Goal: Task Accomplishment & Management: Use online tool/utility

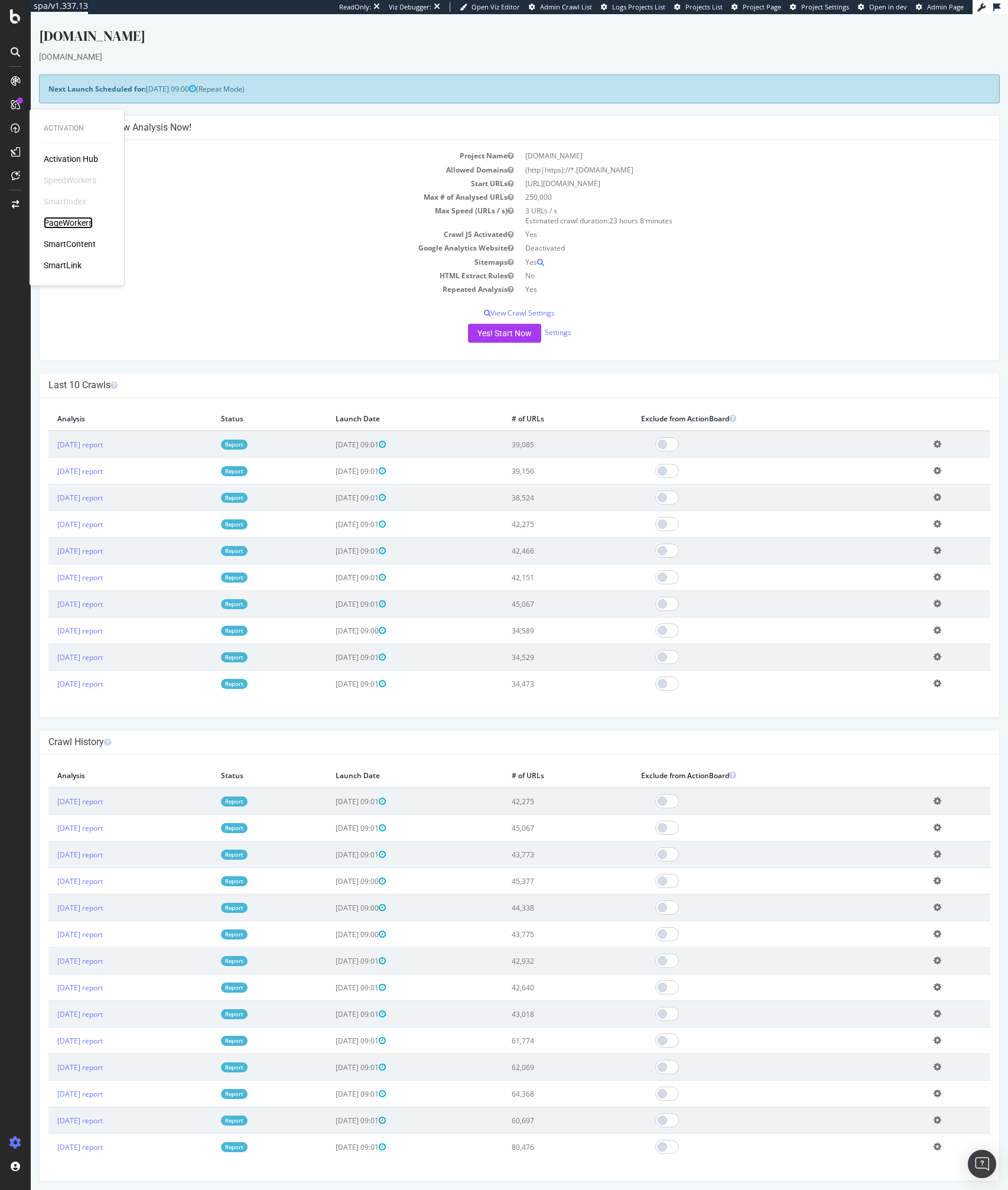
click at [67, 217] on div "PageWorkers" at bounding box center [68, 222] width 49 height 12
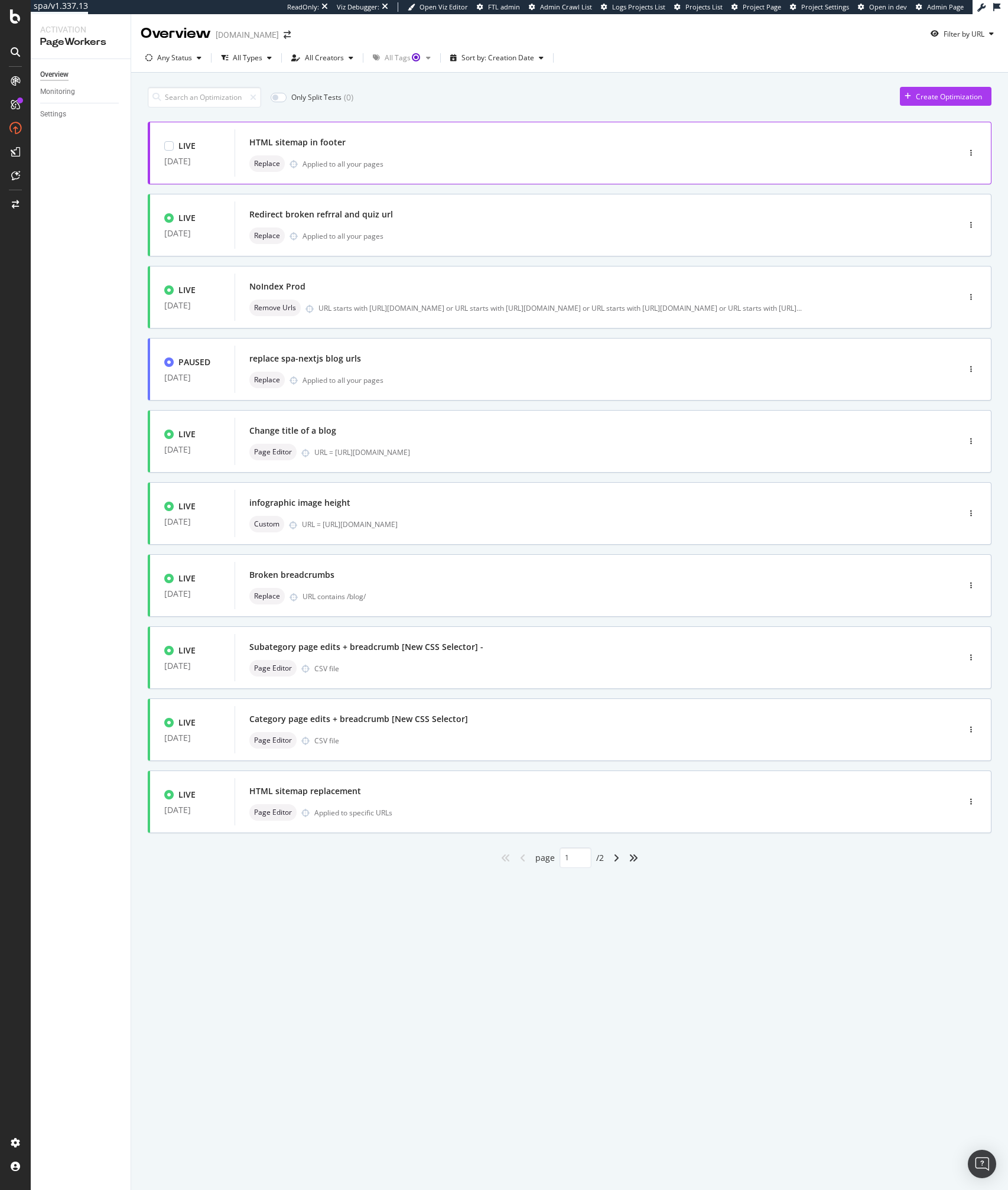
click at [545, 142] on div "HTML sitemap in footer" at bounding box center [579, 142] width 659 height 16
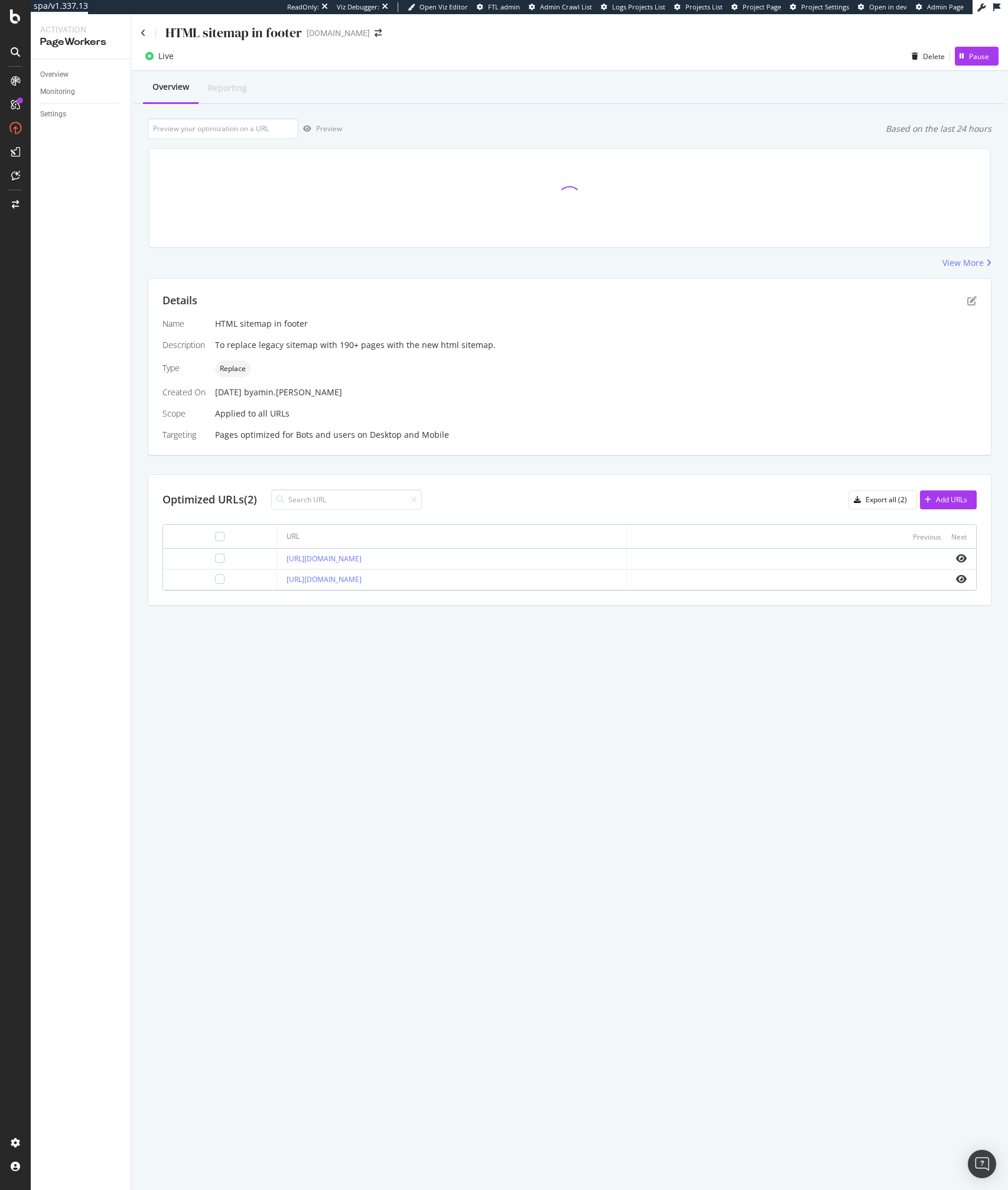
click at [544, 720] on div "HTML sitemap in footer ipsy.com Live Delete Pause Overview Reporting Preview Ba…" at bounding box center [570, 603] width 877 height 1176
click at [452, 753] on div "HTML sitemap in footer ipsy.com Live Delete Pause Overview Reporting Preview Ba…" at bounding box center [570, 603] width 877 height 1176
click at [482, 357] on div "Name HTML sitemap in footer Description To replace legacy sitemap with 190+ pag…" at bounding box center [570, 379] width 814 height 123
click at [411, 921] on div "HTML sitemap in footer ipsy.com Live Delete Pause Overview Reporting Preview Ba…" at bounding box center [570, 603] width 877 height 1176
click at [347, 561] on link "https://www.ipsy.com/sitemap" at bounding box center [324, 558] width 75 height 10
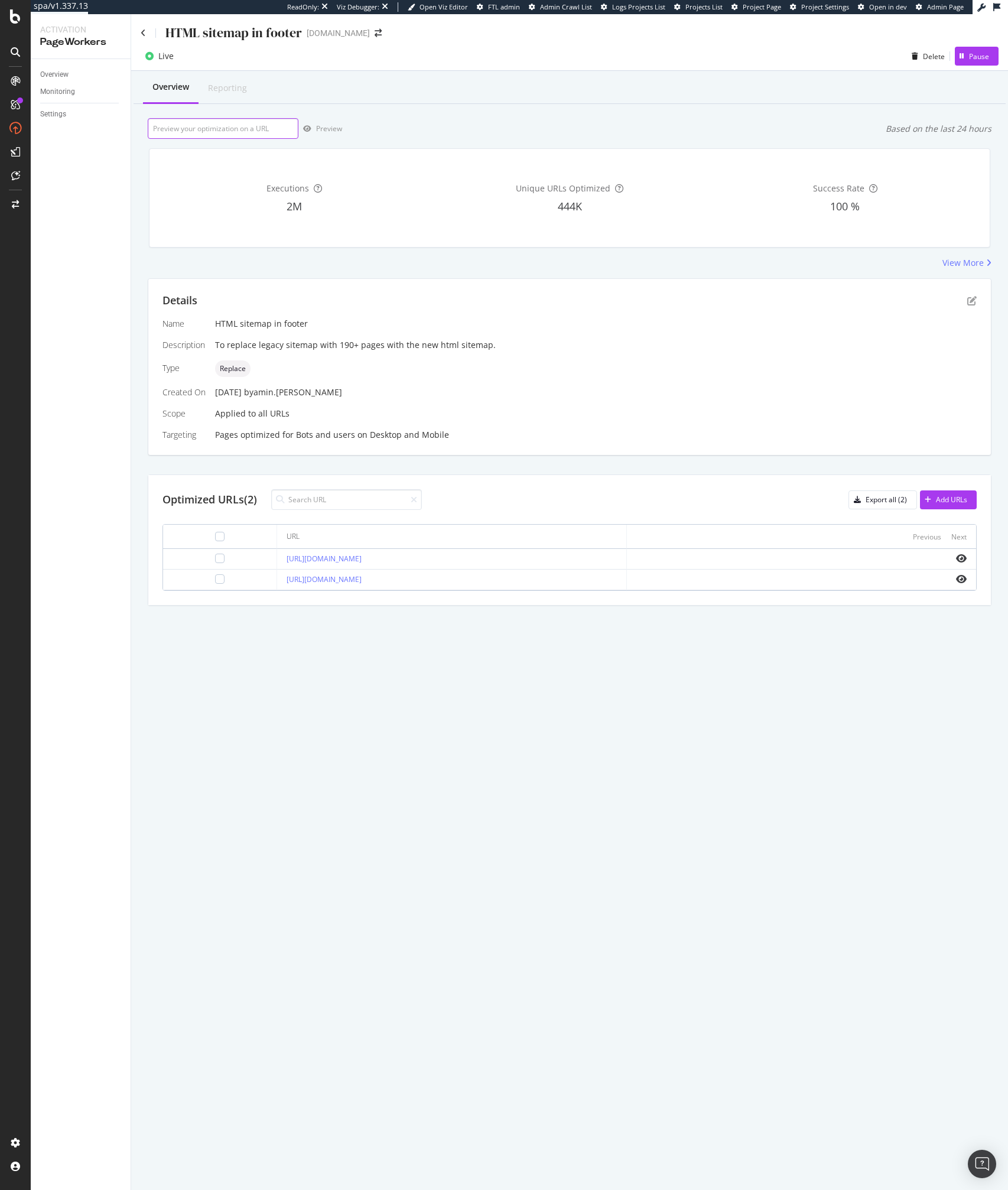
click at [220, 123] on input "url" at bounding box center [223, 128] width 151 height 21
paste input "localStorage.setItem('pageworkers.enable_debug_mode', 'true');"
type input "localStorage.setItem('pageworkers.enable_debug_mode', 'true');"
click at [961, 558] on icon "eye" at bounding box center [961, 558] width 11 height 9
click at [964, 559] on icon "eye" at bounding box center [961, 558] width 11 height 9
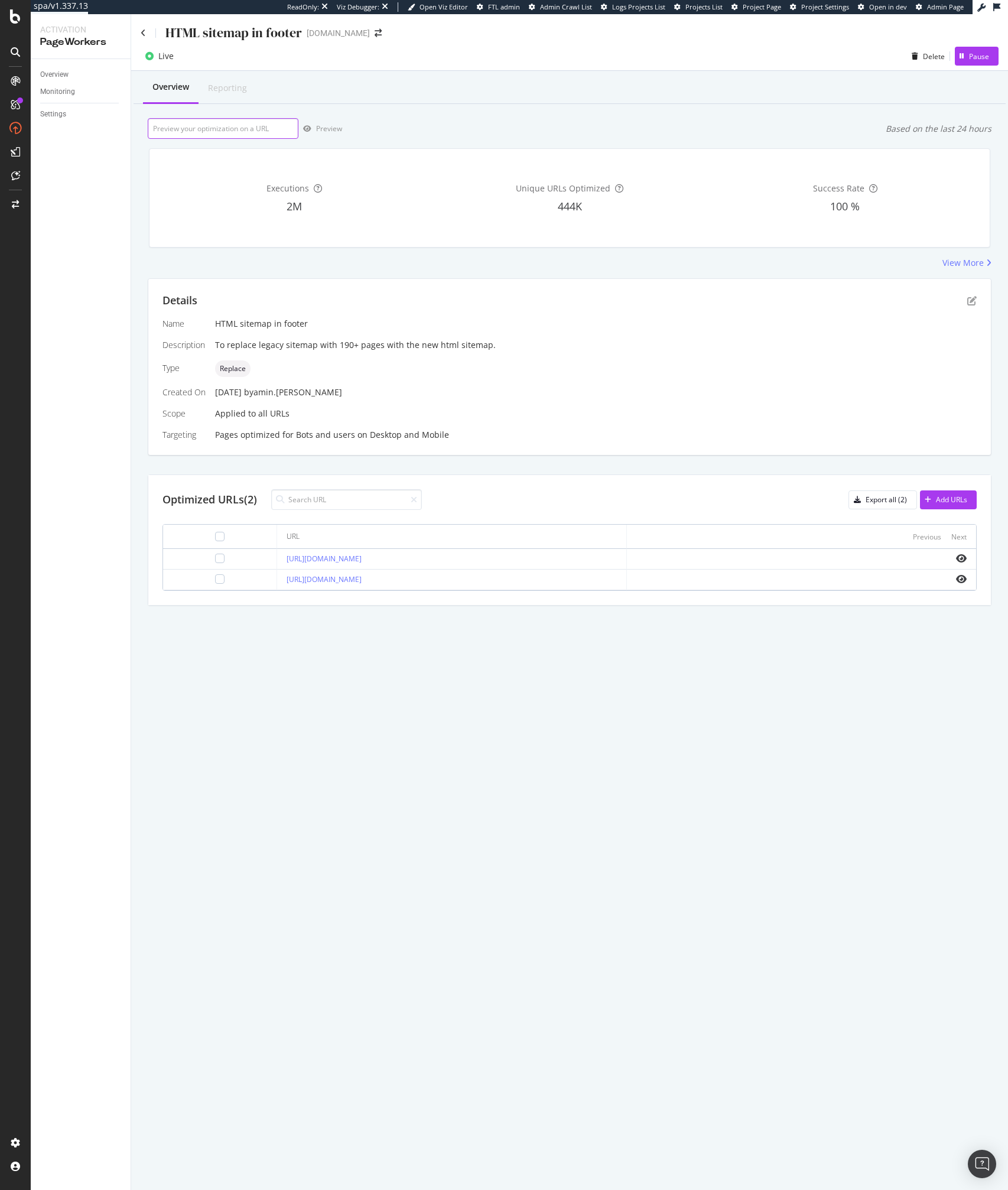
click at [245, 126] on input "url" at bounding box center [223, 128] width 151 height 21
paste input "https://www.ipsy.com/sitemap"
type input "https://www.ipsy.com/sitemap"
click at [327, 128] on div "Preview" at bounding box center [329, 128] width 26 height 10
click at [968, 298] on icon "pen-to-square" at bounding box center [971, 300] width 9 height 9
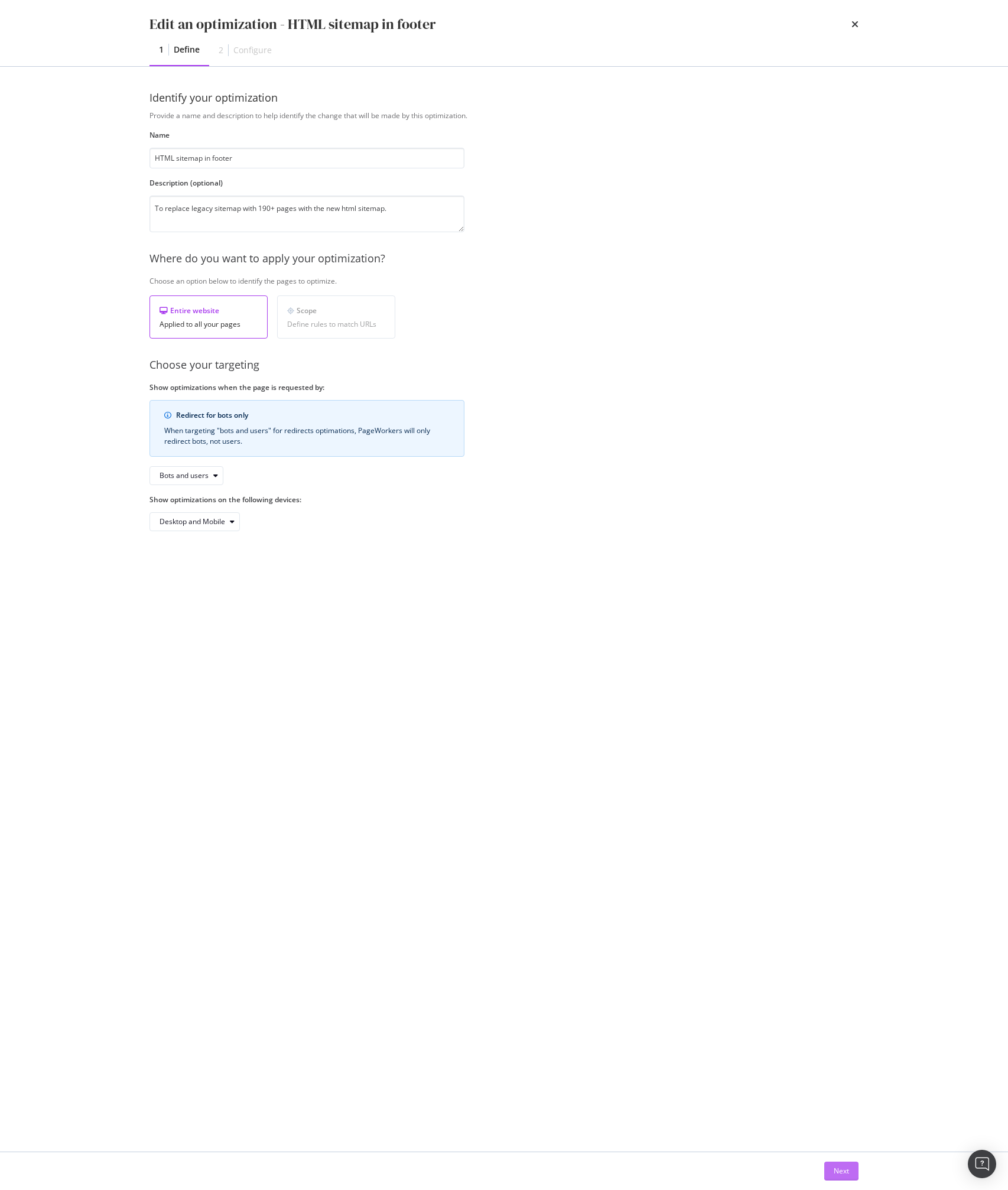
click at [836, 1165] on div "Next" at bounding box center [841, 1171] width 16 height 17
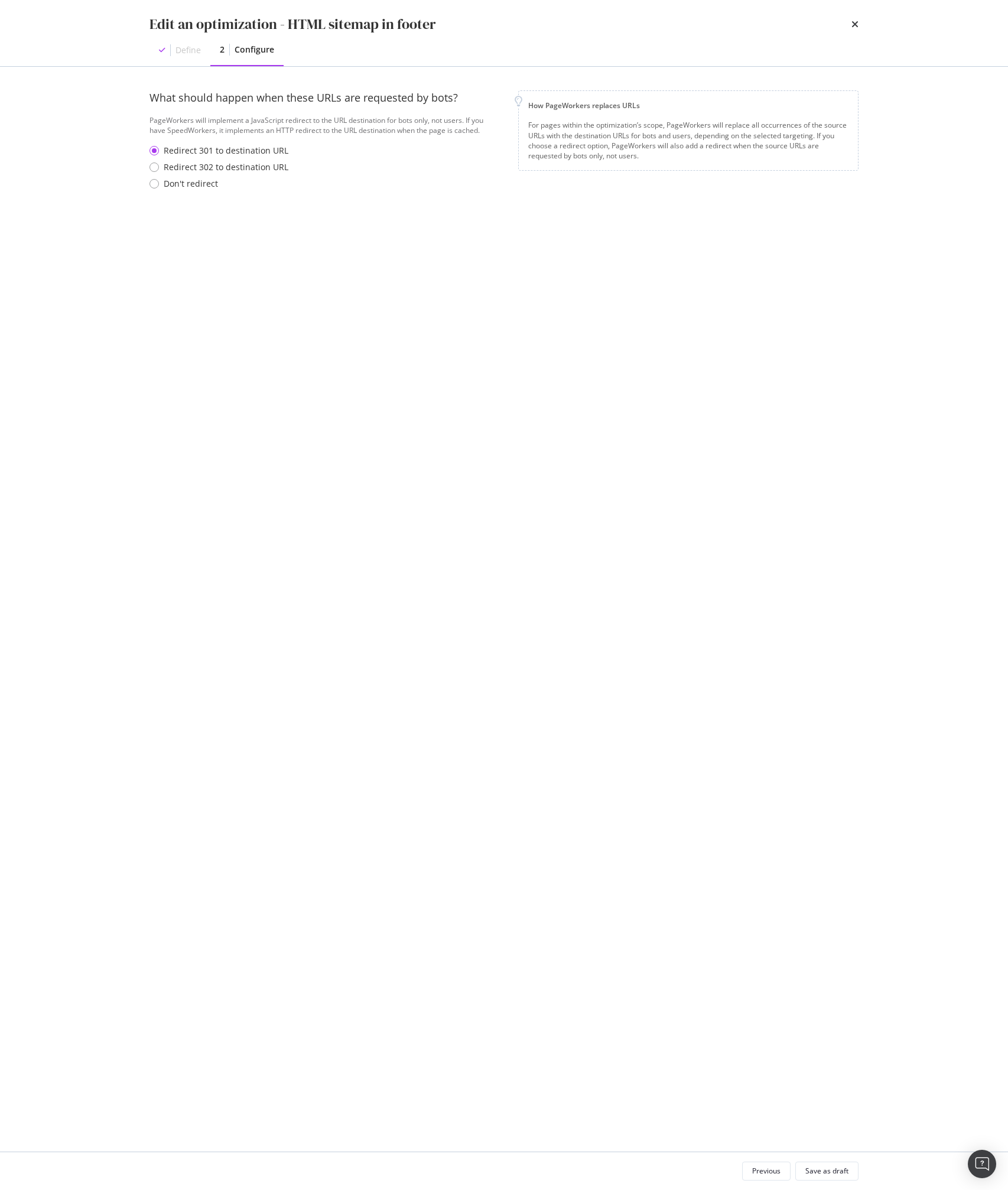
click at [473, 517] on div "What should happen when these URLs are requested by bots? PageWorkers will impl…" at bounding box center [504, 609] width 709 height 1037
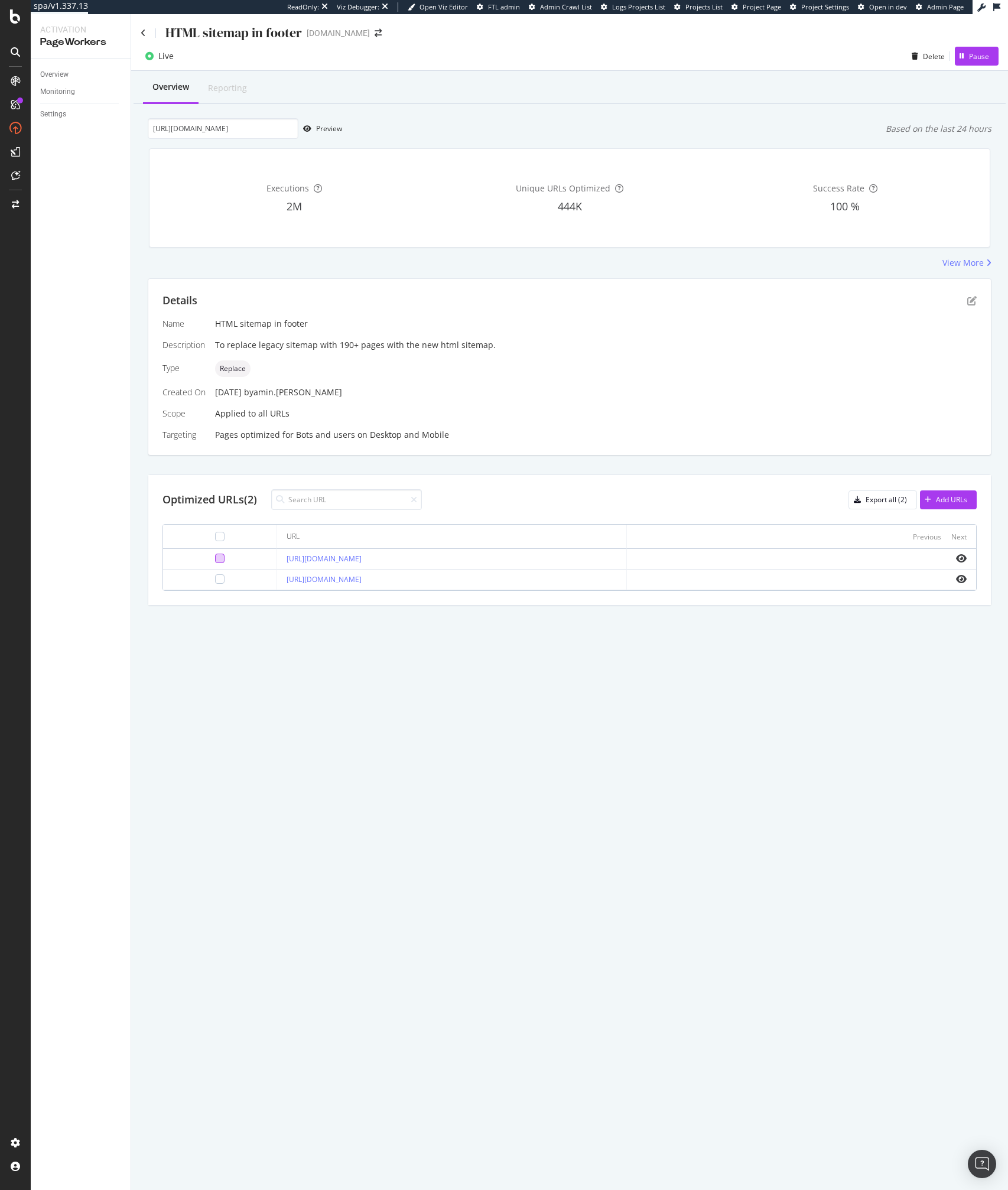
click at [215, 556] on div at bounding box center [220, 558] width 9 height 9
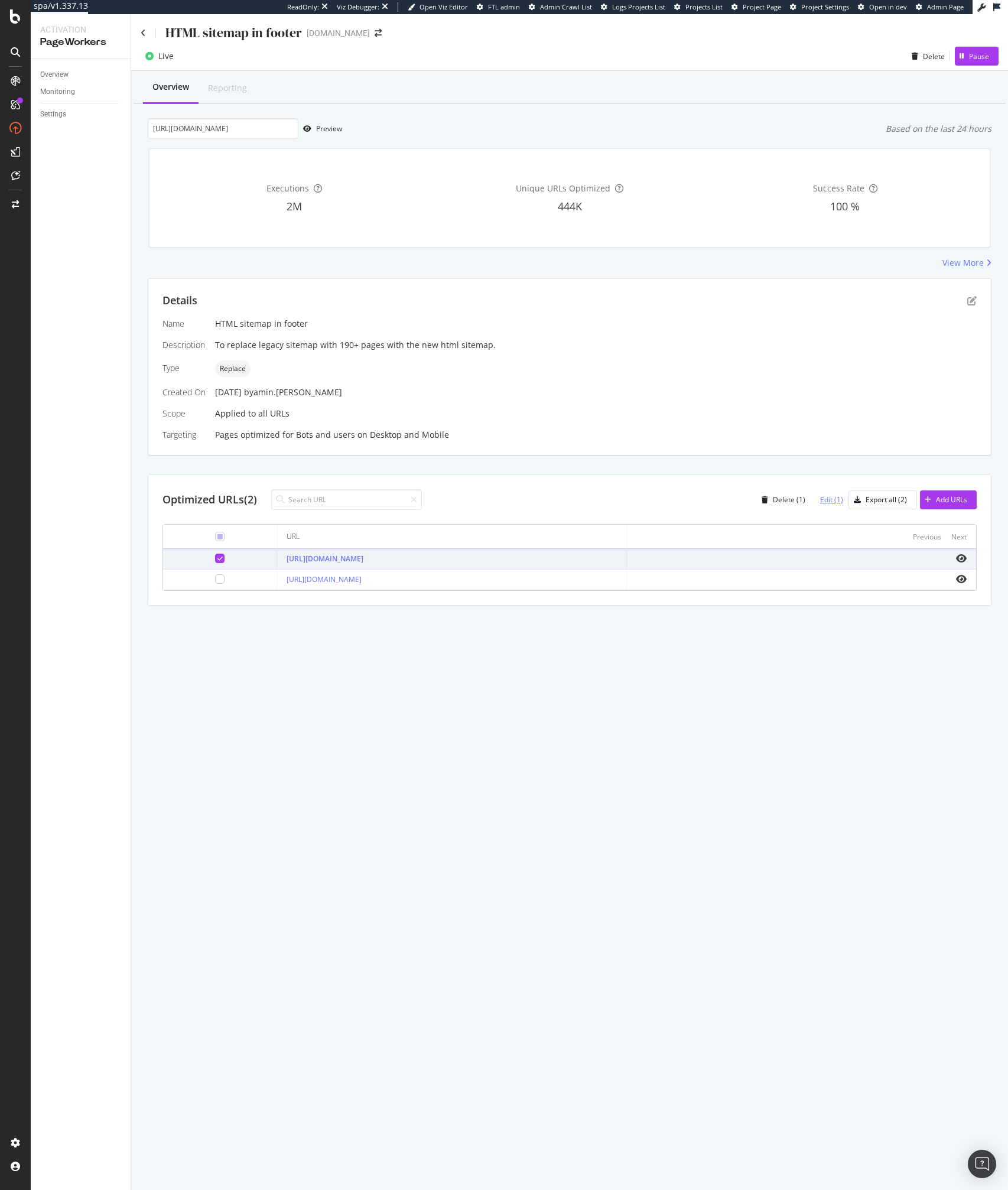
click at [829, 500] on div "Edit (1)" at bounding box center [831, 500] width 23 height 10
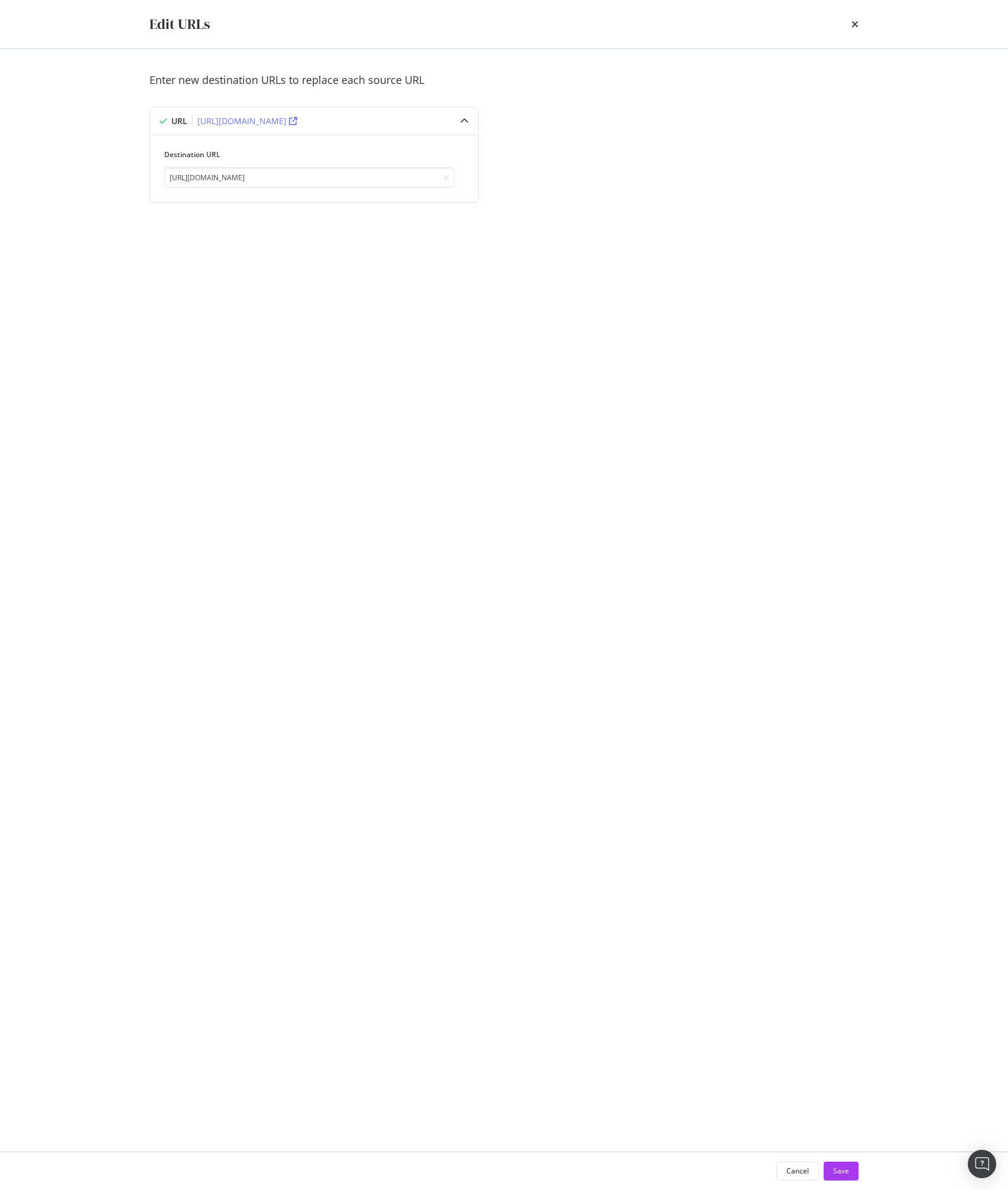
click at [260, 337] on div "Enter new destination URLs to replace each source URL URL https://www.ipsy.com/…" at bounding box center [504, 601] width 709 height 1056
click at [261, 182] on input "https://www.ipsy.com/l/html-sitemap" at bounding box center [310, 177] width 290 height 21
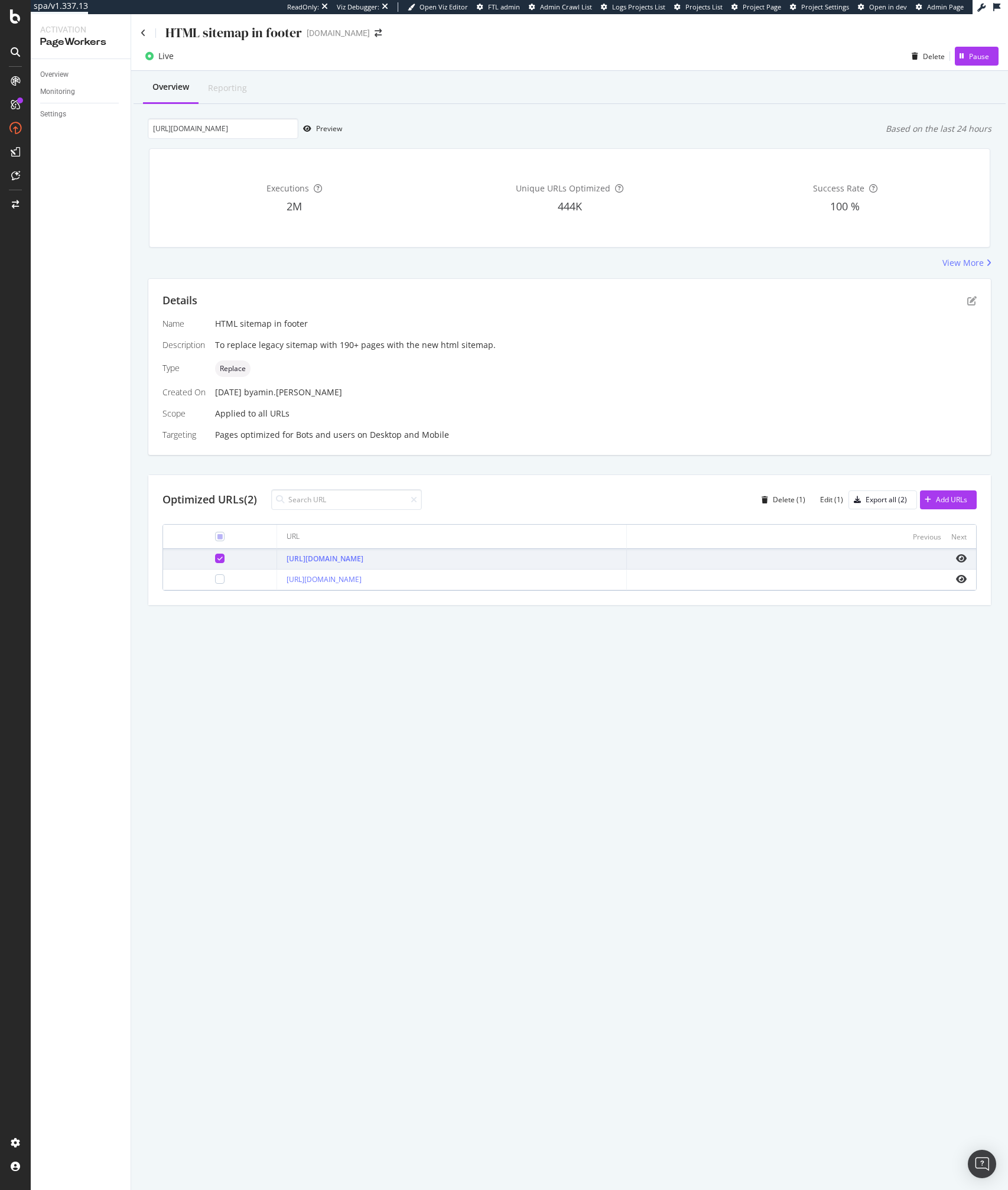
click at [511, 858] on div "HTML sitemap in footer ipsy.com Live Delete Pause Overview Reporting https://ww…" at bounding box center [570, 603] width 877 height 1176
click at [450, 719] on div "HTML sitemap in footer ipsy.com Live Delete Pause Overview Reporting https://ww…" at bounding box center [570, 603] width 877 height 1176
click at [208, 564] on td at bounding box center [220, 559] width 114 height 21
click at [215, 581] on div at bounding box center [220, 579] width 9 height 9
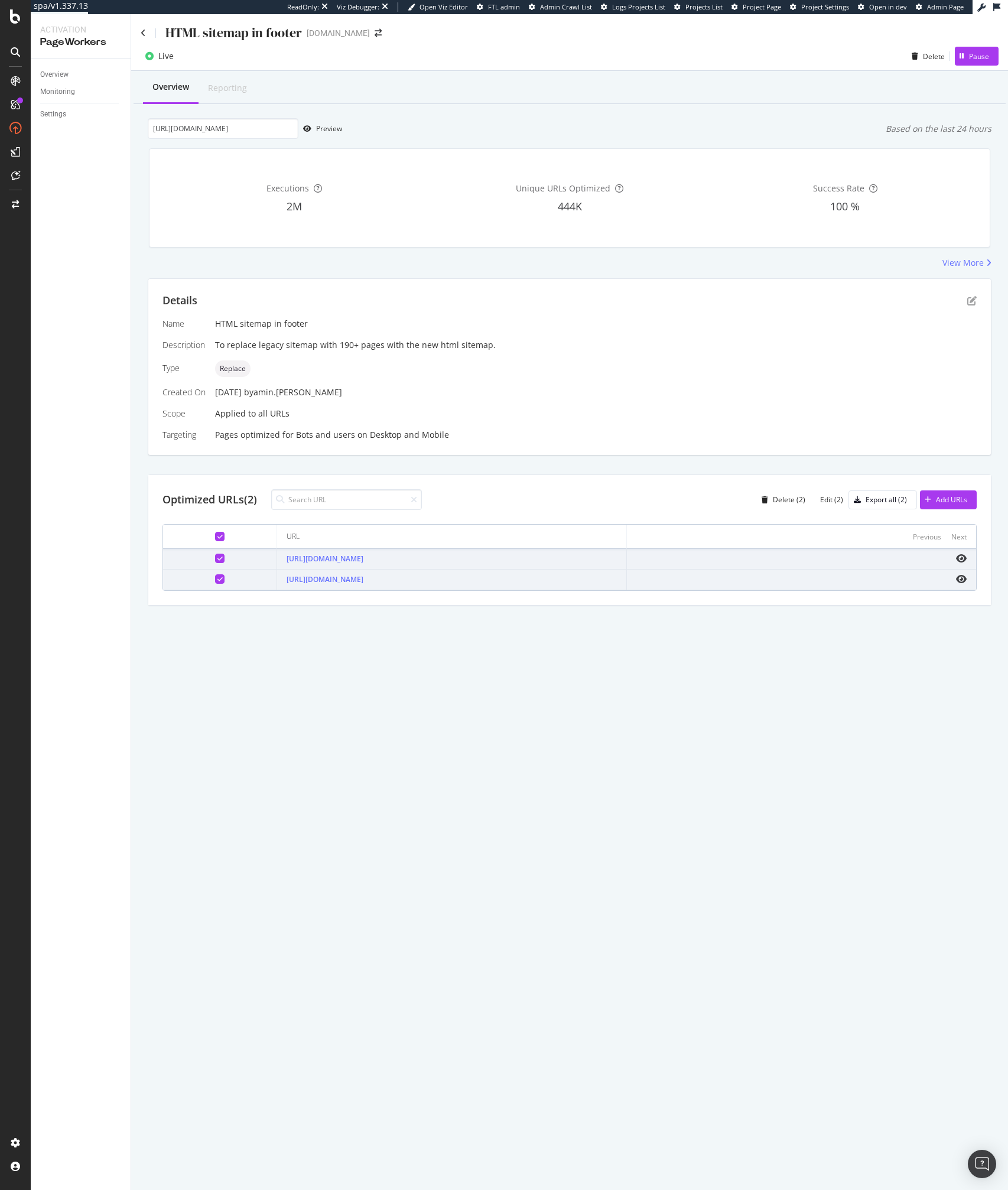
click at [217, 557] on icon at bounding box center [220, 558] width 5 height 5
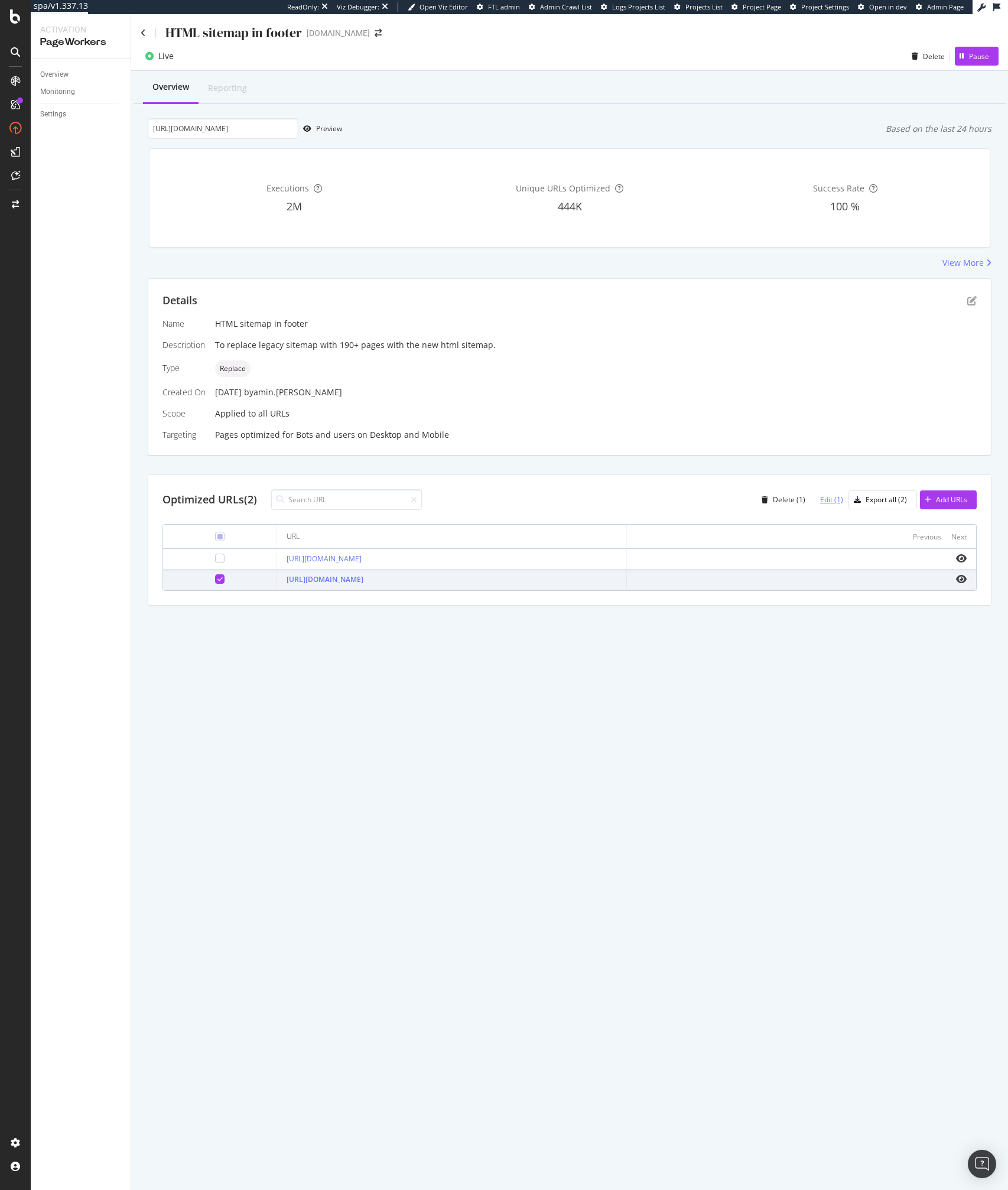
click at [824, 497] on div "Edit (1)" at bounding box center [831, 500] width 23 height 10
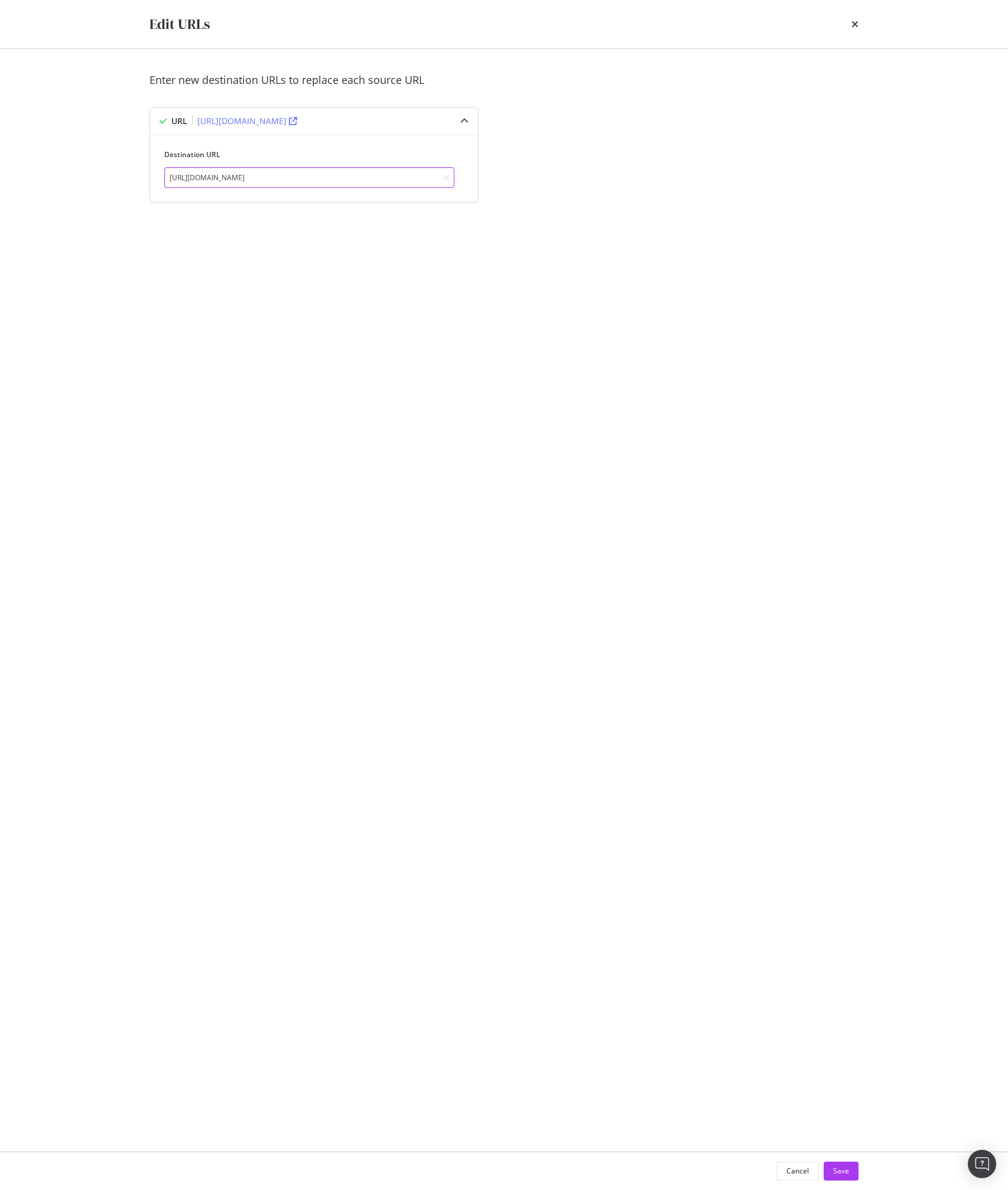
click at [244, 174] on input "https://www.ipsy.com/l/html-sitemap" at bounding box center [310, 177] width 290 height 21
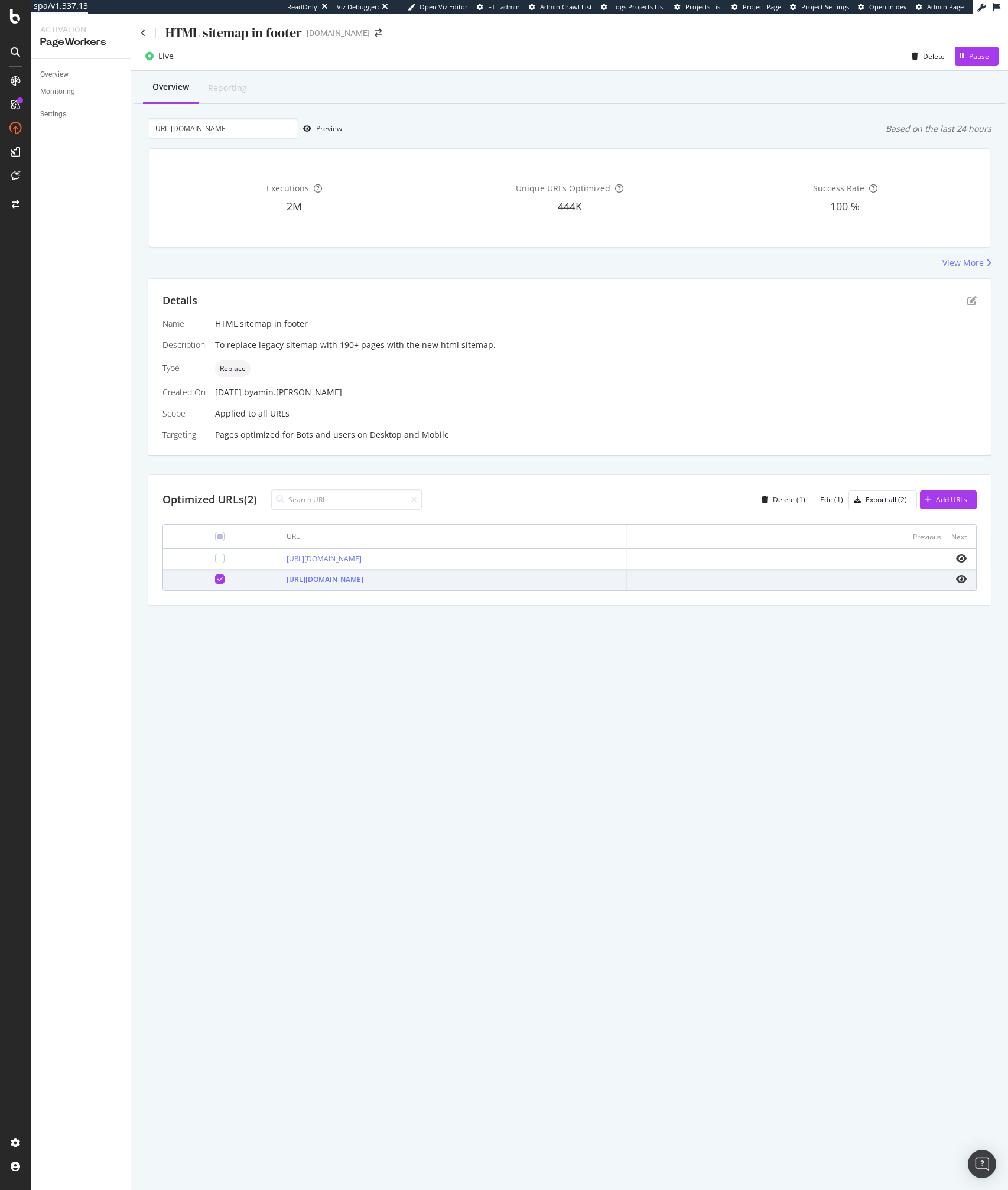
click at [488, 823] on div "HTML sitemap in footer ipsy.com Live Delete Pause Overview Reporting https://ww…" at bounding box center [570, 603] width 877 height 1176
click at [858, 803] on div "HTML sitemap in footer ipsy.com Live Delete Pause Overview Reporting https://ww…" at bounding box center [570, 603] width 877 height 1176
click at [671, 734] on div "HTML sitemap in footer ipsy.com Live Delete Pause Overview Reporting https://ww…" at bounding box center [570, 603] width 877 height 1176
click at [719, 969] on div "HTML sitemap in footer ipsy.com Live Delete Pause Overview Reporting https://ww…" at bounding box center [570, 603] width 877 height 1176
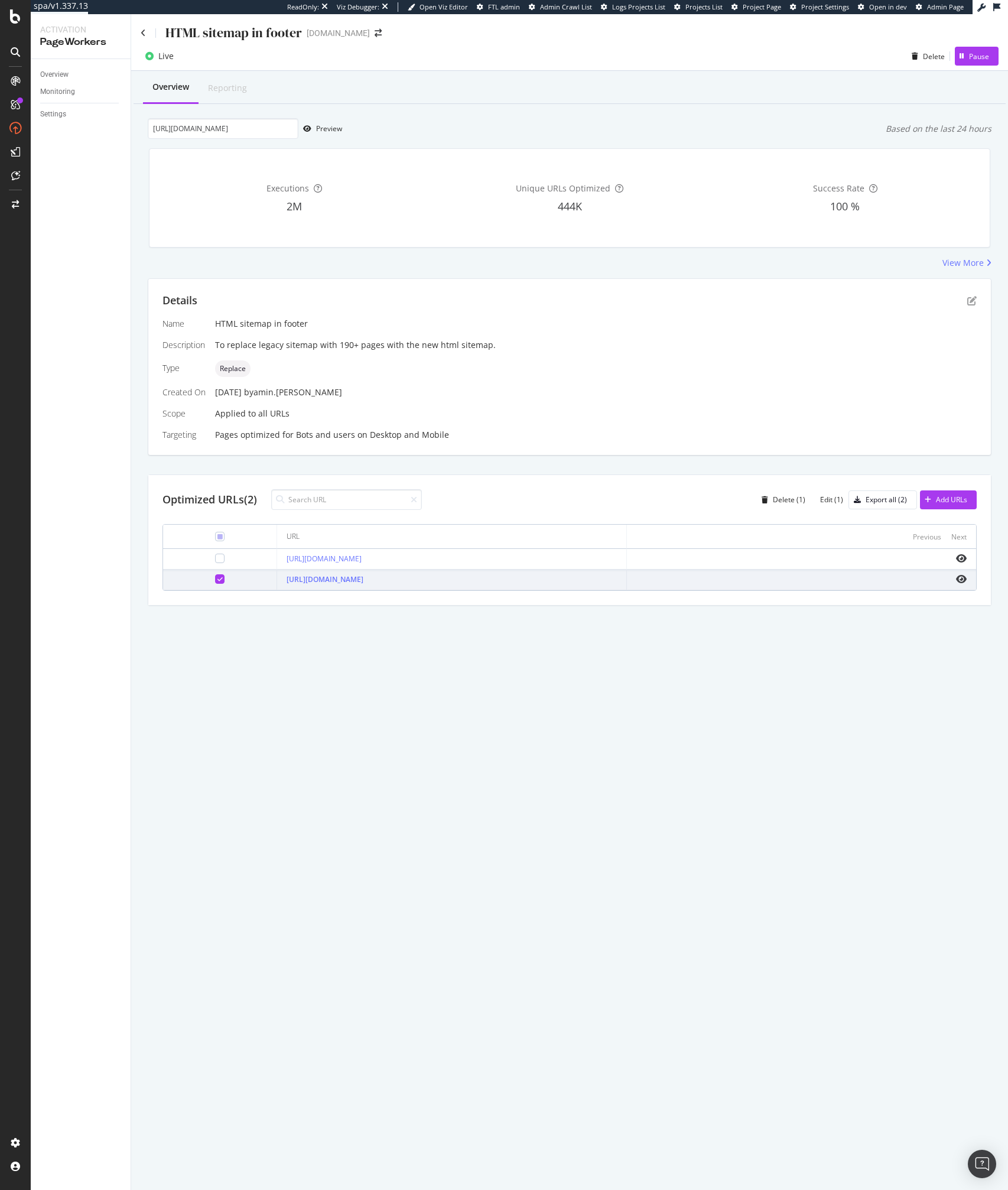
click at [719, 1039] on div "HTML sitemap in footer ipsy.com Live Delete Pause Overview Reporting https://ww…" at bounding box center [570, 603] width 877 height 1176
click at [698, 1035] on div "HTML sitemap in footer ipsy.com Live Delete Pause Overview Reporting https://ww…" at bounding box center [570, 603] width 877 height 1176
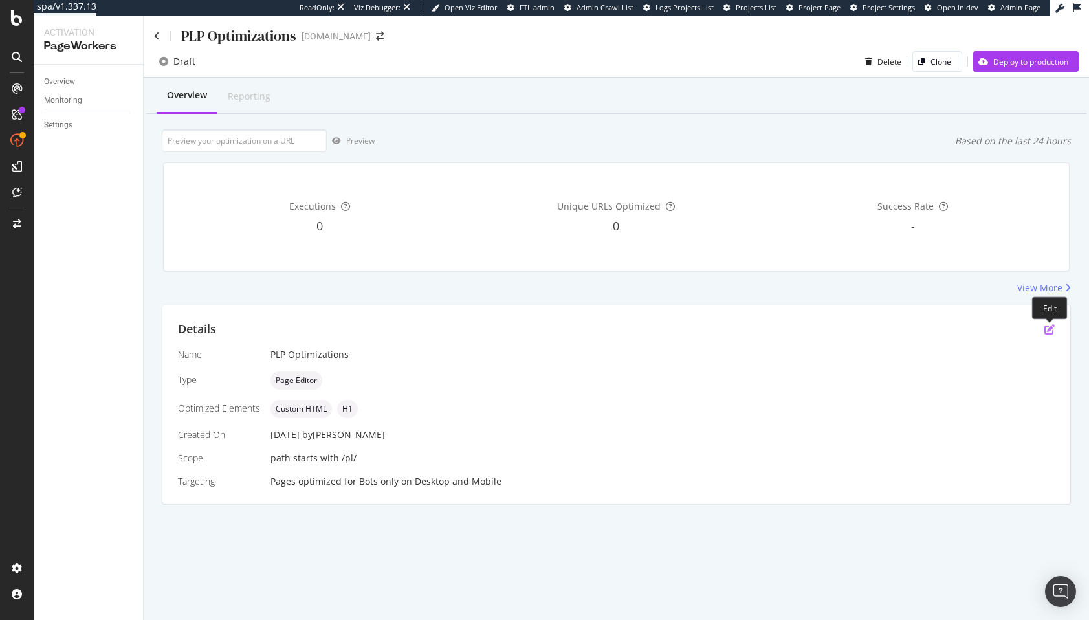
click at [1045, 331] on icon "pen-to-square" at bounding box center [1049, 329] width 10 height 10
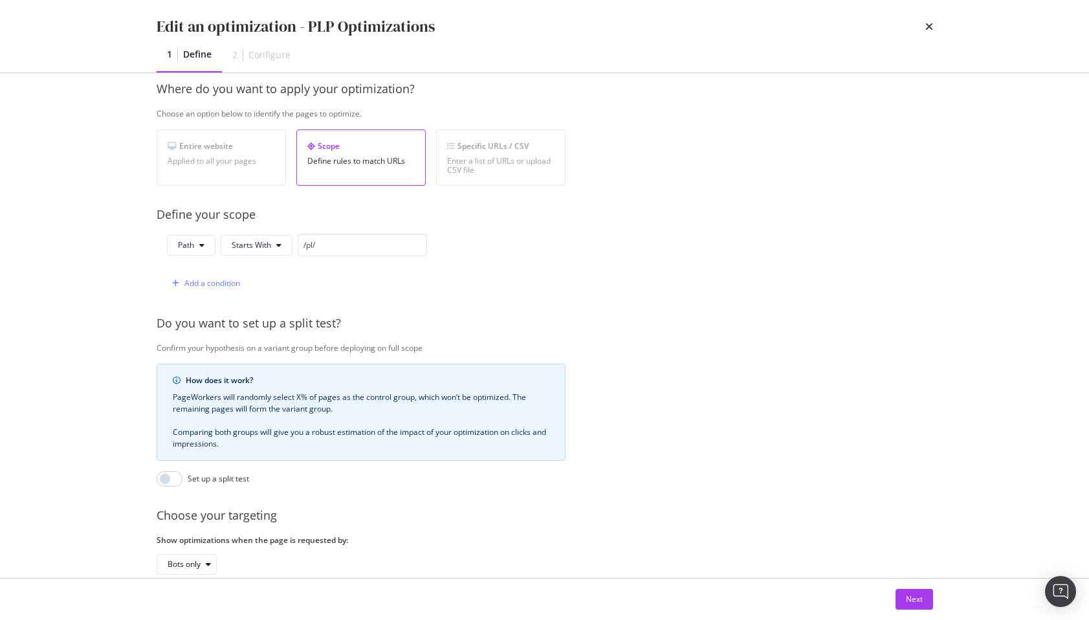
scroll to position [233, 0]
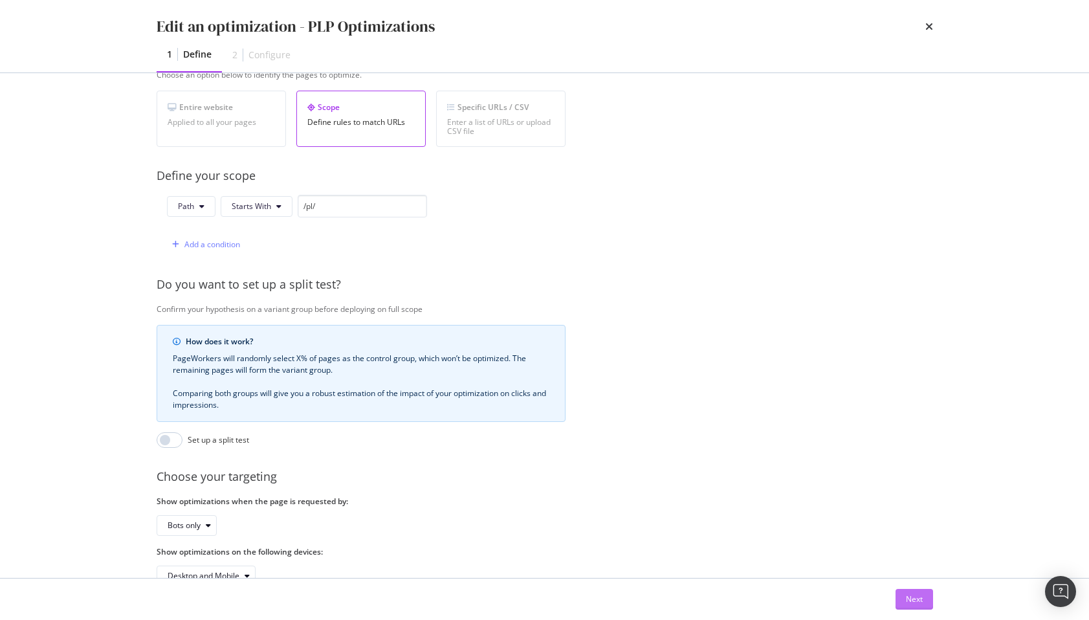
click at [897, 600] on button "Next" at bounding box center [915, 599] width 38 height 21
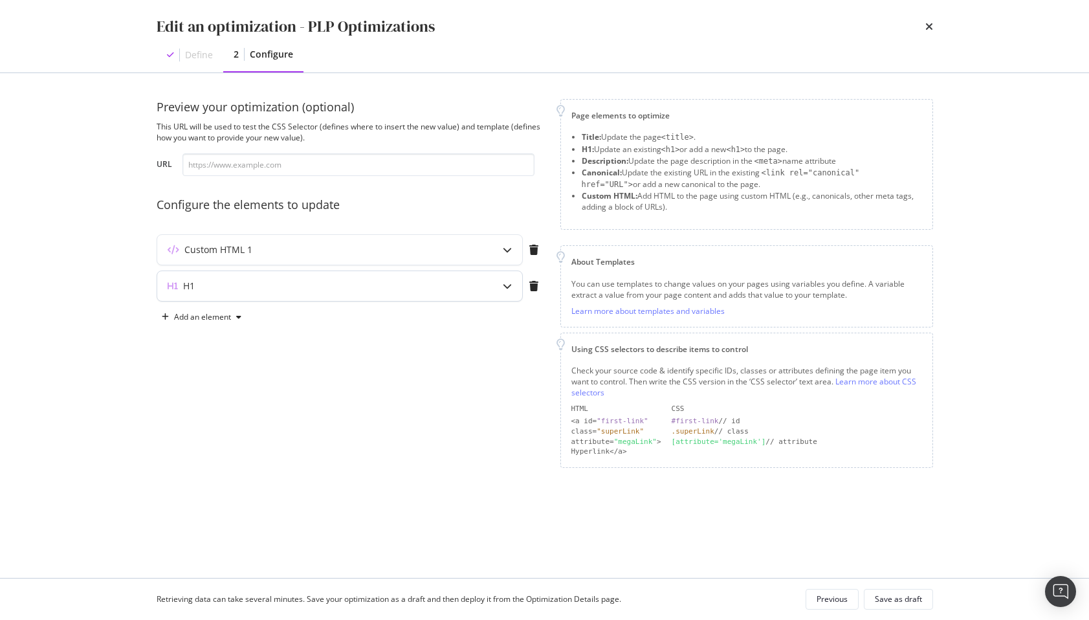
click at [505, 282] on icon "modal" at bounding box center [507, 285] width 9 height 9
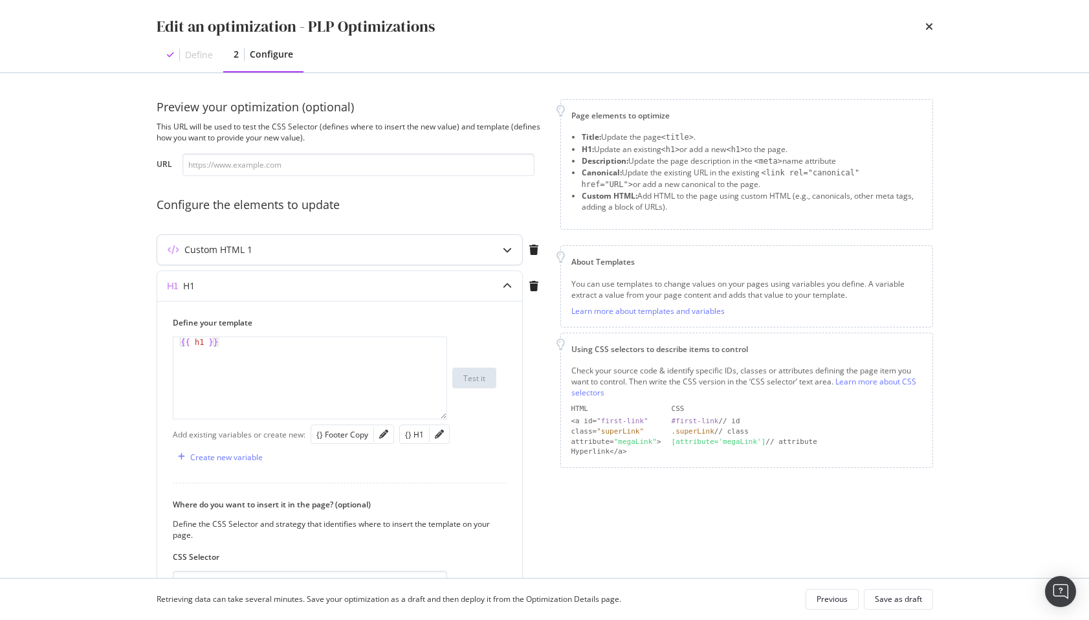
click at [499, 247] on div "modal" at bounding box center [507, 250] width 30 height 30
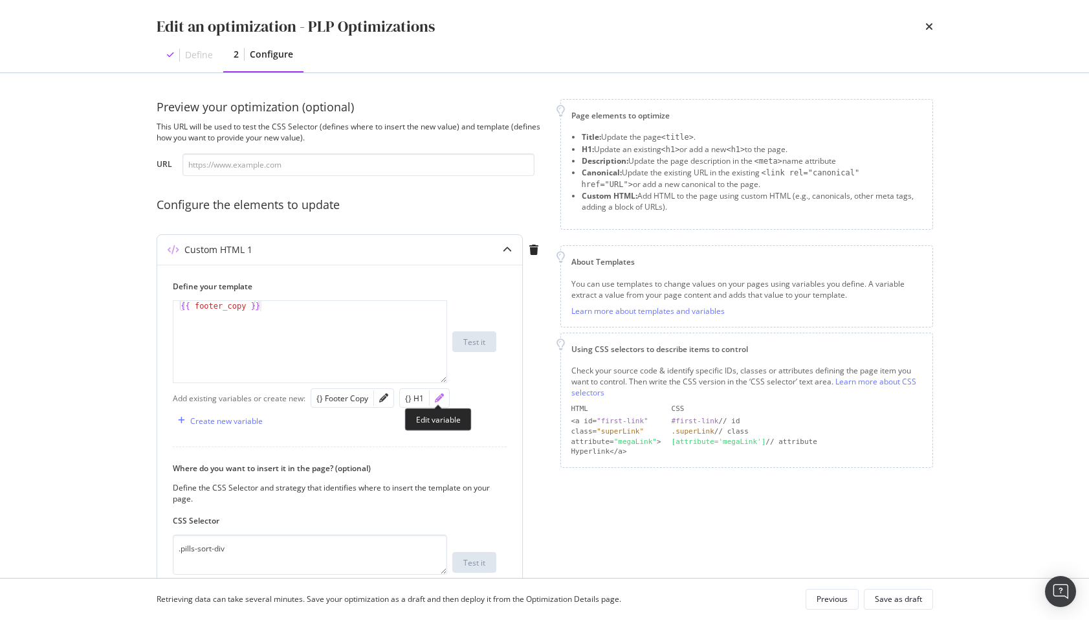
click at [440, 401] on icon "pencil" at bounding box center [439, 397] width 9 height 9
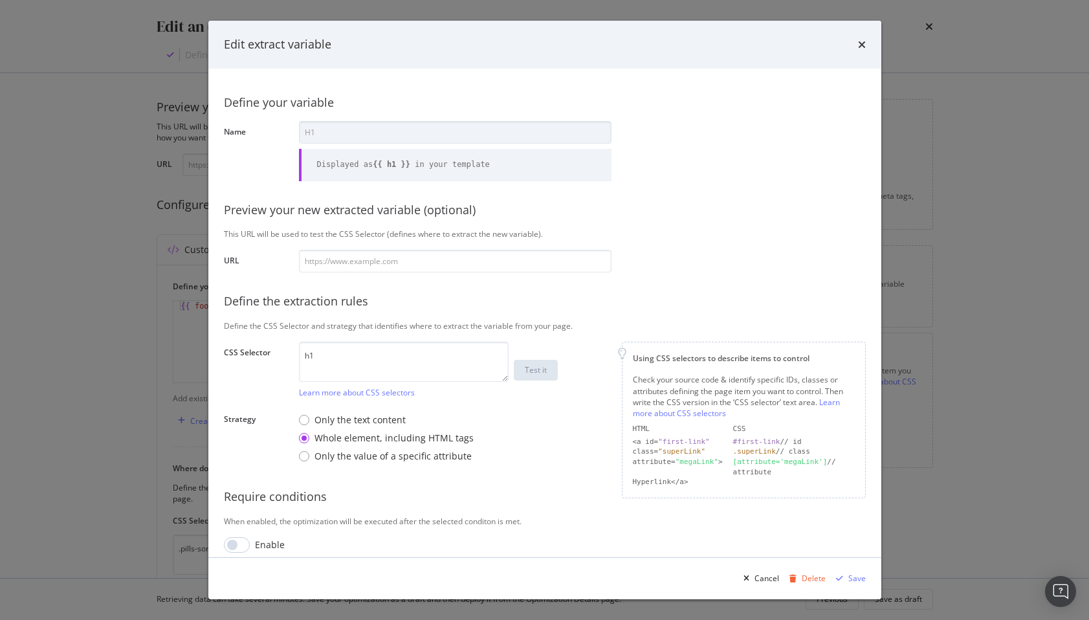
scroll to position [11, 0]
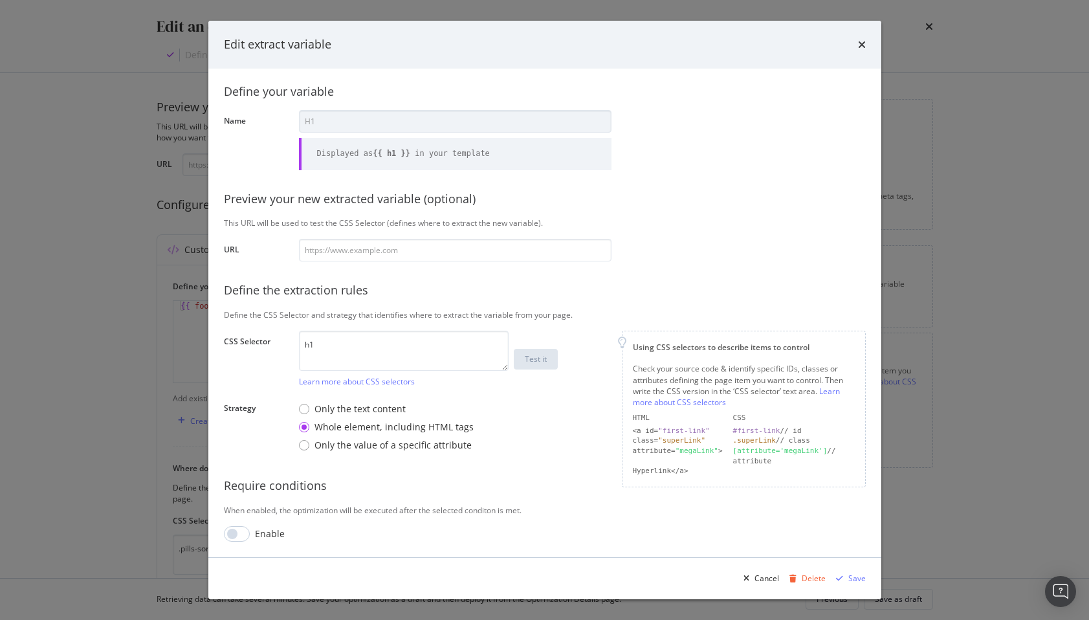
click at [130, 219] on div "Edit extract variable Define your variable Name H1 Displayed as {{ h1 }} in you…" at bounding box center [544, 310] width 1089 height 620
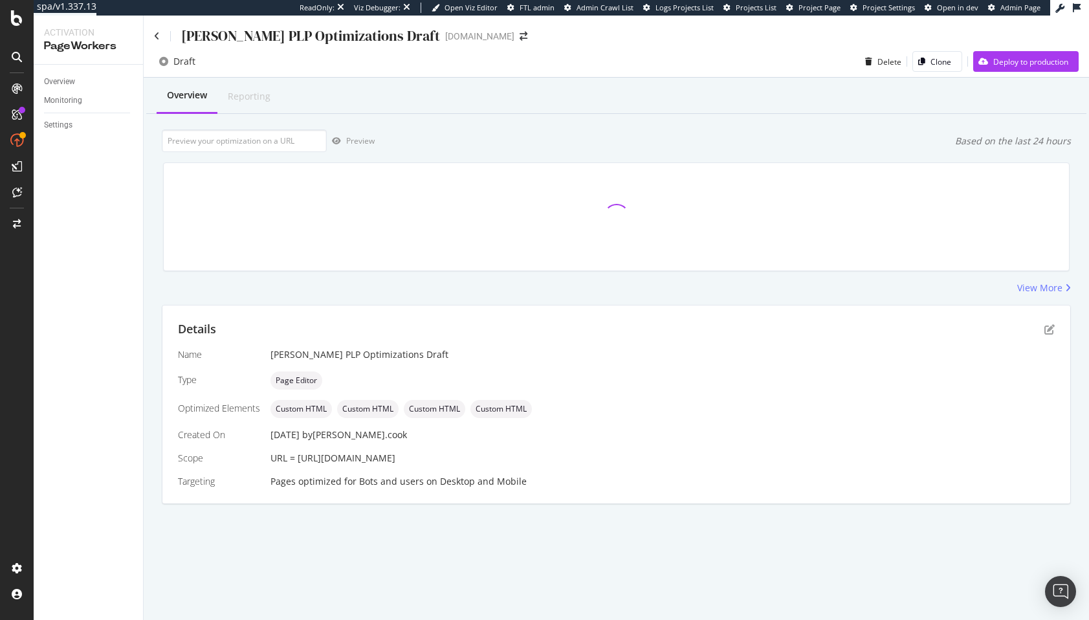
click at [308, 463] on span "URL = [URL][DOMAIN_NAME]" at bounding box center [332, 458] width 125 height 12
click at [306, 460] on span "URL = [URL][DOMAIN_NAME]" at bounding box center [332, 458] width 125 height 12
click at [395, 460] on span "URL = [URL][DOMAIN_NAME]" at bounding box center [332, 458] width 125 height 12
copy span "[URL][DOMAIN_NAME]"
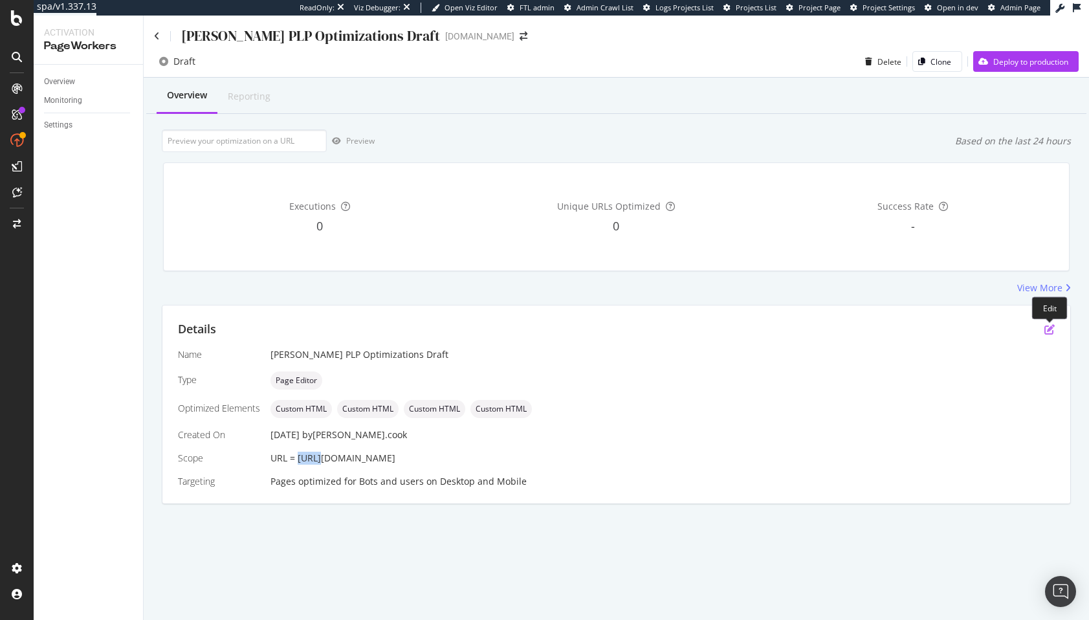
click at [1048, 327] on icon "pen-to-square" at bounding box center [1049, 329] width 10 height 10
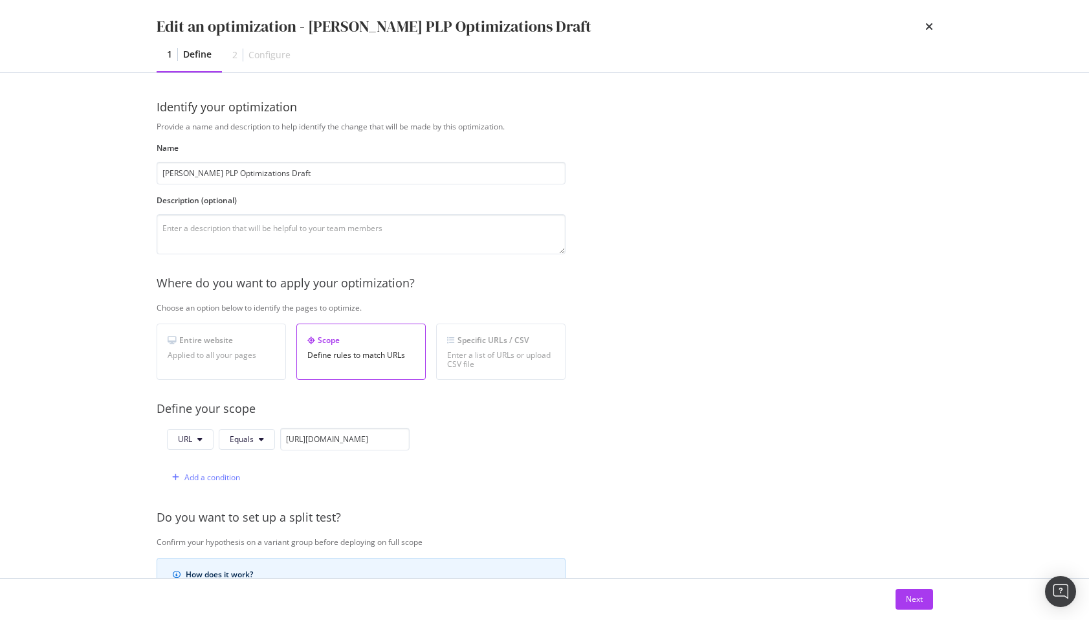
click at [903, 587] on div "Next" at bounding box center [545, 598] width 828 height 41
click at [903, 594] on button "Next" at bounding box center [915, 599] width 38 height 21
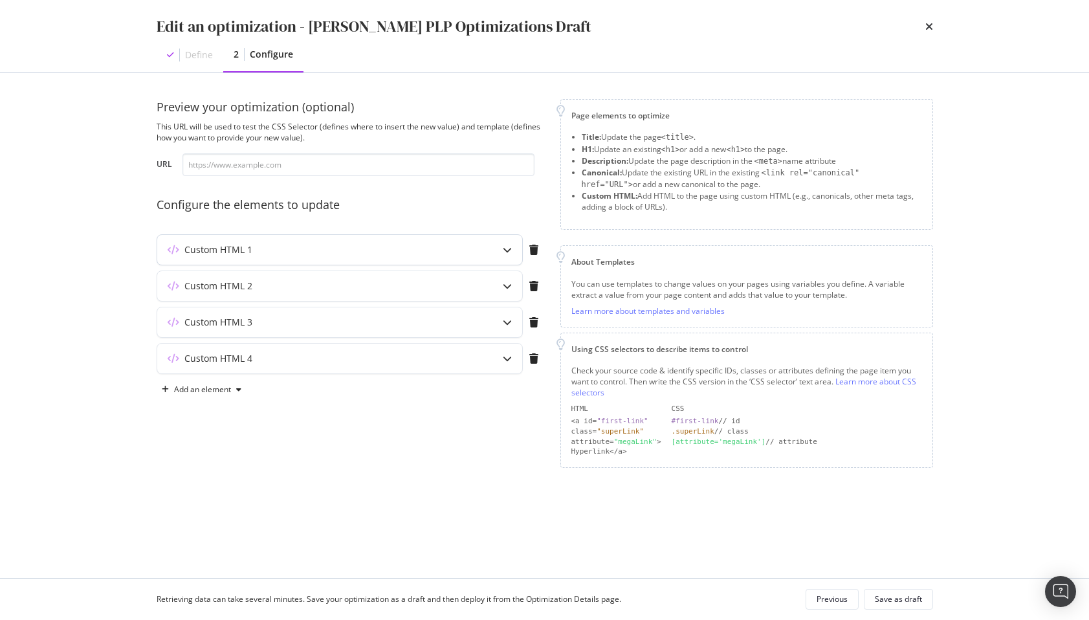
click at [514, 254] on div "modal" at bounding box center [507, 250] width 30 height 30
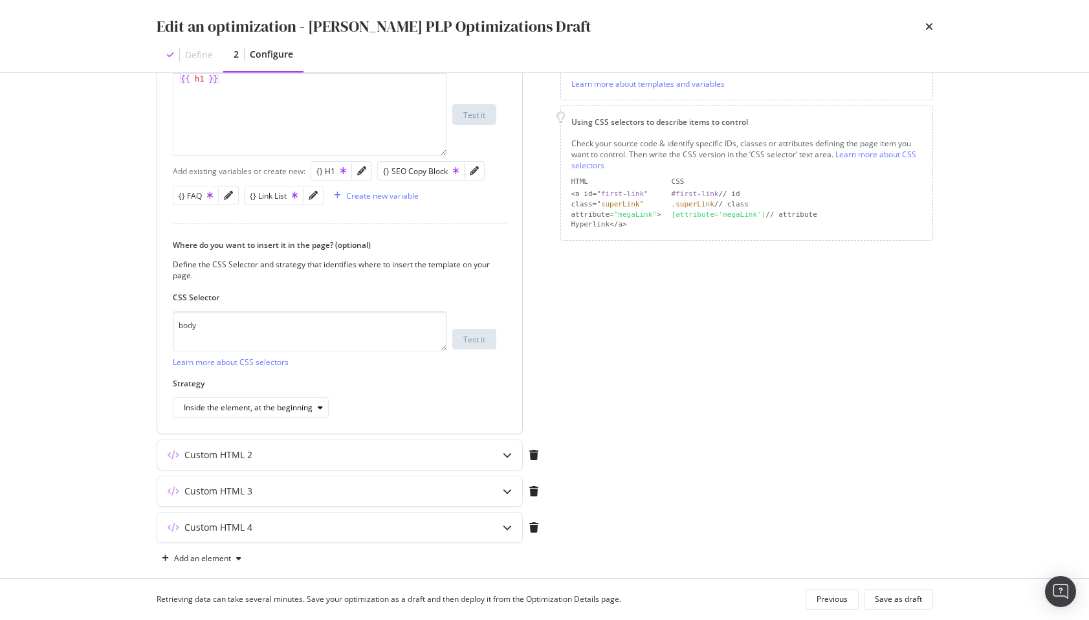
scroll to position [69, 0]
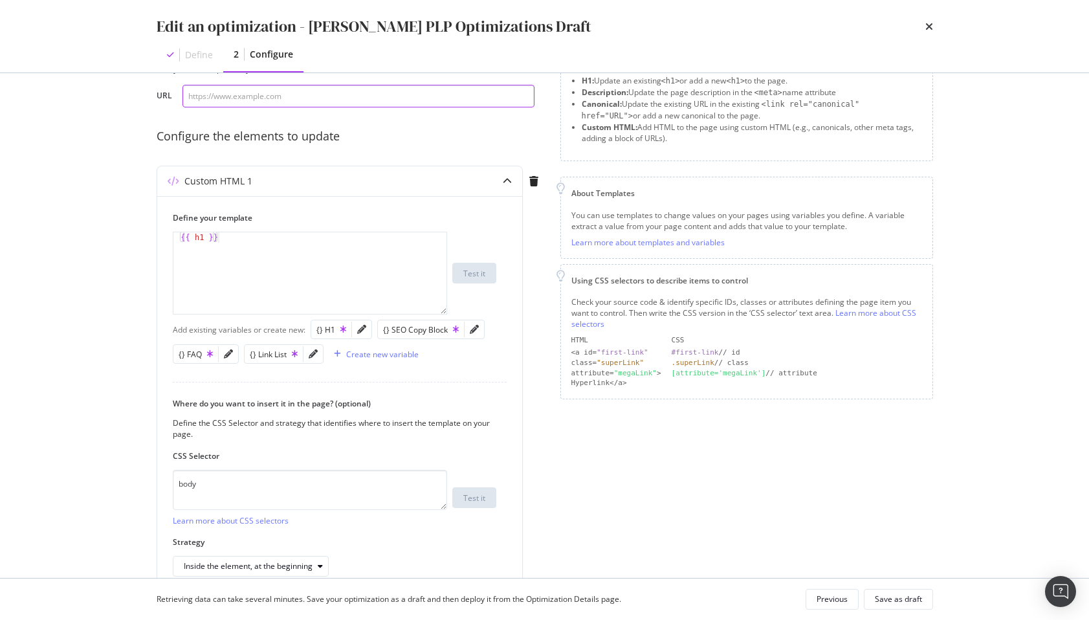
click at [258, 95] on input "modal" at bounding box center [358, 96] width 352 height 23
paste input "https://www.lowes.com/pl/fire-pits-patio-heaters/firewood-starters/fire-logs-fi…"
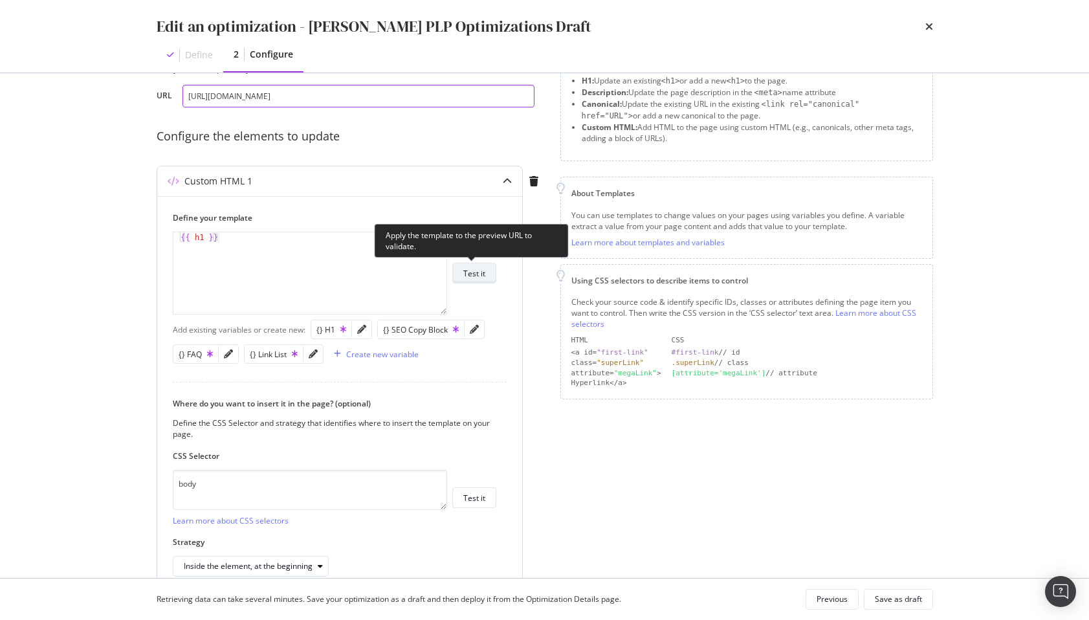
type input "https://www.lowes.com/pl/fire-pits-patio-heaters/firewood-starters/fire-logs-fi…"
click at [472, 278] on div "Test it" at bounding box center [474, 273] width 22 height 11
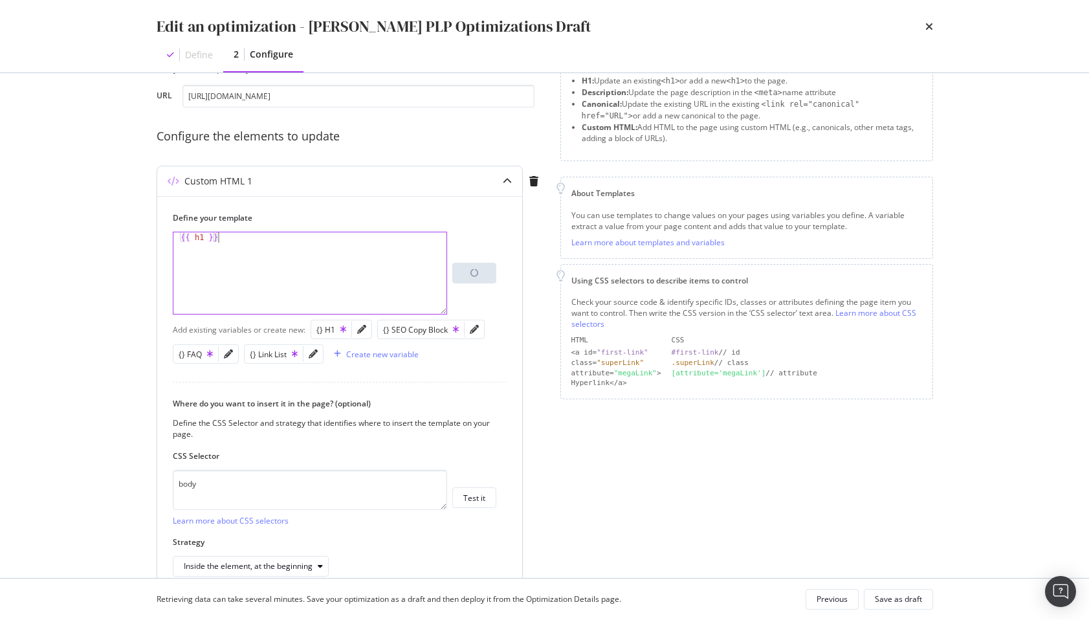
click at [345, 255] on div "{{ h1 }}" at bounding box center [309, 283] width 273 height 102
click at [202, 239] on div "{{ h1 }}" at bounding box center [309, 283] width 273 height 102
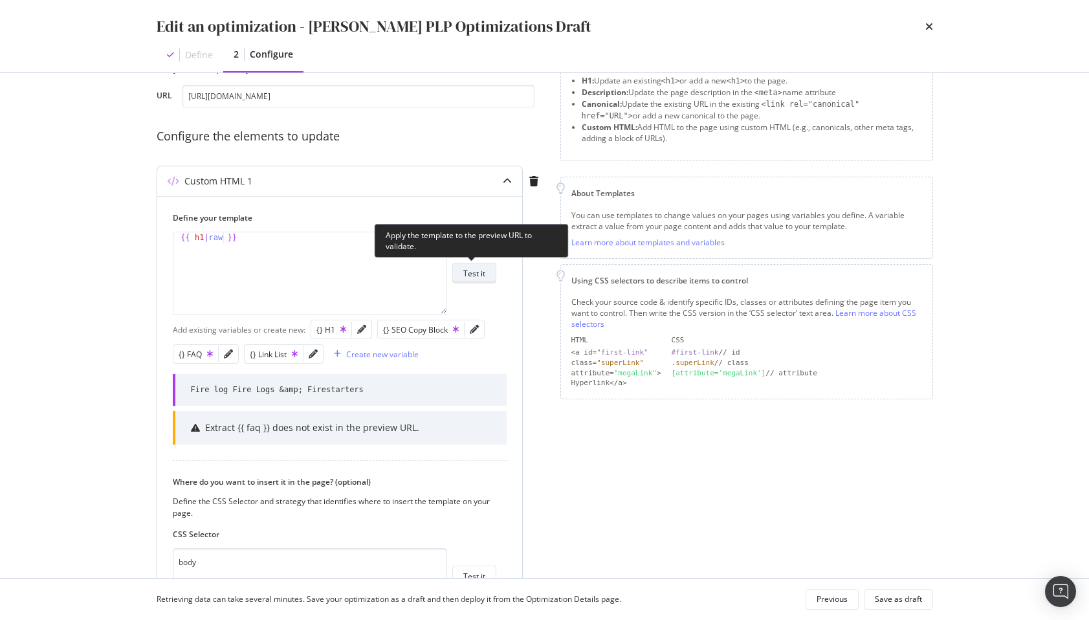
click at [463, 276] on div "Test it" at bounding box center [474, 273] width 22 height 11
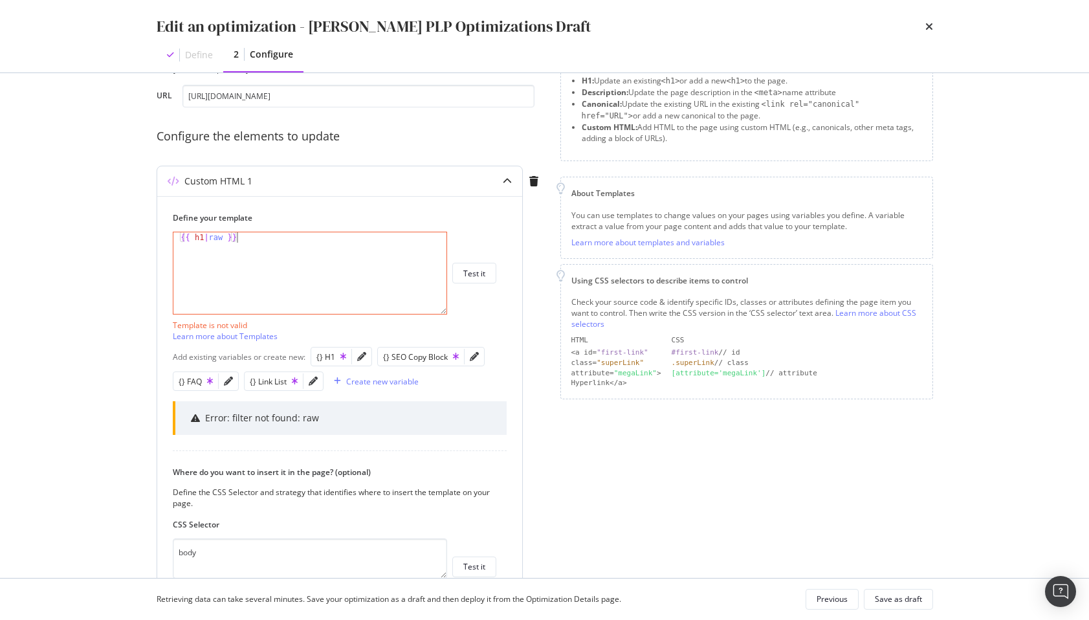
click at [261, 281] on div "{{ h1 | raw }}" at bounding box center [309, 283] width 273 height 102
click at [214, 239] on div "{{ h1 | raw }}" at bounding box center [309, 283] width 273 height 102
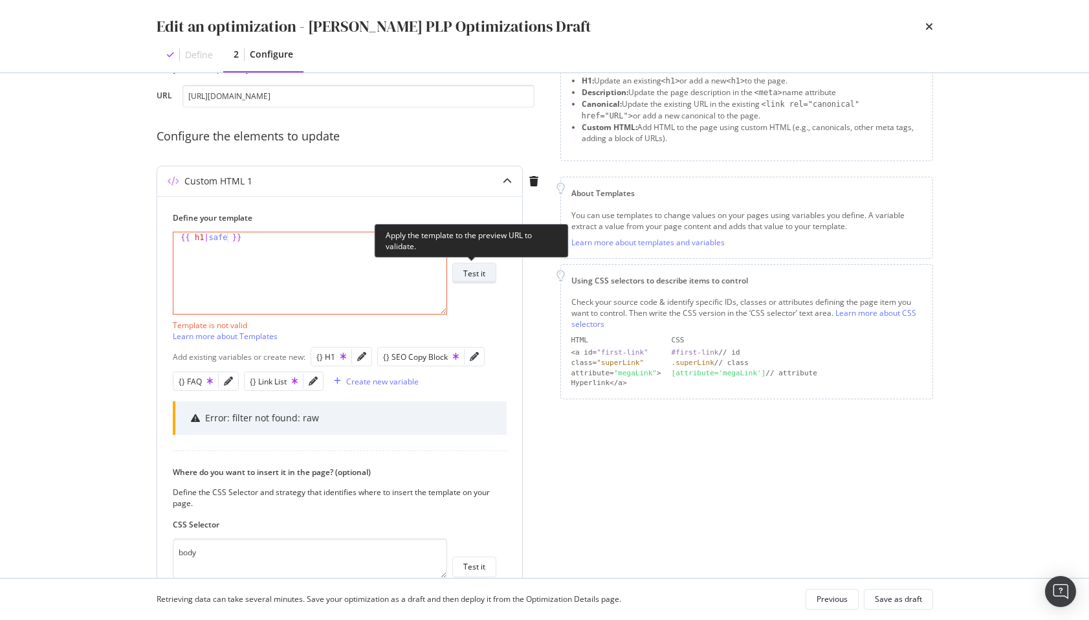
click at [484, 281] on div "Test it" at bounding box center [474, 273] width 22 height 18
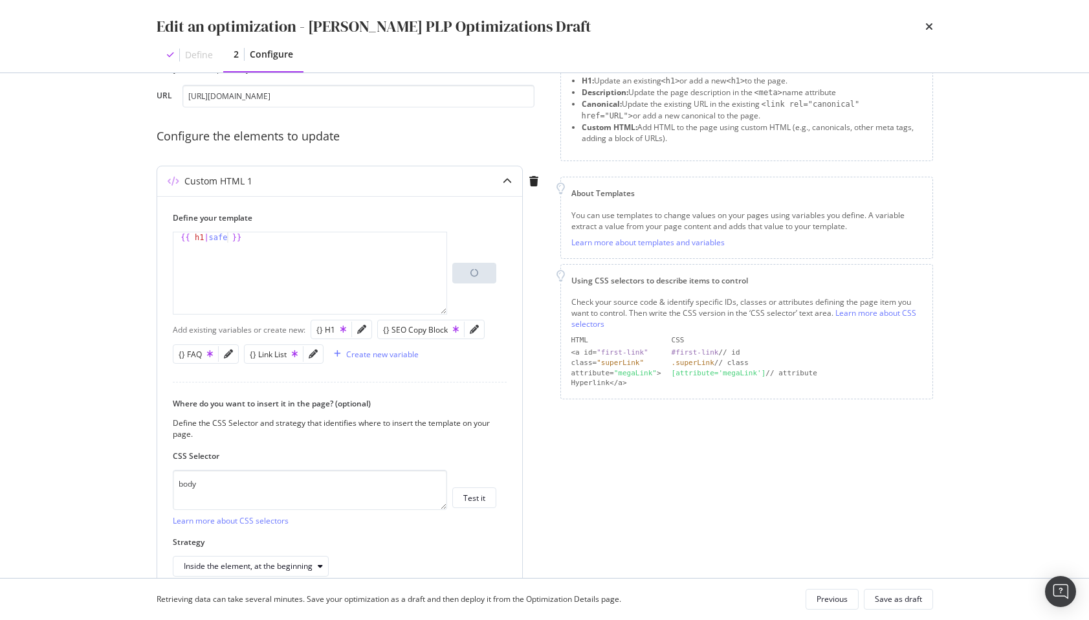
click at [291, 254] on div "{{ h1 | safe }}" at bounding box center [309, 283] width 273 height 102
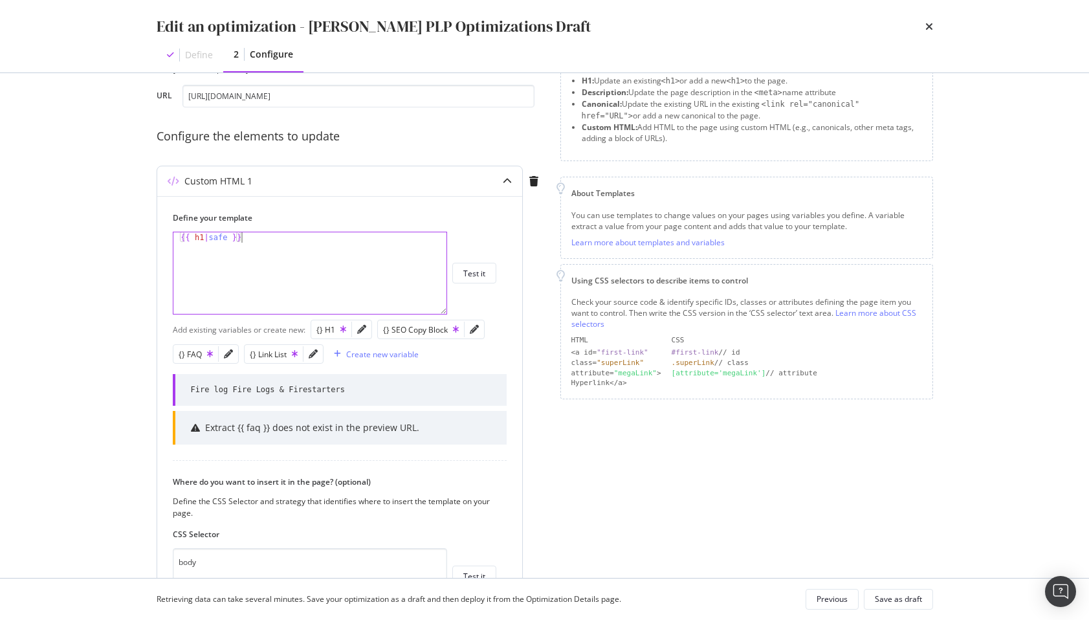
click at [257, 266] on div "{{ h1 | safe }}" at bounding box center [309, 283] width 273 height 102
click at [203, 239] on div "{{ h1 | safe }}" at bounding box center [309, 283] width 273 height 102
click at [235, 239] on div "{% raw h1 %} {{ h1 | }}" at bounding box center [309, 283] width 273 height 102
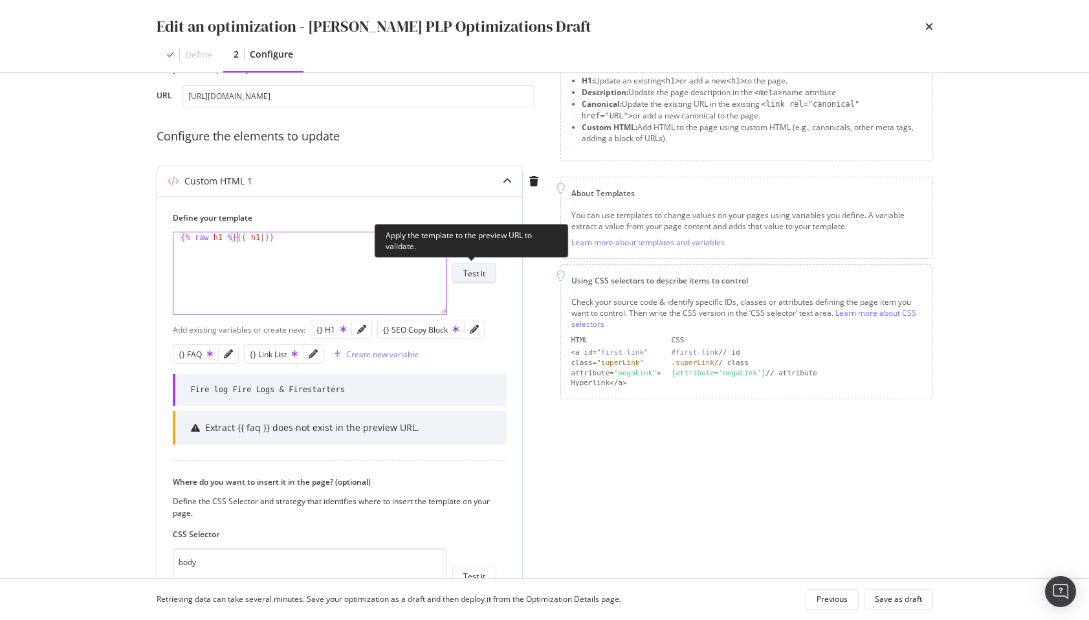
click at [490, 278] on button "Test it" at bounding box center [474, 273] width 44 height 21
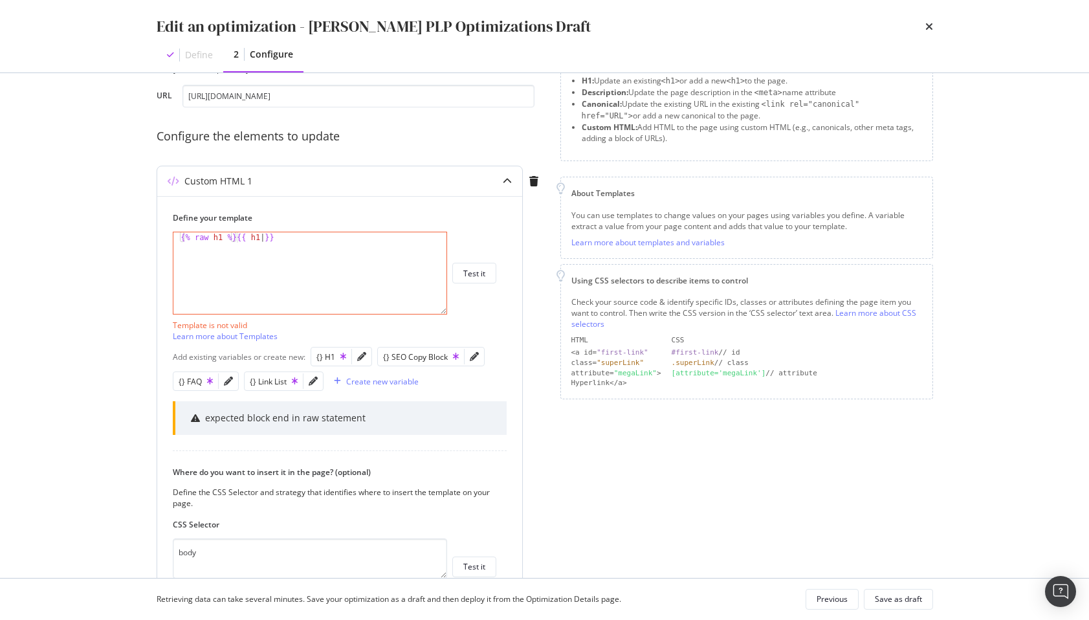
click at [292, 238] on div "{% raw h1 %} {{ h1 | }}" at bounding box center [309, 283] width 273 height 102
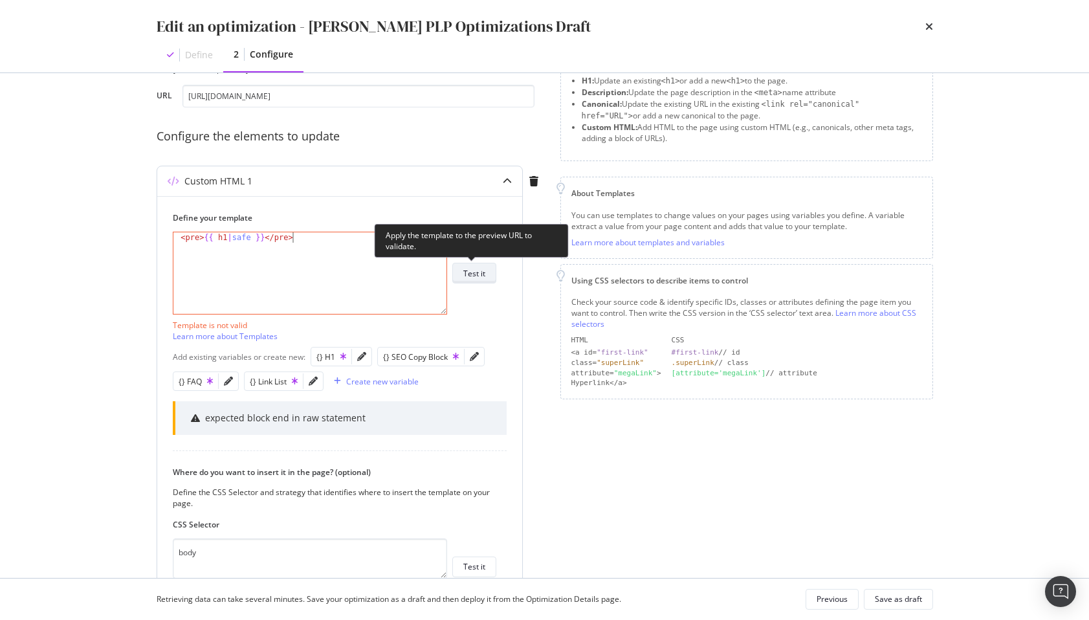
click at [472, 272] on div "Test it" at bounding box center [474, 273] width 22 height 11
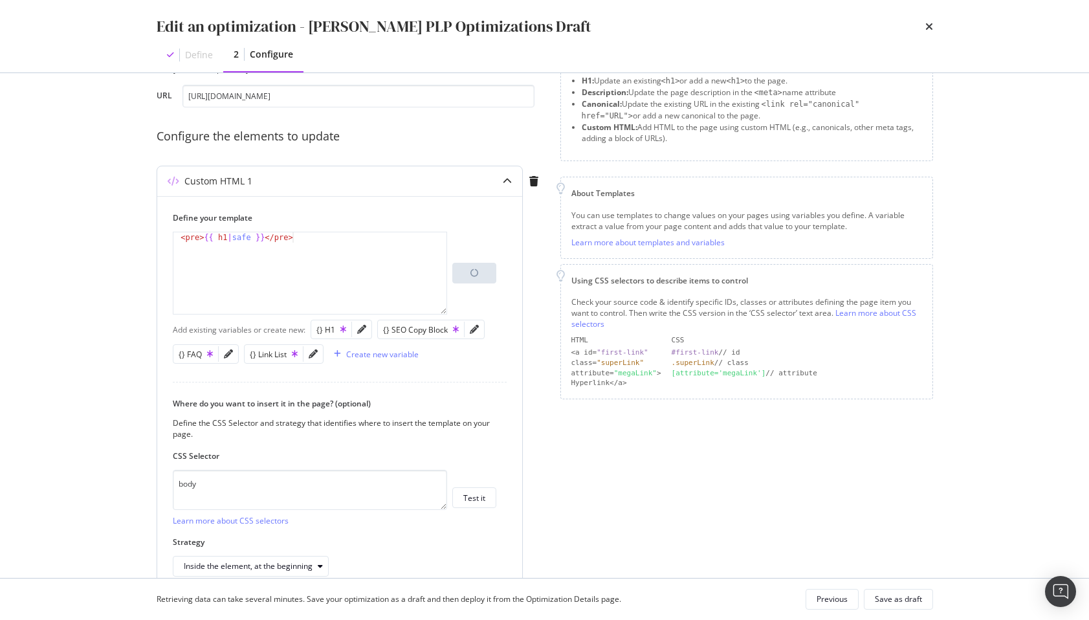
click at [300, 243] on div "< pre > {{ h1 | safe }} </ pre >" at bounding box center [309, 283] width 273 height 102
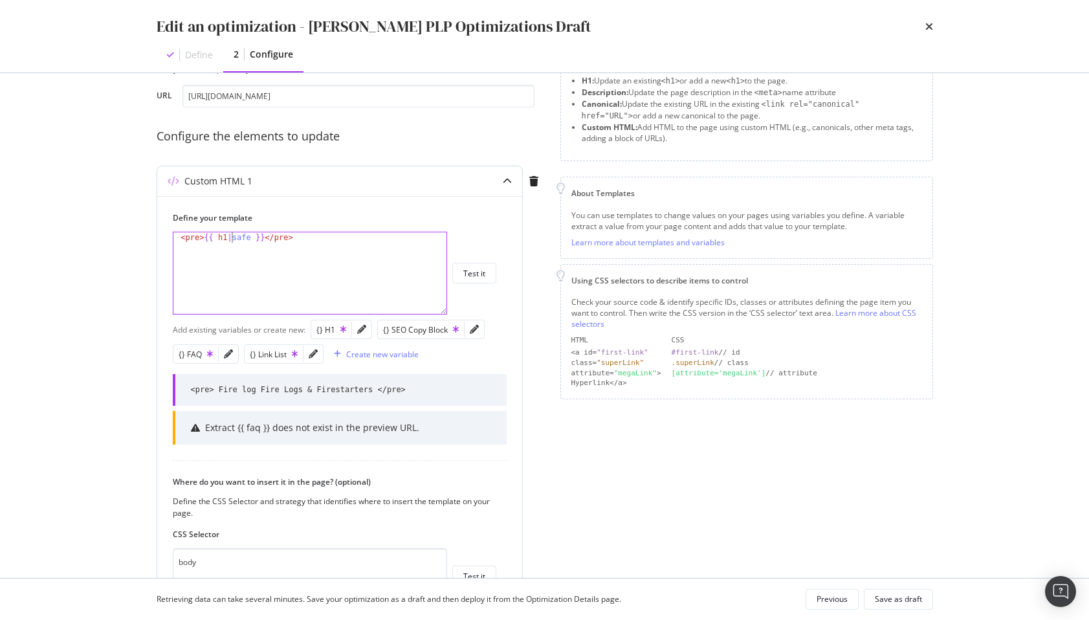
click at [234, 239] on div "< pre > {{ h1 | safe }} </ pre >" at bounding box center [309, 283] width 273 height 102
click at [244, 239] on div "< pre > {{ h1 | safe }} </ pre >" at bounding box center [309, 283] width 273 height 102
type textarea "<pre>{{ h1 }}</pre>"
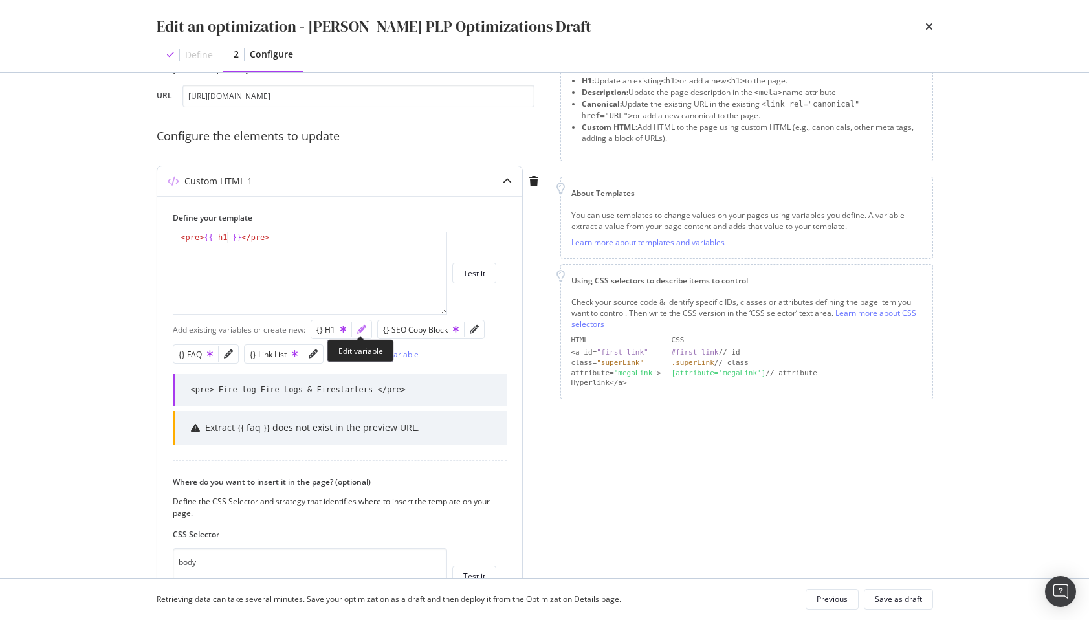
click at [360, 327] on icon "pencil" at bounding box center [361, 329] width 9 height 9
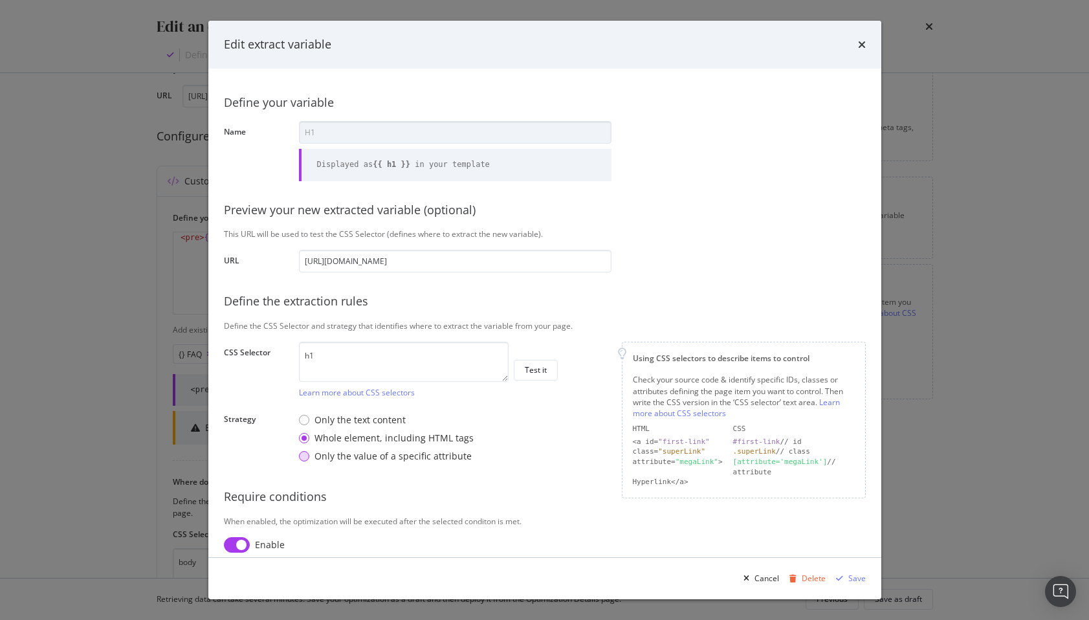
scroll to position [0, 0]
click at [324, 452] on div "Only the value of a specific attribute" at bounding box center [392, 456] width 157 height 13
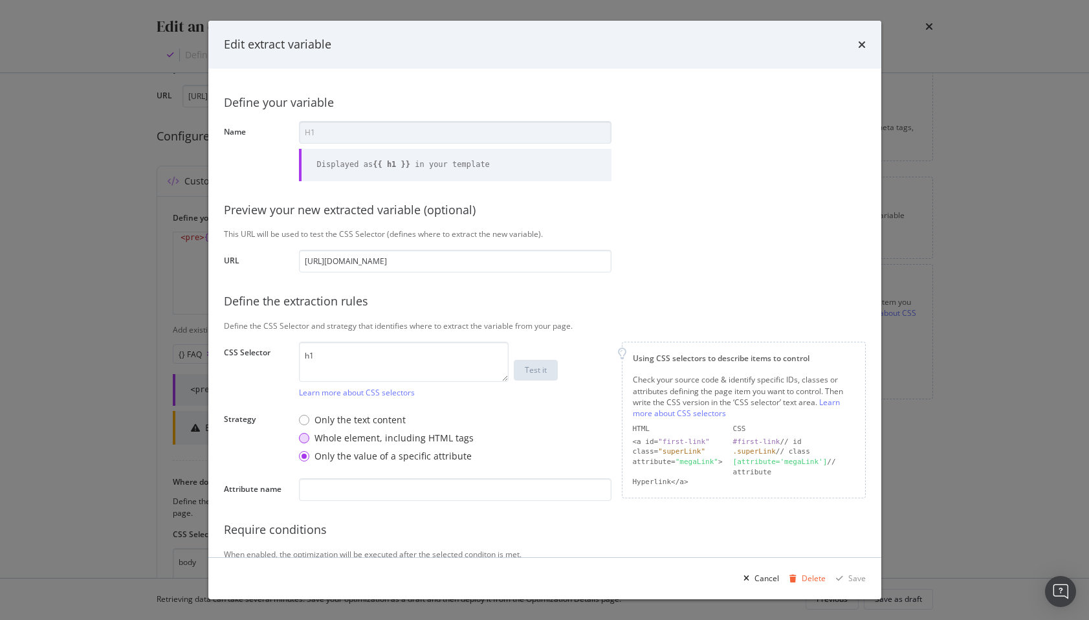
click at [335, 435] on div "Whole element, including HTML tags" at bounding box center [393, 438] width 159 height 13
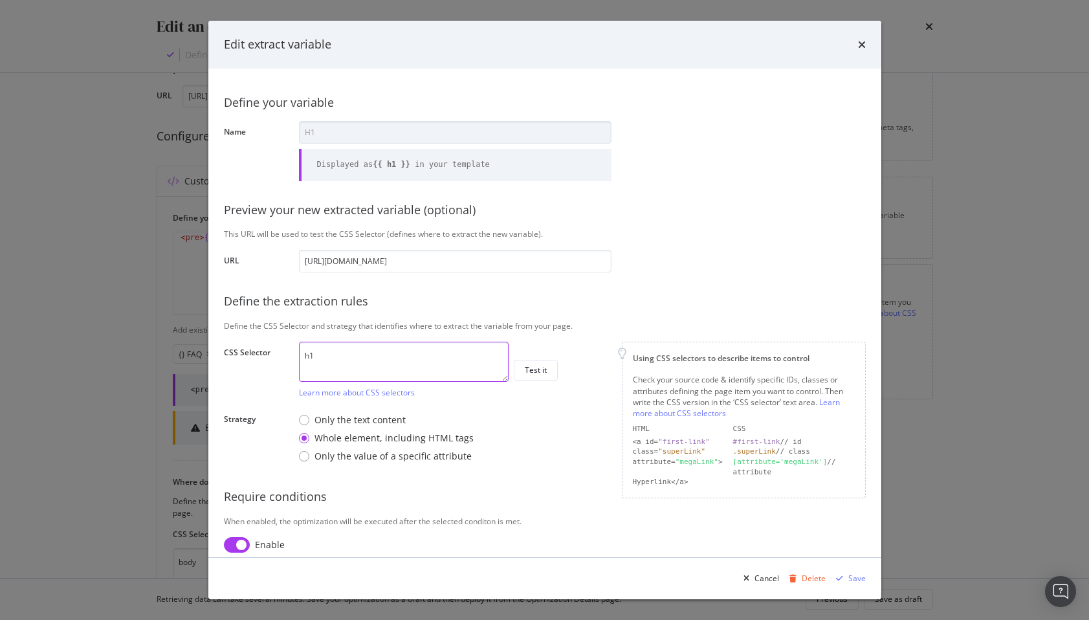
click at [376, 381] on textarea "h1" at bounding box center [404, 362] width 210 height 40
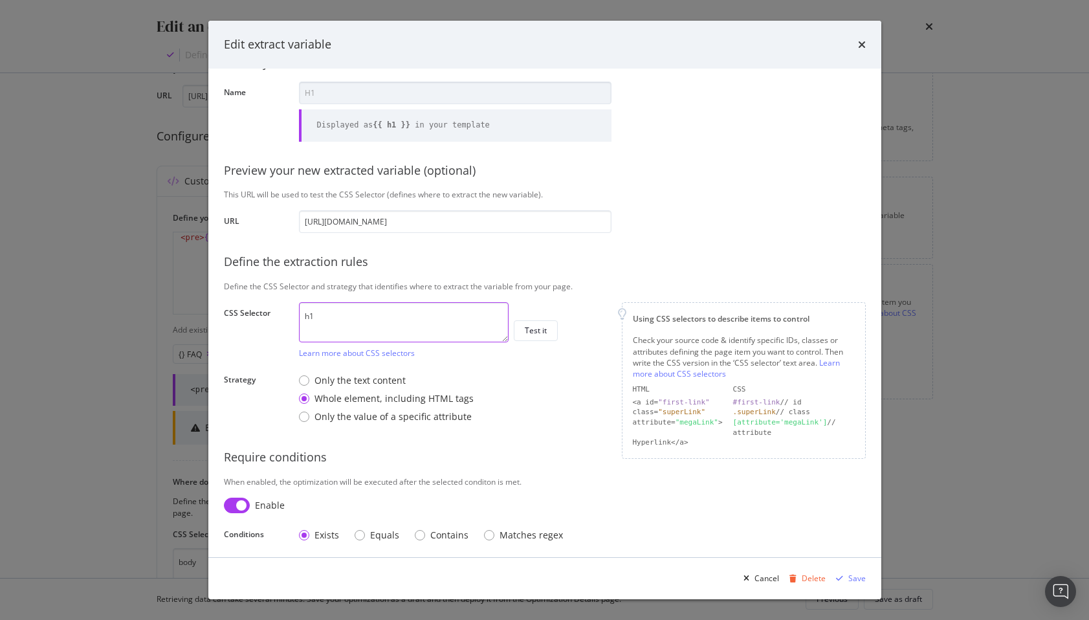
scroll to position [44, 0]
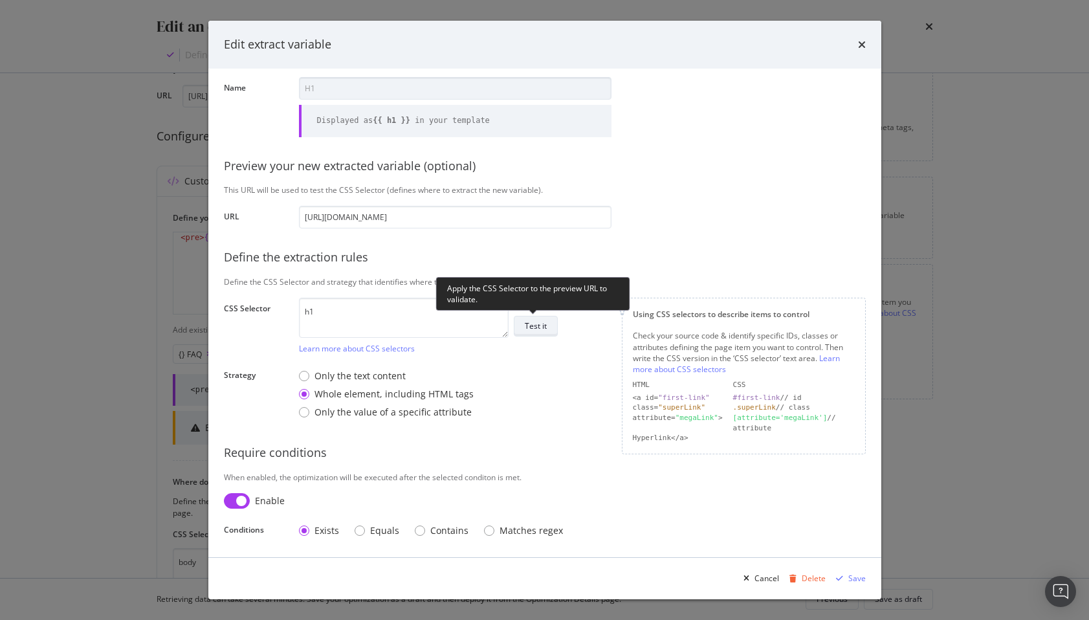
click at [534, 320] on div "Test it" at bounding box center [536, 325] width 22 height 11
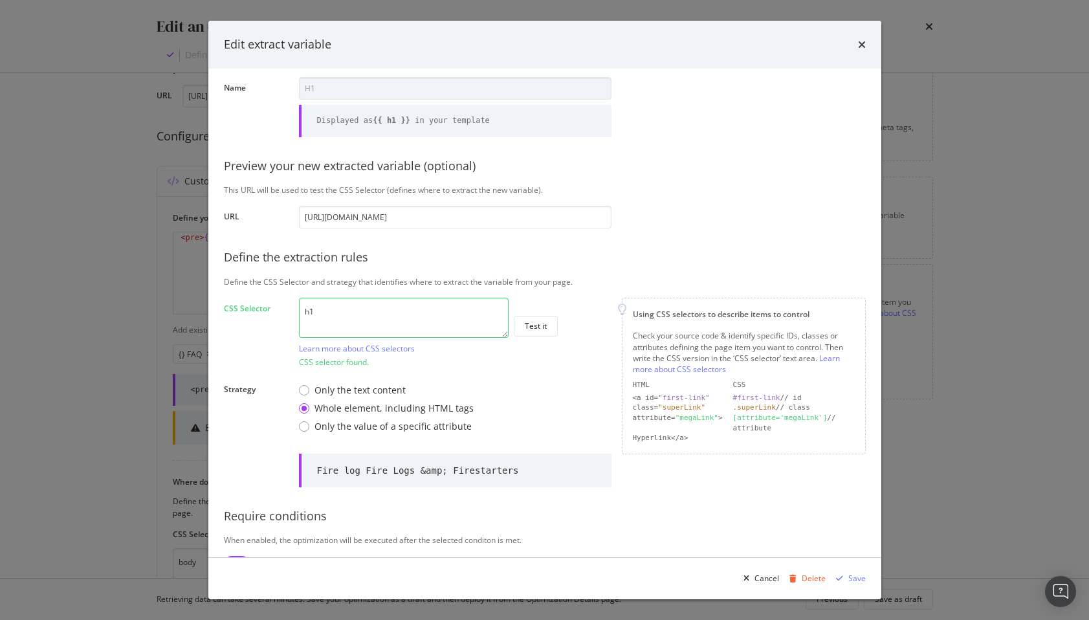
click at [191, 366] on div "Edit extract variable Define your variable Name H1 Displayed as {{ h1 }} in you…" at bounding box center [544, 310] width 1089 height 620
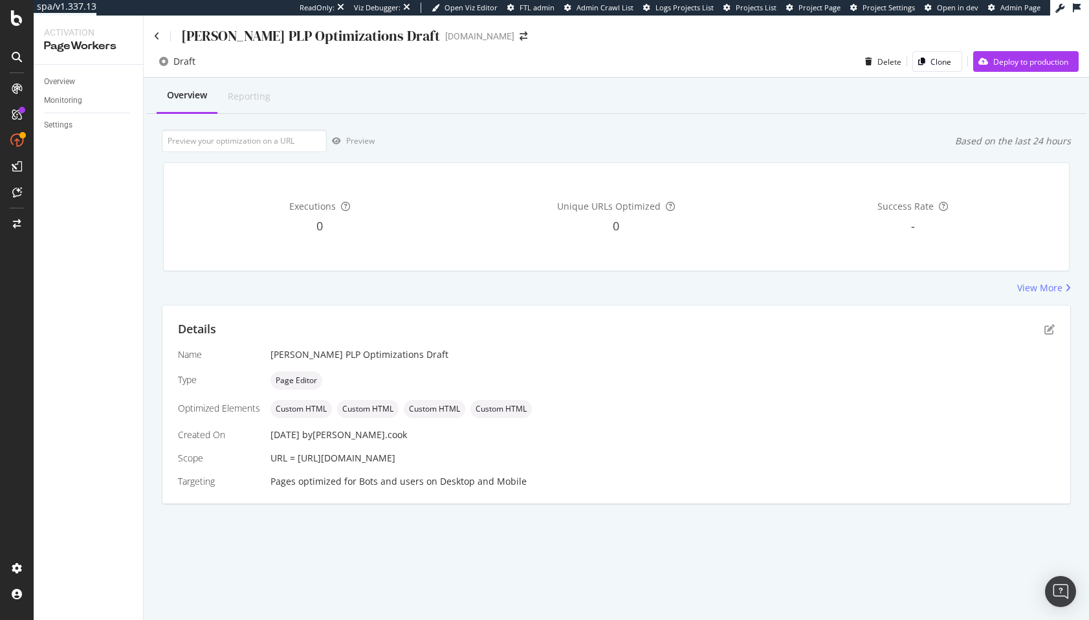
click at [351, 272] on div "Executions 0 Unique URLs Optimized 0 Success Rate -" at bounding box center [616, 216] width 922 height 129
click at [1050, 325] on icon "pen-to-square" at bounding box center [1049, 329] width 10 height 10
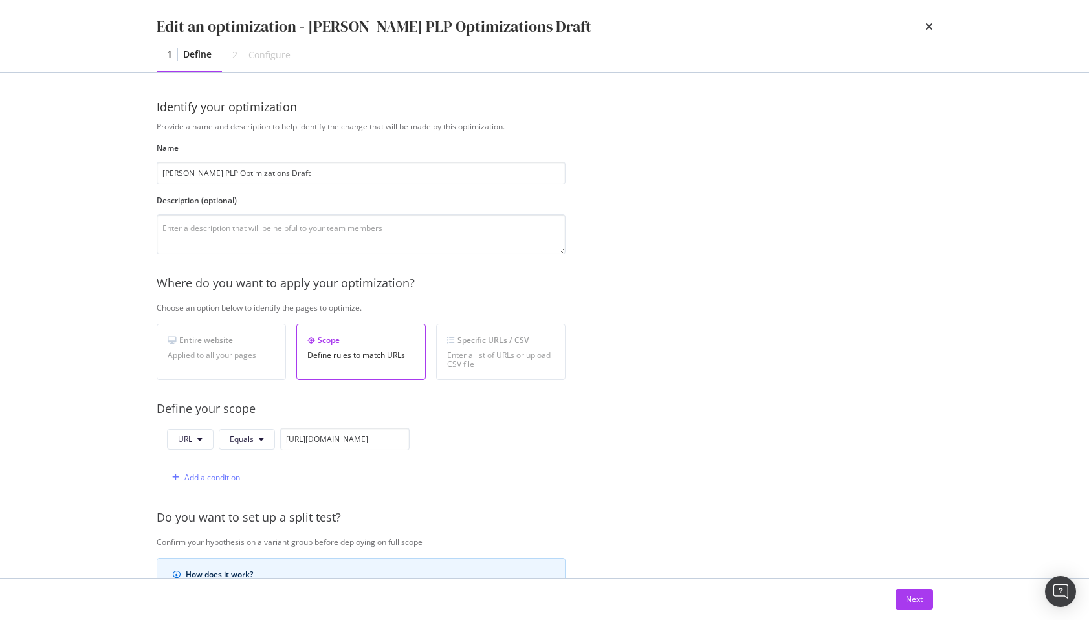
click at [736, 236] on div "Provide a name and description to help identify the change that will be made by…" at bounding box center [545, 470] width 776 height 698
click at [340, 441] on input "https://www.lowes.com/pl/fire-pits-patio-heaters/firewood-starters/fire-logs-fi…" at bounding box center [344, 439] width 129 height 23
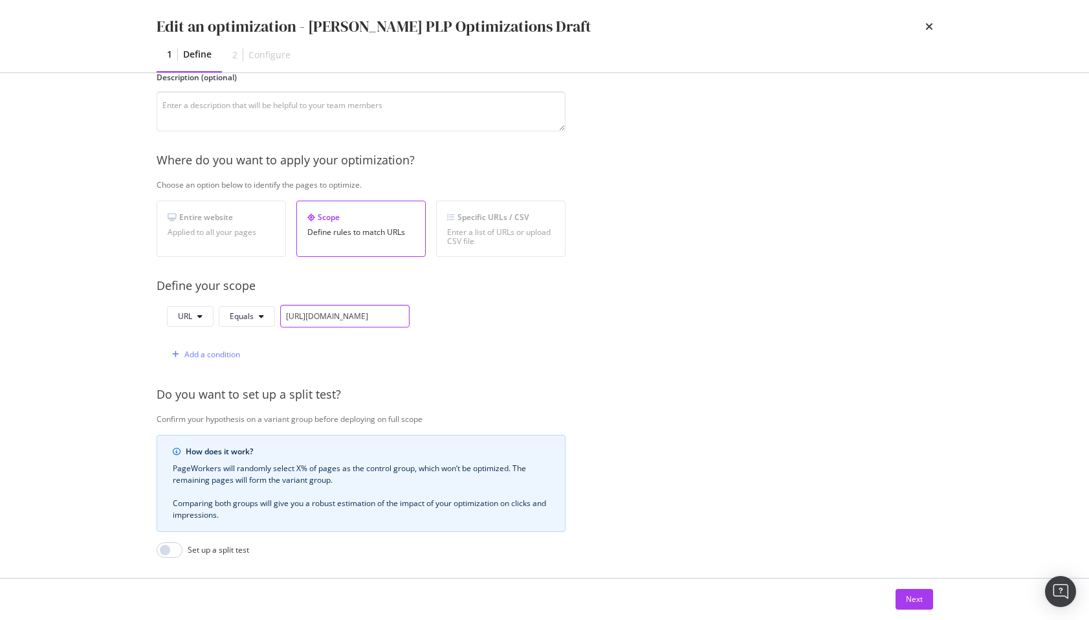
scroll to position [157, 0]
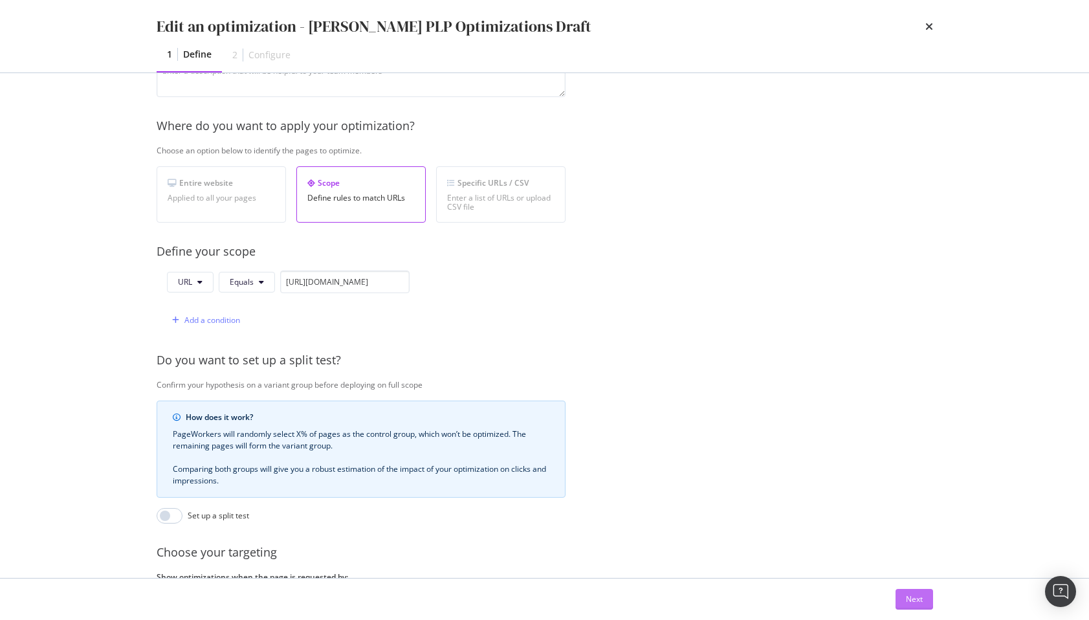
click at [912, 597] on div "Next" at bounding box center [914, 598] width 17 height 11
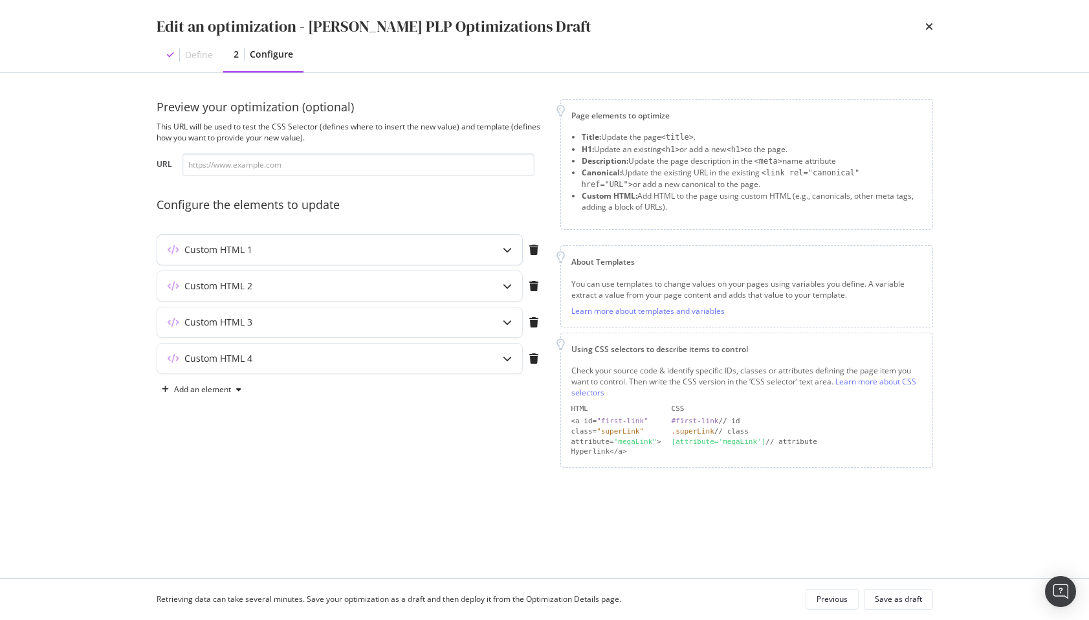
click at [483, 238] on div "Custom HTML 1" at bounding box center [339, 250] width 365 height 30
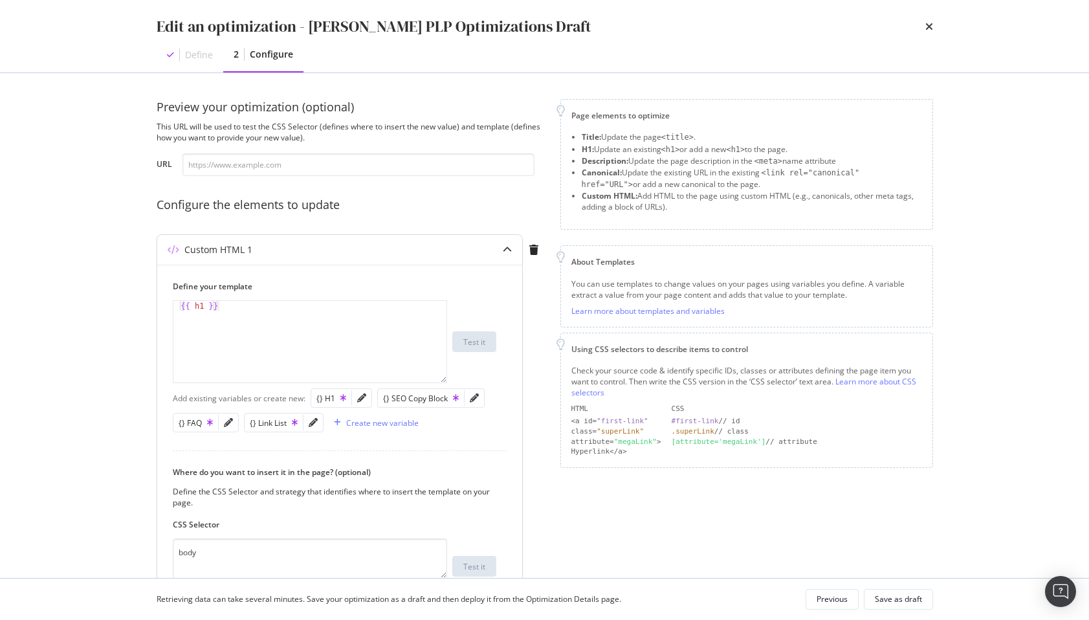
type textarea "{{ h1 }}"
click at [346, 328] on div "{{ h1 }}" at bounding box center [309, 352] width 273 height 102
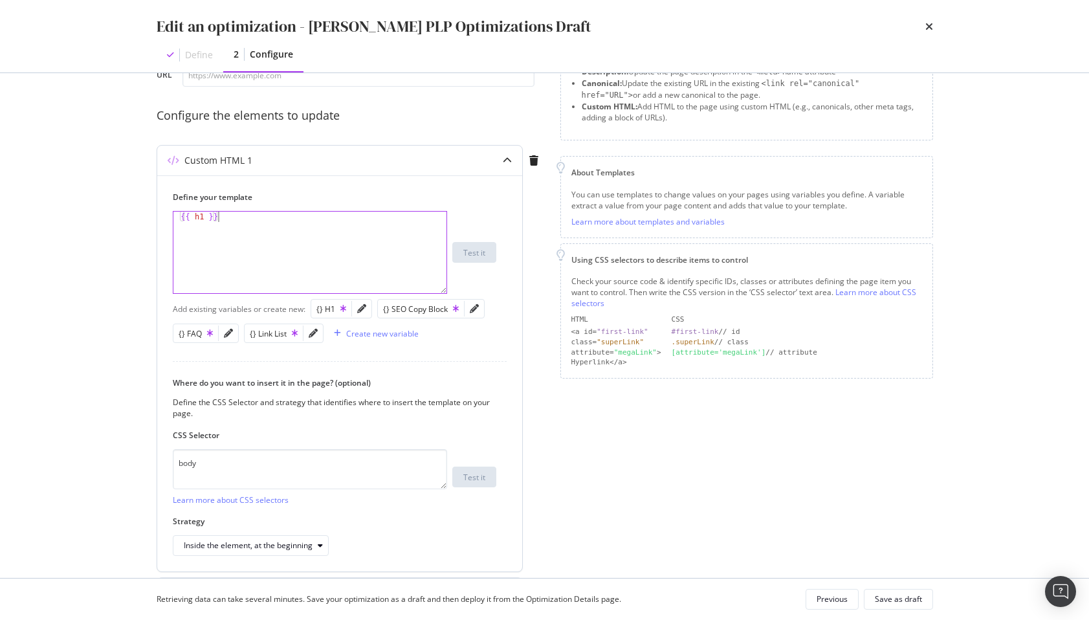
scroll to position [85, 0]
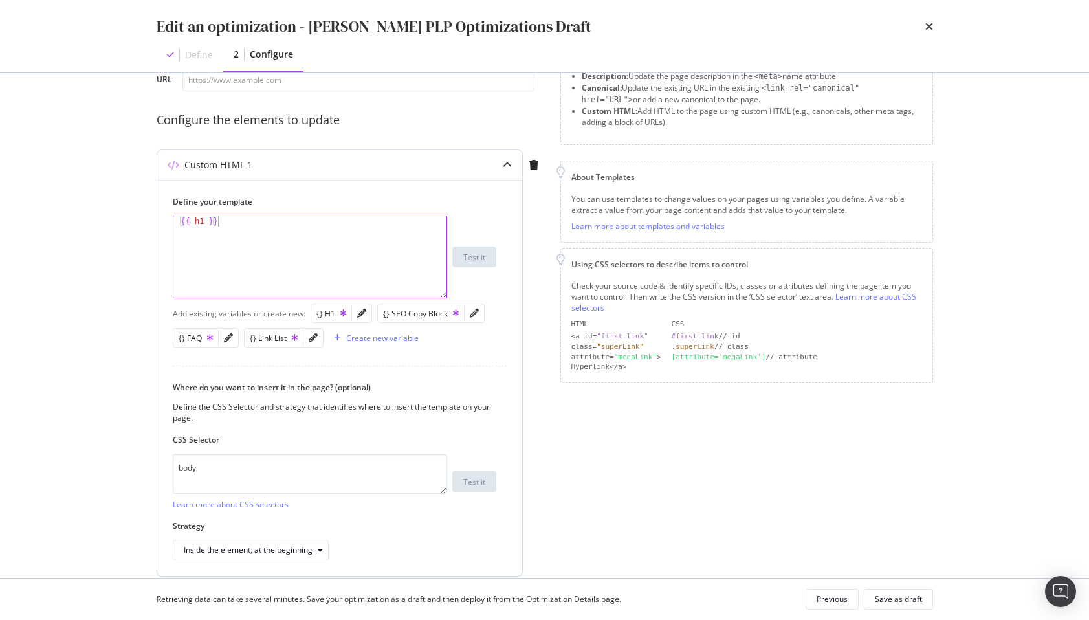
click at [361, 240] on div "{{ h1 }}" at bounding box center [309, 267] width 273 height 102
click at [373, 306] on div "Add existing variables or create new: {} H1 {} SEO Copy Block {} FAQ {} Link Li…" at bounding box center [340, 325] width 334 height 49
click at [367, 309] on div "modal" at bounding box center [361, 313] width 19 height 18
click at [362, 313] on icon "pencil" at bounding box center [361, 313] width 9 height 9
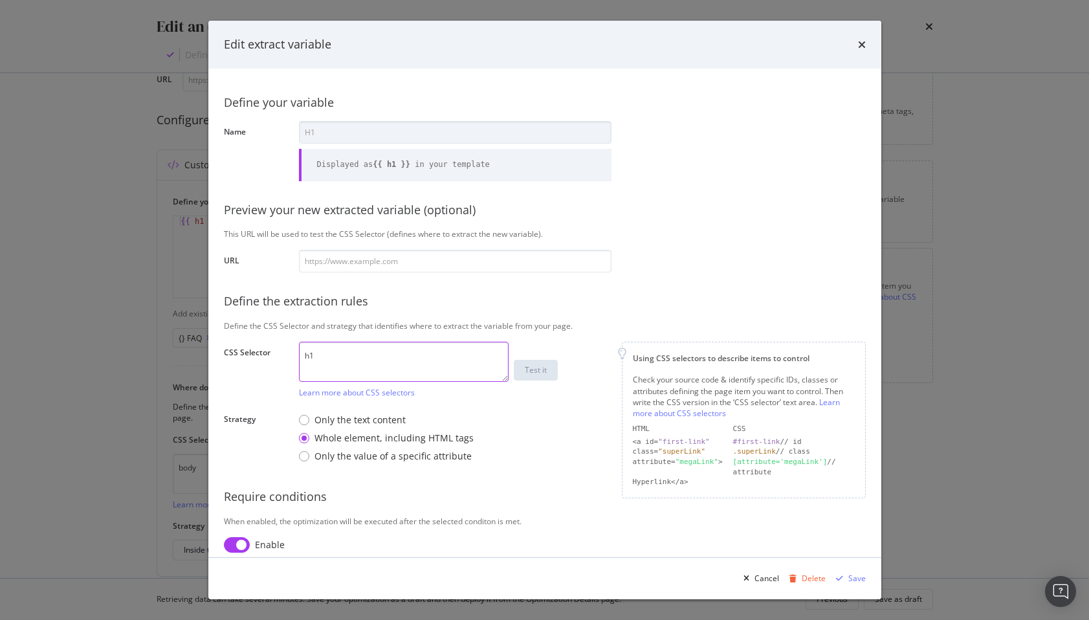
click at [327, 362] on textarea "h1" at bounding box center [404, 362] width 210 height 40
click at [405, 437] on div "Whole element, including HTML tags" at bounding box center [393, 438] width 159 height 13
click at [354, 351] on textarea "h1" at bounding box center [404, 362] width 210 height 40
click at [344, 363] on textarea "h1" at bounding box center [404, 362] width 210 height 40
click at [358, 357] on textarea "h1" at bounding box center [404, 362] width 210 height 40
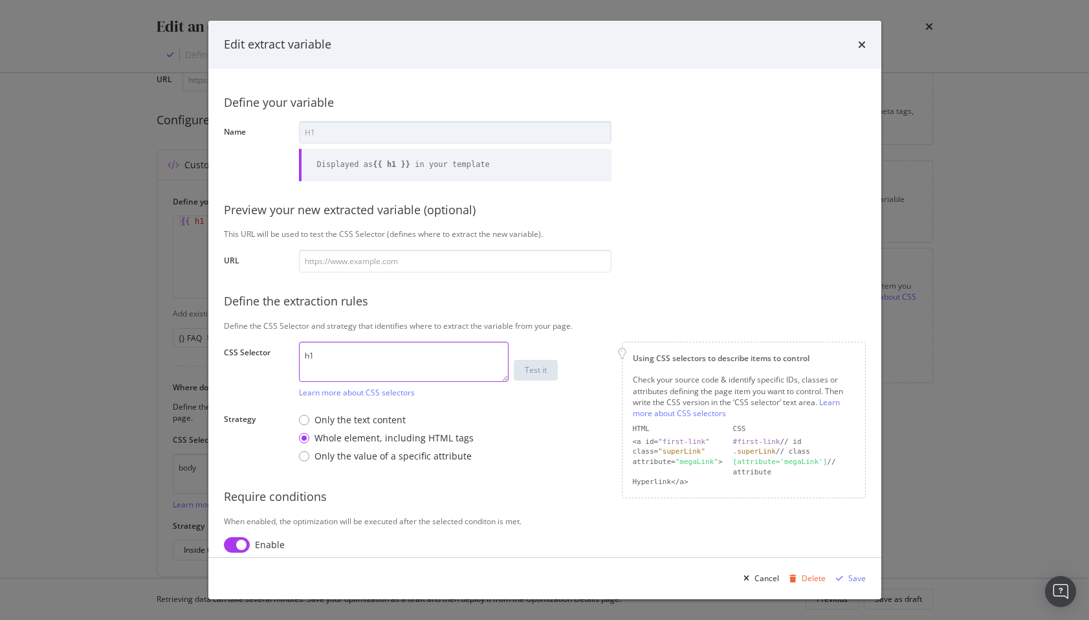
click at [358, 357] on textarea "h1" at bounding box center [404, 362] width 210 height 40
click at [405, 364] on textarea "h1" at bounding box center [404, 362] width 210 height 40
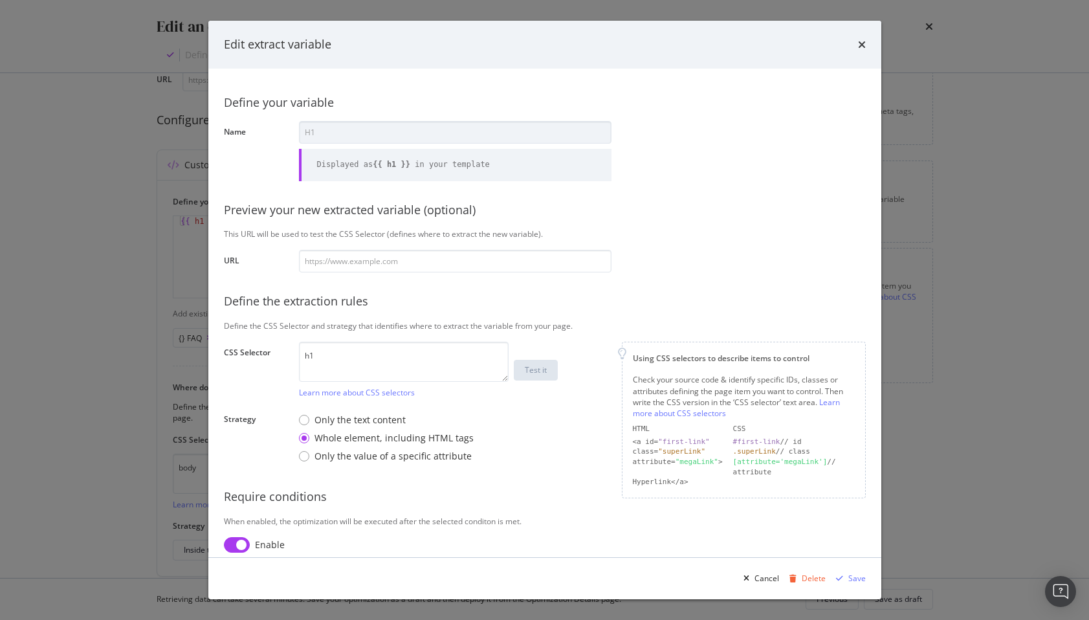
click at [143, 380] on div "Edit extract variable Define your variable Name H1 Displayed as {{ h1 }} in you…" at bounding box center [544, 310] width 1089 height 620
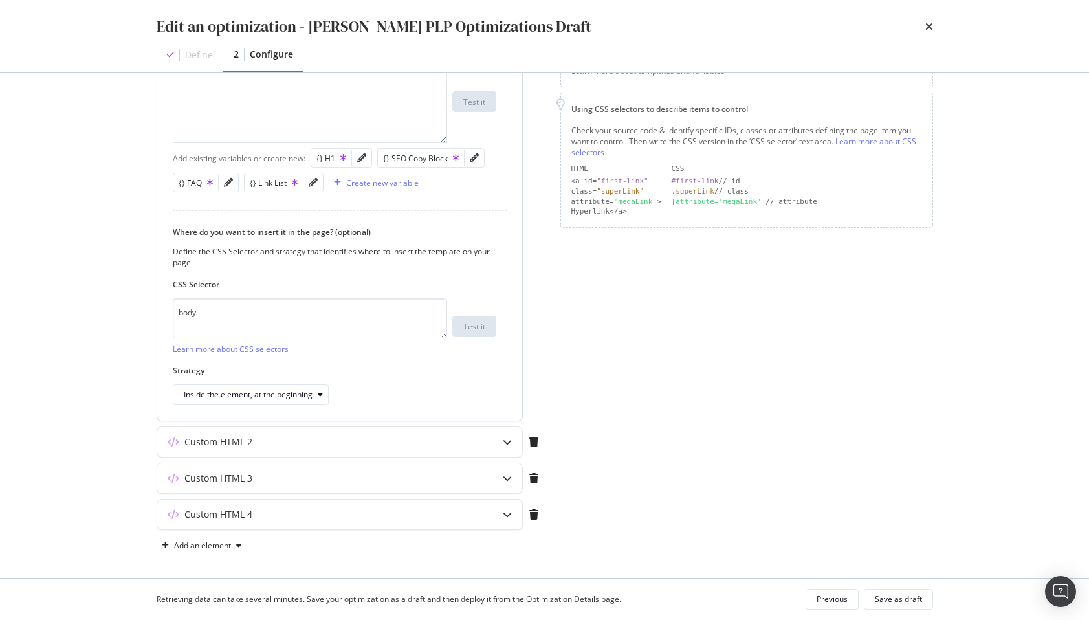
scroll to position [244, 0]
click at [270, 495] on div "Preview your optimization (optional) This URL will be used to test the CSS Sele…" at bounding box center [351, 203] width 388 height 697
click at [263, 505] on div "Custom HTML 4" at bounding box center [314, 510] width 314 height 13
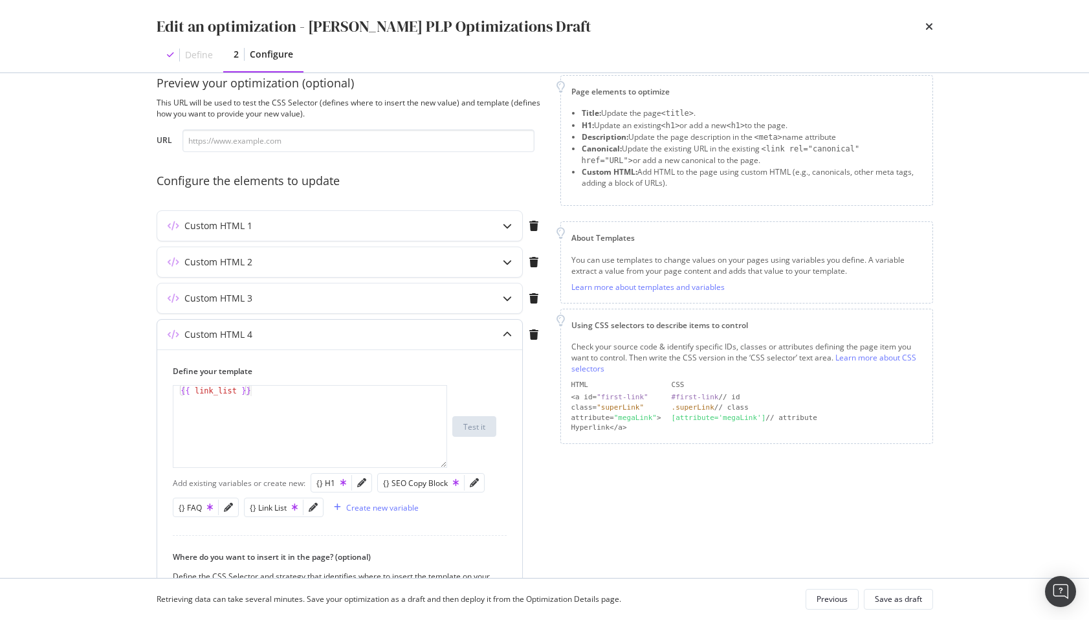
scroll to position [0, 0]
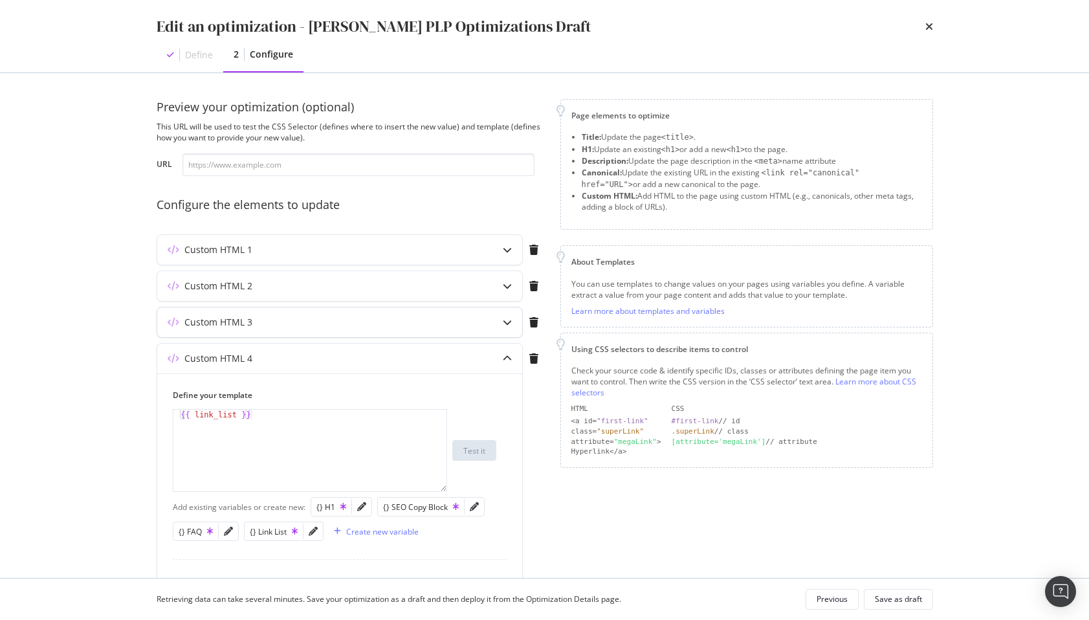
click at [285, 333] on div "Custom HTML 3" at bounding box center [339, 322] width 365 height 30
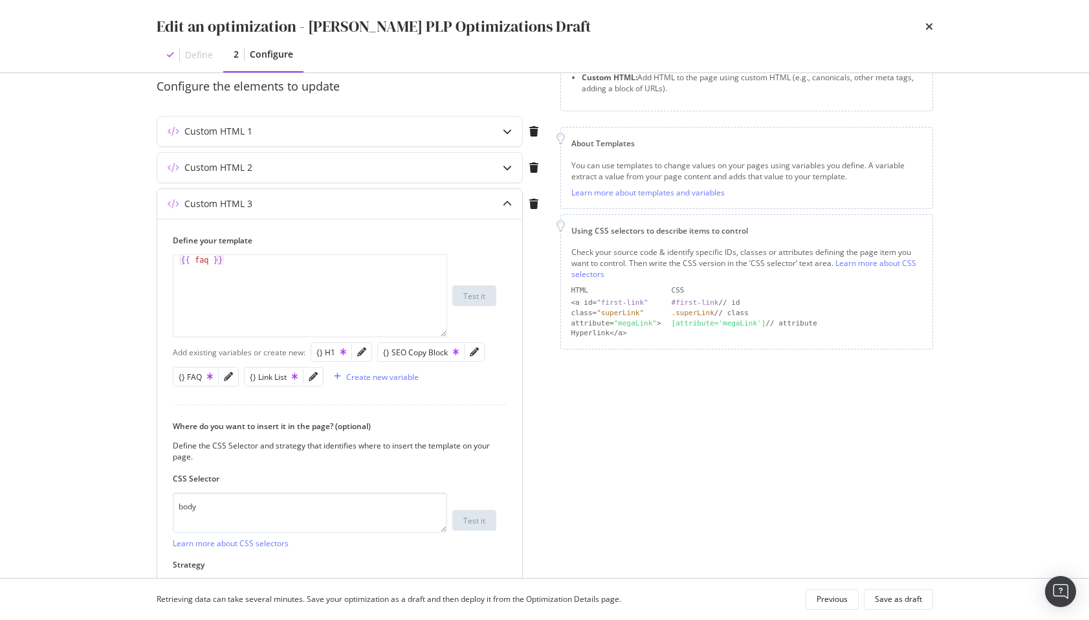
scroll to position [36, 0]
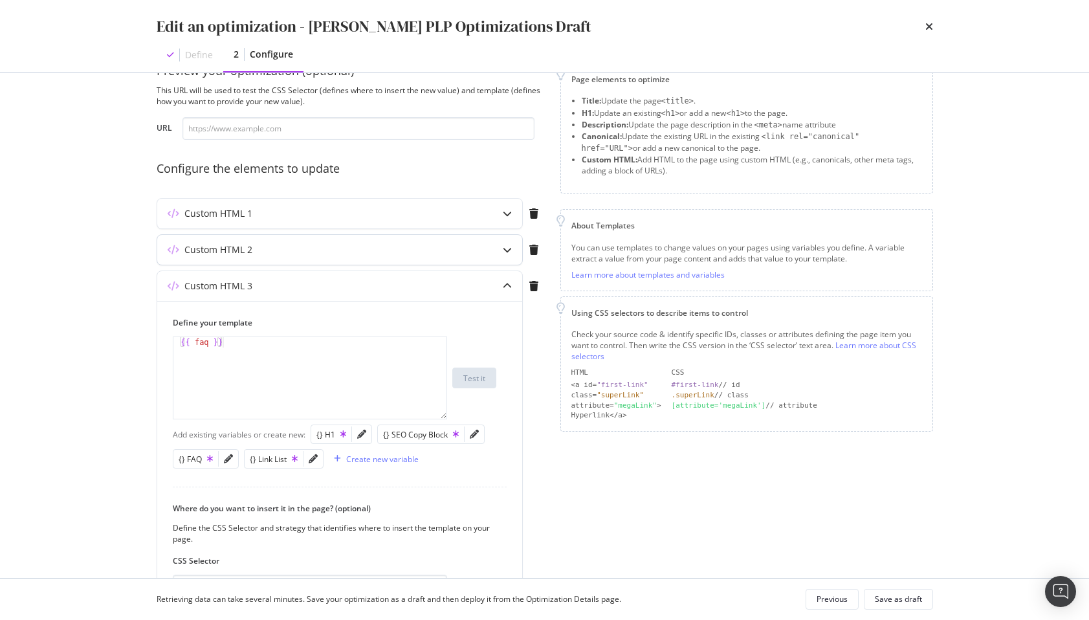
click at [257, 259] on div "Custom HTML 2" at bounding box center [339, 250] width 365 height 30
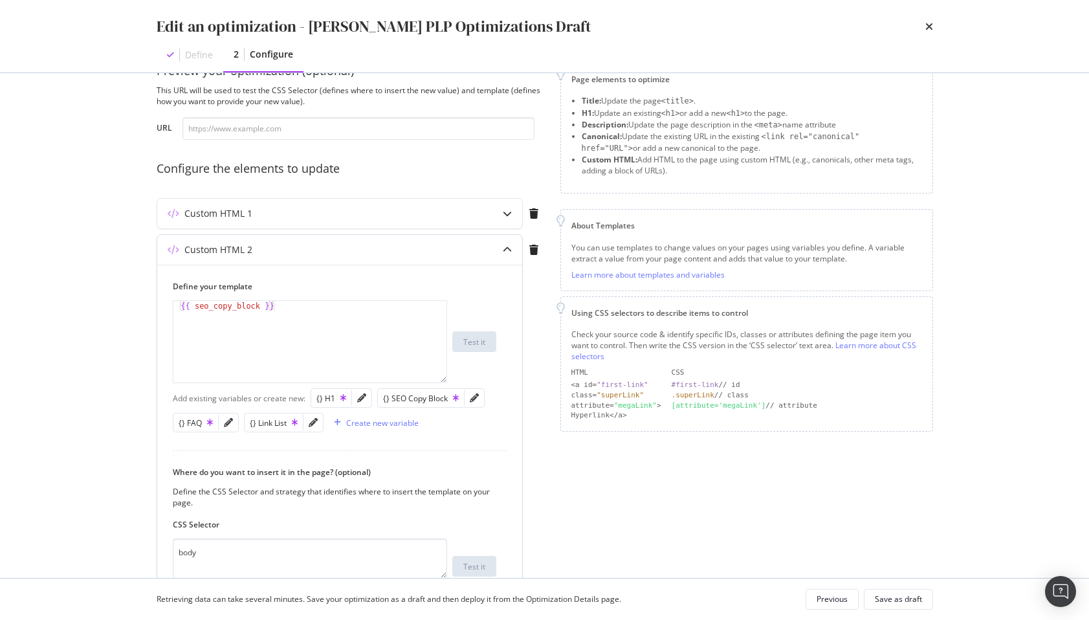
type textarea "{{ seo_copy_block }}"
click at [294, 333] on div "{{ seo_copy_block }}" at bounding box center [309, 352] width 273 height 102
click at [294, 334] on div "{{ seo_copy_block }}" at bounding box center [309, 352] width 273 height 102
click at [324, 361] on div "{{ seo_copy_block }}" at bounding box center [309, 352] width 273 height 102
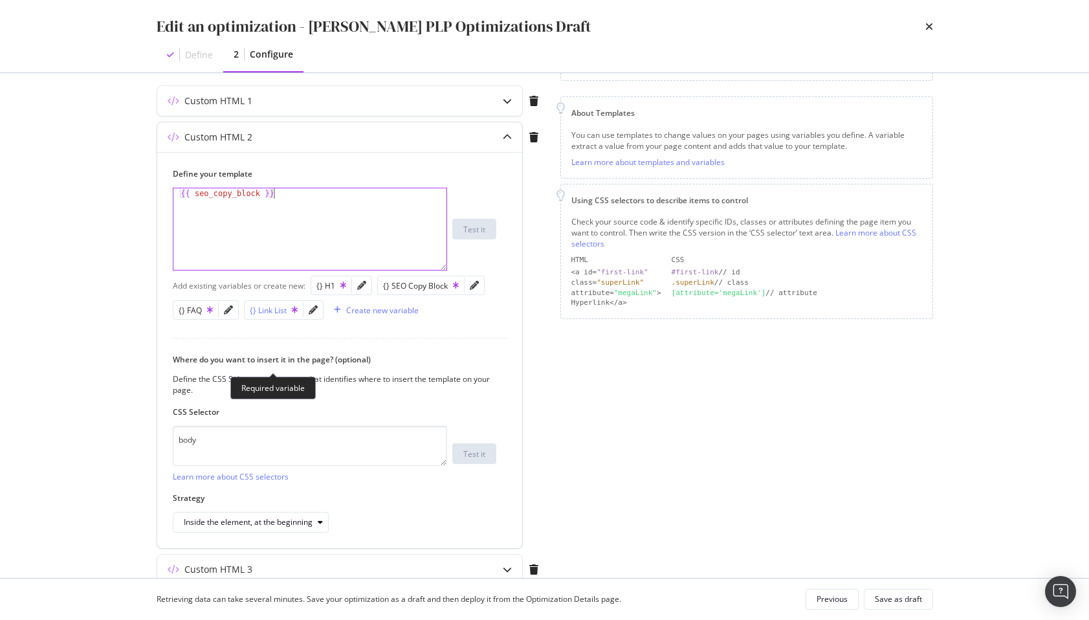
scroll to position [244, 0]
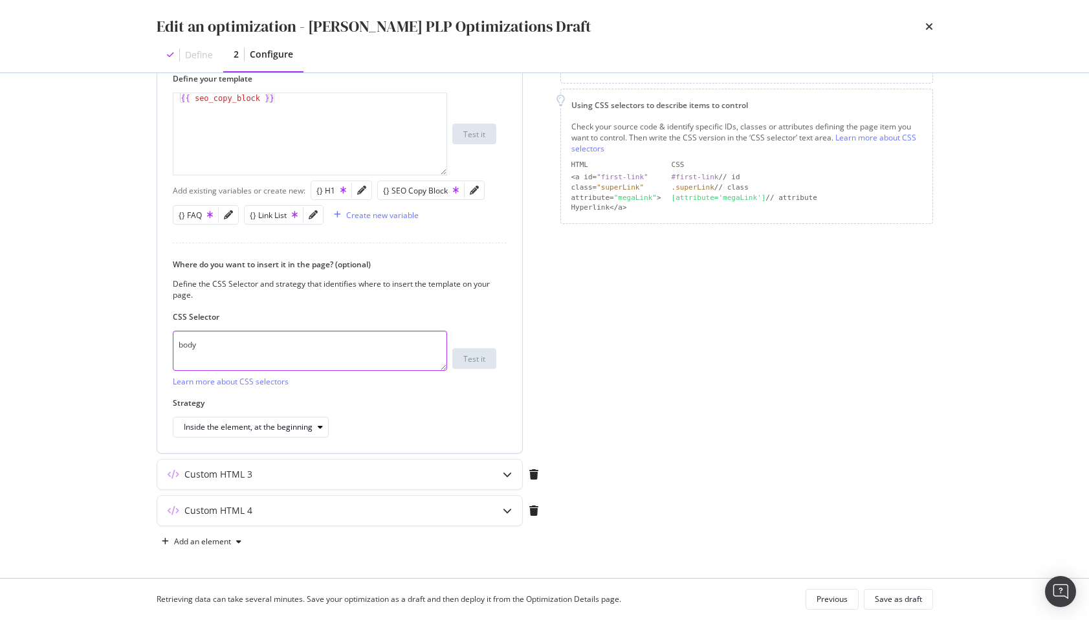
click at [268, 353] on textarea "body" at bounding box center [310, 351] width 274 height 40
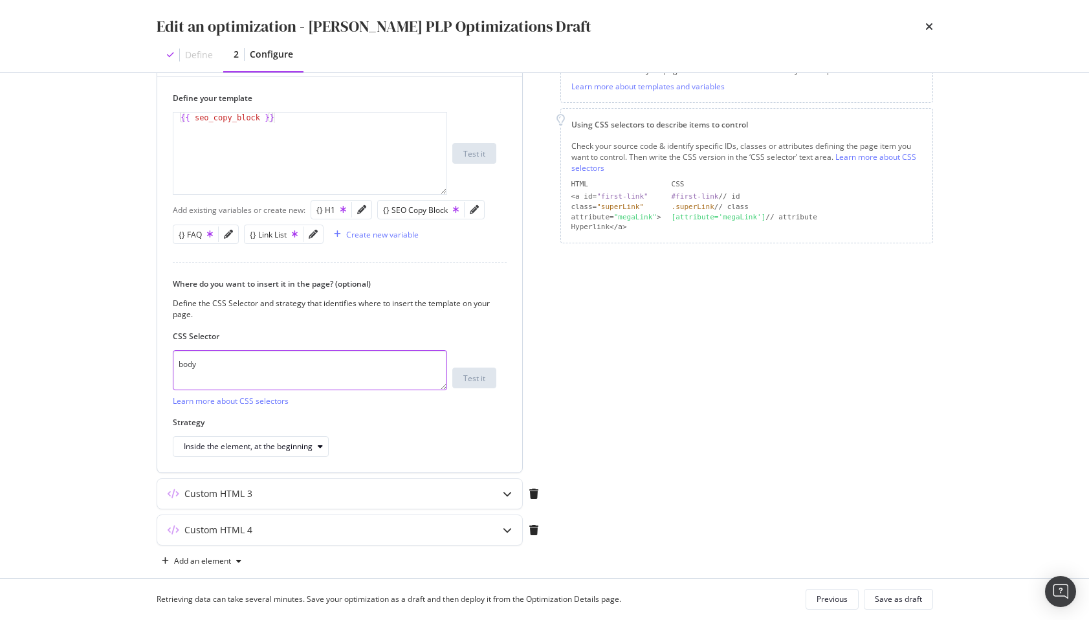
scroll to position [227, 0]
click at [245, 443] on div "Inside the element, at the beginning" at bounding box center [248, 444] width 129 height 8
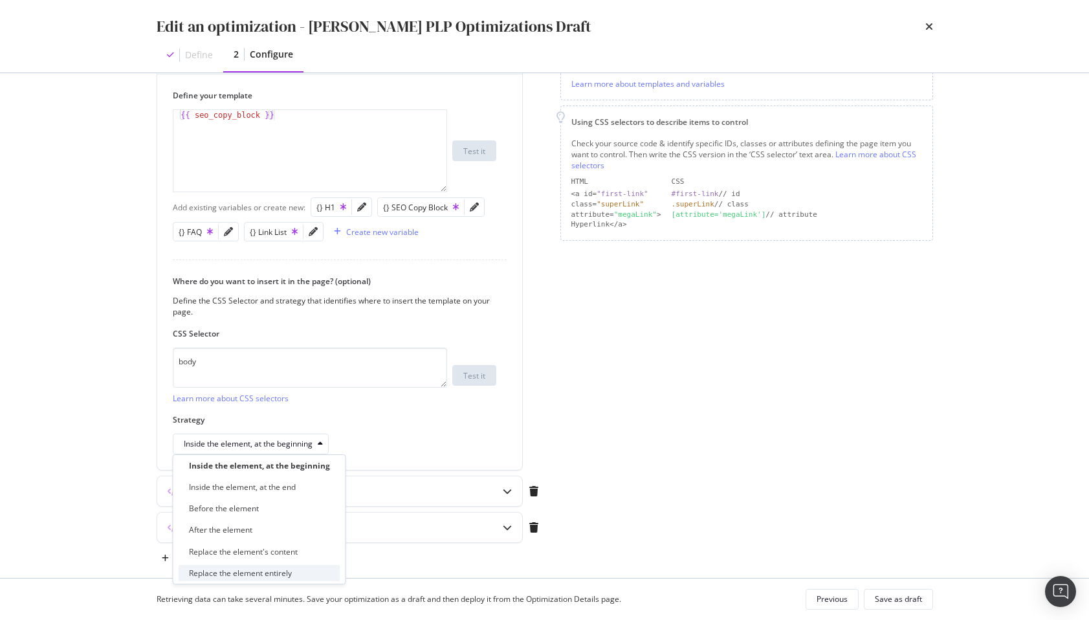
click at [256, 571] on div "Replace the element entirely" at bounding box center [240, 572] width 103 height 11
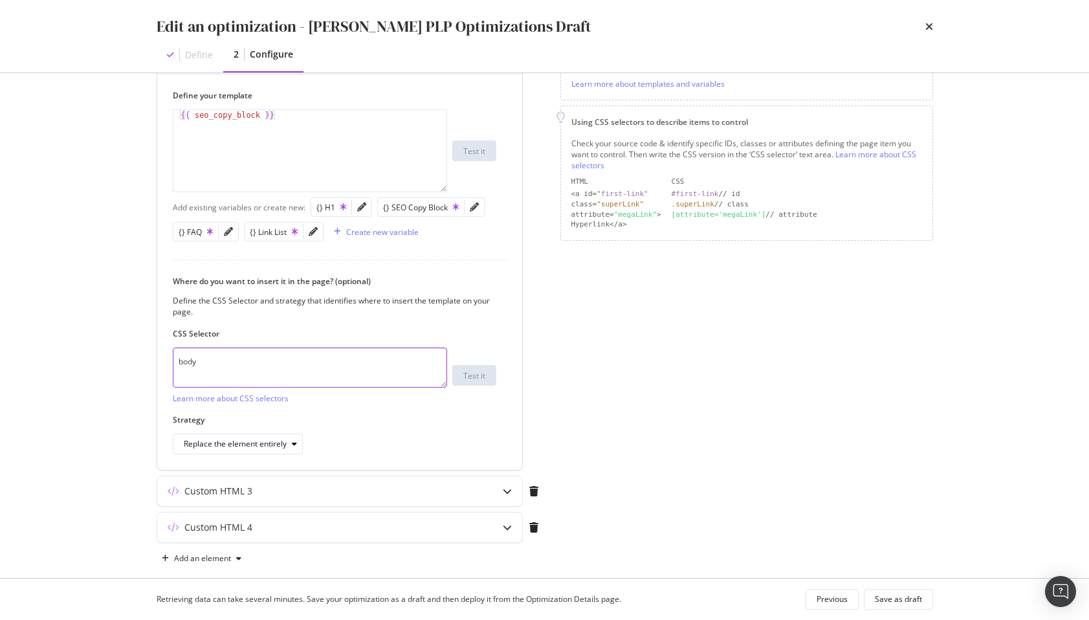
click at [298, 367] on textarea "body" at bounding box center [310, 367] width 274 height 40
click at [220, 364] on textarea "body" at bounding box center [310, 367] width 274 height 40
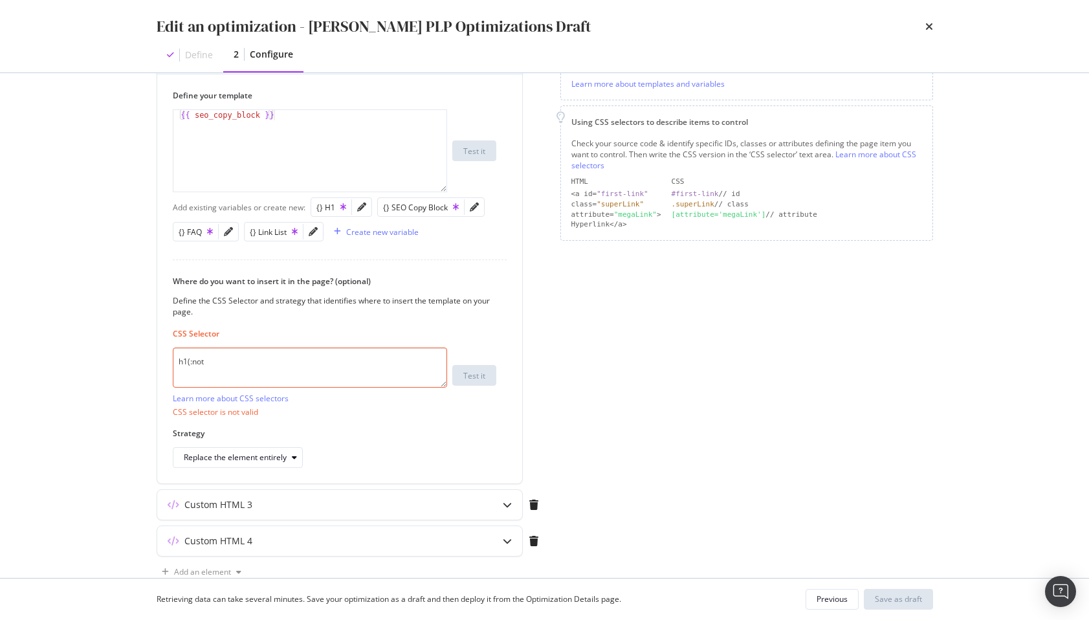
click at [705, 373] on div "Page elements to optimize Title: Update the page <title> . H1: Update an existi…" at bounding box center [746, 227] width 373 height 710
click at [329, 371] on textarea "h1(:not" at bounding box center [310, 367] width 274 height 40
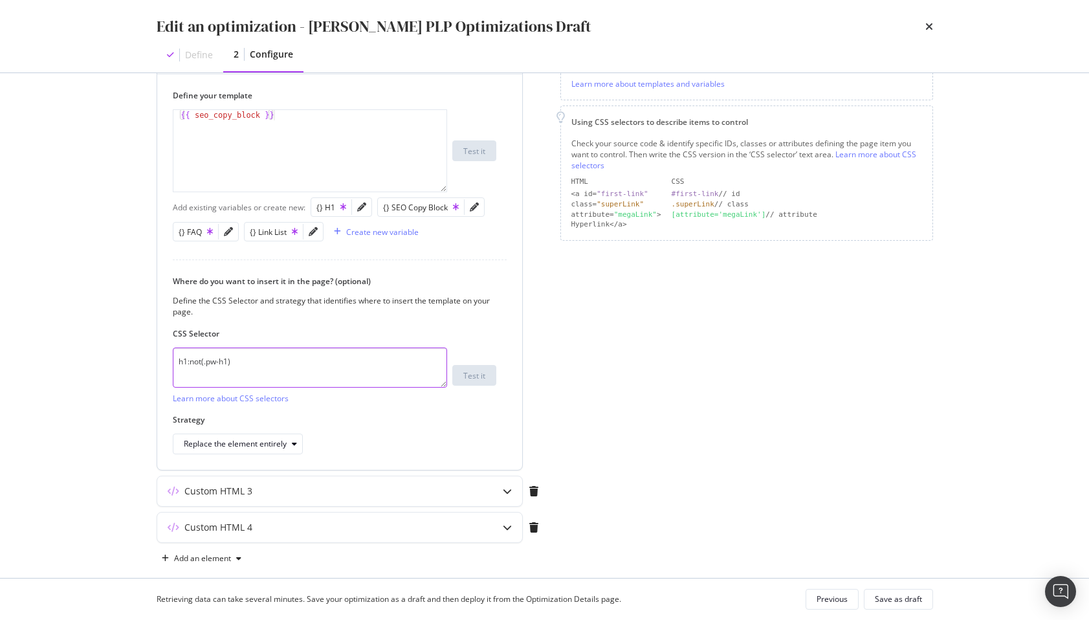
click at [340, 370] on textarea "h1:not(.pw-h1)" at bounding box center [310, 367] width 274 height 40
type textarea "h1:not(.pw-h1)"
click at [503, 490] on icon "modal" at bounding box center [507, 491] width 9 height 9
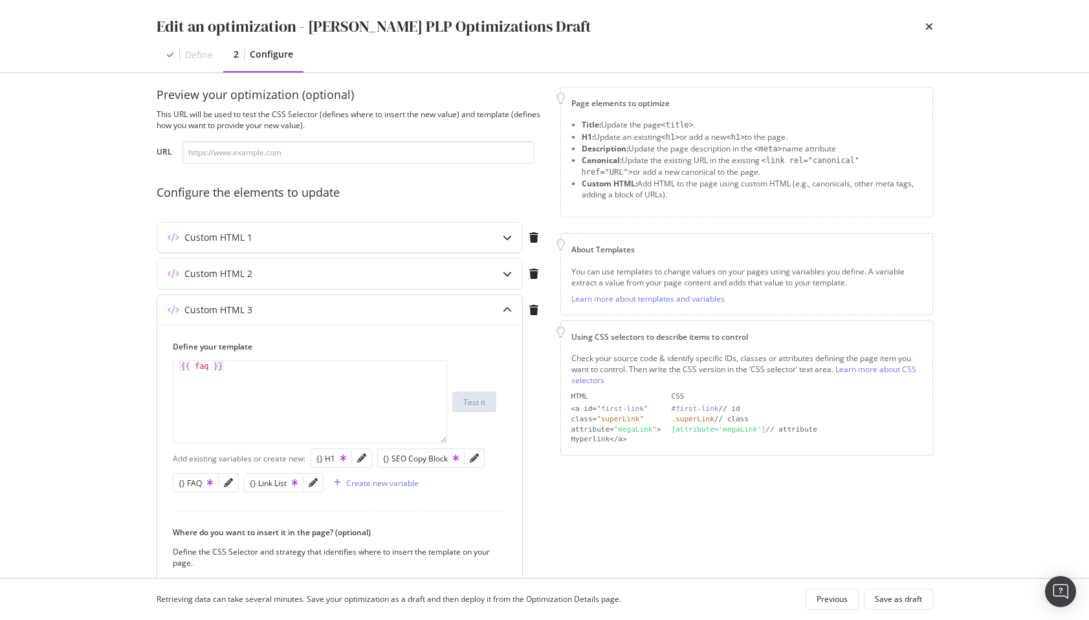
scroll to position [244, 0]
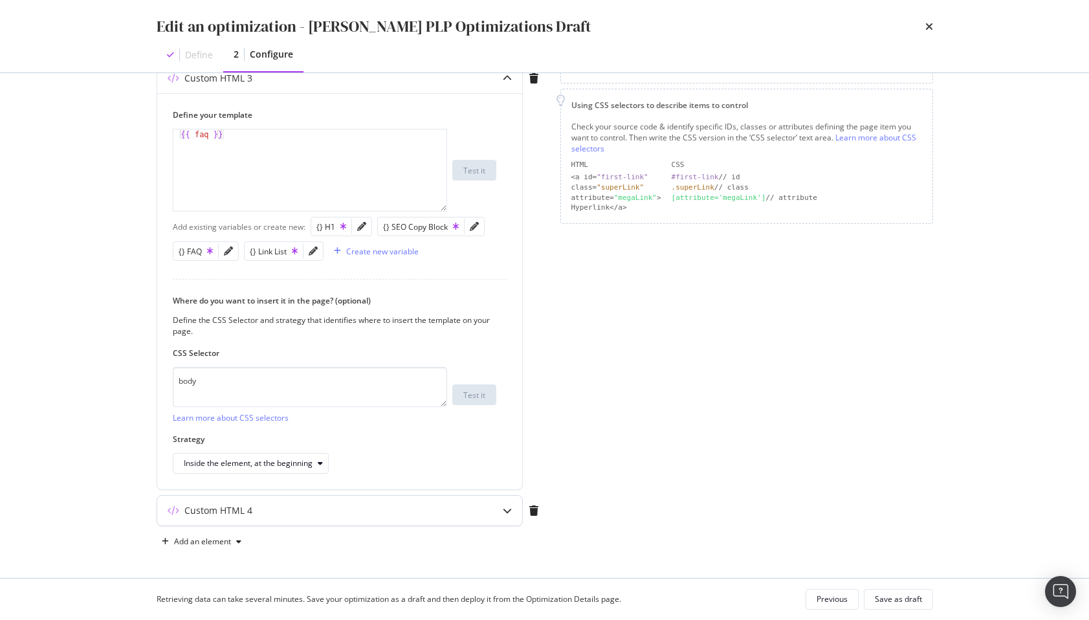
click at [417, 523] on div "Custom HTML 4" at bounding box center [339, 511] width 365 height 30
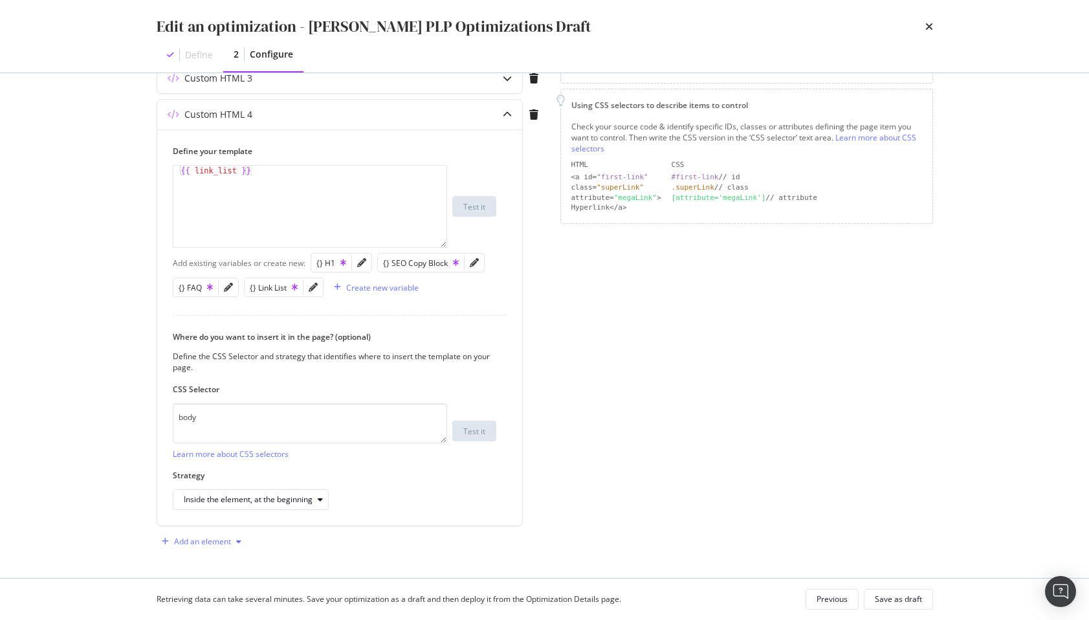
click at [195, 538] on div "Add an element" at bounding box center [202, 542] width 57 height 8
click at [192, 453] on div "H1" at bounding box center [196, 452] width 10 height 11
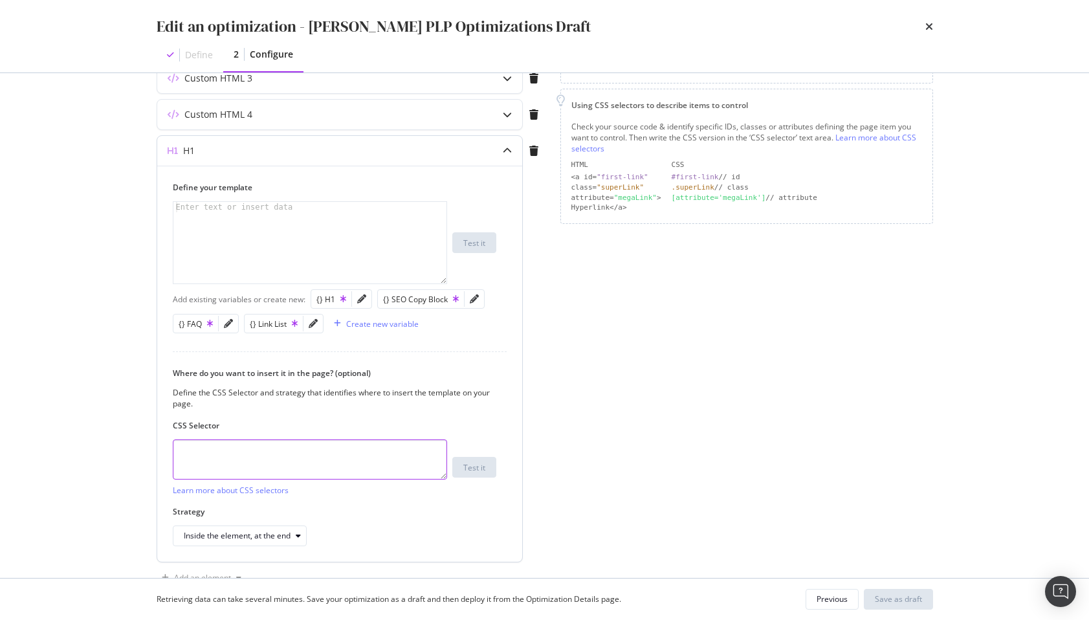
click at [252, 456] on textarea "modal" at bounding box center [310, 459] width 274 height 40
click at [258, 232] on div "modal" at bounding box center [309, 253] width 273 height 102
click at [329, 294] on div "{} H1" at bounding box center [331, 299] width 30 height 11
click at [255, 235] on div "{{ h1 }}" at bounding box center [309, 253] width 273 height 102
click at [177, 211] on div "{{ h1 }}" at bounding box center [309, 253] width 273 height 102
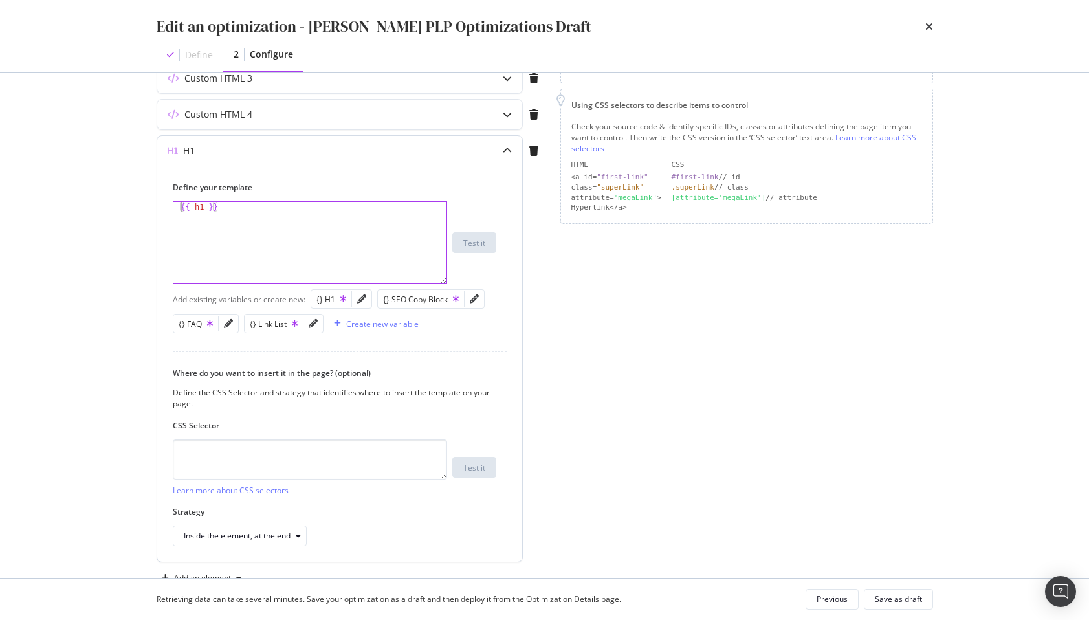
type textarea "{{ h1 }}"
click at [241, 212] on div "{{ h1 }}" at bounding box center [309, 253] width 273 height 102
click at [193, 210] on div "{{ h1 }}" at bounding box center [309, 253] width 273 height 102
click at [532, 154] on icon "modal" at bounding box center [533, 151] width 9 height 10
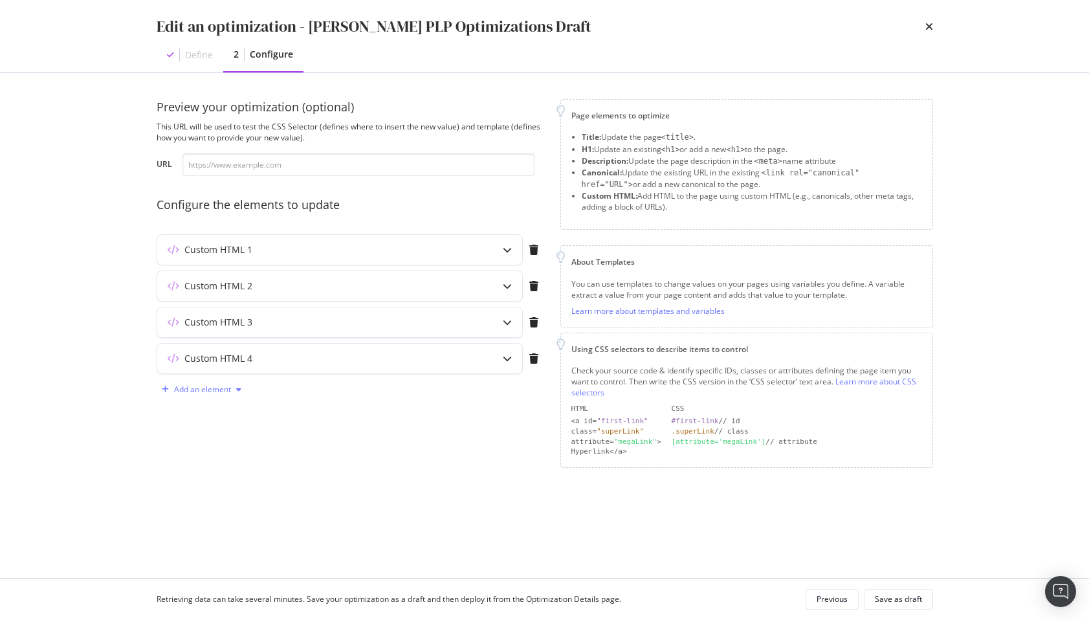
click at [203, 395] on div "Add an element" at bounding box center [202, 389] width 90 height 19
click at [203, 507] on div "Custom HTML" at bounding box center [208, 500] width 87 height 16
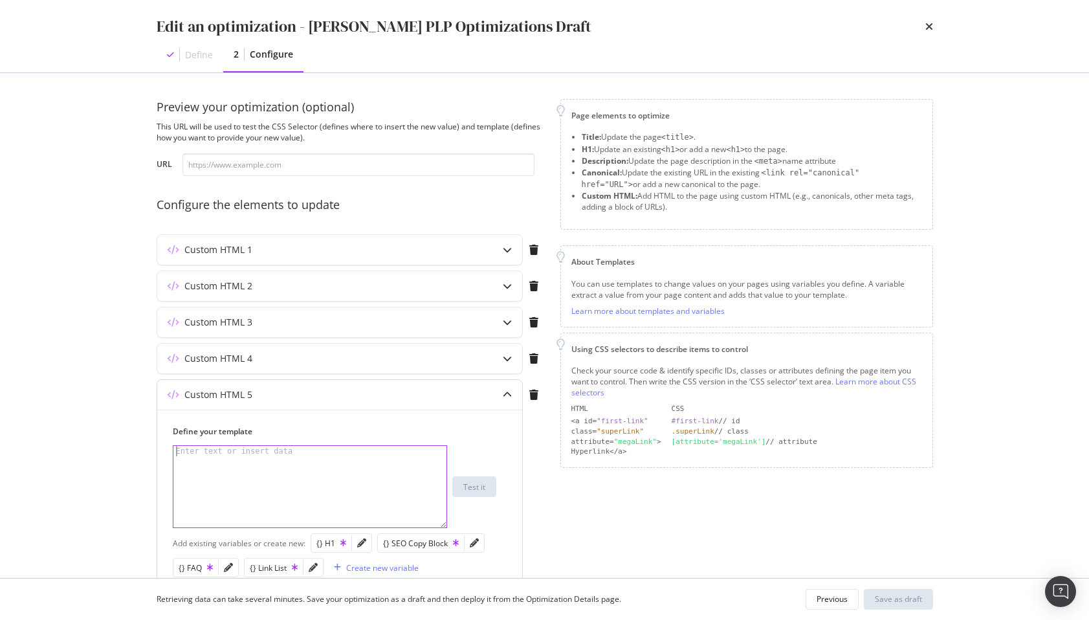
click at [223, 503] on div "modal" at bounding box center [309, 497] width 273 height 102
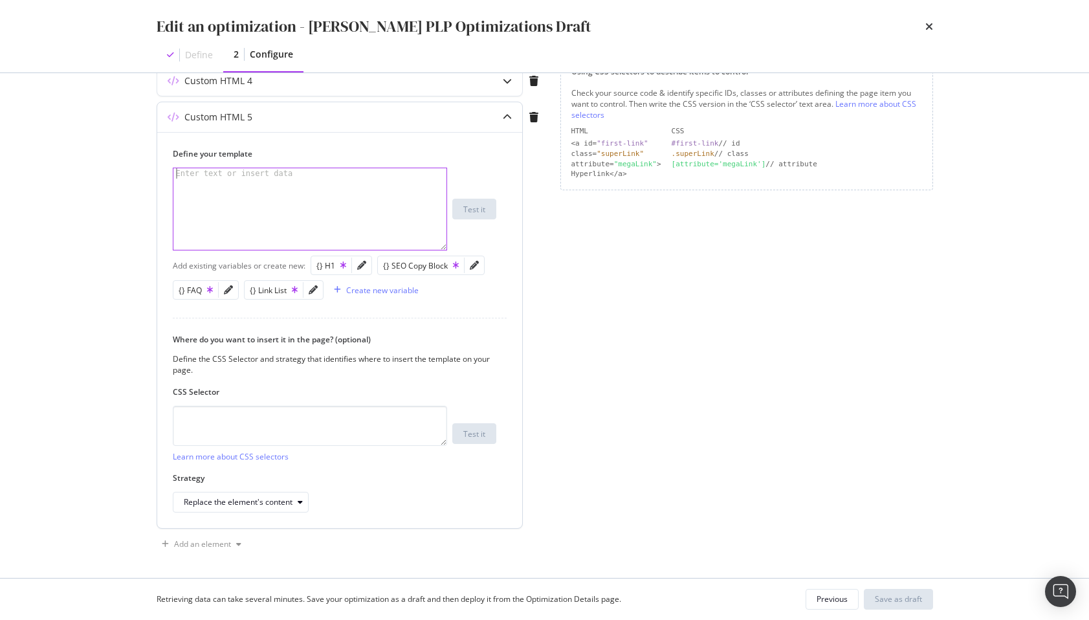
scroll to position [280, 0]
click at [336, 259] on div "{} H1" at bounding box center [331, 263] width 30 height 11
click at [258, 212] on div "{{ h1 }}" at bounding box center [309, 217] width 273 height 102
type textarea "<h1 class="pw-h1">{{ h1 }}</h1>"
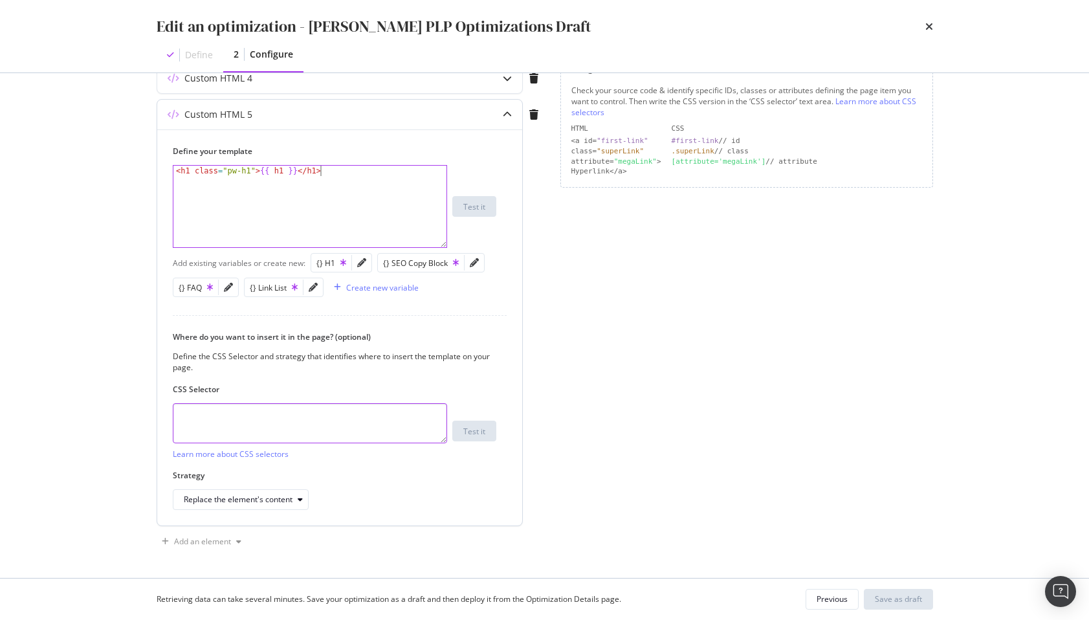
click at [257, 425] on textarea "modal" at bounding box center [310, 423] width 274 height 40
type textarea "body"
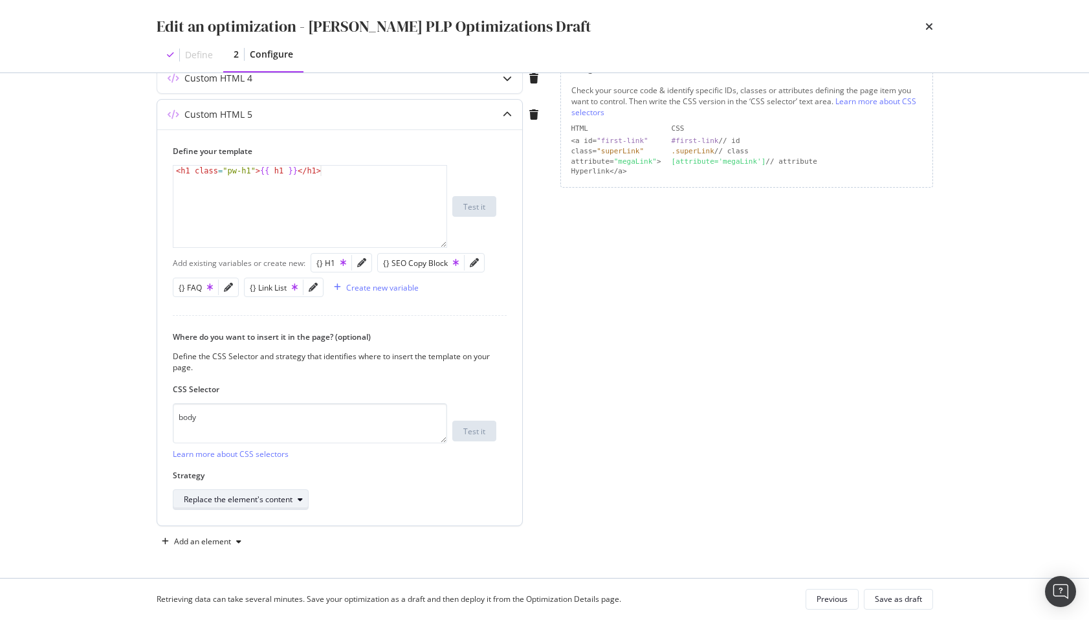
click at [254, 505] on div "Replace the element's content" at bounding box center [246, 499] width 124 height 18
click at [286, 376] on div "Inside the element, at the beginning" at bounding box center [253, 370] width 149 height 16
click at [348, 424] on textarea "body" at bounding box center [310, 423] width 274 height 40
click at [393, 171] on div "< h1 class = "pw-h1" > {{ h1 }} </ h1 >" at bounding box center [309, 217] width 273 height 102
click at [343, 188] on div "< h1 class = "pw-h1" > {{ h1 }} </ h1 >" at bounding box center [309, 217] width 273 height 102
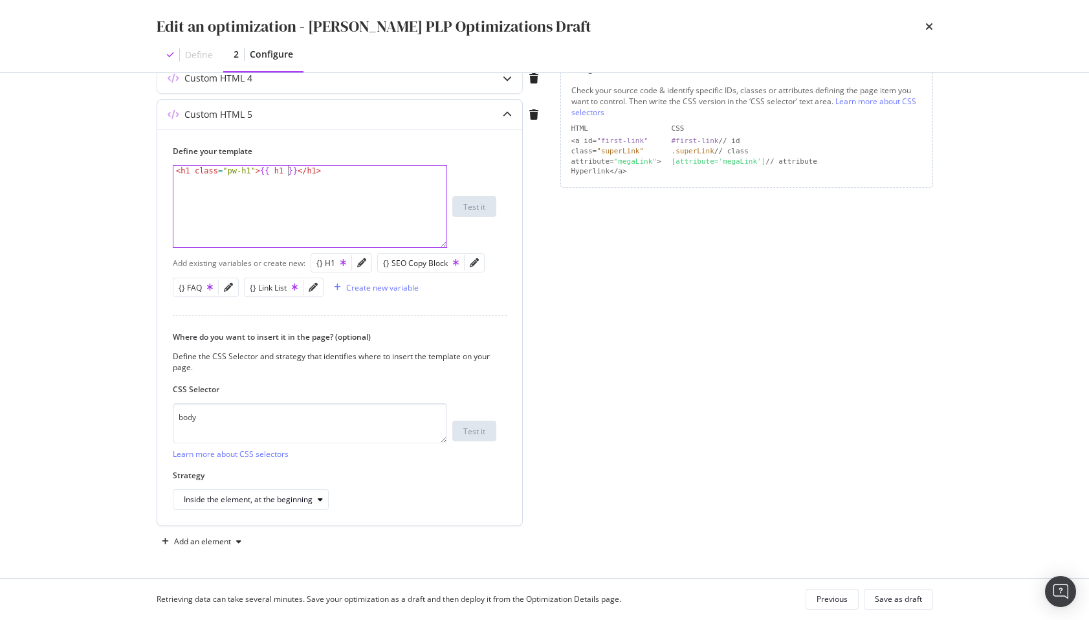
click at [285, 171] on div "< h1 class = "pw-h1" > {{ h1 }} </ h1 >" at bounding box center [309, 217] width 273 height 102
click at [283, 172] on div "< h1 class = "pw-h1" > {{ h1 }} </ h1 >" at bounding box center [309, 217] width 273 height 102
click at [277, 172] on div "< h1 class = "pw-h1" > {{ h1 }} </ h1 >" at bounding box center [309, 217] width 273 height 102
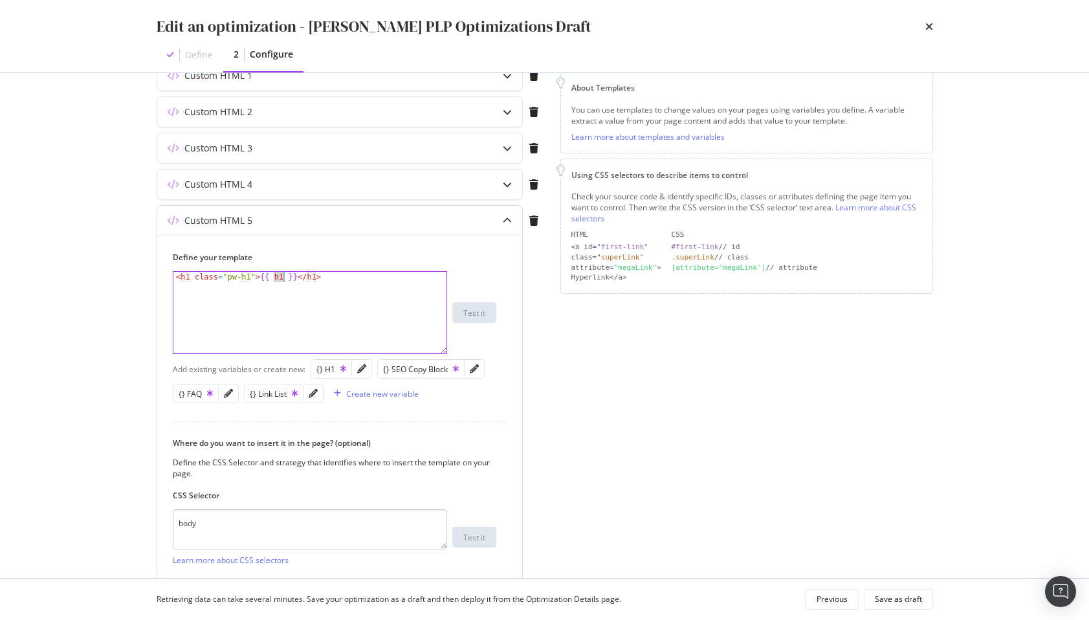
scroll to position [107, 0]
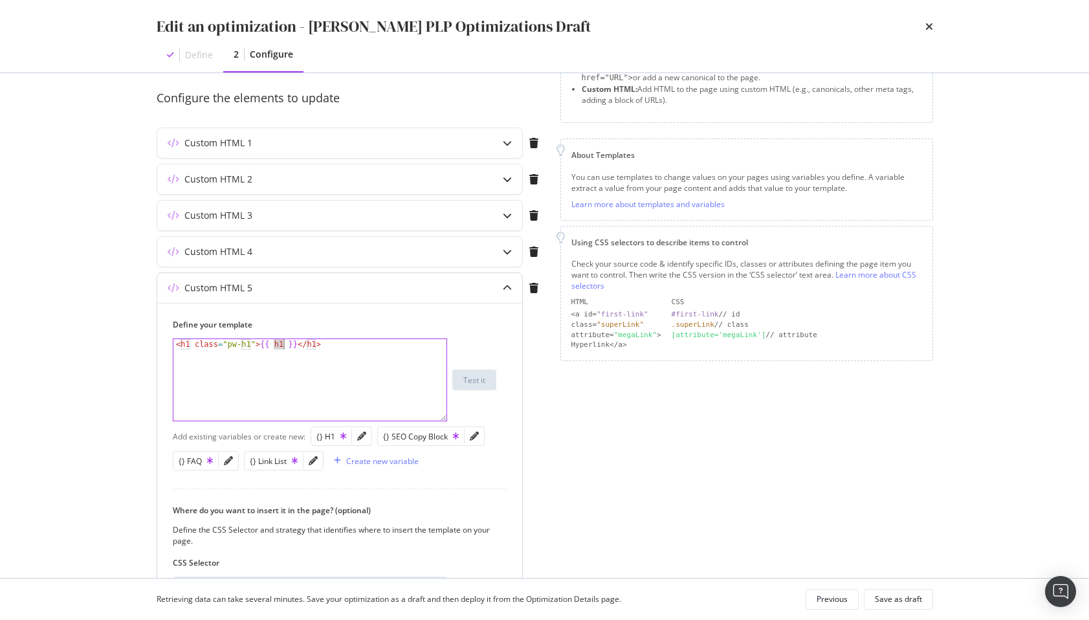
click at [501, 287] on div "modal" at bounding box center [507, 288] width 30 height 30
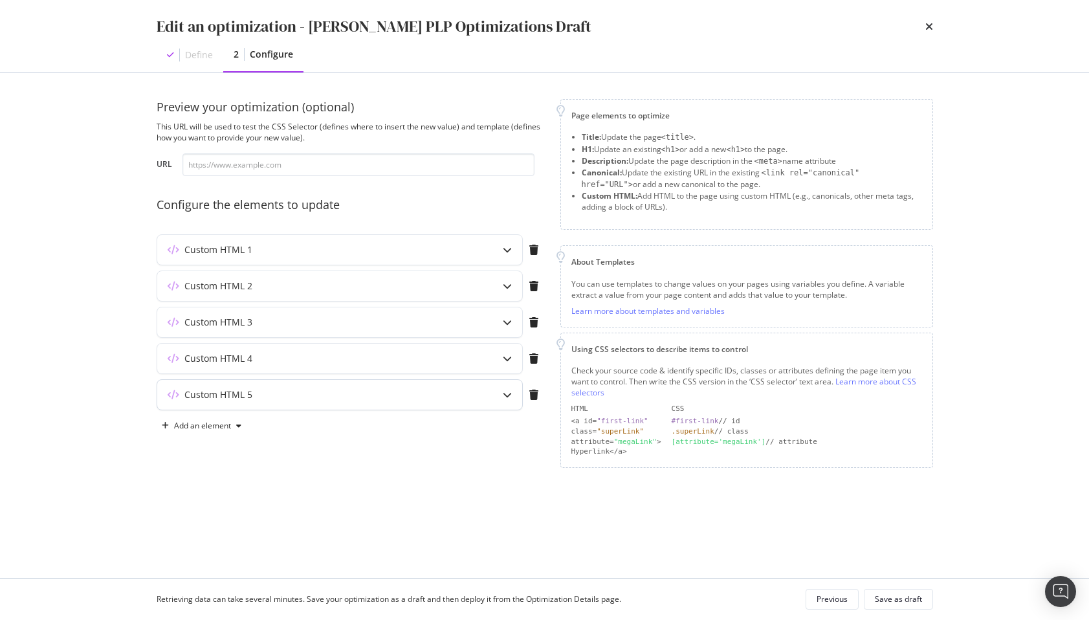
click at [336, 394] on div "Custom HTML 5" at bounding box center [314, 394] width 314 height 13
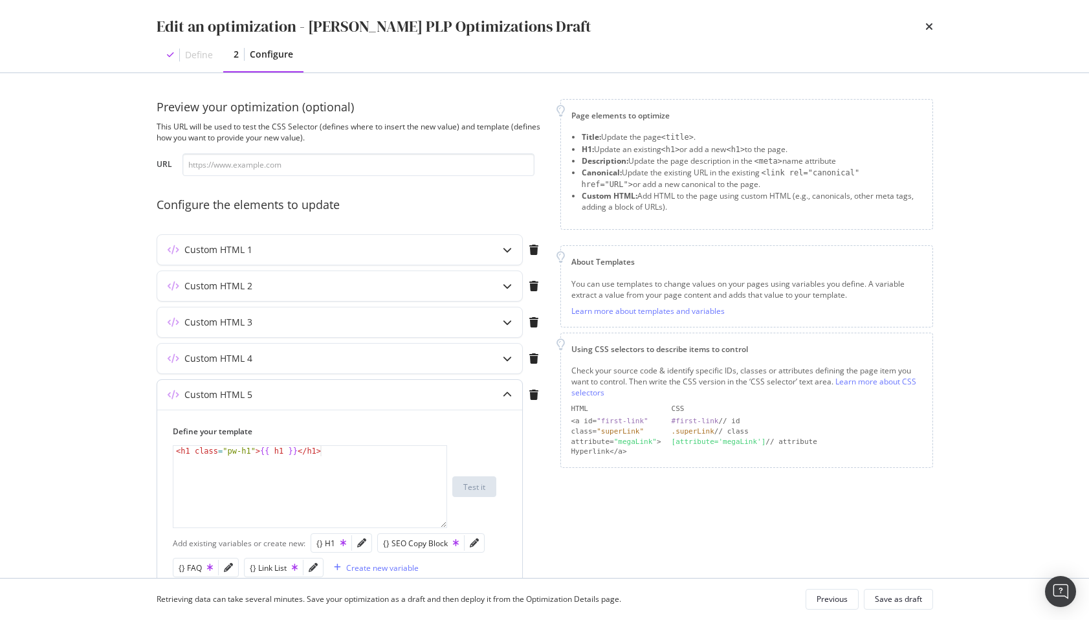
click at [505, 397] on icon "modal" at bounding box center [507, 394] width 9 height 9
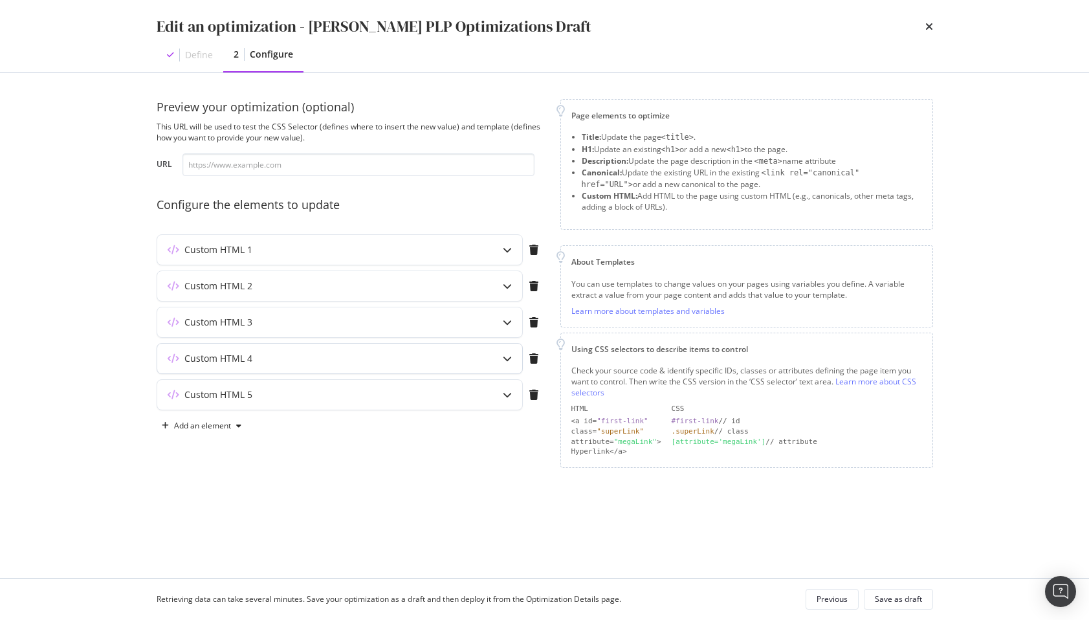
click at [503, 358] on icon "modal" at bounding box center [507, 358] width 9 height 9
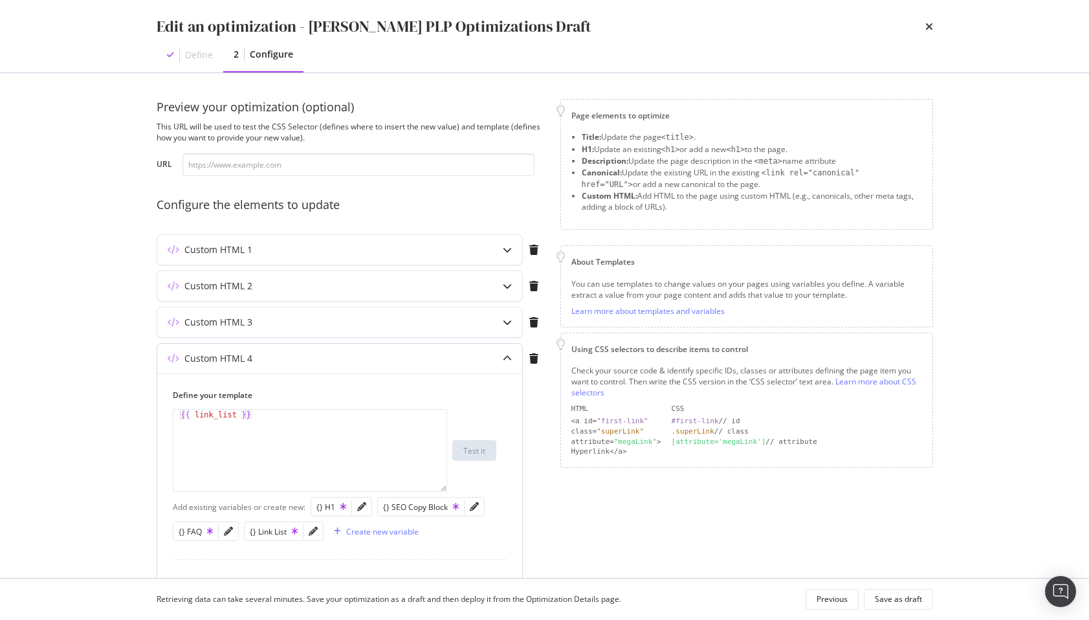
click at [492, 355] on div "modal" at bounding box center [507, 359] width 30 height 30
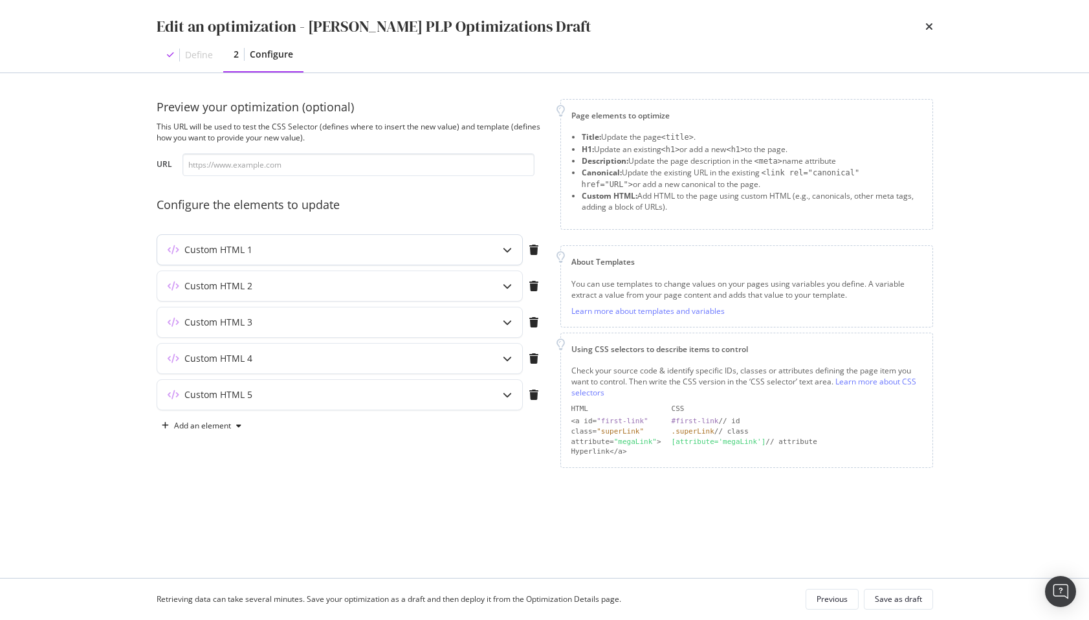
click at [284, 248] on div "Custom HTML 1" at bounding box center [314, 249] width 314 height 13
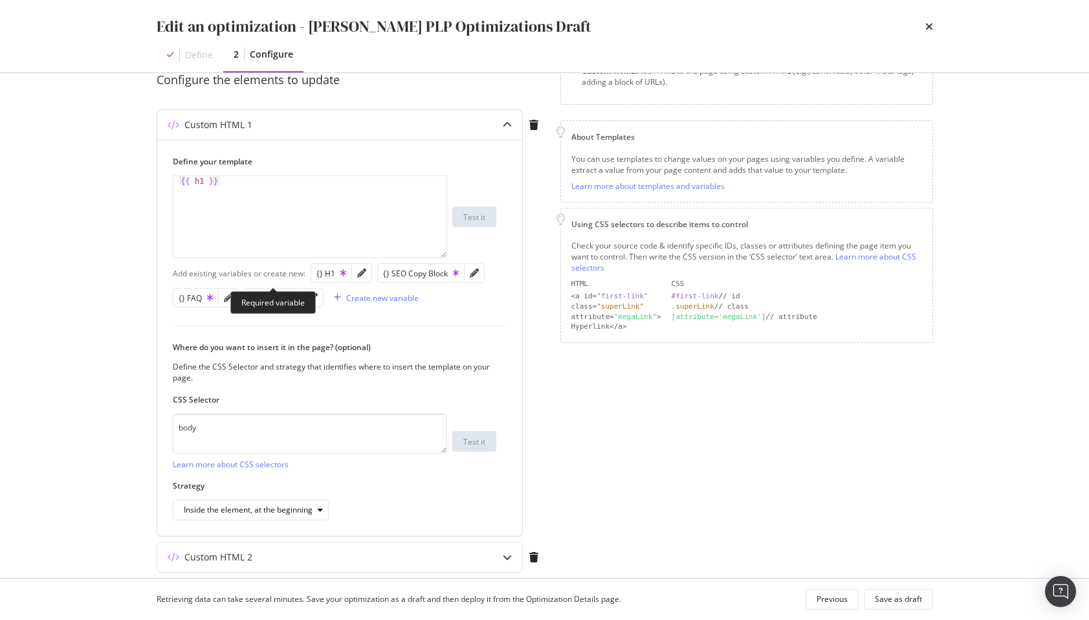
scroll to position [271, 0]
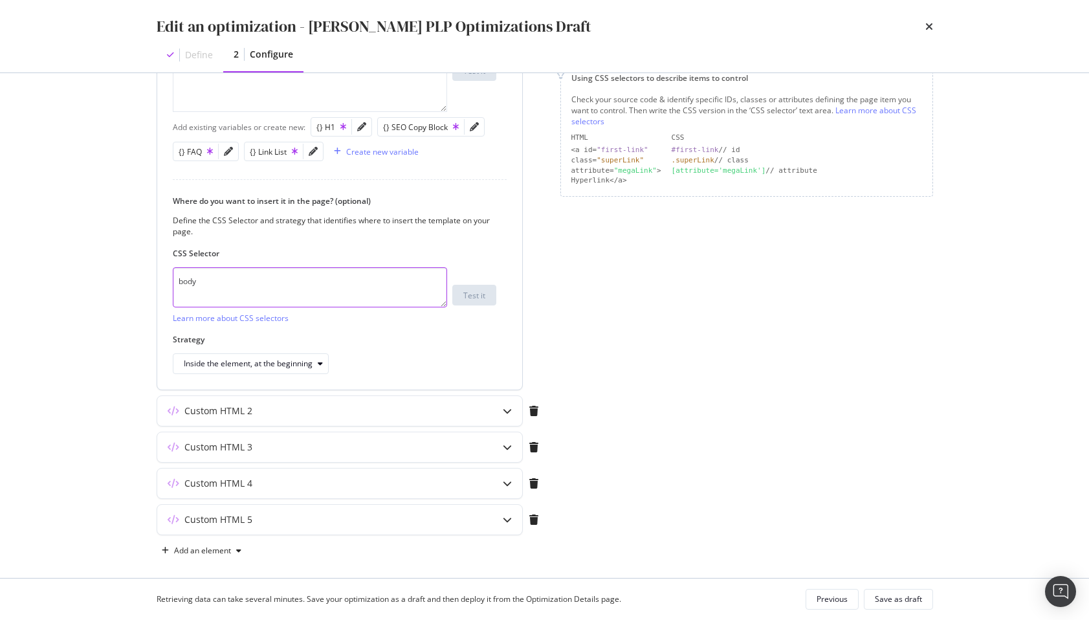
click at [234, 291] on textarea "body" at bounding box center [310, 287] width 274 height 40
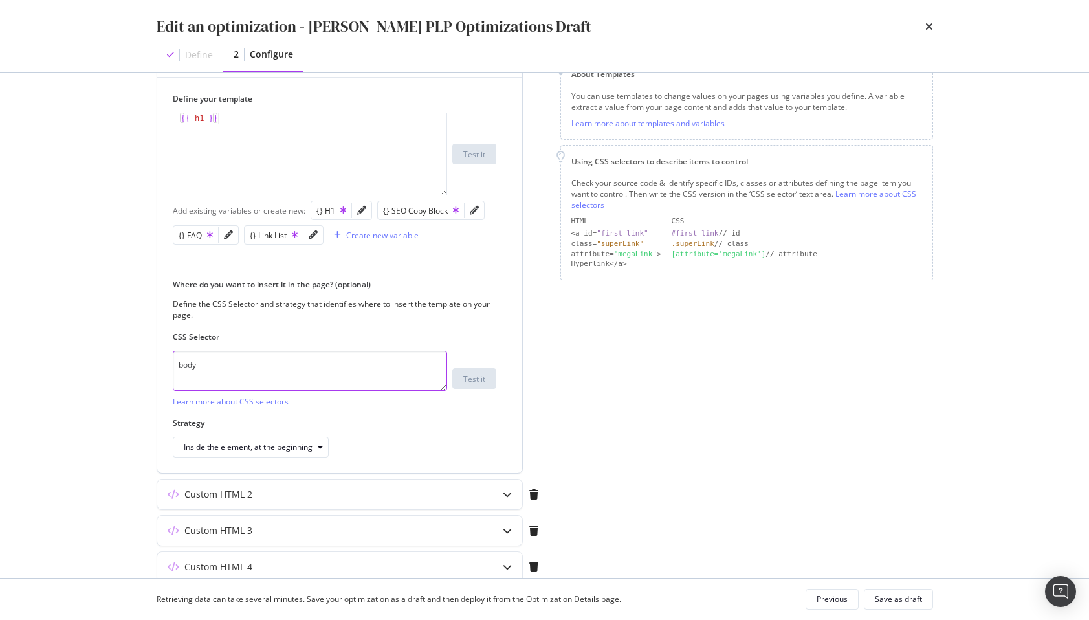
scroll to position [169, 0]
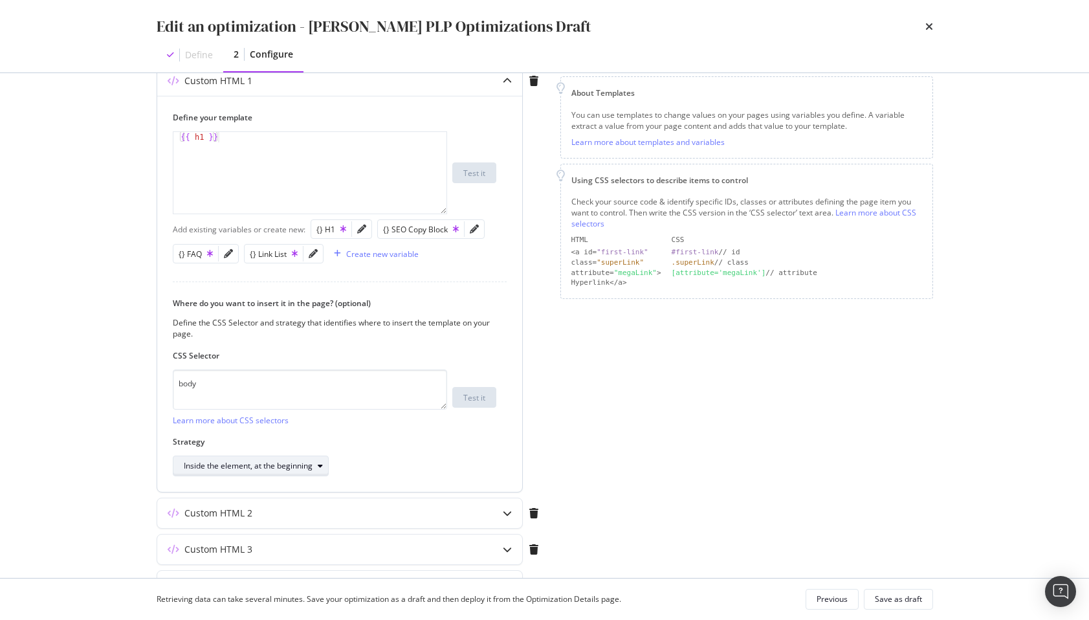
click at [236, 462] on div "Inside the element, at the beginning" at bounding box center [248, 466] width 129 height 8
click at [228, 600] on div "Replace the element entirely" at bounding box center [240, 594] width 103 height 11
type textarea "{{ h1 }}"
click at [250, 179] on div "{{ h1 }}" at bounding box center [309, 183] width 273 height 102
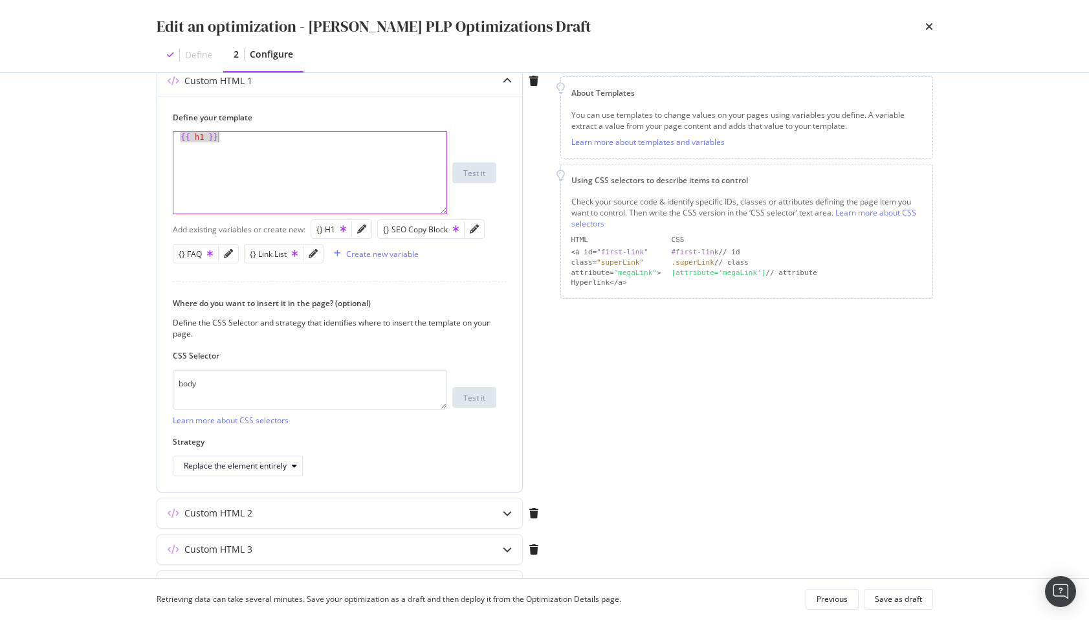
click at [250, 179] on div "{{ h1 }}" at bounding box center [309, 183] width 273 height 102
type textarea "<"
type textarea "#"
type textarea "{# keep this empty to"
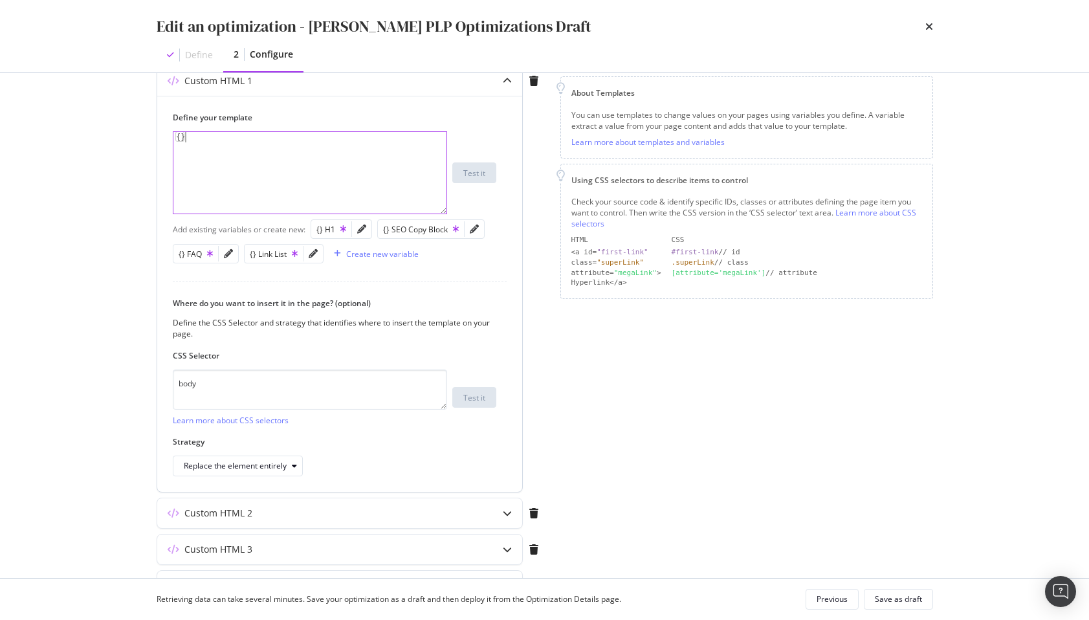
type textarea "{"
type textarea "{{h1}}"
click at [329, 226] on div "{} H1" at bounding box center [331, 229] width 30 height 11
click at [265, 171] on div "{{ h1 }}" at bounding box center [309, 183] width 273 height 102
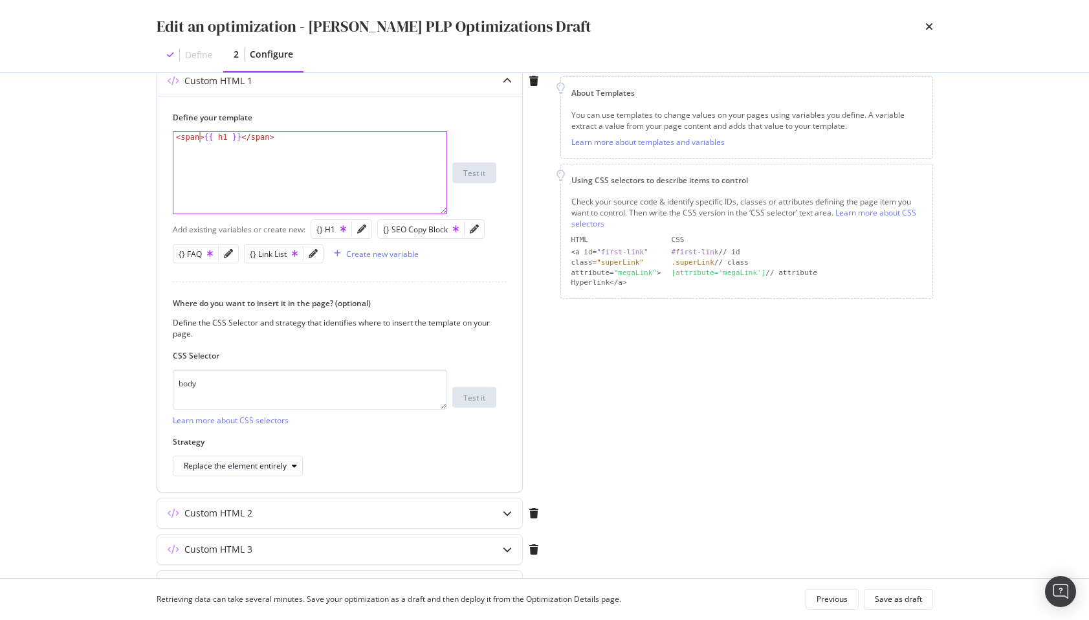
click at [199, 137] on div "< span > {{ h1 }} </ span >" at bounding box center [309, 183] width 273 height 102
type textarea "<span class="pw-removed-h1">{{ h1 }}</span>"
click at [281, 375] on textarea "body" at bounding box center [310, 389] width 274 height 40
click at [255, 382] on textarea "body" at bounding box center [310, 389] width 274 height 40
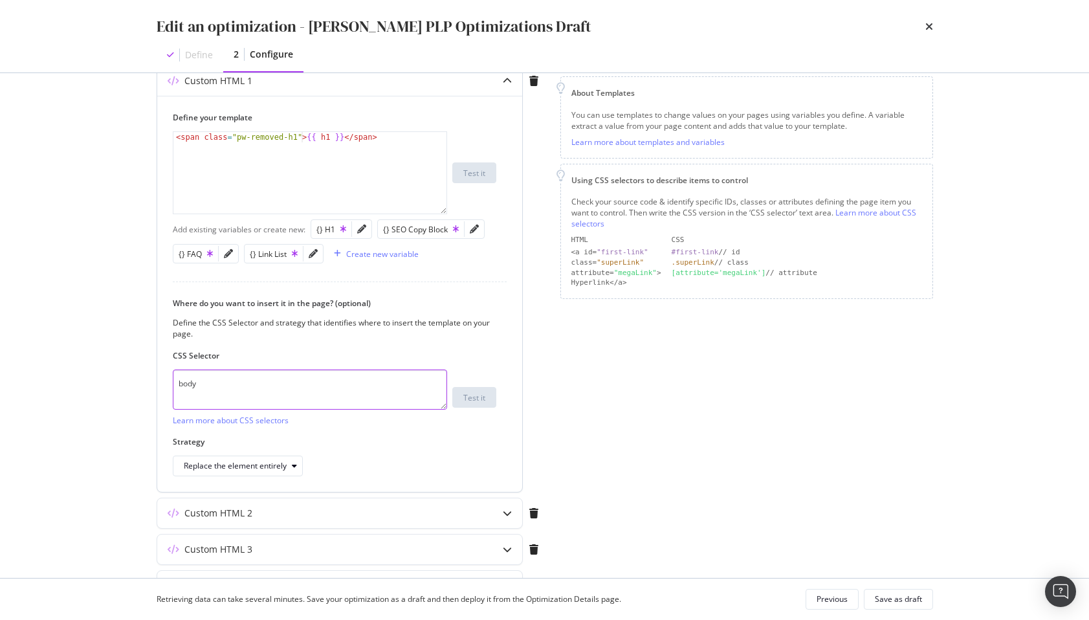
click at [255, 382] on textarea "body" at bounding box center [310, 389] width 274 height 40
type textarea "h1"
click at [239, 383] on textarea "h1" at bounding box center [310, 389] width 274 height 40
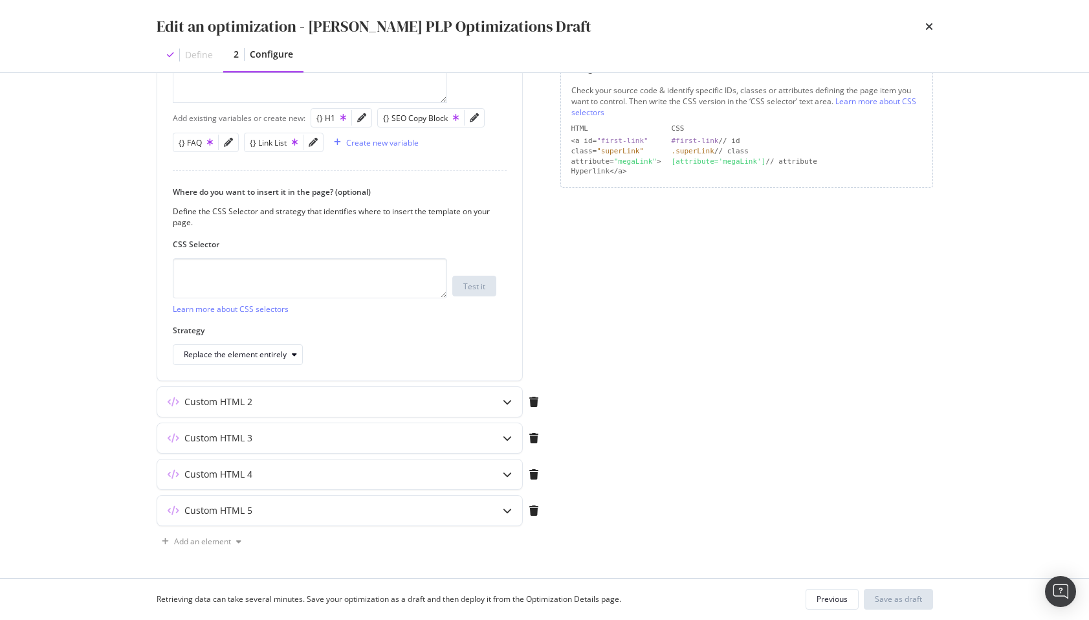
click at [501, 527] on div "Custom HTML 5" at bounding box center [351, 513] width 388 height 36
click at [507, 514] on icon "modal" at bounding box center [507, 510] width 9 height 9
click at [247, 289] on textarea "modal" at bounding box center [310, 278] width 274 height 40
paste textarea "h1:not(.pw-h1)"
type textarea "h1:not(.pw-h1)"
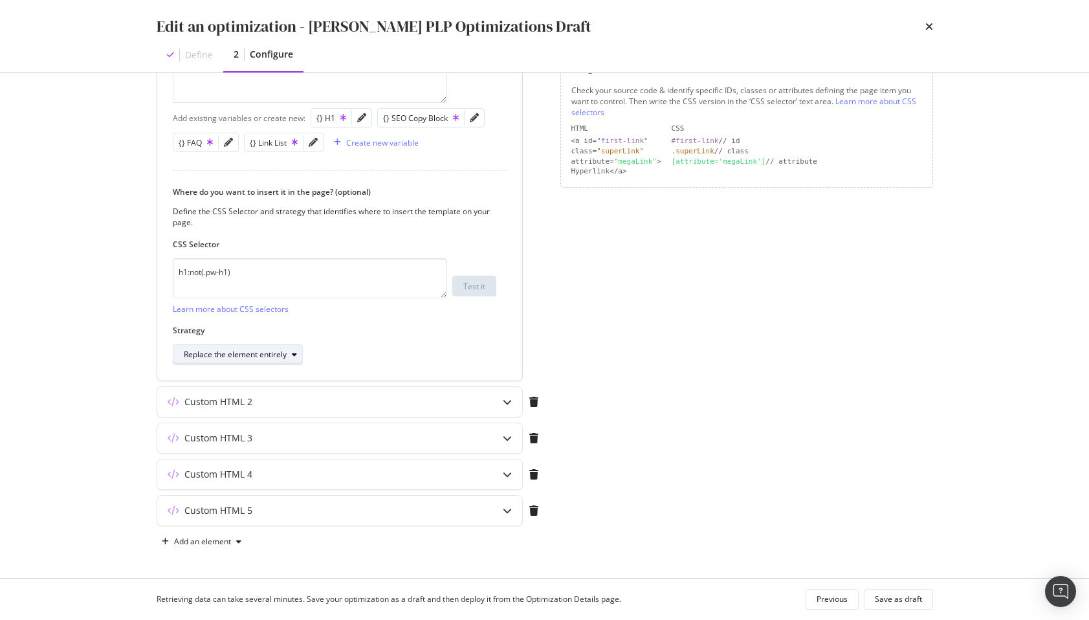
click at [278, 352] on div "Replace the element entirely" at bounding box center [235, 355] width 103 height 8
click at [244, 478] on div "Replace the element entirely" at bounding box center [253, 484] width 149 height 16
click at [124, 324] on div "Edit an optimization - Steven PLP Optimizations Draft Define 2 Configure Previe…" at bounding box center [544, 310] width 1089 height 620
click at [261, 280] on textarea "h1:not(.pw-h1)" at bounding box center [310, 278] width 274 height 40
click at [507, 405] on icon "modal" at bounding box center [507, 401] width 9 height 9
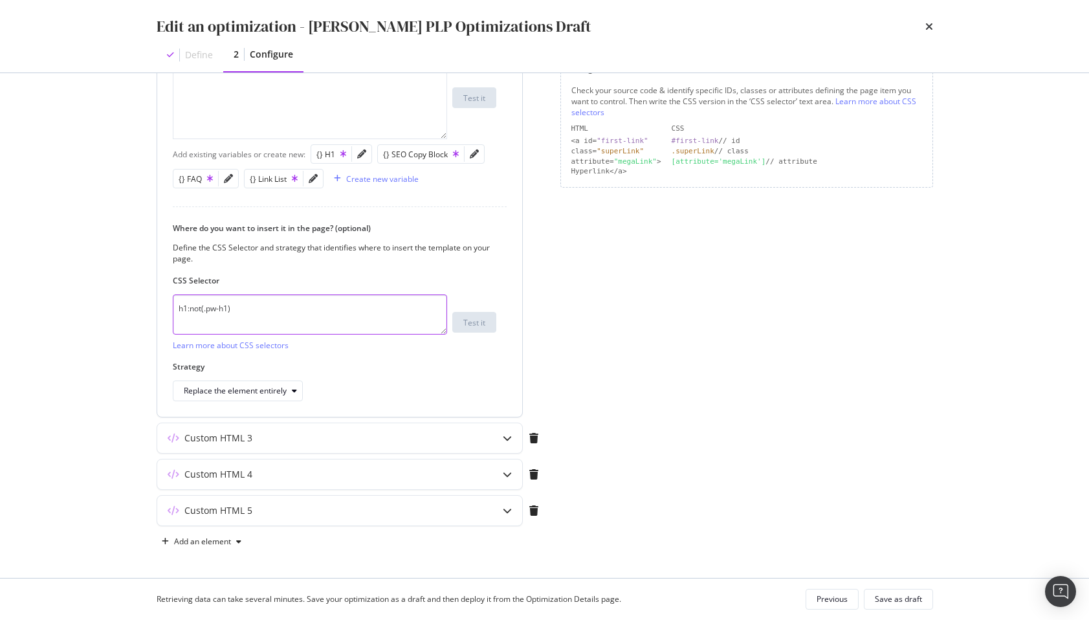
click at [328, 311] on textarea "h1:not(.pw-h1)" at bounding box center [310, 314] width 274 height 40
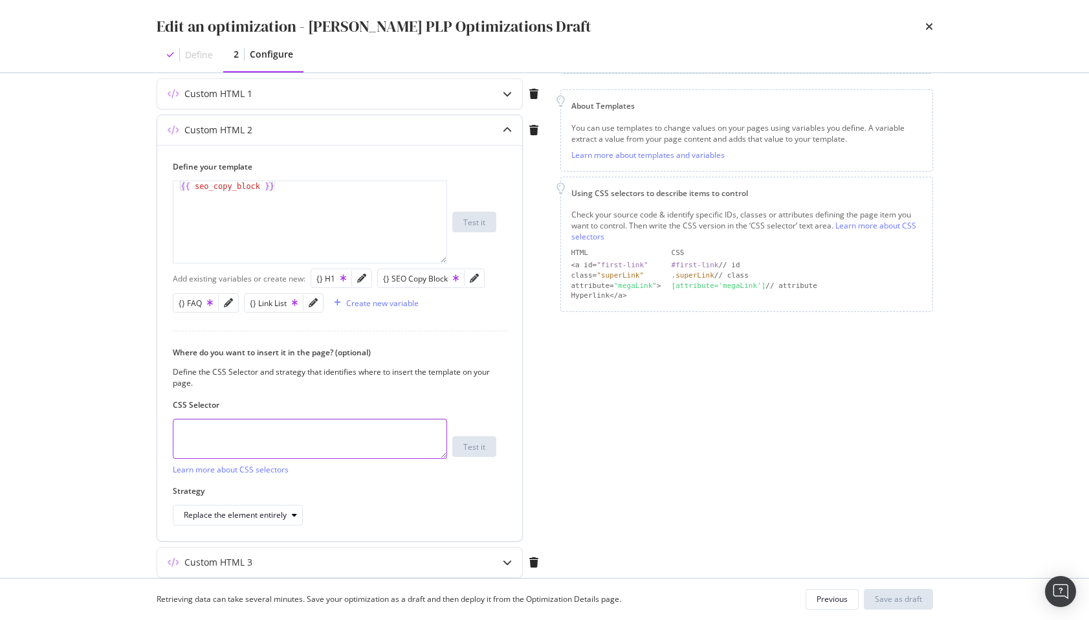
scroll to position [178, 0]
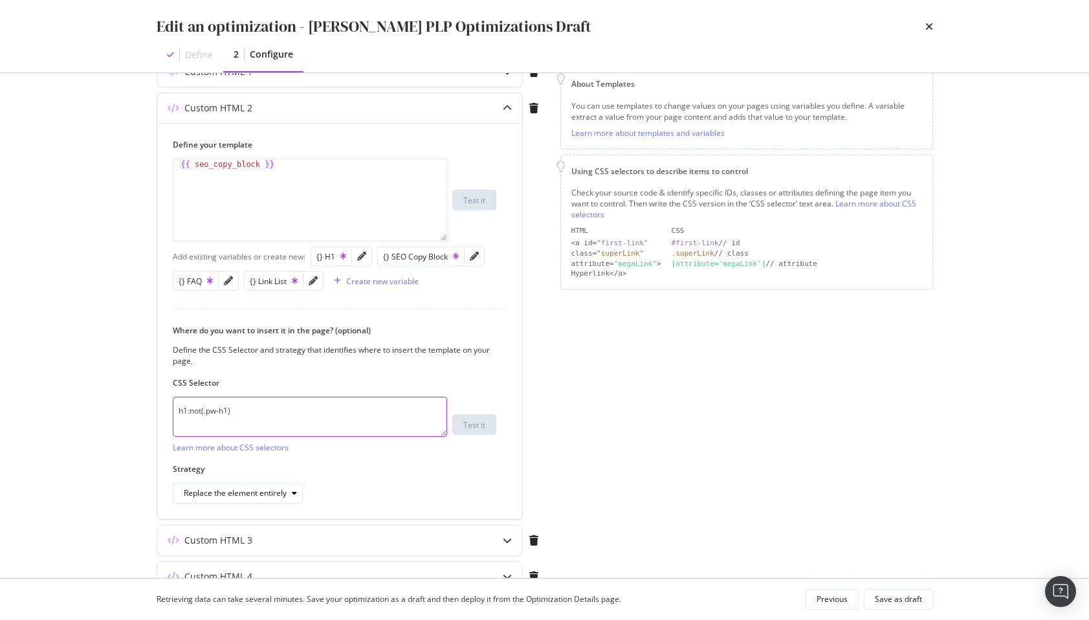
click at [375, 435] on textarea "h1:not(.pw-h1)" at bounding box center [310, 417] width 274 height 40
click at [259, 410] on textarea "h1:not(.pw-h1)" at bounding box center [310, 417] width 274 height 40
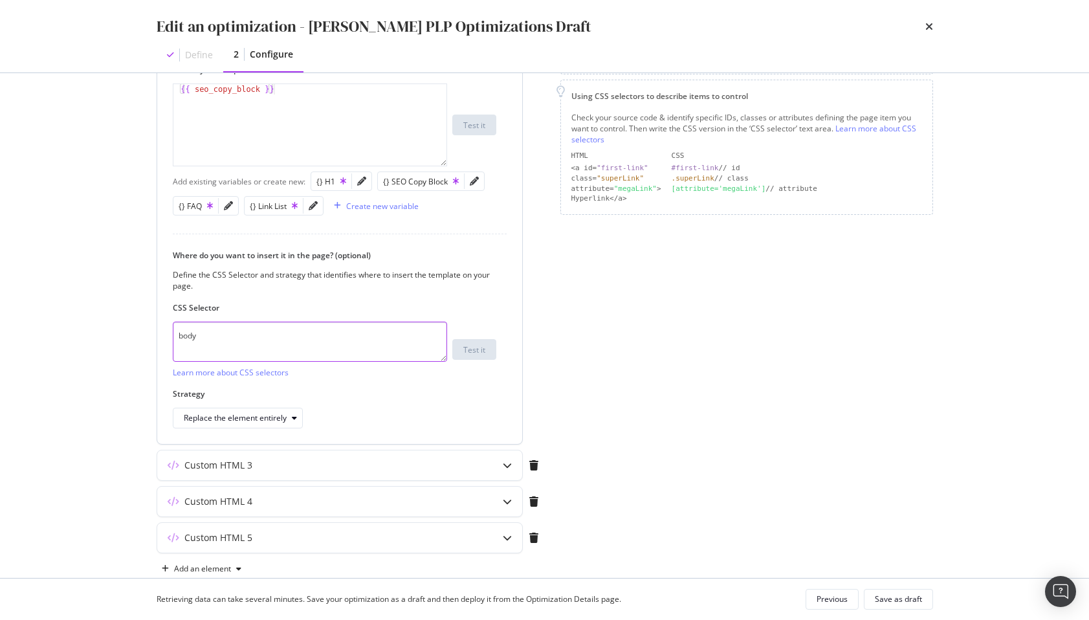
scroll to position [280, 0]
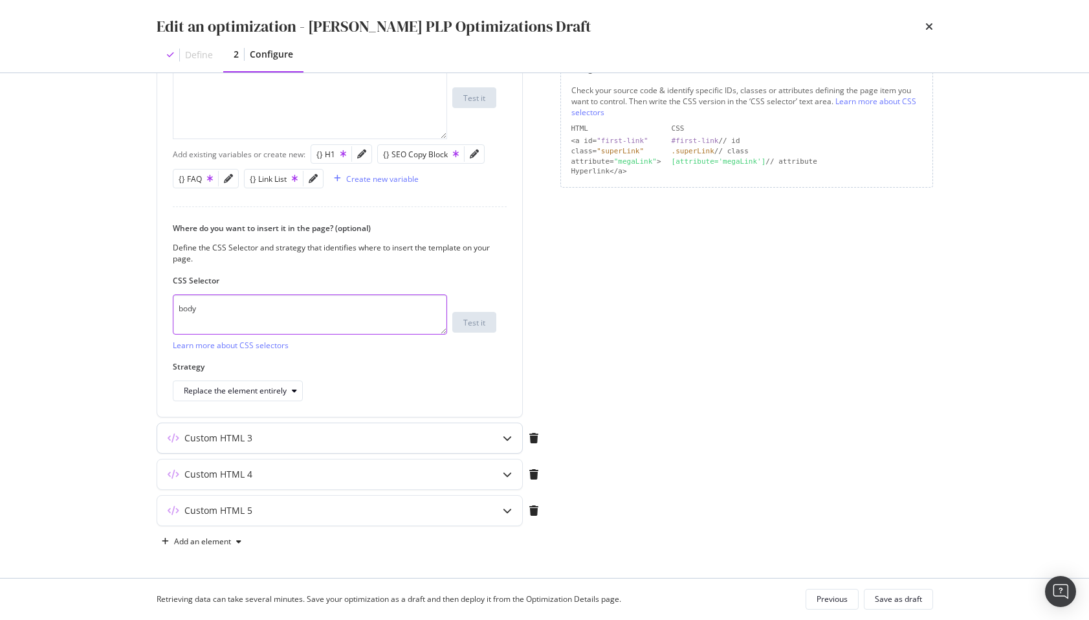
type textarea "body"
click at [336, 435] on div "Custom HTML 3" at bounding box center [314, 438] width 314 height 13
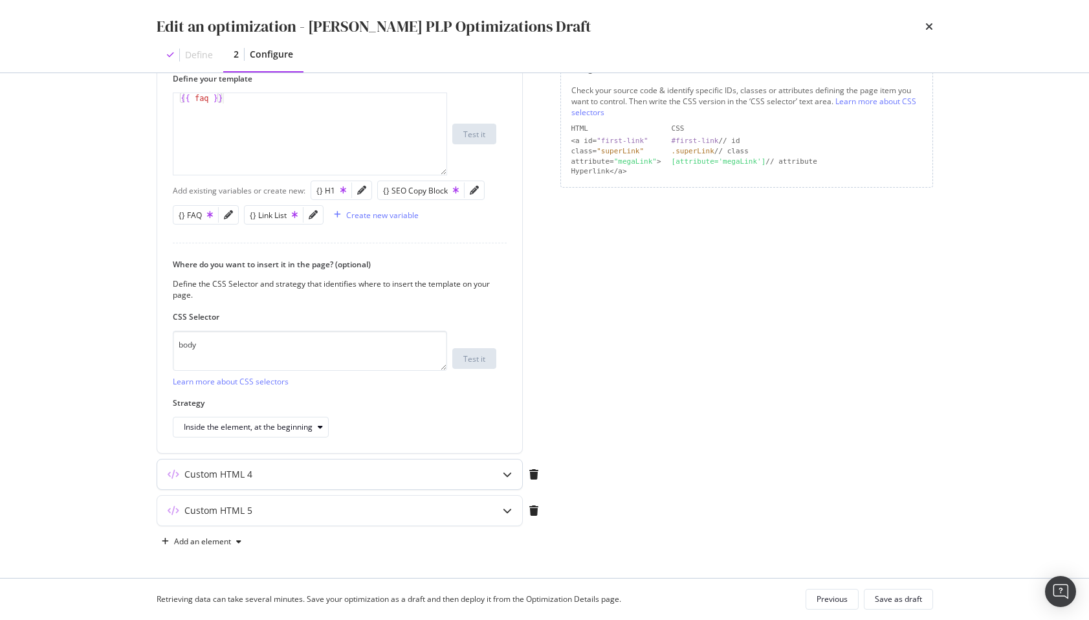
click at [286, 469] on div "Custom HTML 4" at bounding box center [314, 474] width 314 height 13
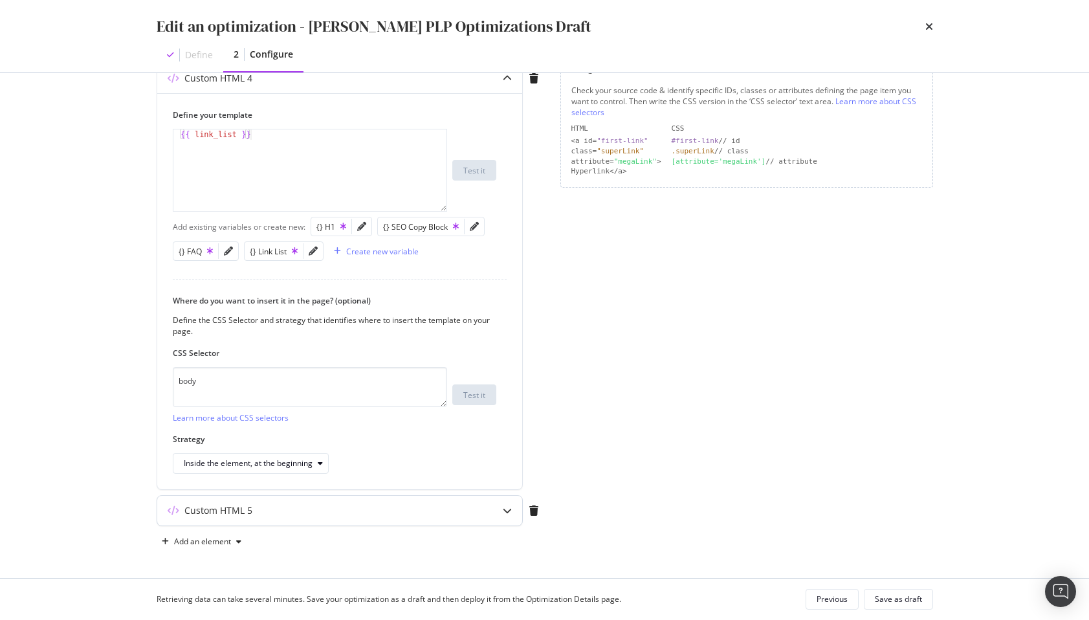
click at [250, 510] on div "Custom HTML 5" at bounding box center [218, 510] width 68 height 13
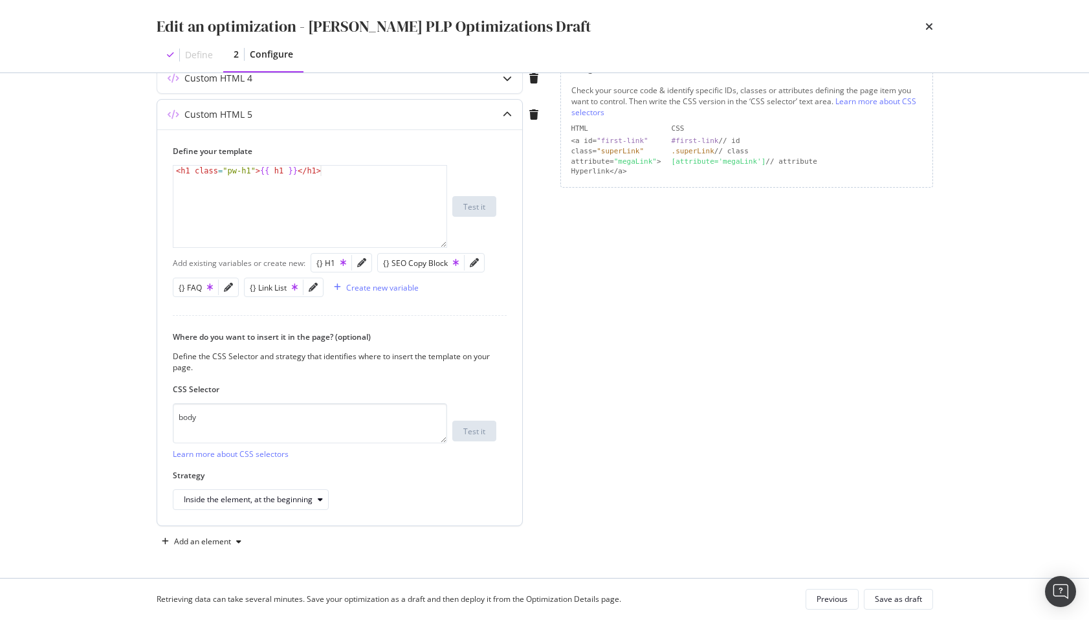
type textarea "<h1 class="pw-h1">{{ h1 }}</h1>"
click at [267, 215] on div "< h1 class = "pw-h1" > {{ h1 }} </ h1 >" at bounding box center [309, 217] width 273 height 102
click at [222, 445] on div "body Learn more about CSS selectors" at bounding box center [310, 431] width 274 height 56
click at [222, 430] on textarea "body" at bounding box center [310, 423] width 274 height 40
click at [250, 415] on textarea "body" at bounding box center [310, 423] width 274 height 40
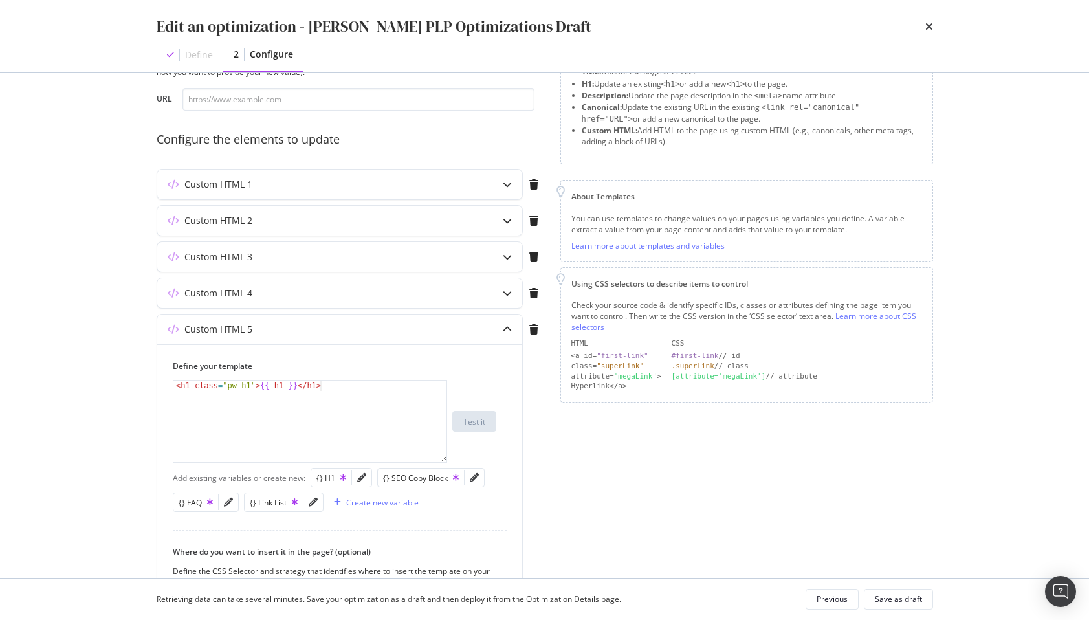
scroll to position [57, 0]
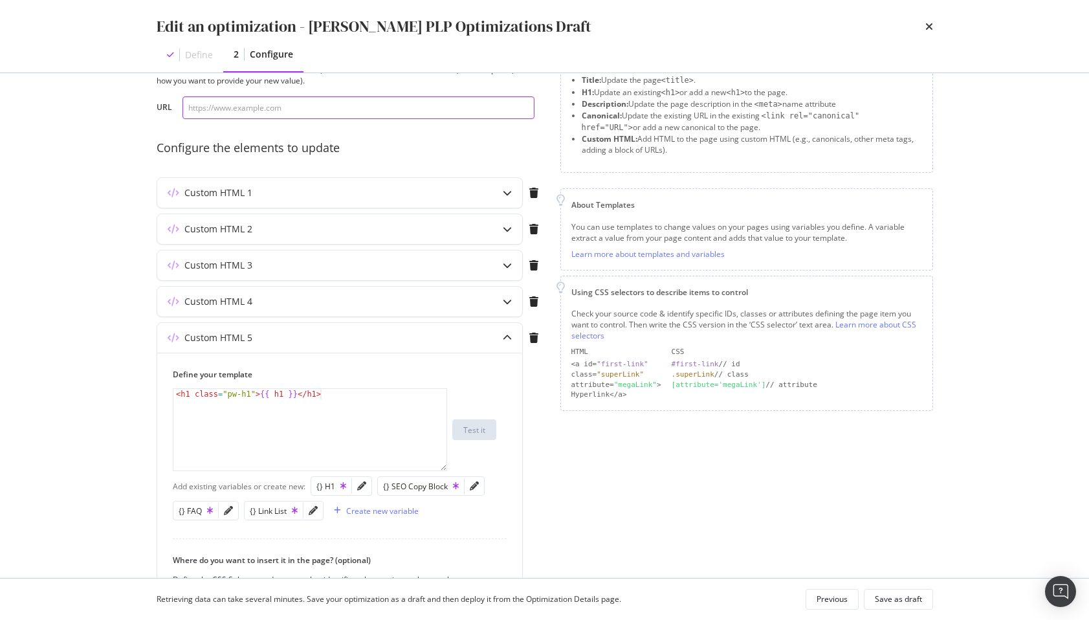
click at [292, 104] on input "modal" at bounding box center [358, 107] width 352 height 23
paste input "https://www.lowes.com/pl/fire-pits-patio-heaters/firewood-starters/fire-logs-fi…"
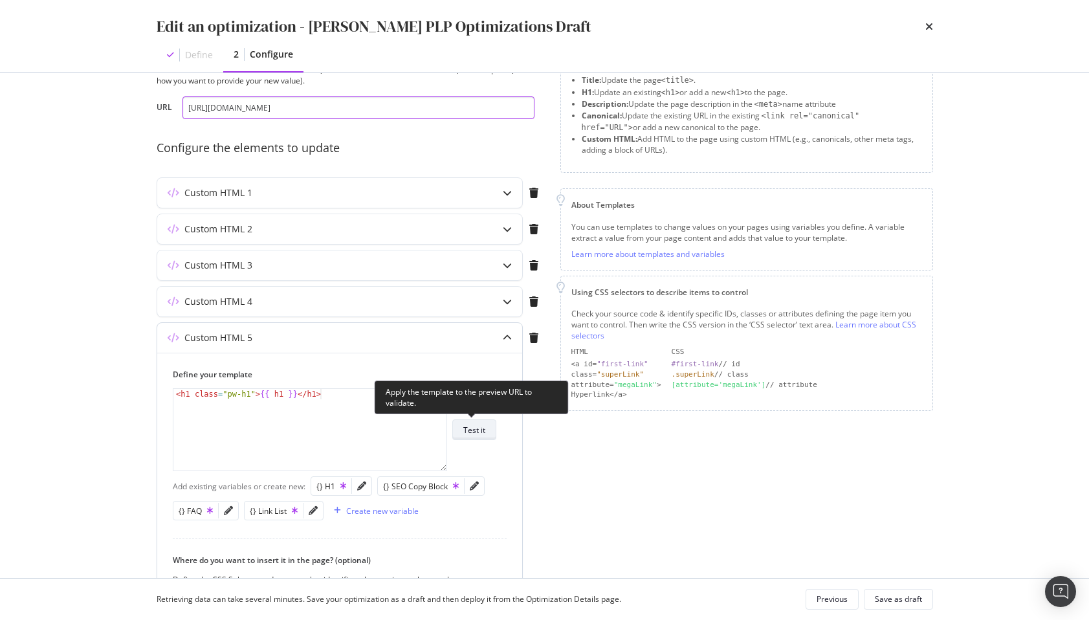
type input "https://www.lowes.com/pl/fire-pits-patio-heaters/firewood-starters/fire-logs-fi…"
click at [471, 424] on div "Test it" at bounding box center [474, 429] width 22 height 11
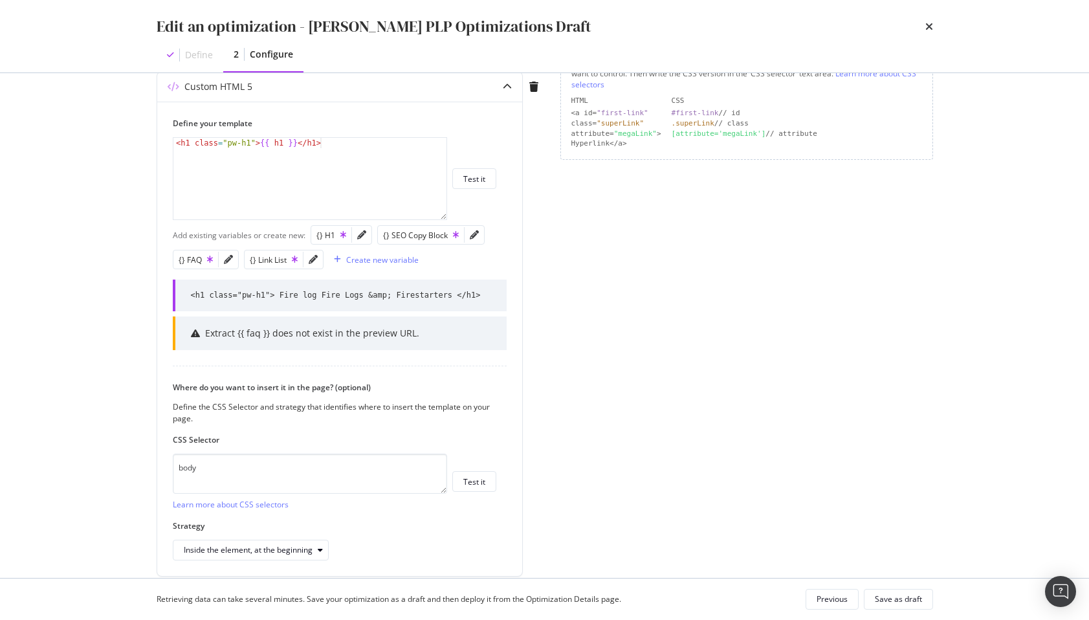
scroll to position [358, 0]
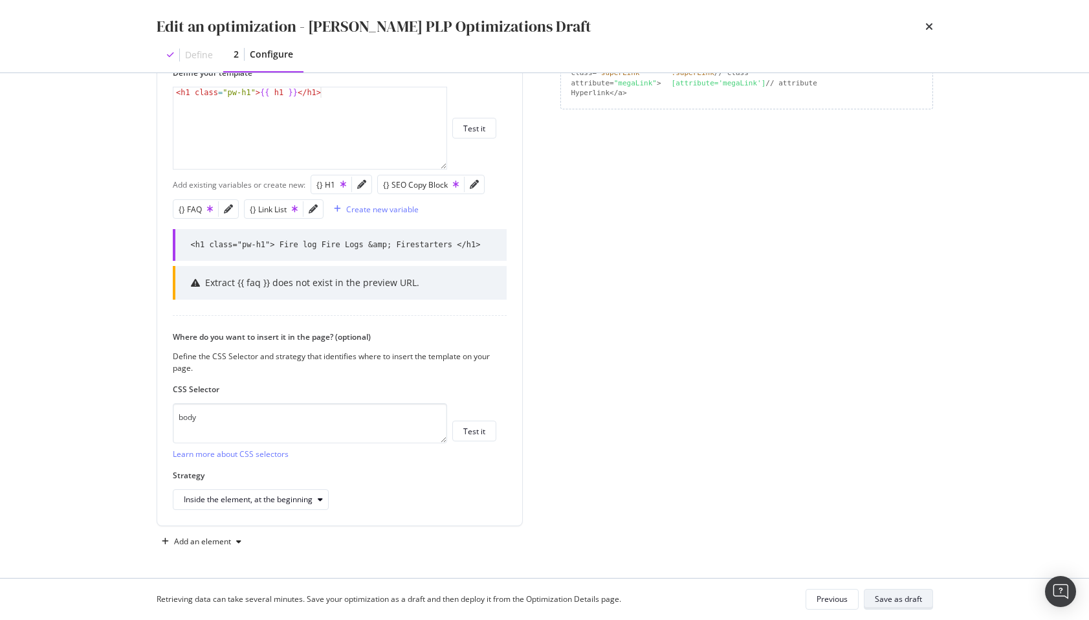
click at [901, 590] on div "Save as draft" at bounding box center [898, 599] width 47 height 18
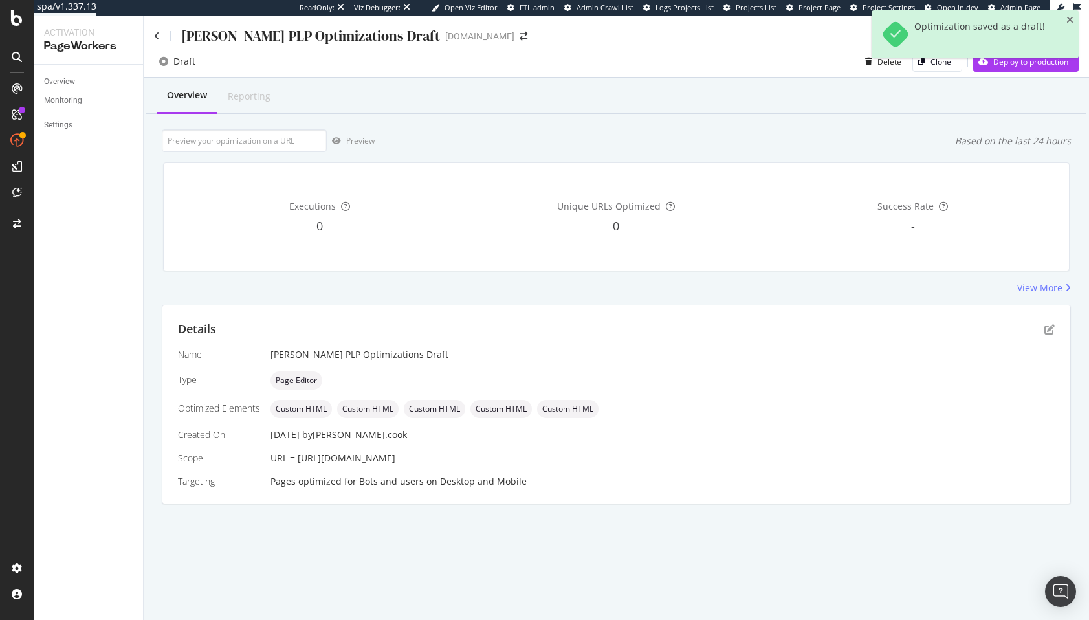
click at [296, 155] on div "Executions 0 Unique URLs Optimized 0 Success Rate -" at bounding box center [616, 216] width 922 height 129
click at [289, 144] on input "url" at bounding box center [244, 140] width 165 height 23
paste input "https://www.lowes.com/pl/fire-pits-patio-heaters/firewood-starters/fire-logs-fi…"
type input "https://www.lowes.com/pl/fire-pits-patio-heaters/firewood-starters/fire-logs-fi…"
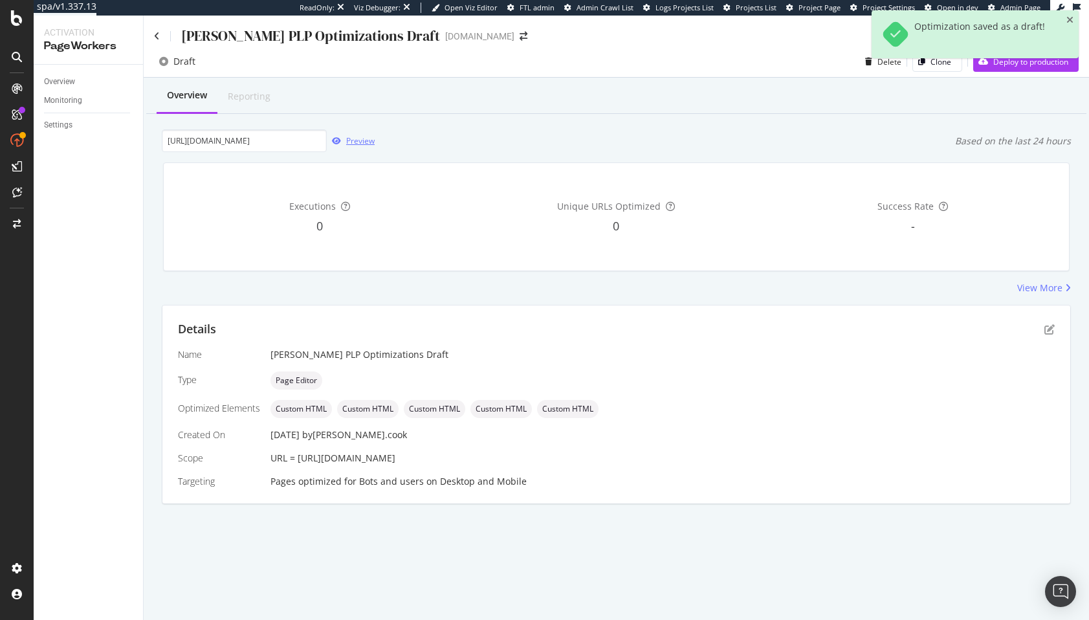
scroll to position [0, 0]
click at [356, 146] on div "Preview" at bounding box center [351, 140] width 48 height 19
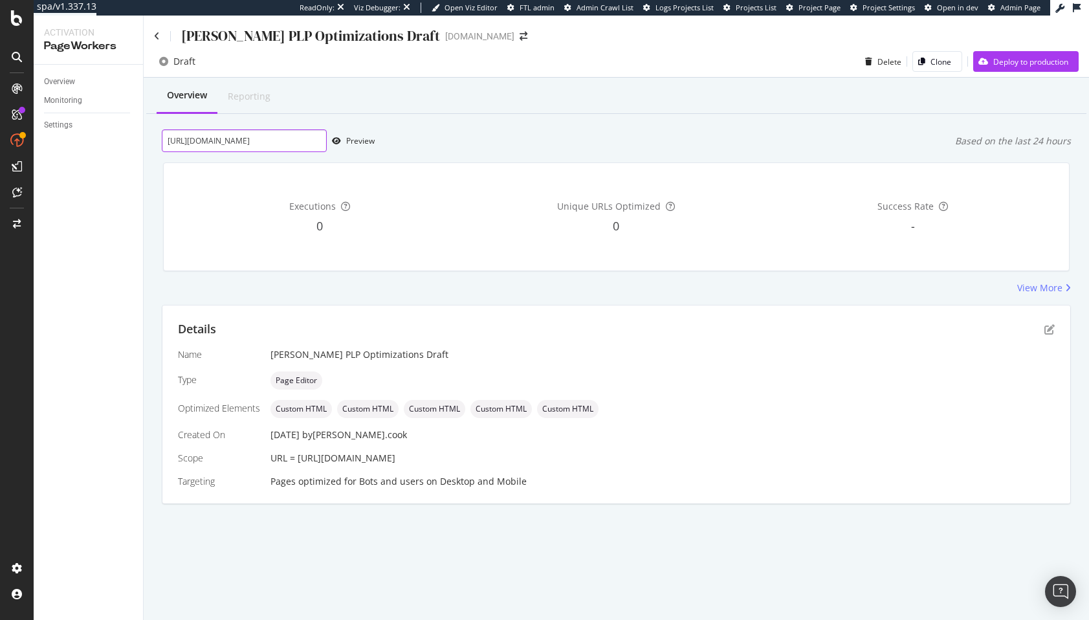
click at [238, 142] on input "https://www.lowes.com/pl/fire-pits-patio-heaters/firewood-starters/fire-logs-fi…" at bounding box center [244, 140] width 165 height 23
click at [65, 128] on div "Settings" at bounding box center [58, 125] width 28 height 14
click at [984, 137] on div "Based on the last 24 hours" at bounding box center [1013, 141] width 116 height 13
click at [1051, 329] on icon "pen-to-square" at bounding box center [1049, 329] width 10 height 10
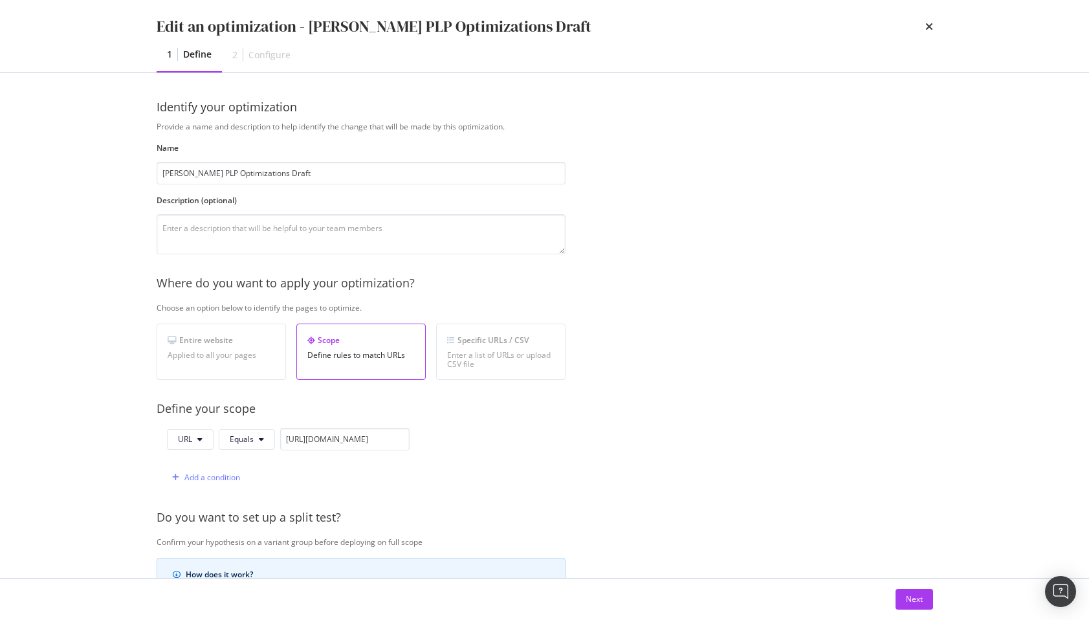
click at [892, 601] on div "Next" at bounding box center [545, 599] width 776 height 21
click at [900, 601] on button "Next" at bounding box center [915, 599] width 38 height 21
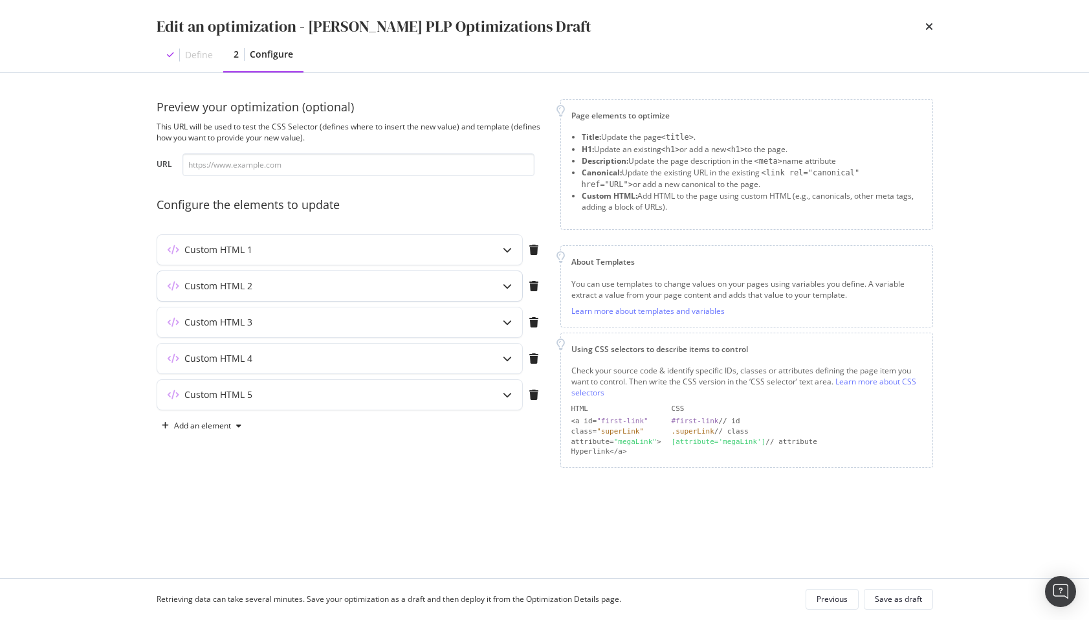
click at [505, 288] on icon "modal" at bounding box center [507, 285] width 9 height 9
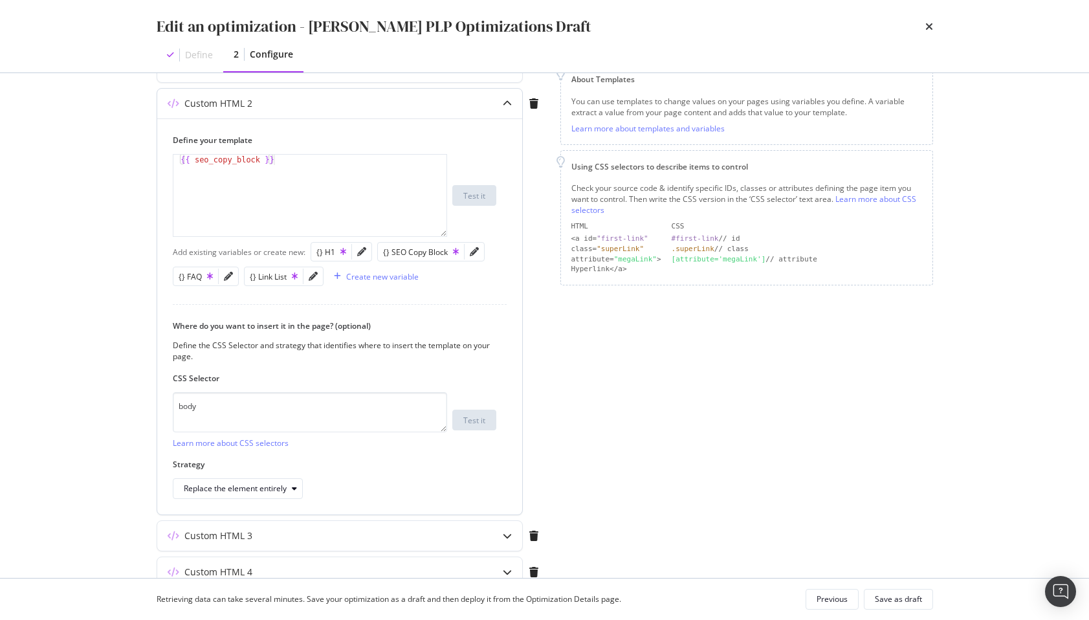
scroll to position [199, 0]
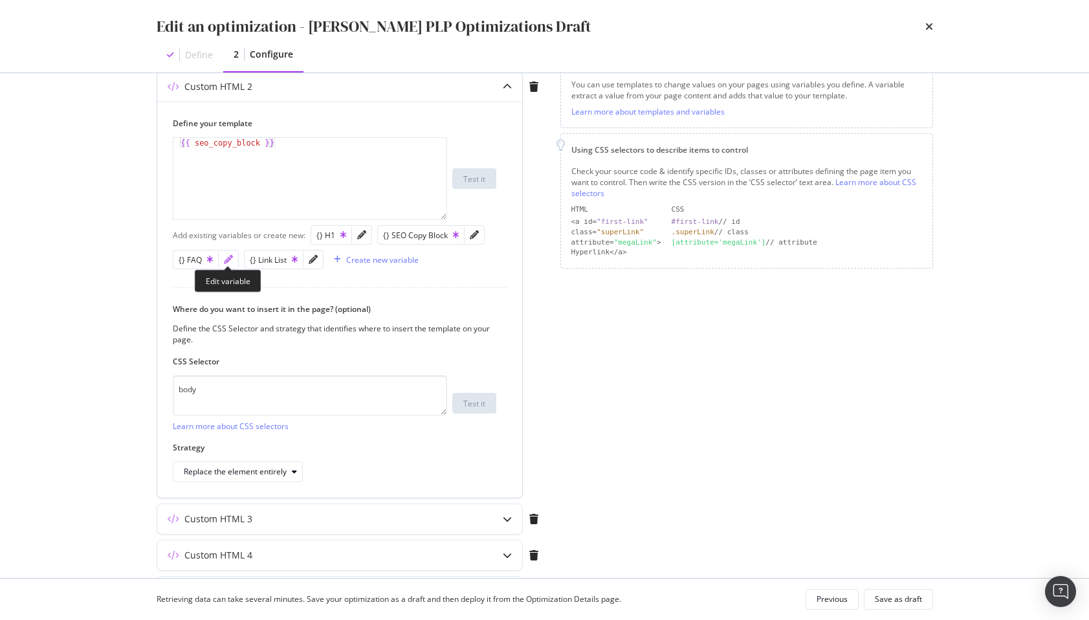
click at [231, 259] on icon "pencil" at bounding box center [228, 259] width 9 height 9
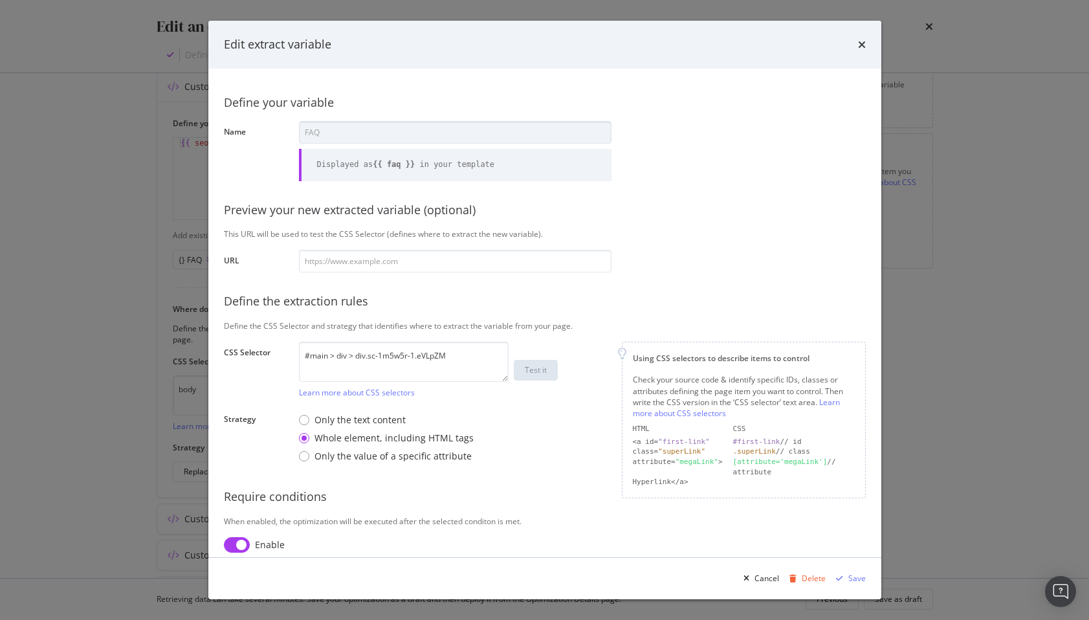
click at [233, 542] on input "modal" at bounding box center [237, 545] width 26 height 16
checkbox input "false"
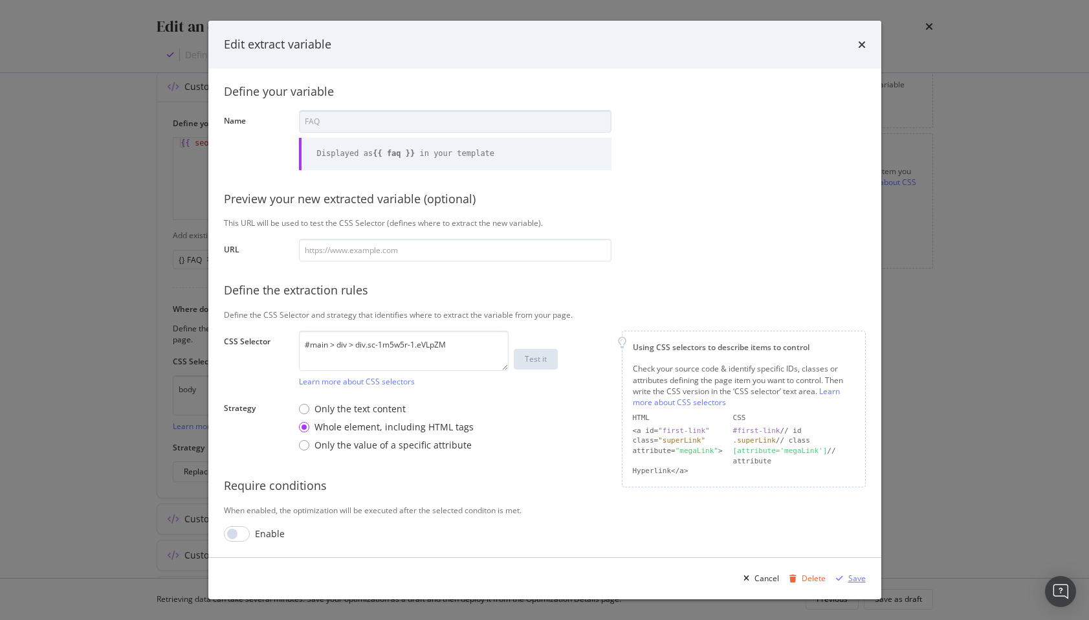
click at [848, 584] on div "Save" at bounding box center [848, 578] width 35 height 19
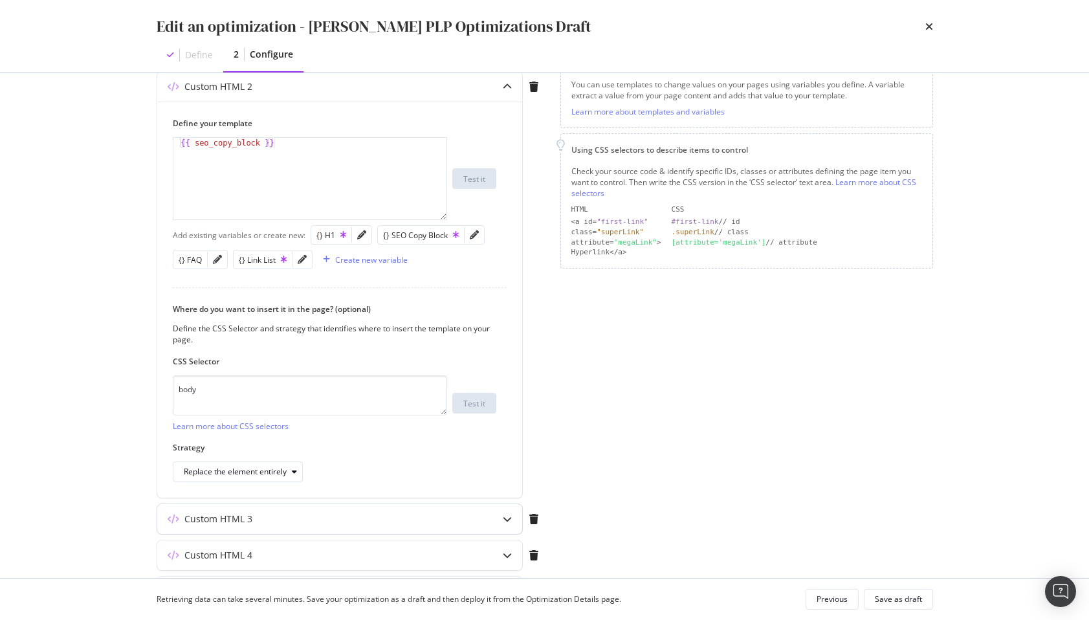
click at [291, 517] on div "Custom HTML 3" at bounding box center [314, 518] width 314 height 13
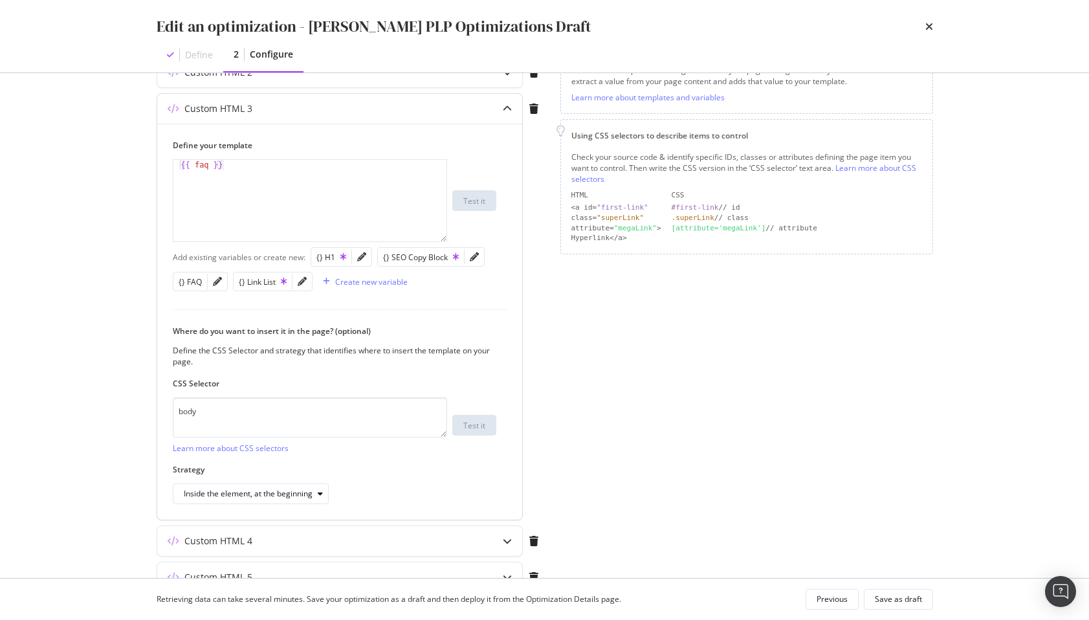
scroll to position [220, 0]
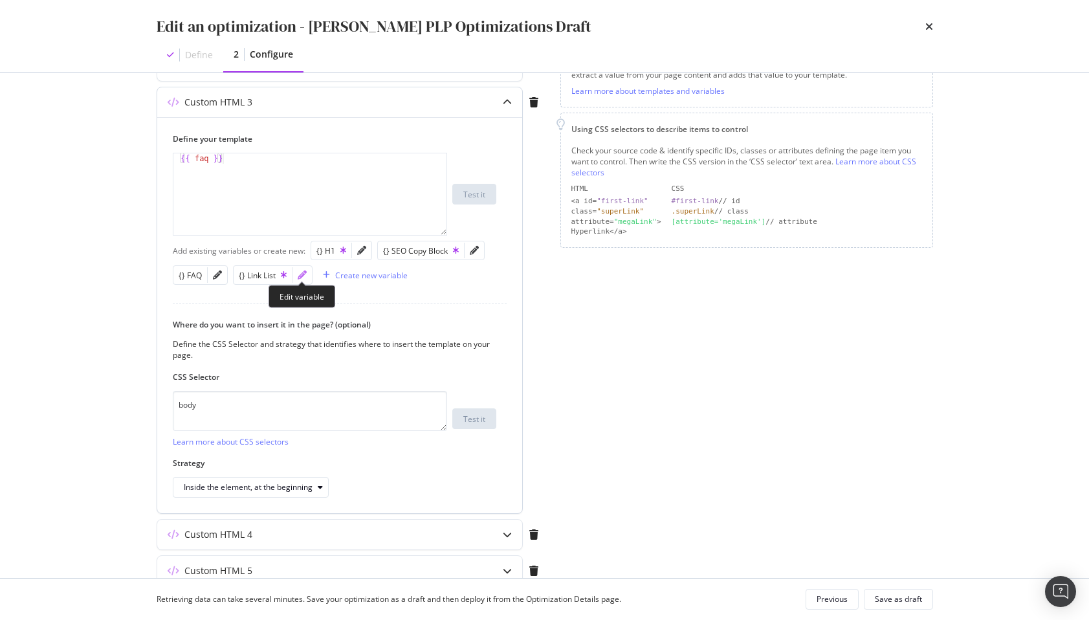
click at [301, 277] on icon "pencil" at bounding box center [302, 274] width 9 height 9
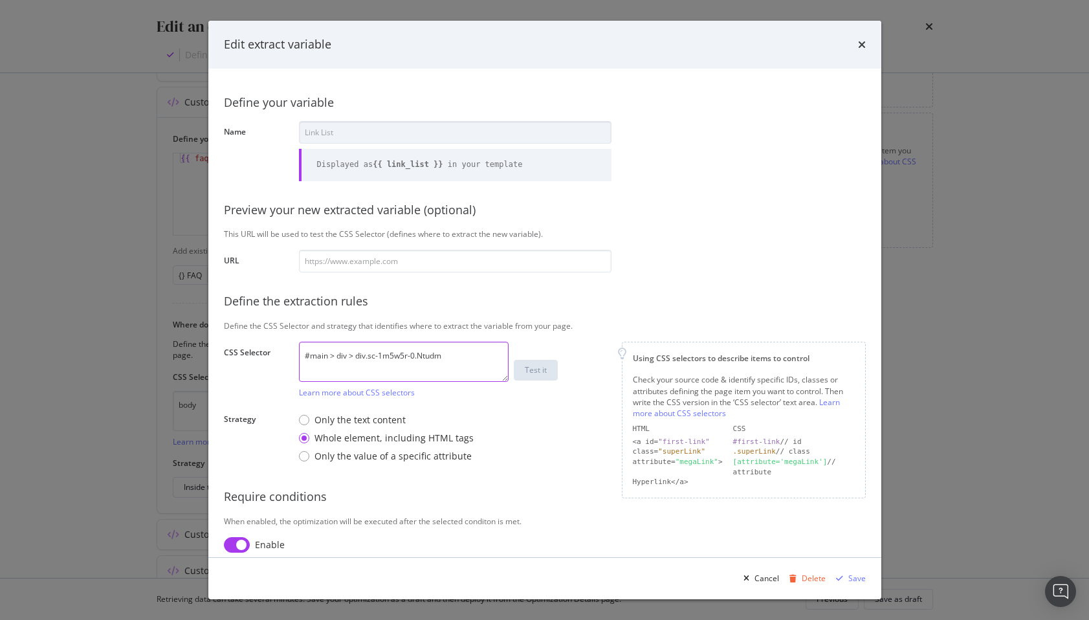
click at [389, 358] on textarea "#main > div > div.sc-1m5w5r-0.Ntudm" at bounding box center [404, 362] width 210 height 40
click at [357, 355] on textarea "#main > div > div.sc-1m5w5r-0.Ntudm" at bounding box center [404, 362] width 210 height 40
click at [232, 546] on input "modal" at bounding box center [237, 545] width 26 height 16
checkbox input "false"
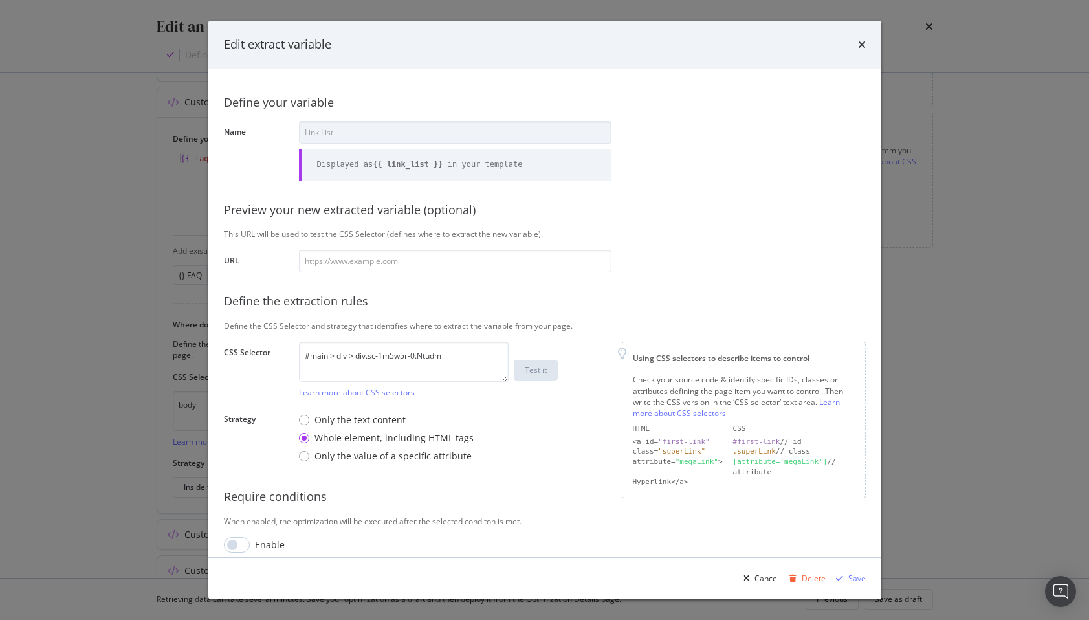
click at [850, 582] on div "Save" at bounding box center [856, 578] width 17 height 11
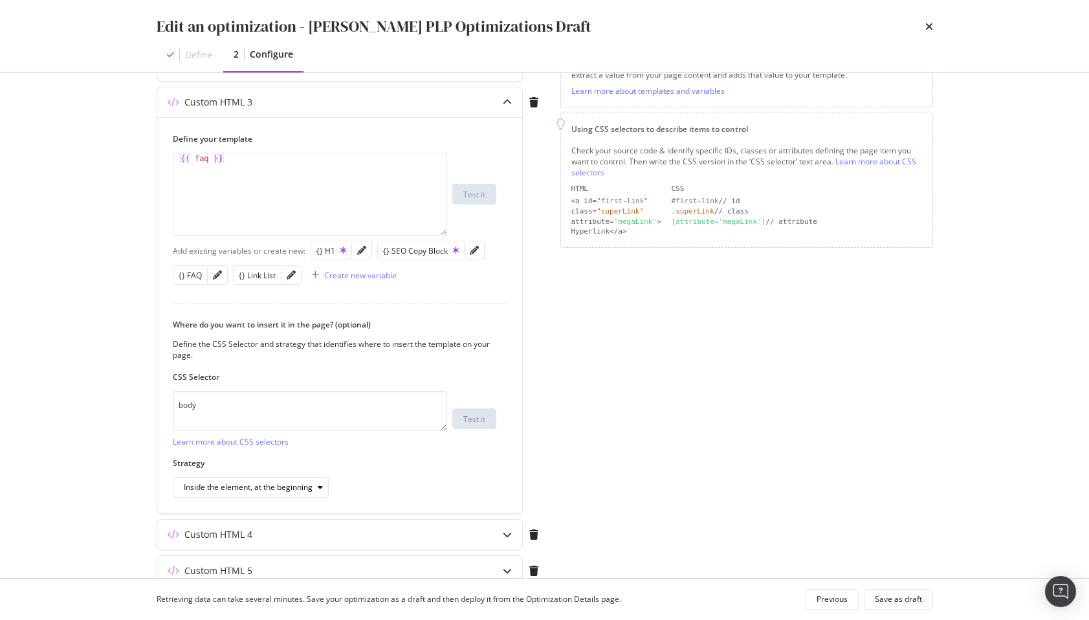
scroll to position [280, 0]
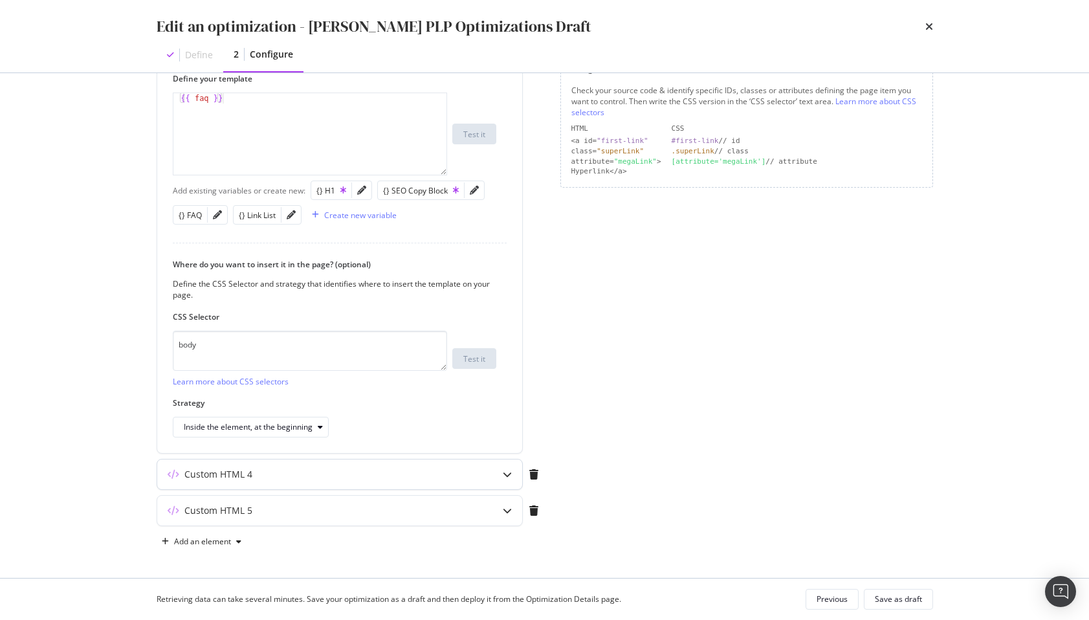
click at [430, 487] on div "Custom HTML 4" at bounding box center [339, 474] width 365 height 30
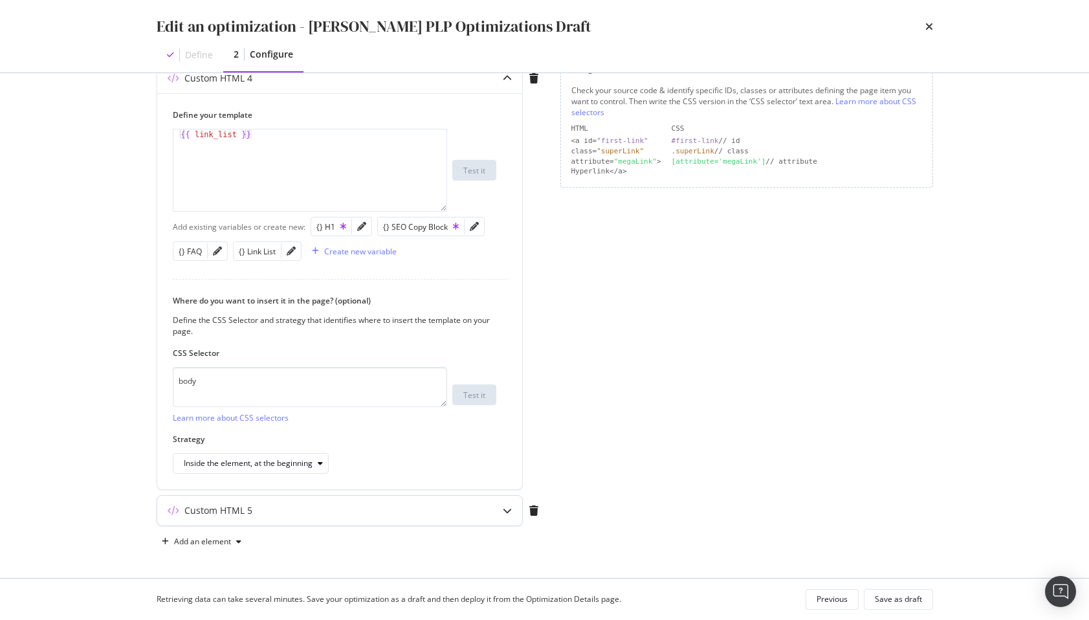
click at [348, 514] on div "Custom HTML 5" at bounding box center [314, 510] width 314 height 13
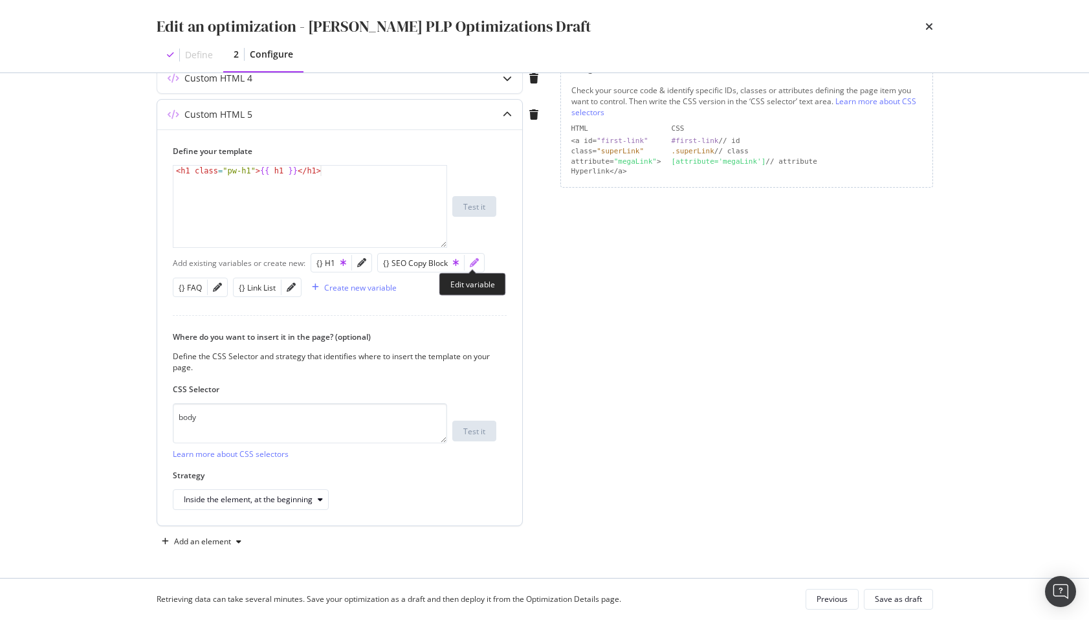
click at [472, 259] on icon "pencil" at bounding box center [474, 262] width 9 height 9
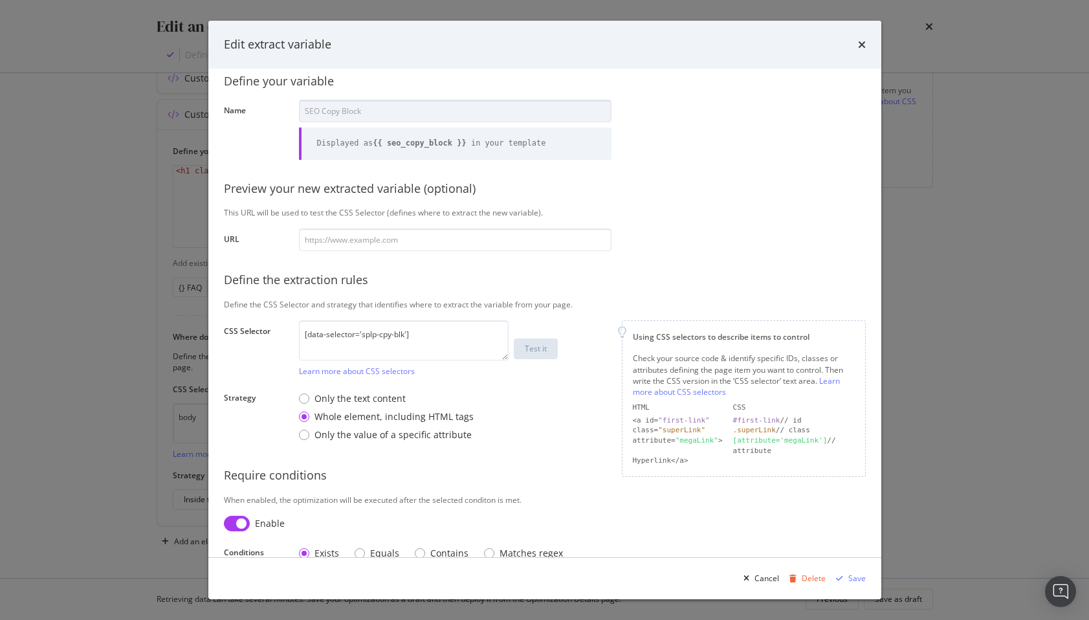
scroll to position [44, 0]
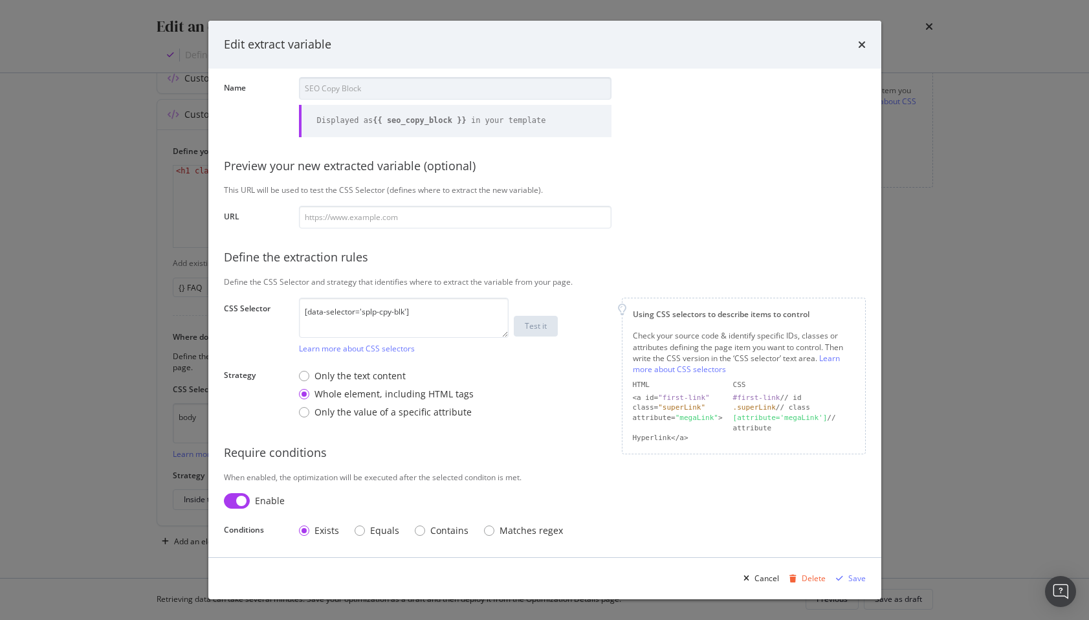
click at [242, 498] on input "modal" at bounding box center [237, 501] width 26 height 16
checkbox input "false"
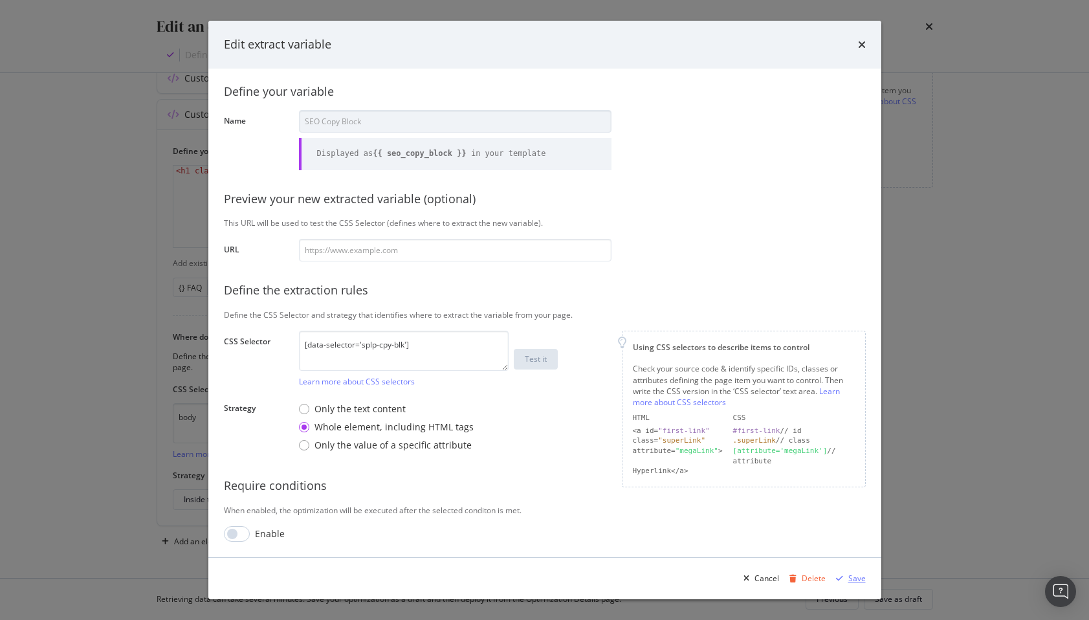
click at [853, 578] on div "Save" at bounding box center [856, 578] width 17 height 11
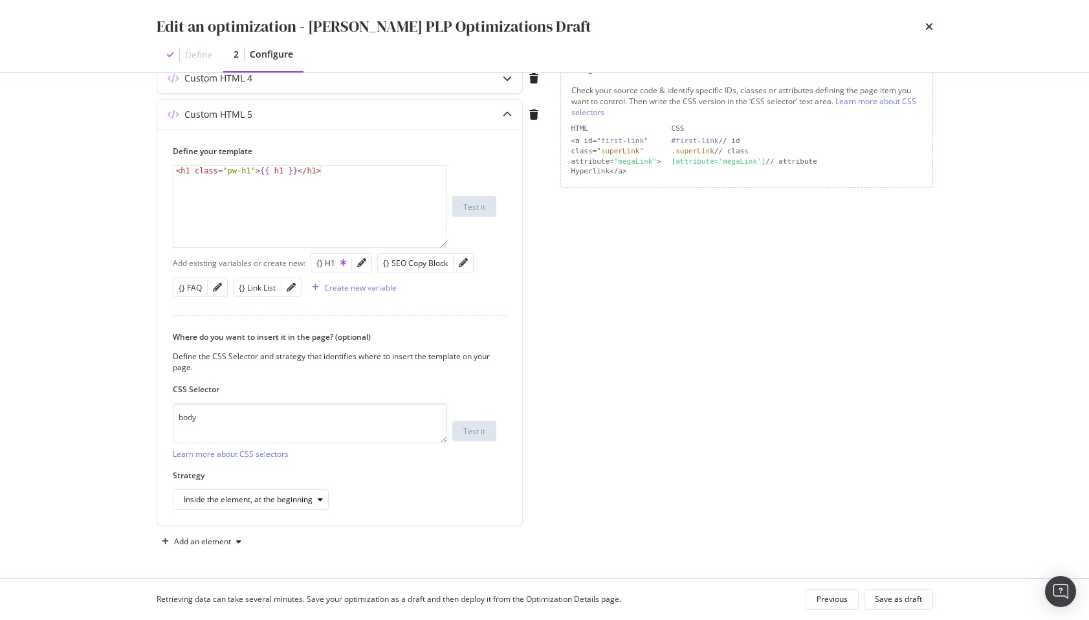
click at [632, 448] on div "Page elements to optimize Title: Update the page <title> . H1: Update an existi…" at bounding box center [746, 185] width 373 height 733
click at [921, 597] on div "Save as draft" at bounding box center [898, 598] width 47 height 11
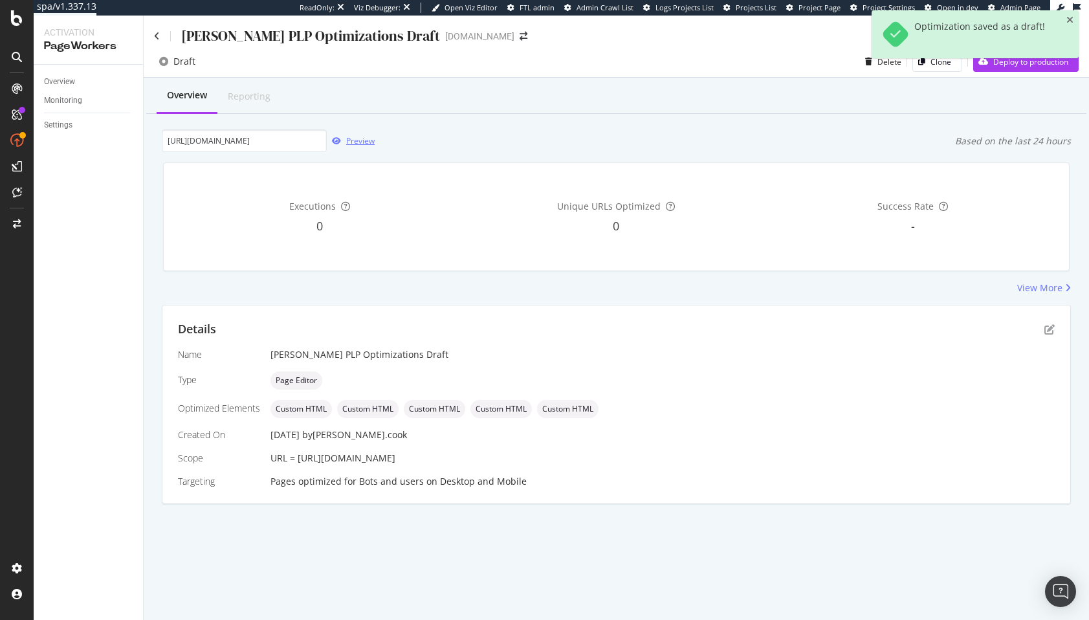
click at [350, 142] on div "Preview" at bounding box center [360, 140] width 28 height 11
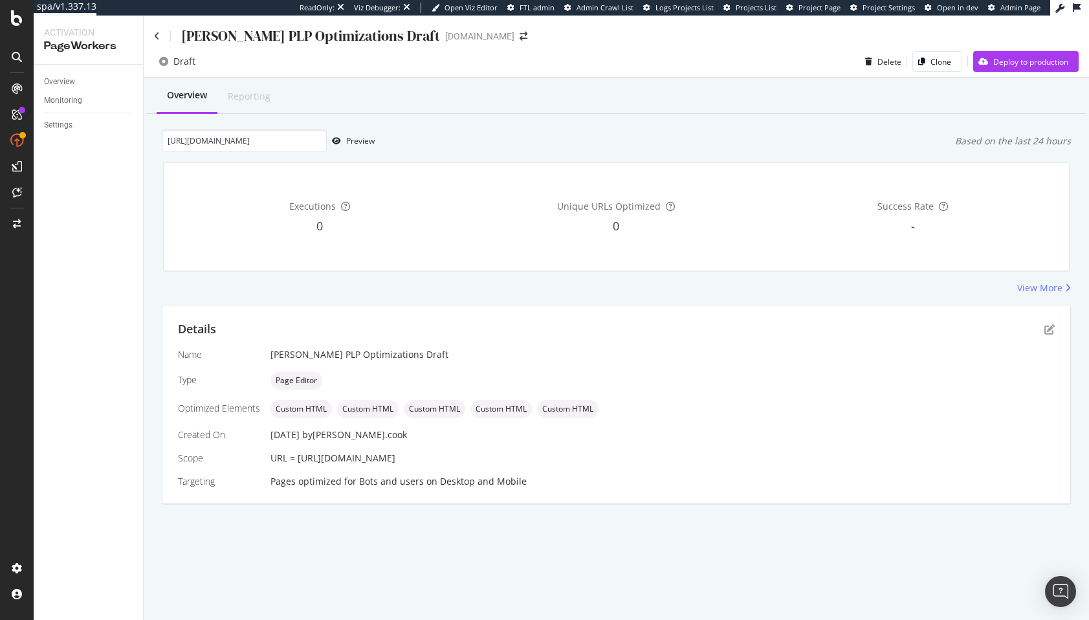
click at [1034, 365] on div "Name Steven PLP Optimizations Draft Type Page Editor Optimized Elements Custom …" at bounding box center [616, 418] width 877 height 140
click at [1050, 334] on icon "pen-to-square" at bounding box center [1049, 329] width 10 height 10
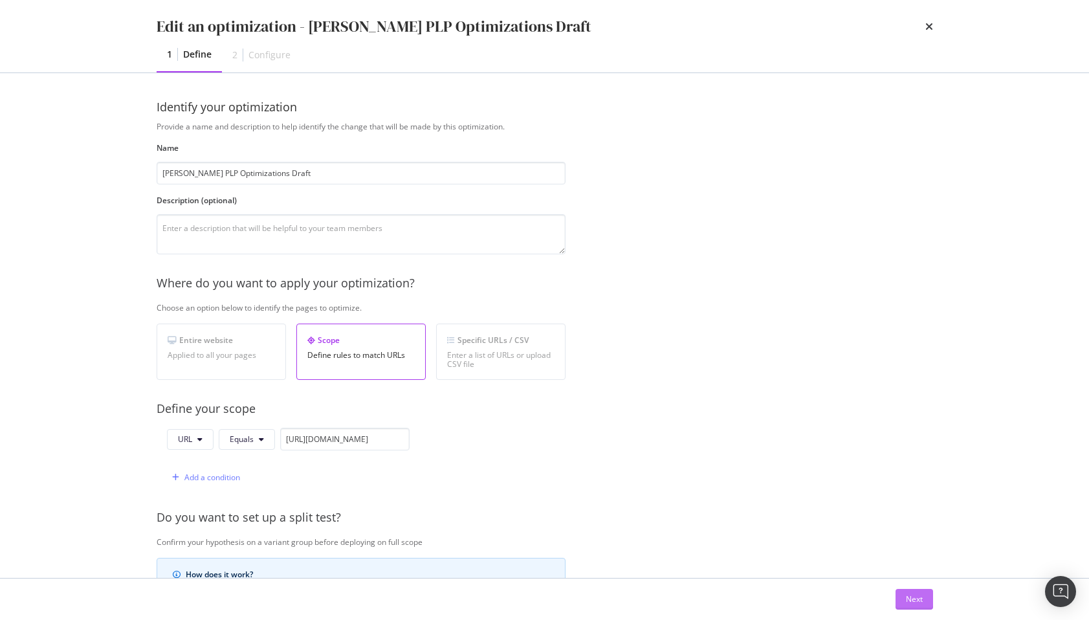
click at [907, 597] on div "Next" at bounding box center [914, 598] width 17 height 11
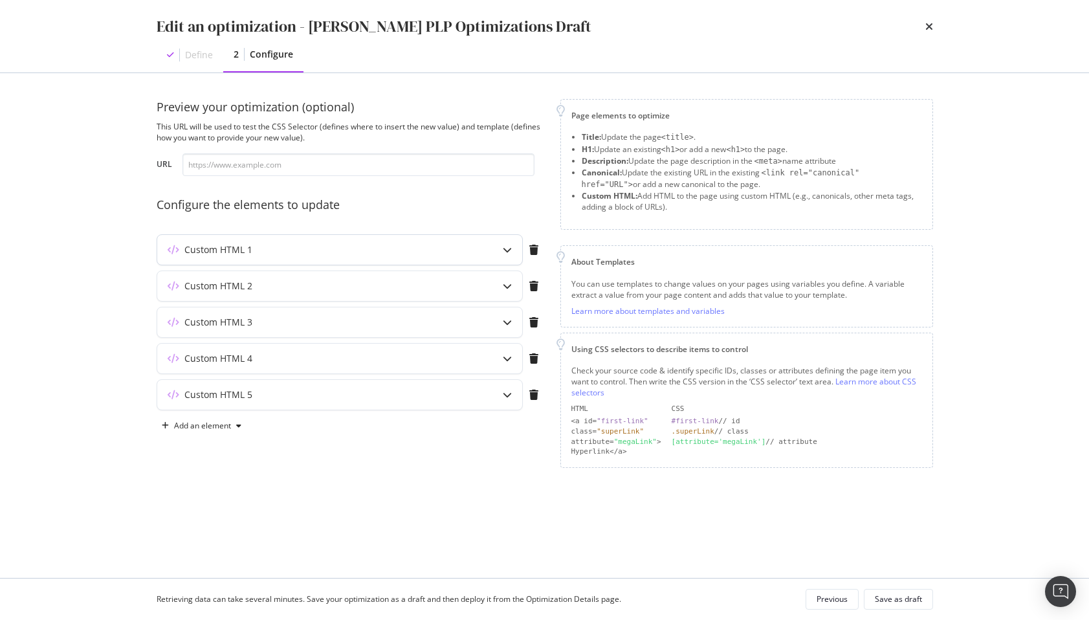
click at [282, 254] on div "Custom HTML 1" at bounding box center [314, 249] width 314 height 13
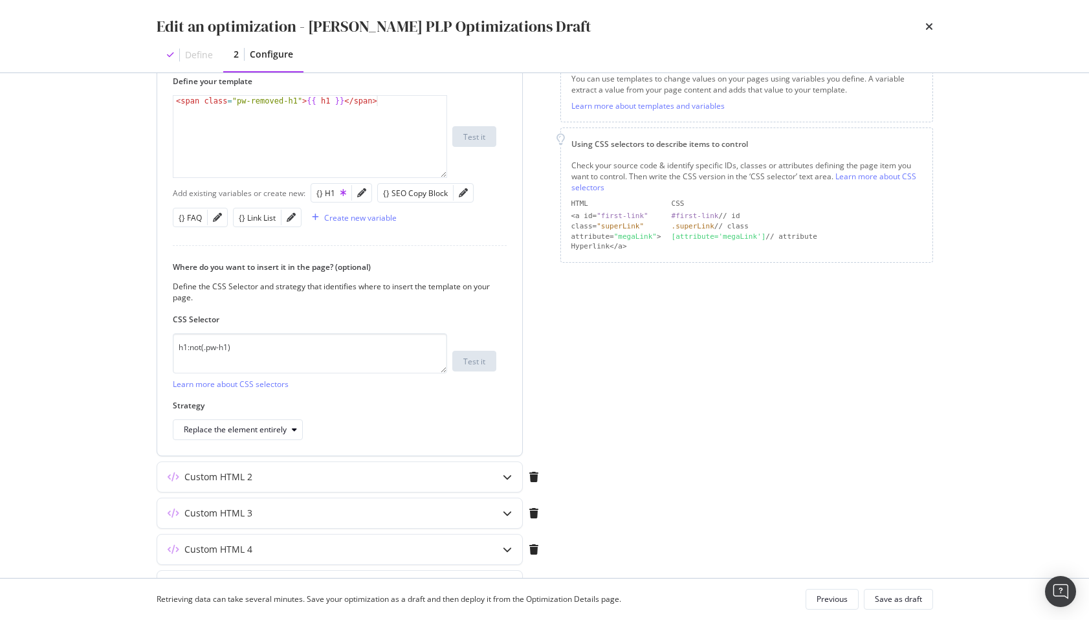
scroll to position [237, 0]
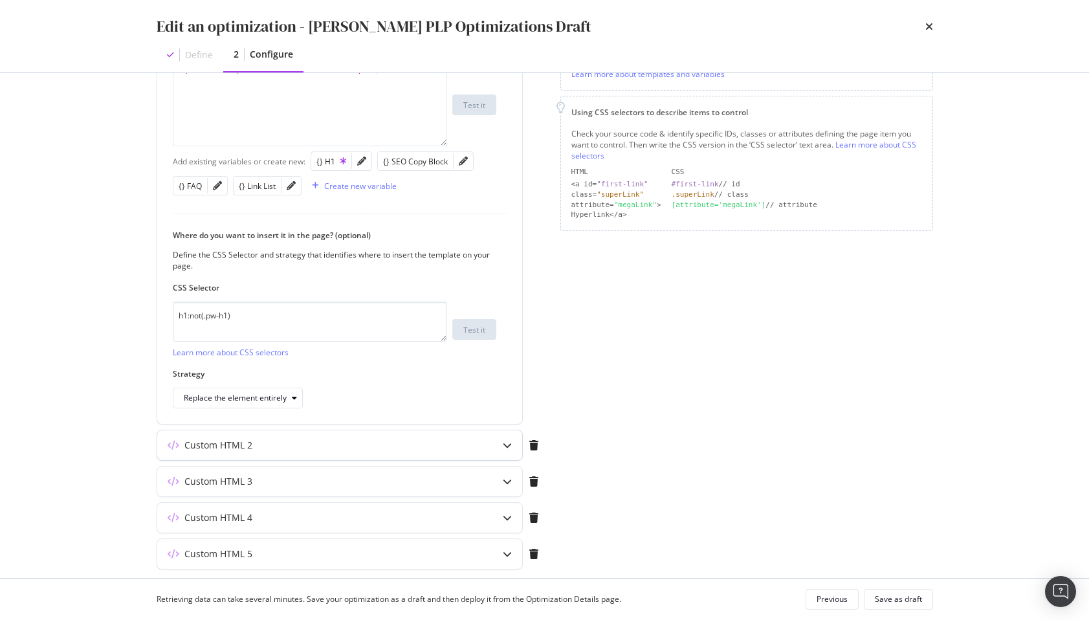
click at [362, 443] on div "Custom HTML 2" at bounding box center [314, 445] width 314 height 13
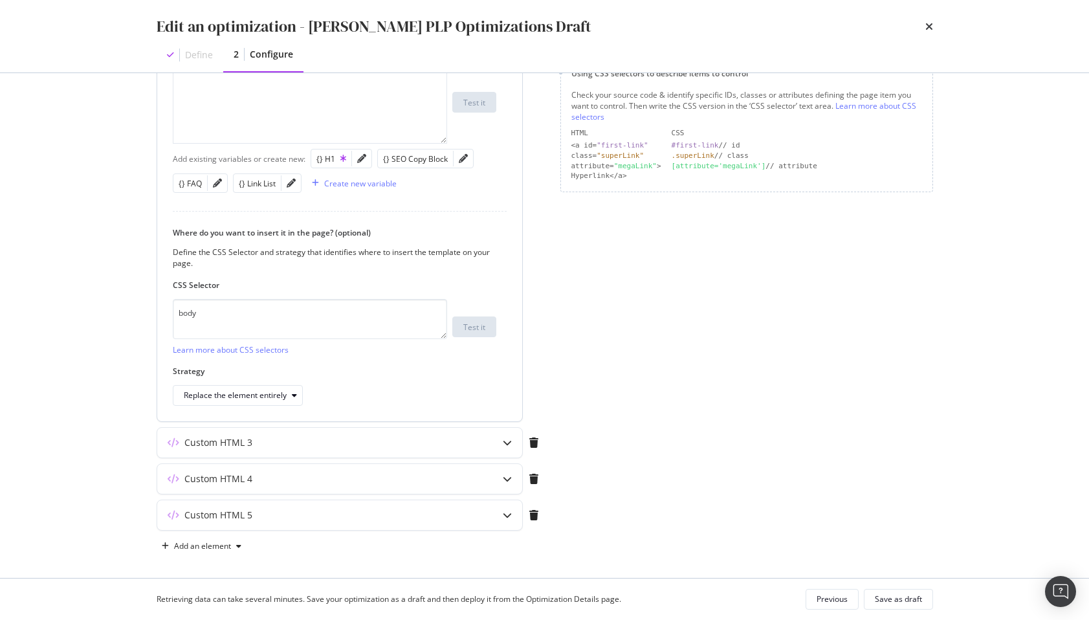
scroll to position [280, 0]
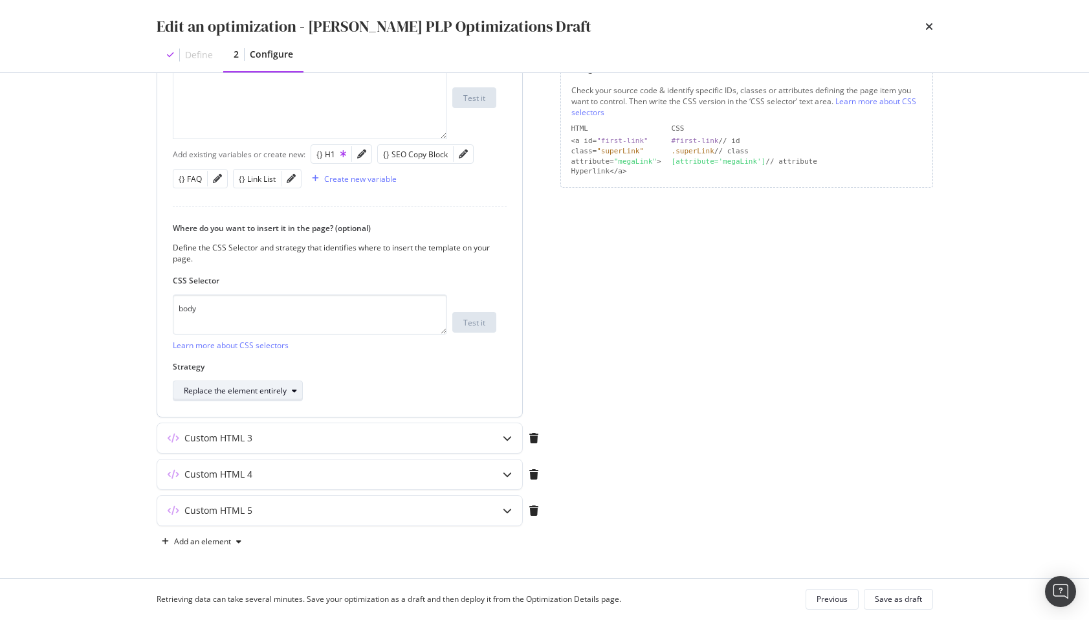
click at [279, 390] on div "Replace the element entirely" at bounding box center [235, 391] width 103 height 8
click at [270, 416] on div "Inside the element, at the beginning" at bounding box center [253, 412] width 129 height 11
click at [655, 336] on div "Page elements to optimize Title: Update the page <title> . H1: Update an existi…" at bounding box center [746, 185] width 373 height 733
click at [232, 435] on div "Custom HTML 3" at bounding box center [218, 438] width 68 height 13
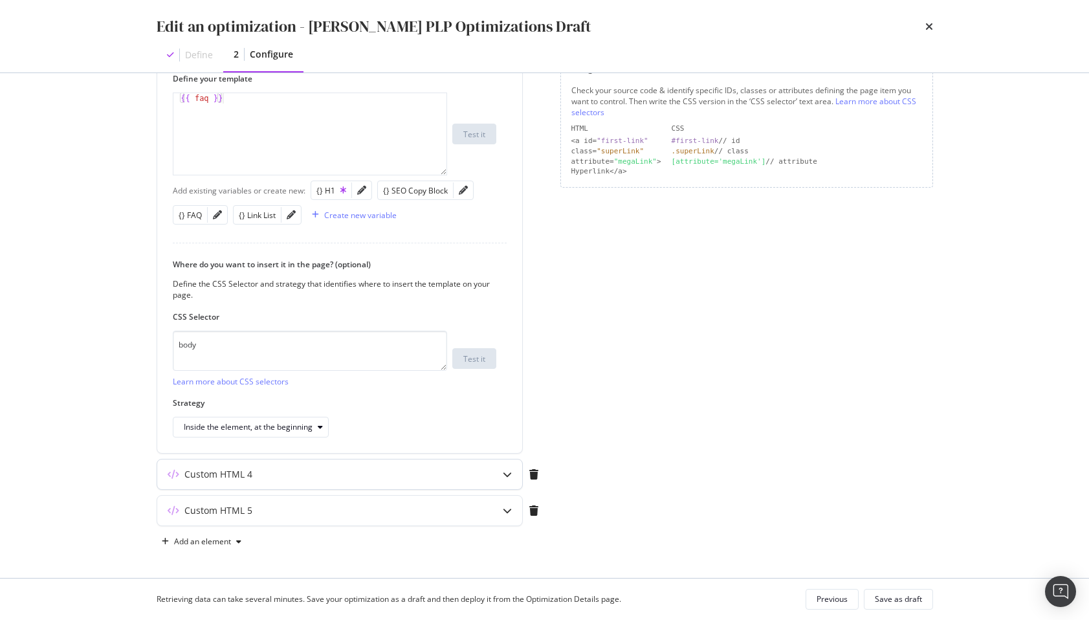
click at [288, 468] on div "Custom HTML 4" at bounding box center [314, 474] width 314 height 13
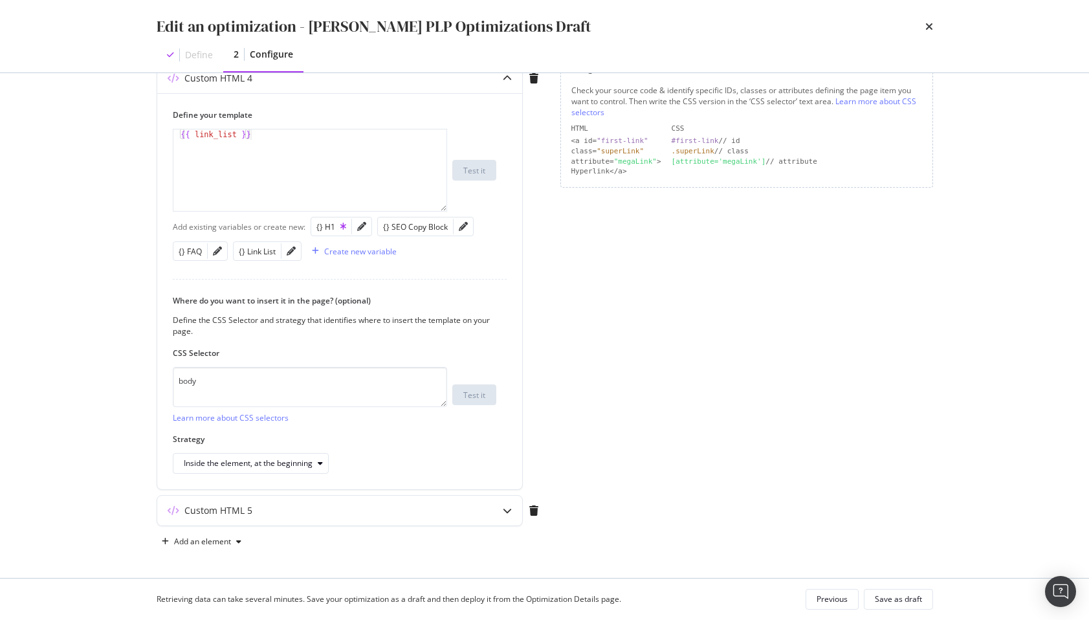
click at [722, 445] on div "Page elements to optimize Title: Update the page <title> . H1: Update an existi…" at bounding box center [746, 185] width 373 height 733
click at [367, 522] on div "Custom HTML 5" at bounding box center [339, 511] width 365 height 30
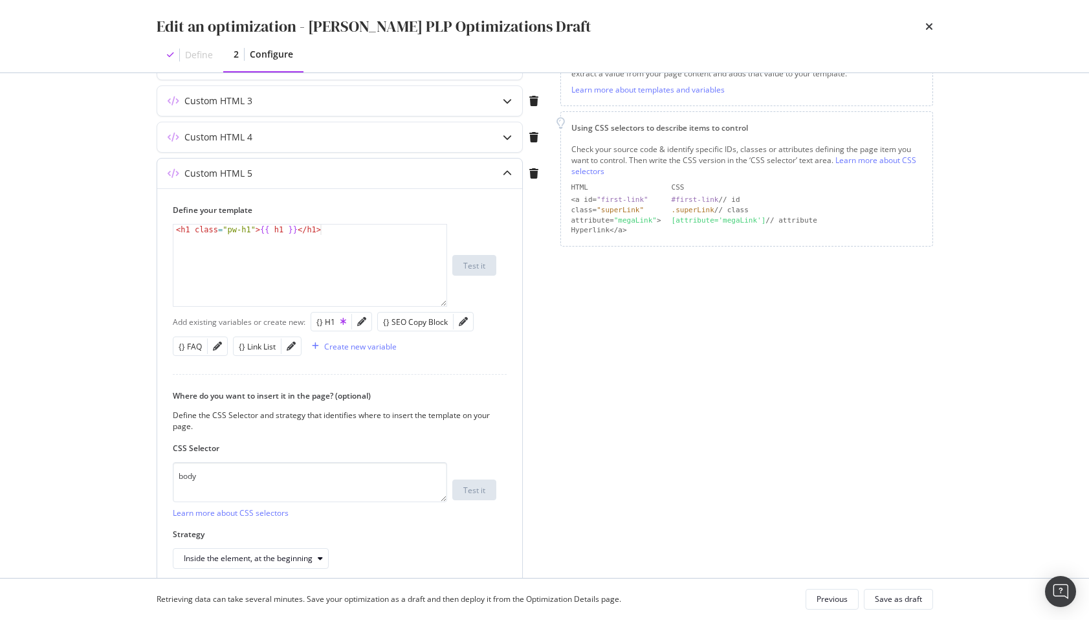
scroll to position [190, 0]
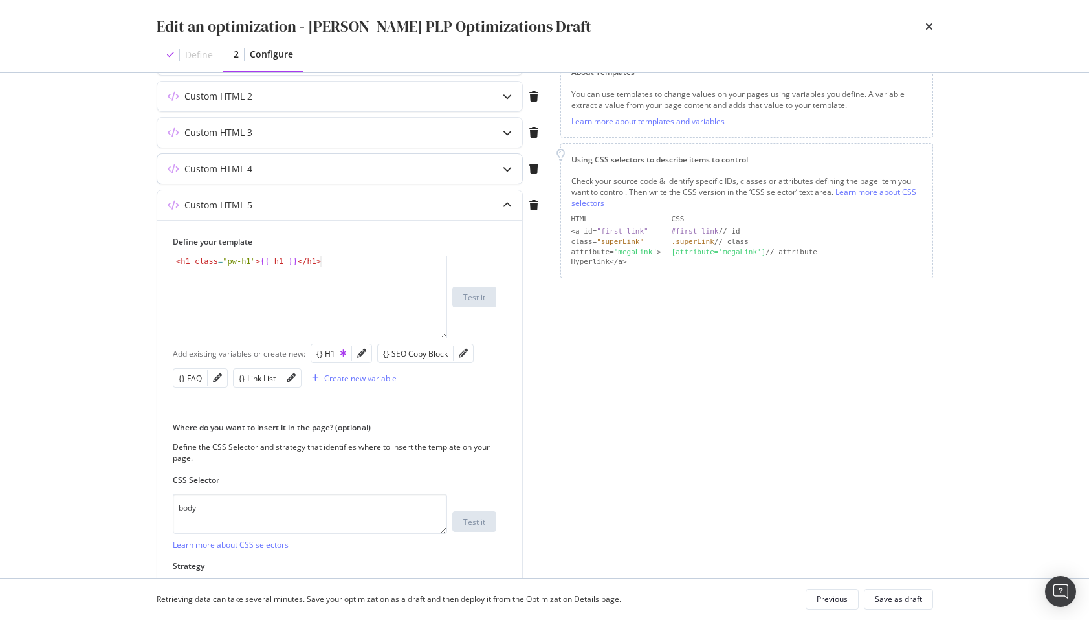
click at [286, 160] on div "Custom HTML 4" at bounding box center [339, 169] width 365 height 30
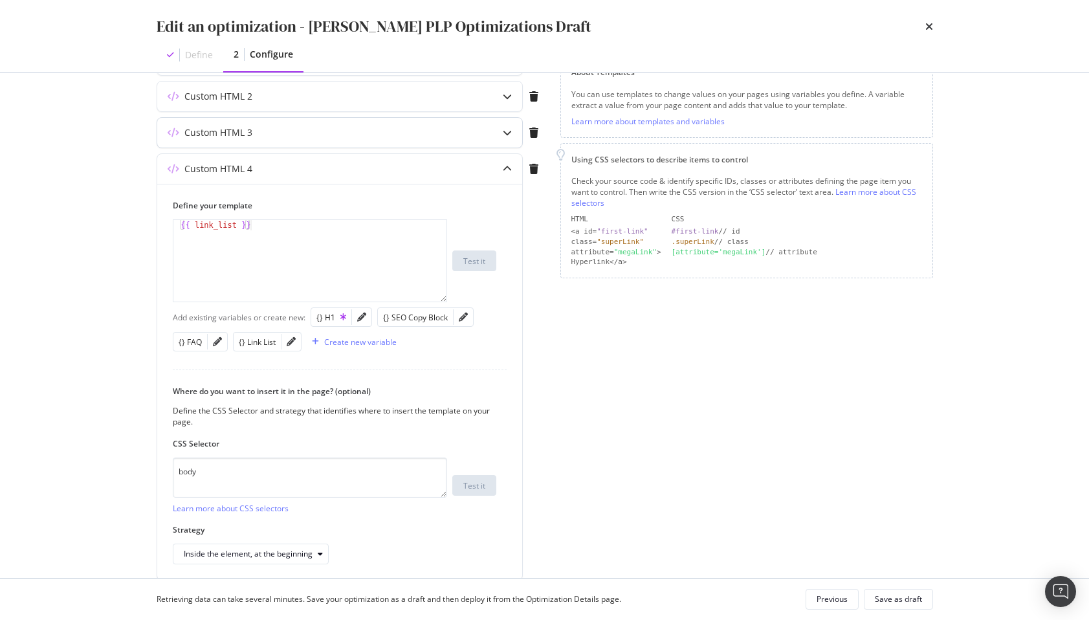
click at [291, 144] on div "Custom HTML 3" at bounding box center [339, 133] width 365 height 30
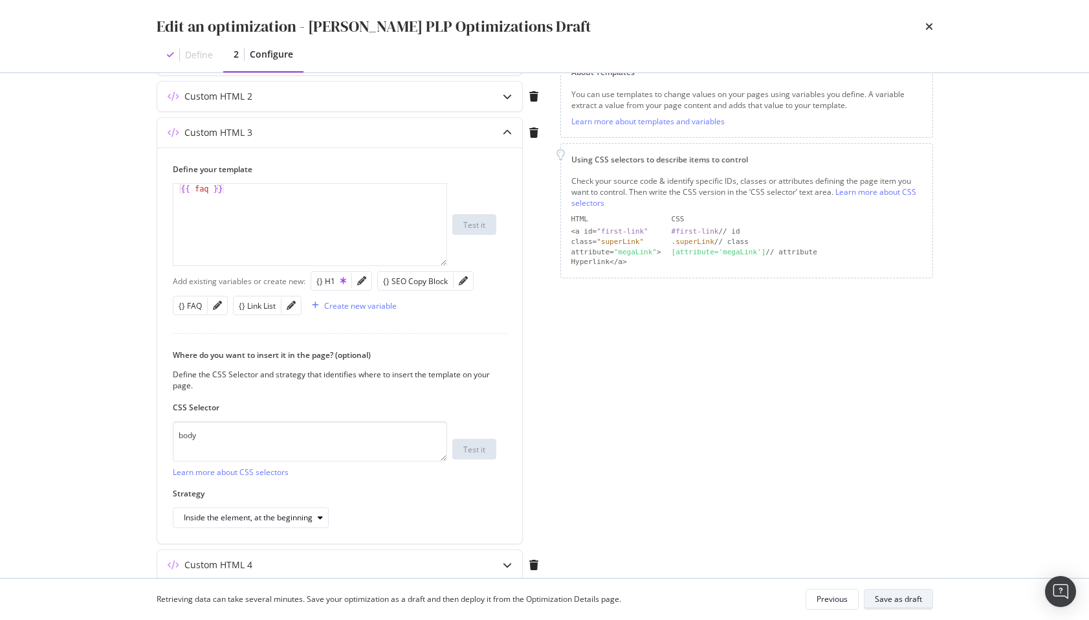
click at [895, 592] on div "Save as draft" at bounding box center [898, 599] width 47 height 18
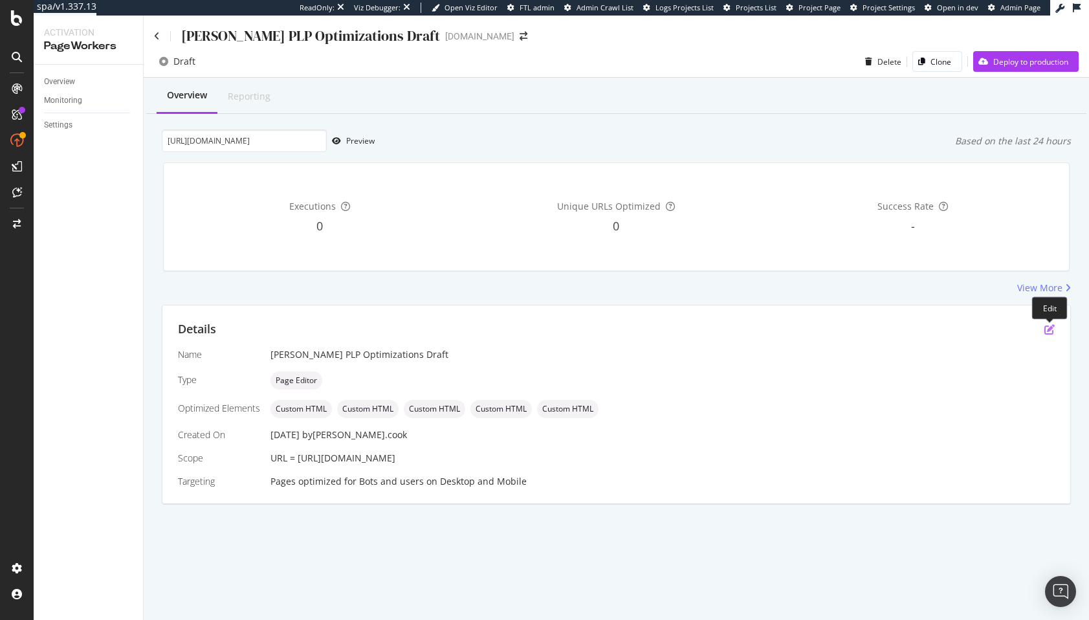
click at [1049, 330] on icon "pen-to-square" at bounding box center [1049, 329] width 10 height 10
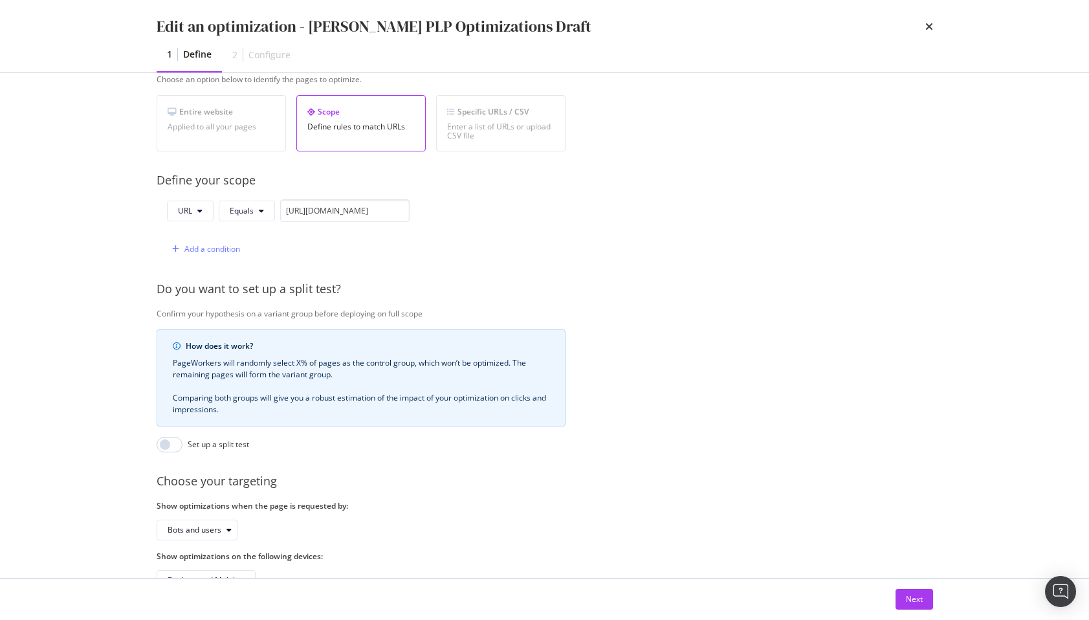
scroll to position [267, 0]
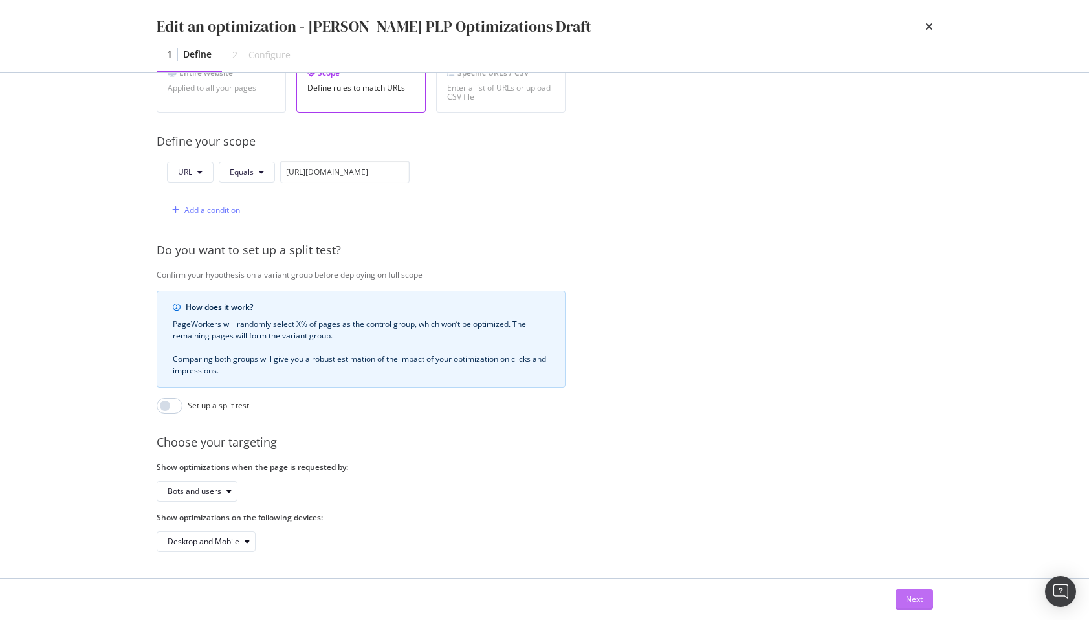
click at [910, 597] on div "Next" at bounding box center [914, 598] width 17 height 11
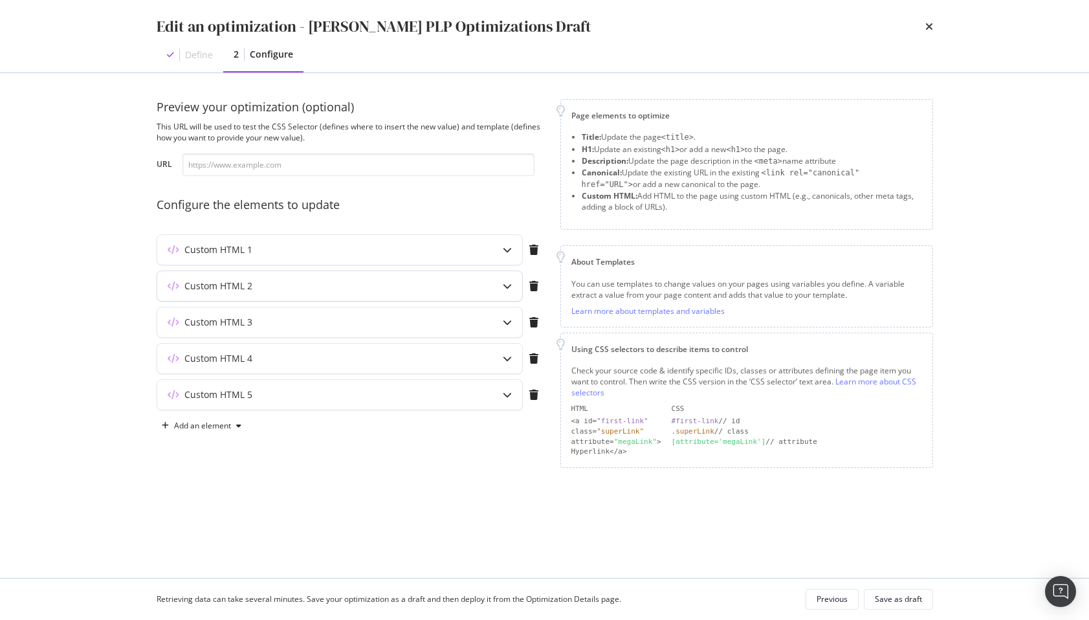
click at [319, 290] on div "Custom HTML 2" at bounding box center [314, 286] width 314 height 13
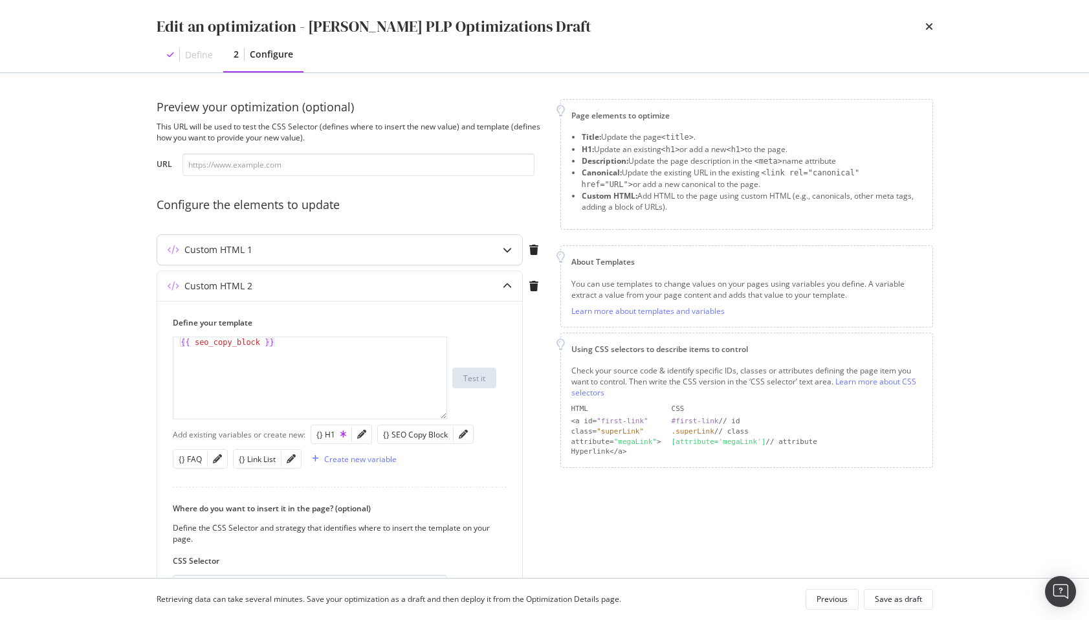
click at [316, 247] on div "Custom HTML 1" at bounding box center [314, 249] width 314 height 13
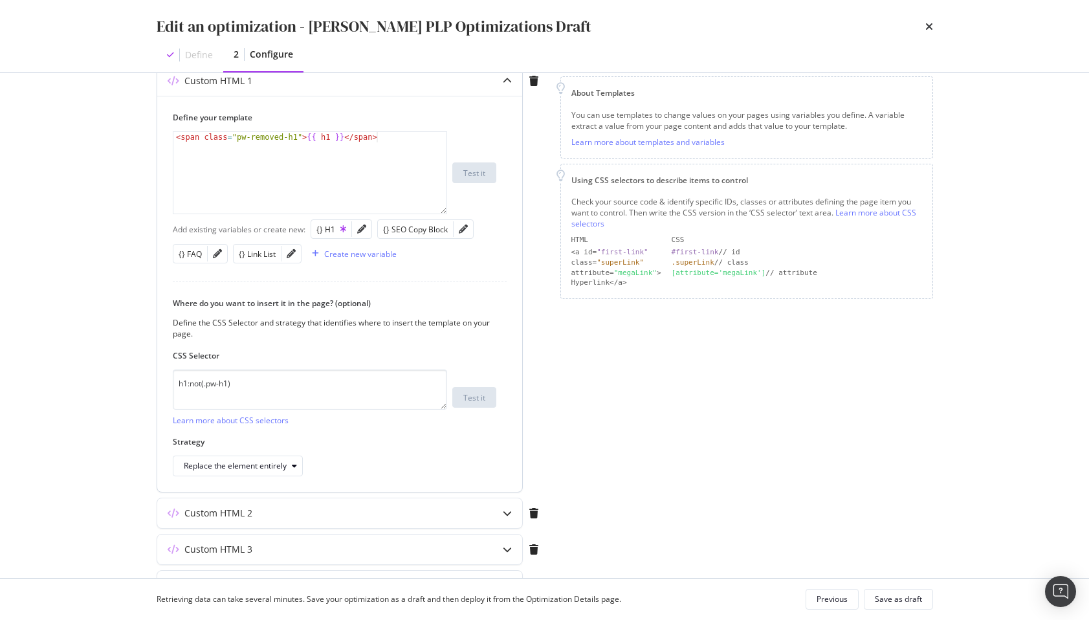
scroll to position [280, 0]
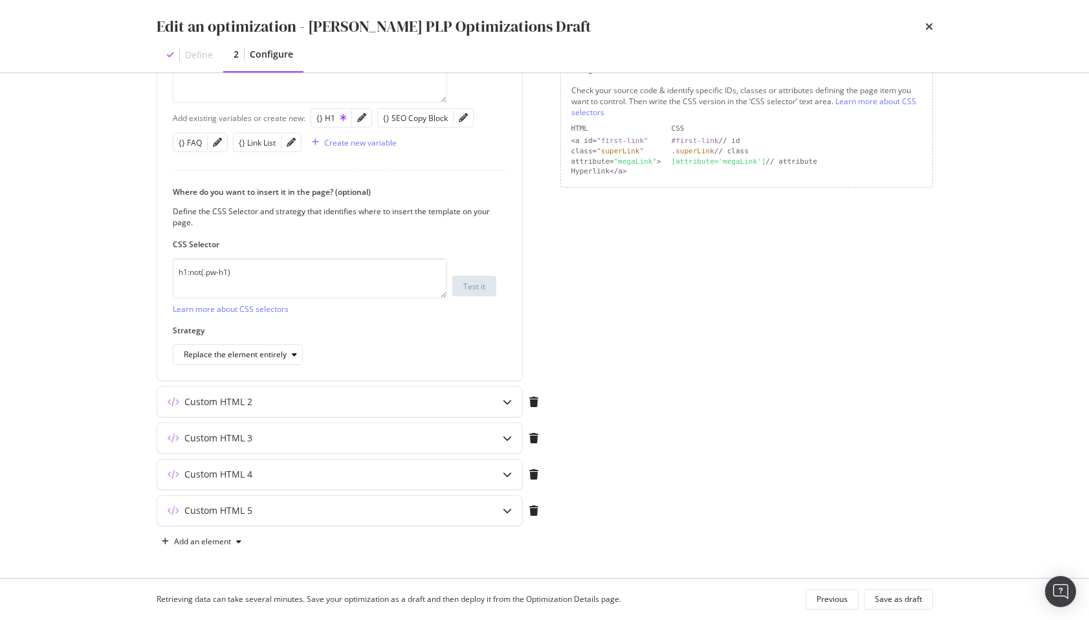
click at [322, 420] on div "Custom HTML 2" at bounding box center [351, 404] width 388 height 36
click at [325, 404] on div "Custom HTML 2" at bounding box center [314, 401] width 314 height 13
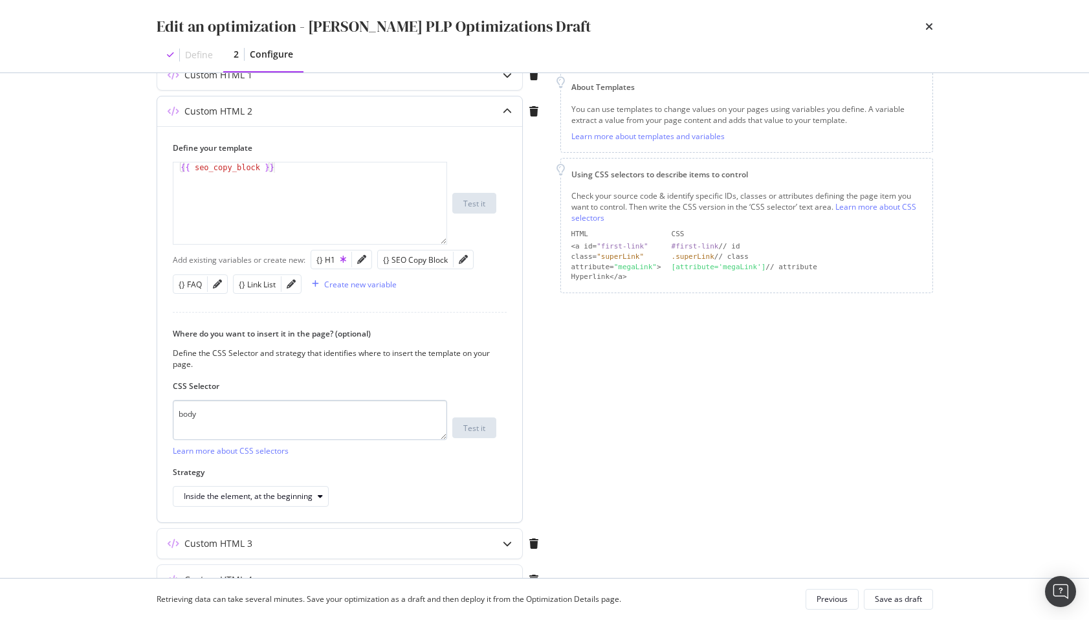
scroll to position [126, 0]
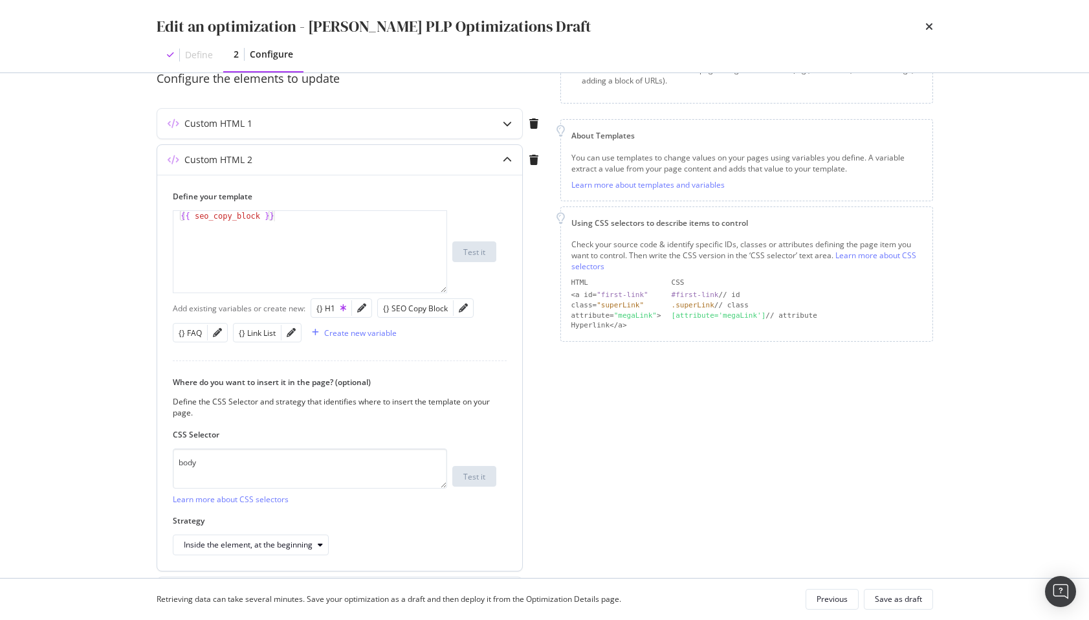
click at [255, 217] on div "{{ seo_copy_block }}" at bounding box center [309, 262] width 273 height 102
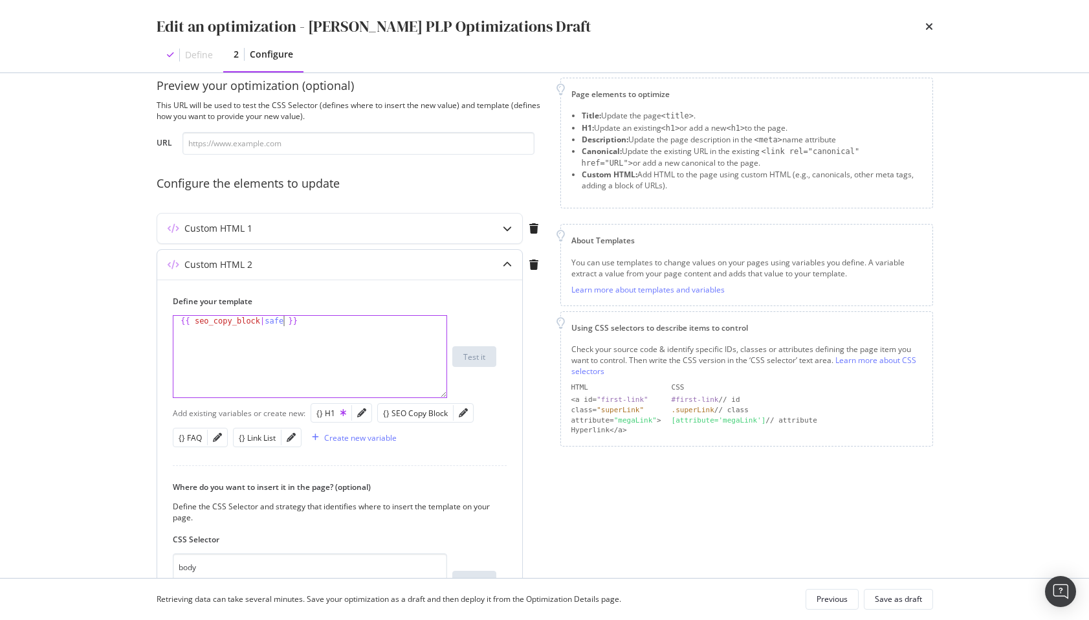
scroll to position [12, 0]
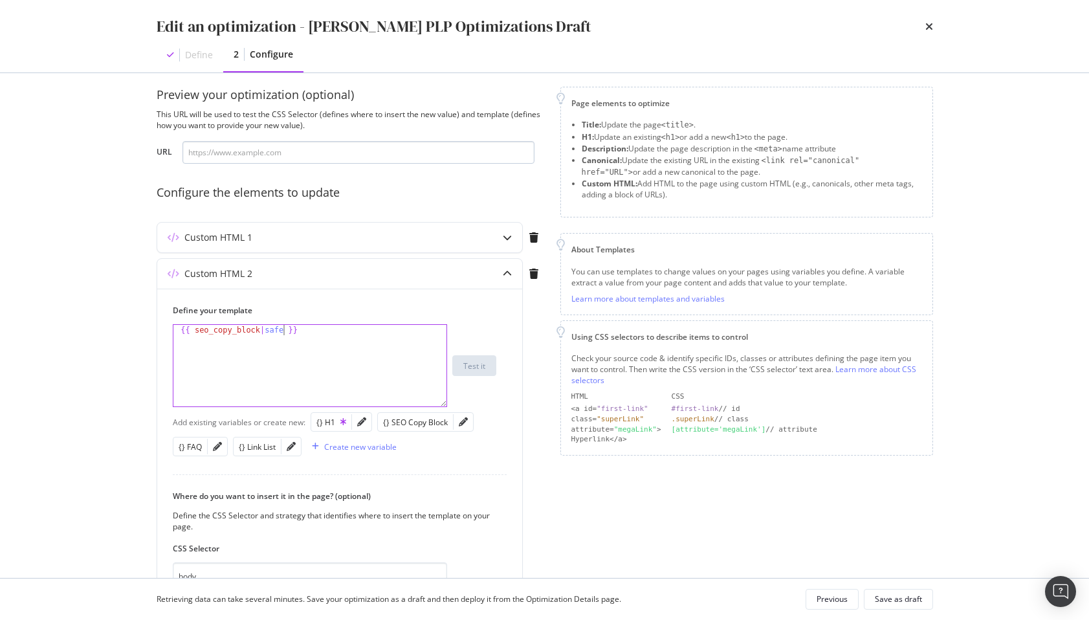
type textarea "{{ seo_copy_block|safe }}"
click at [305, 161] on input "modal" at bounding box center [358, 152] width 352 height 23
paste input "https://www.lowes.com/pl/fire-pits-patio-heaters/firewood-starters/fire-logs-fi…"
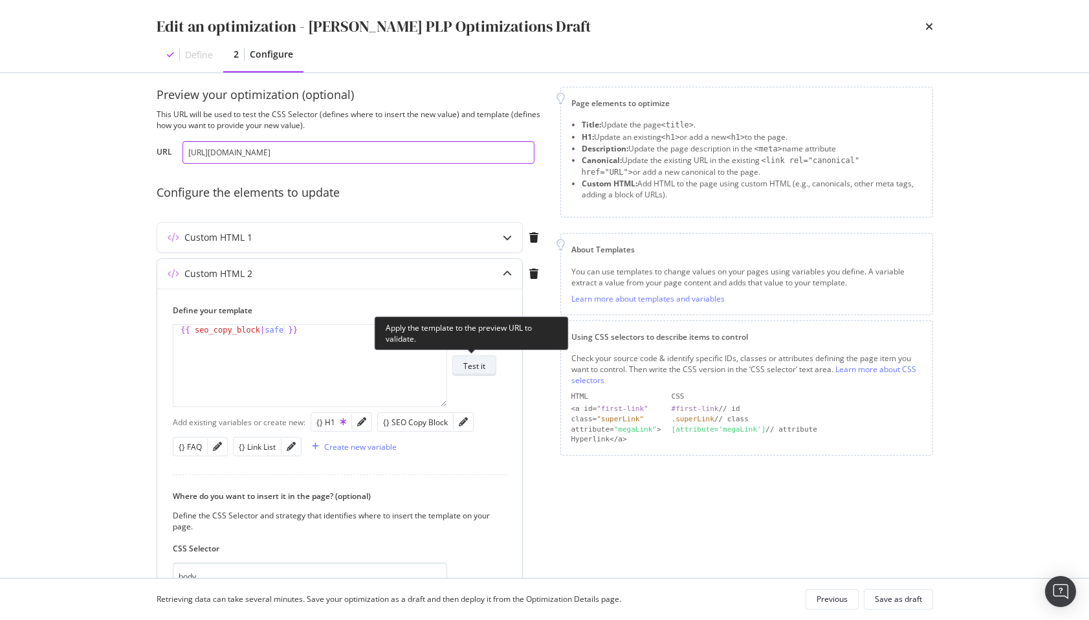
type input "https://www.lowes.com/pl/fire-pits-patio-heaters/firewood-starters/fire-logs-fi…"
click at [468, 369] on div "Test it" at bounding box center [474, 365] width 22 height 11
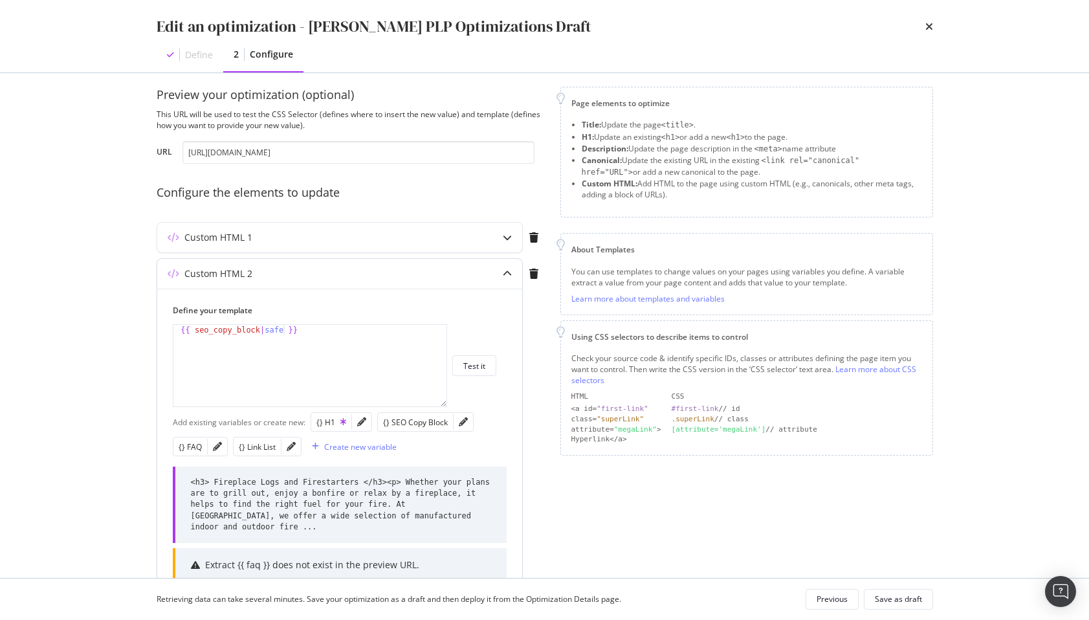
click at [286, 352] on div "{{ seo_copy_block | safe }}" at bounding box center [309, 376] width 273 height 102
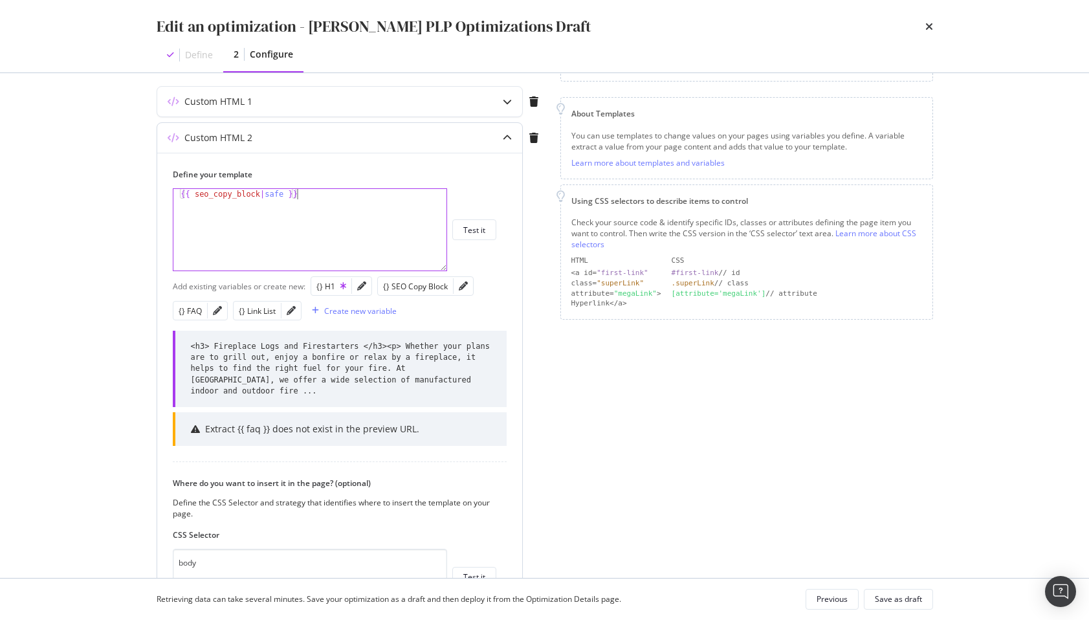
scroll to position [193, 0]
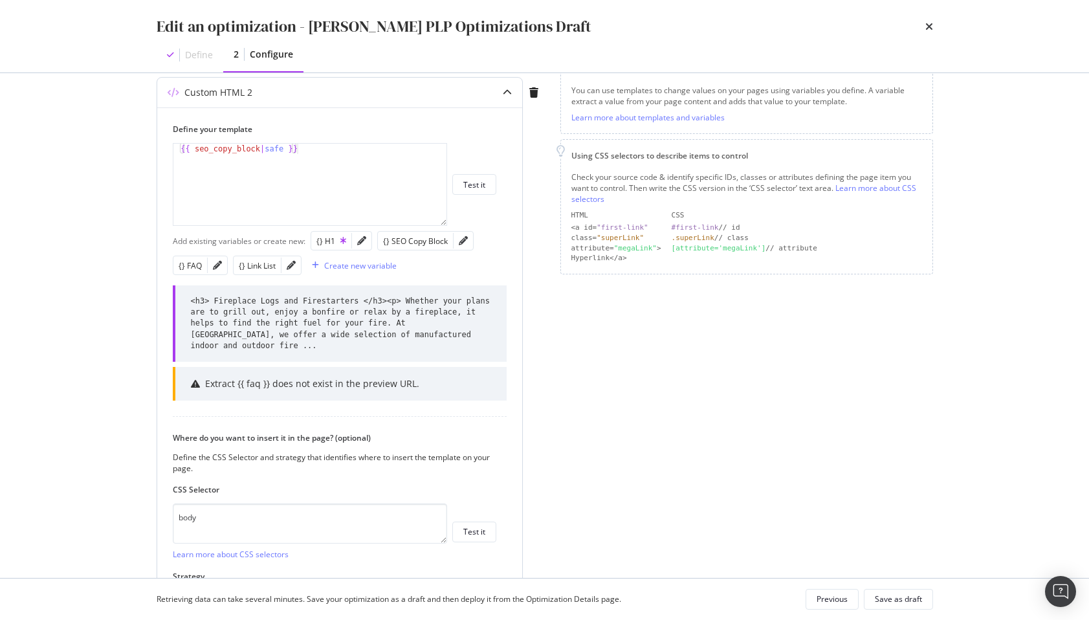
click at [185, 399] on div "Define your template {{ seo_copy_block|safe }} 1 {{ seo_copy_block | safe }} XX…" at bounding box center [339, 366] width 365 height 519
click at [270, 148] on div "{{ seo_copy_block | safe }}" at bounding box center [309, 195] width 273 height 102
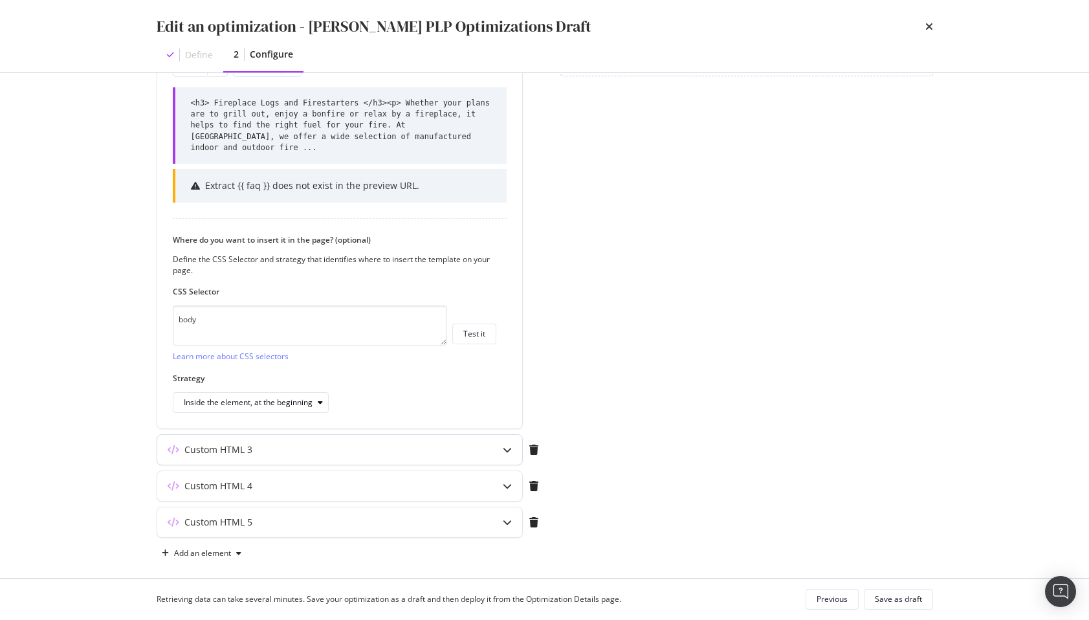
click at [278, 448] on div "Custom HTML 3" at bounding box center [339, 450] width 365 height 30
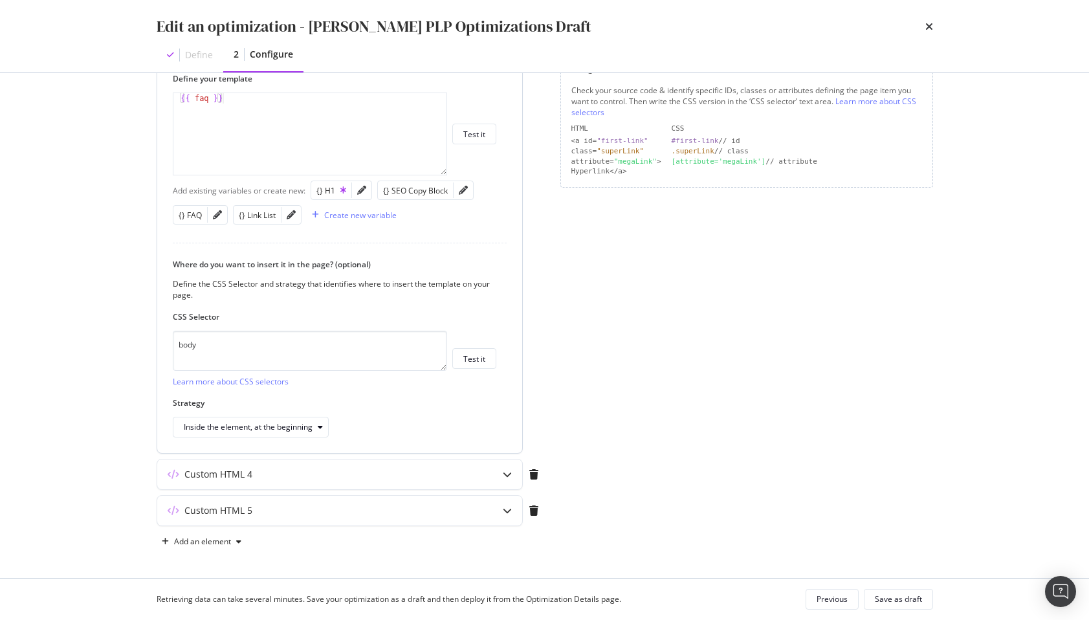
scroll to position [280, 0]
click at [250, 134] on div "{{ faq }}" at bounding box center [309, 144] width 273 height 102
type textarea "{{ faq|safe }}"
click at [349, 475] on div "Custom HTML 4" at bounding box center [314, 474] width 314 height 13
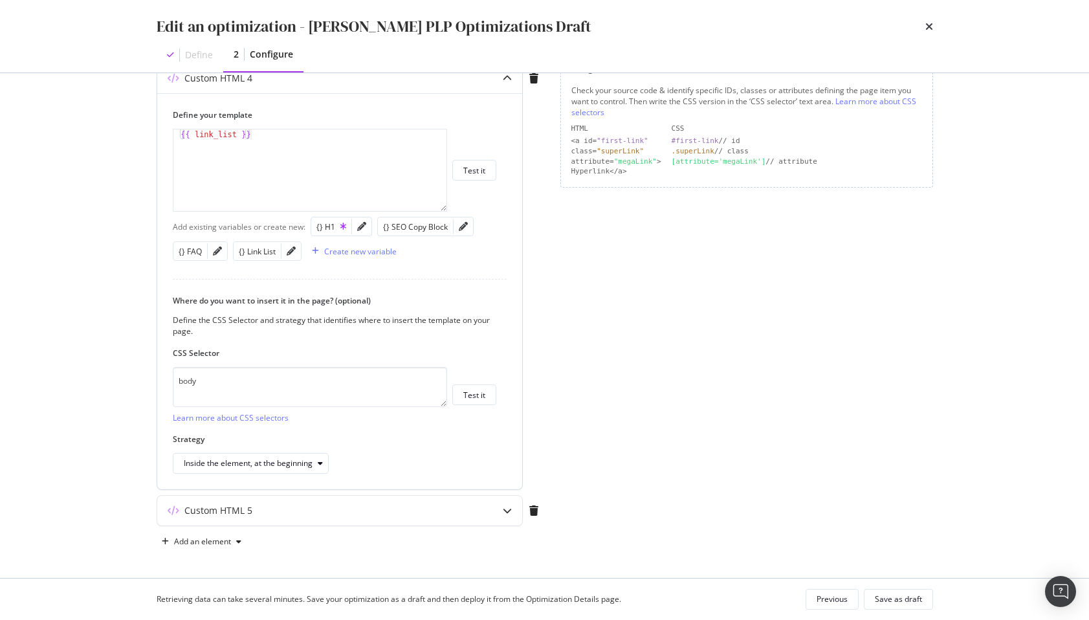
click at [229, 137] on div "{{ link_list }}" at bounding box center [309, 180] width 273 height 102
type textarea "{{ link_list|safe }}"
click at [322, 523] on div "Custom HTML 5" at bounding box center [339, 511] width 365 height 30
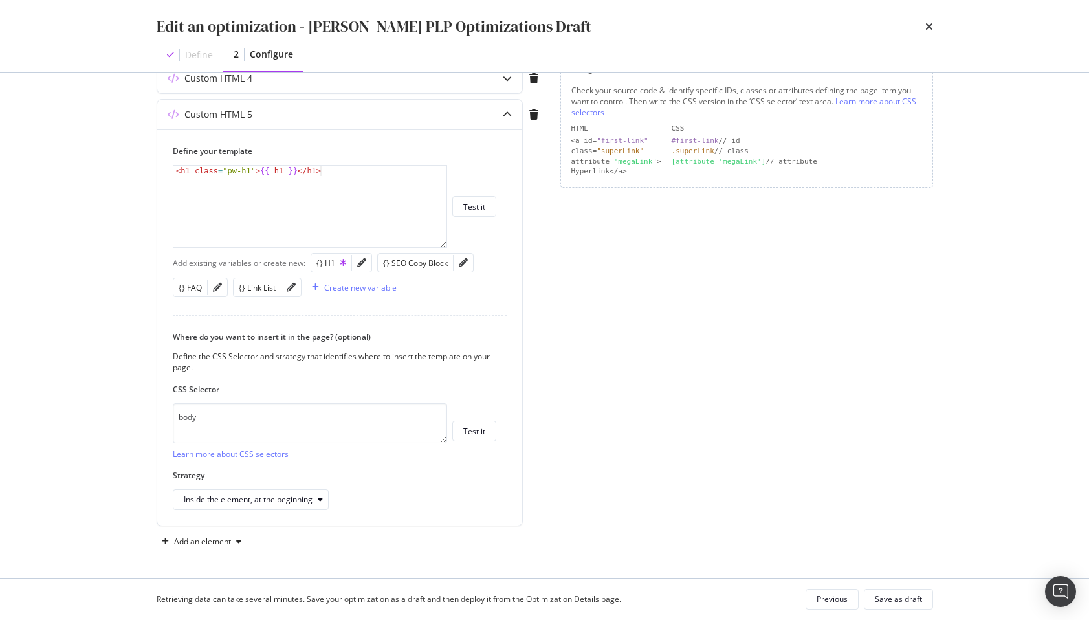
click at [775, 373] on div "Page elements to optimize Title: Update the page <title> . H1: Update an existi…" at bounding box center [746, 185] width 373 height 733
click at [894, 600] on div "Save as draft" at bounding box center [898, 598] width 47 height 11
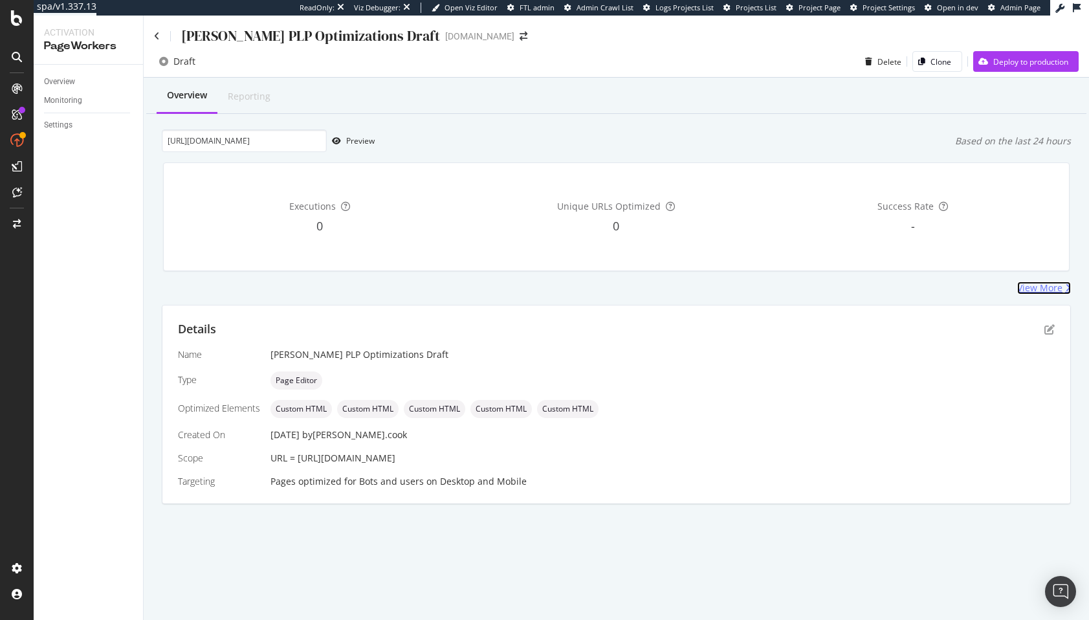
click at [1040, 284] on div "View More" at bounding box center [1039, 287] width 45 height 13
click at [1051, 325] on icon "pen-to-square" at bounding box center [1049, 329] width 10 height 10
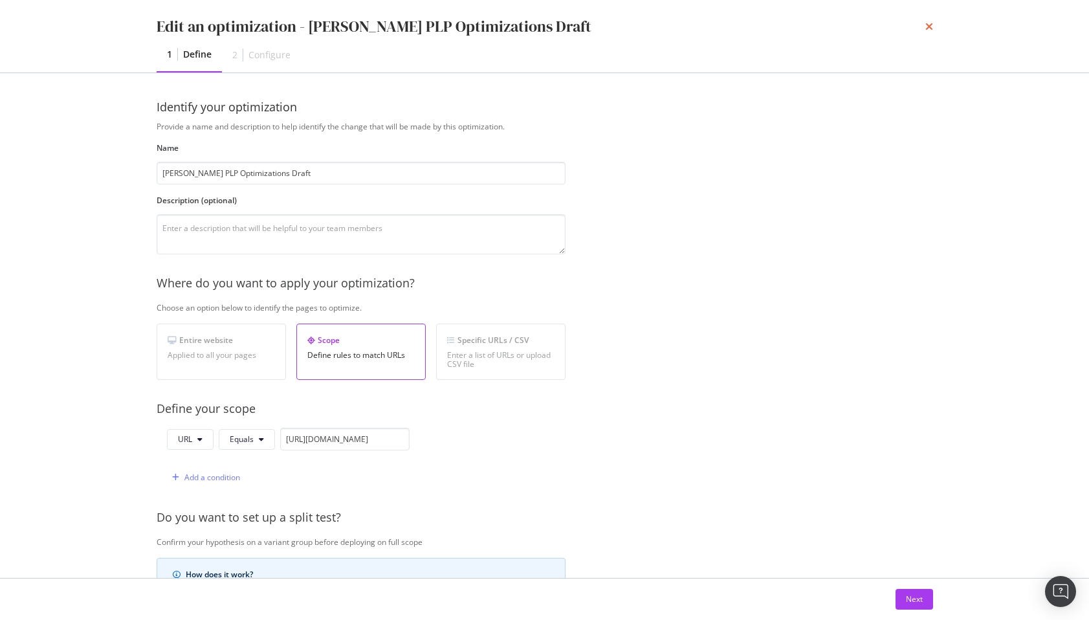
click at [930, 23] on icon "times" at bounding box center [929, 26] width 8 height 10
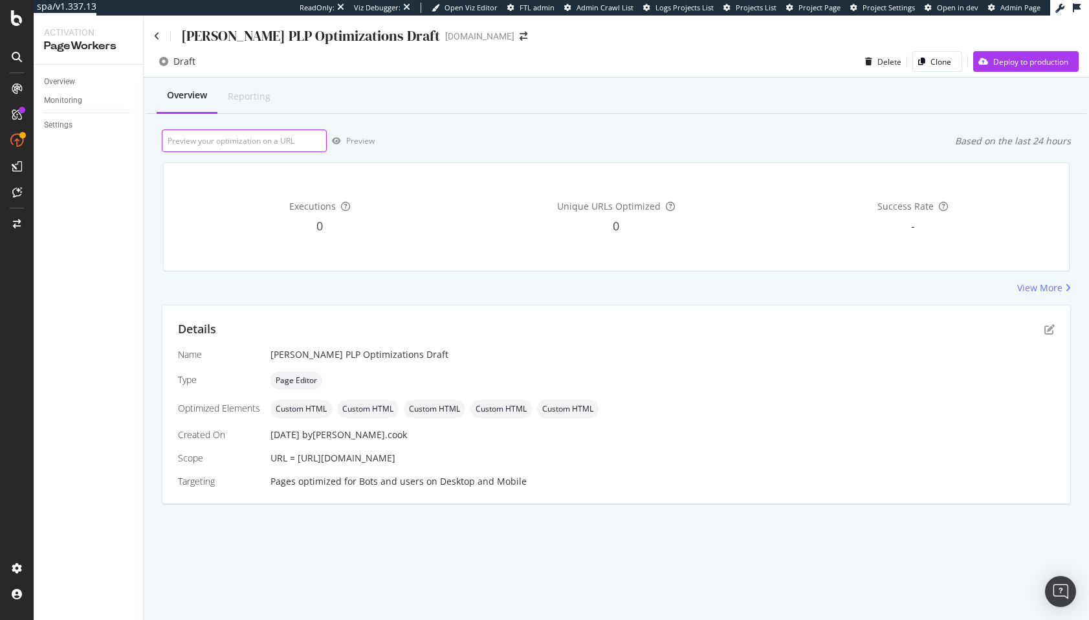
click at [272, 135] on input "url" at bounding box center [244, 140] width 165 height 23
click at [1050, 330] on icon "pen-to-square" at bounding box center [1049, 329] width 10 height 10
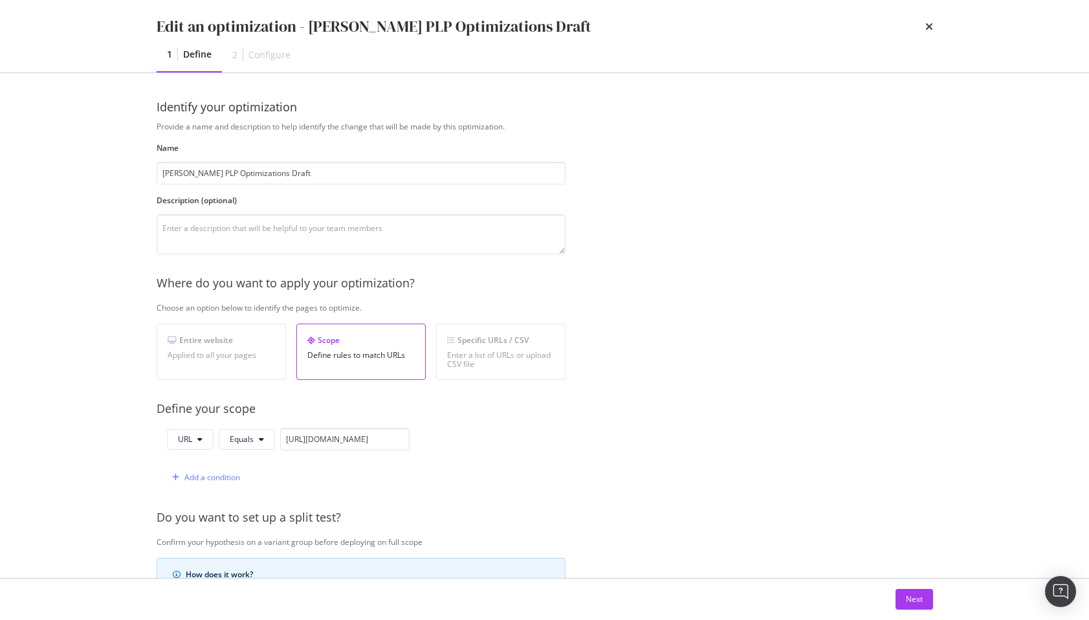
scroll to position [267, 0]
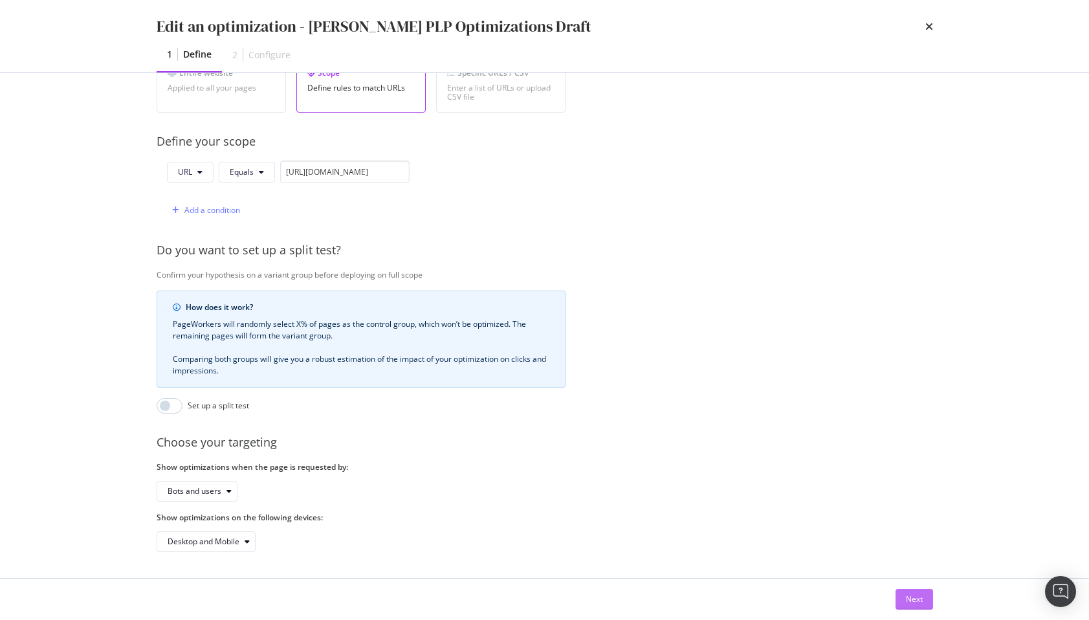
click at [929, 604] on button "Next" at bounding box center [915, 599] width 38 height 21
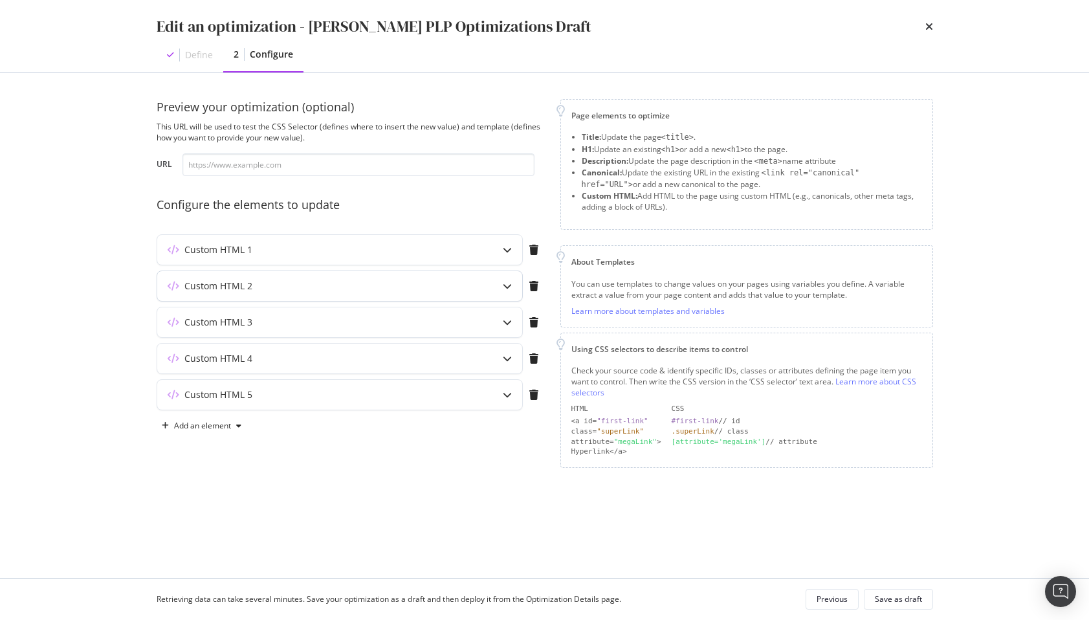
click at [408, 283] on div "Custom HTML 2" at bounding box center [314, 286] width 314 height 13
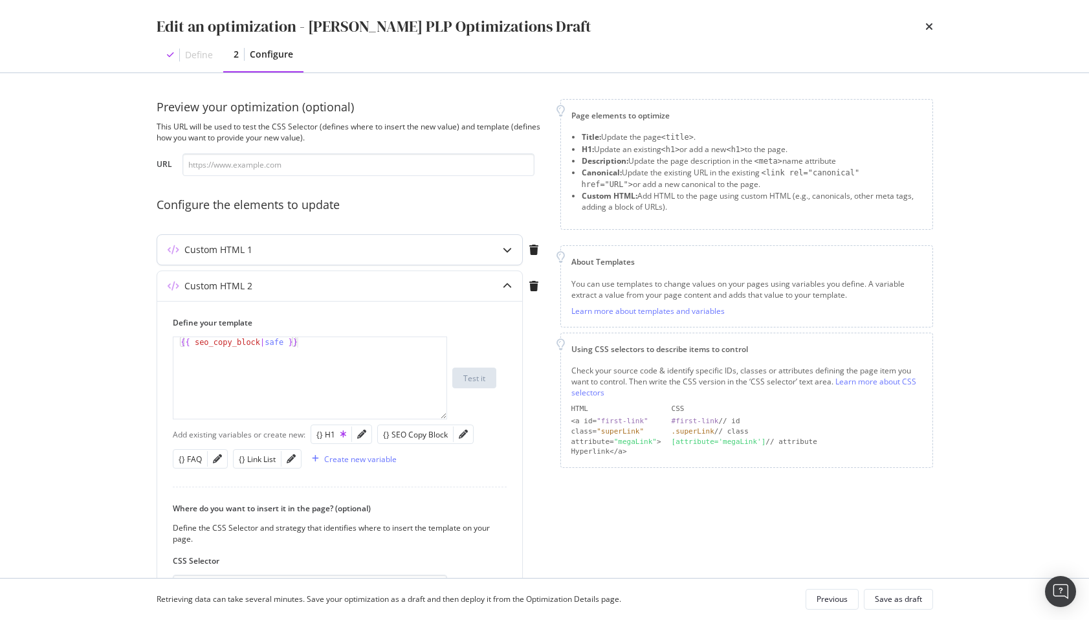
click at [401, 257] on div "Custom HTML 1" at bounding box center [339, 250] width 365 height 30
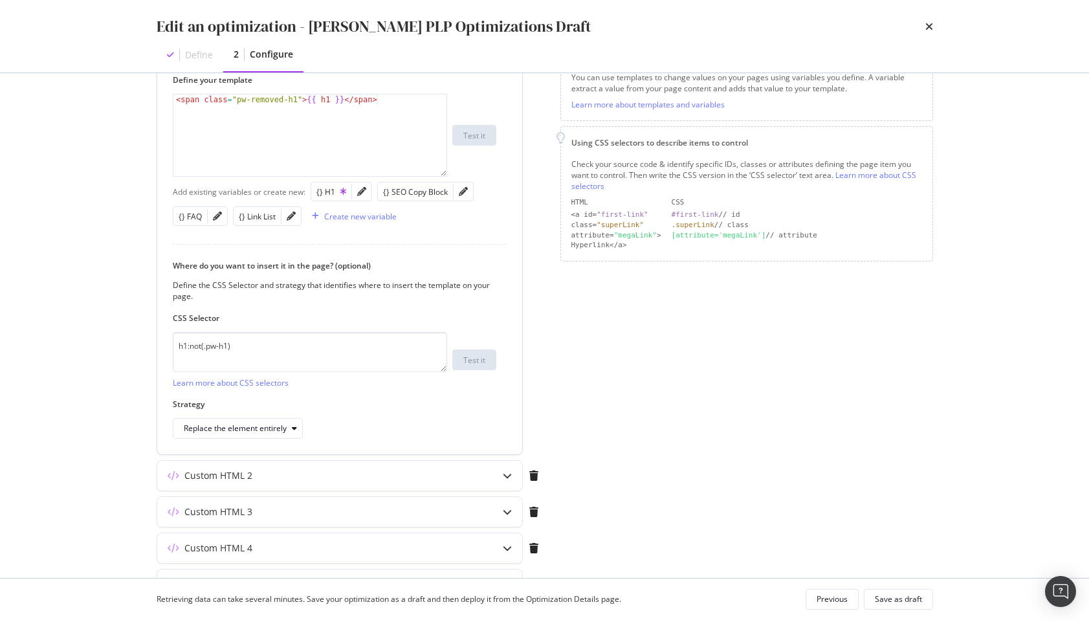
scroll to position [216, 0]
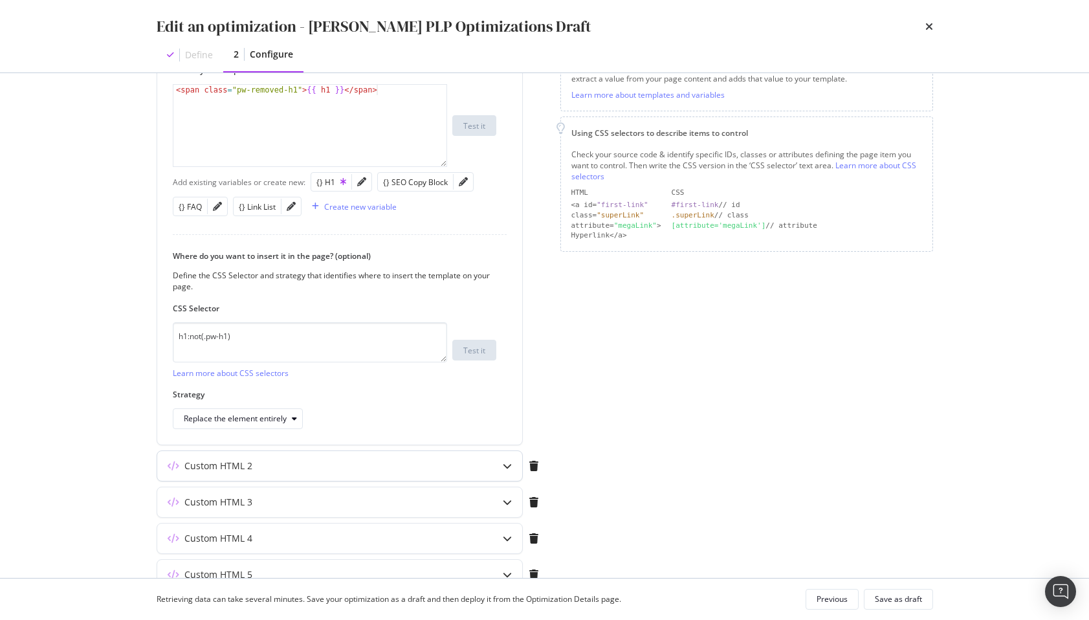
click at [316, 461] on div "Custom HTML 2" at bounding box center [314, 465] width 314 height 13
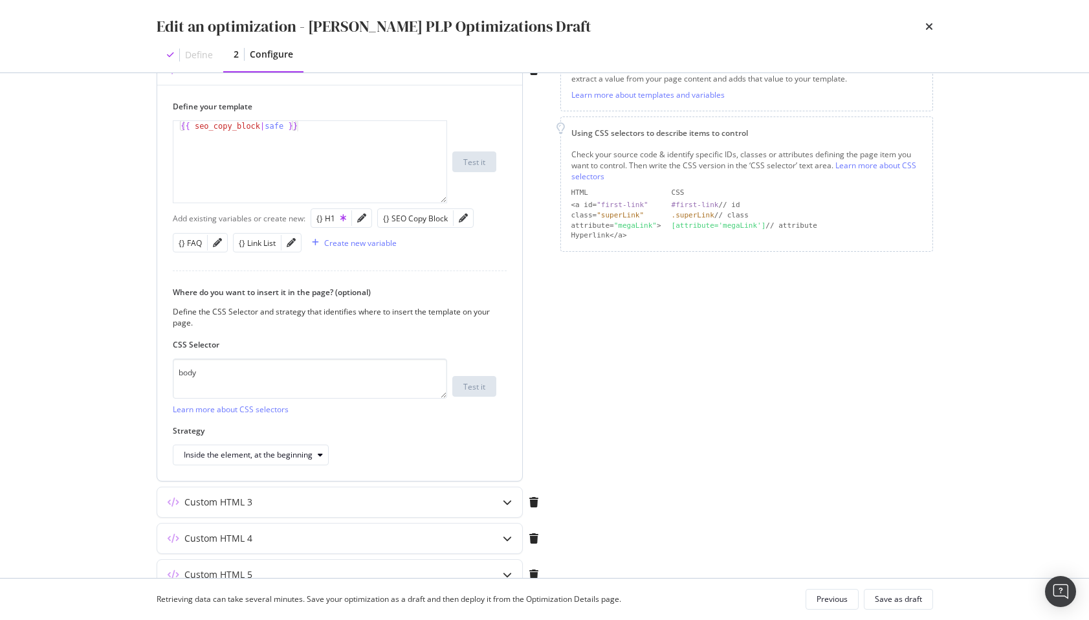
scroll to position [280, 0]
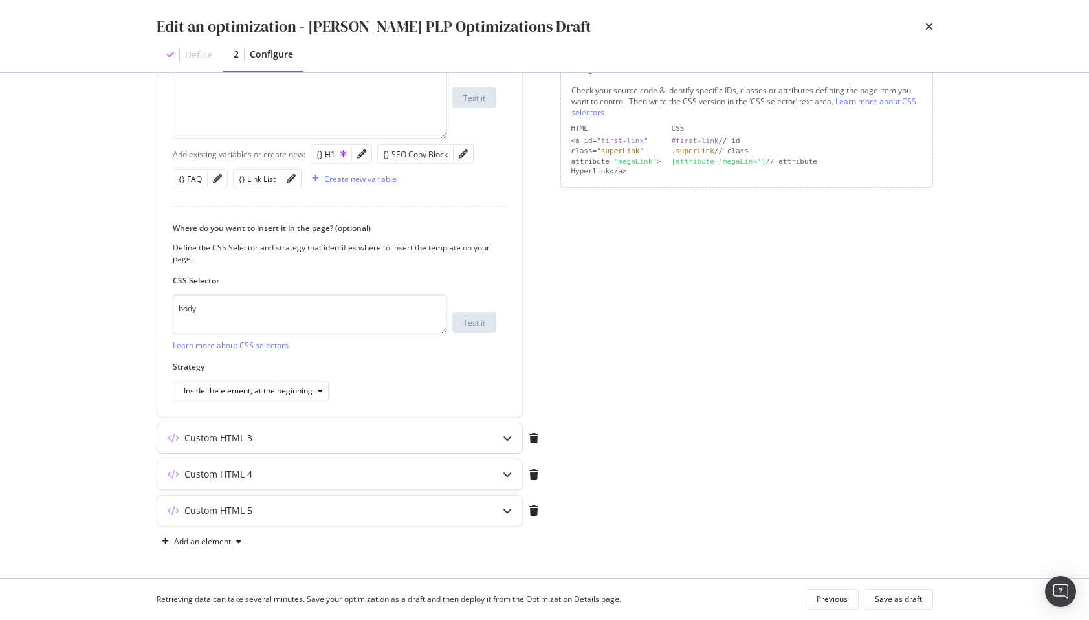
click at [293, 435] on div "Custom HTML 3" at bounding box center [314, 438] width 314 height 13
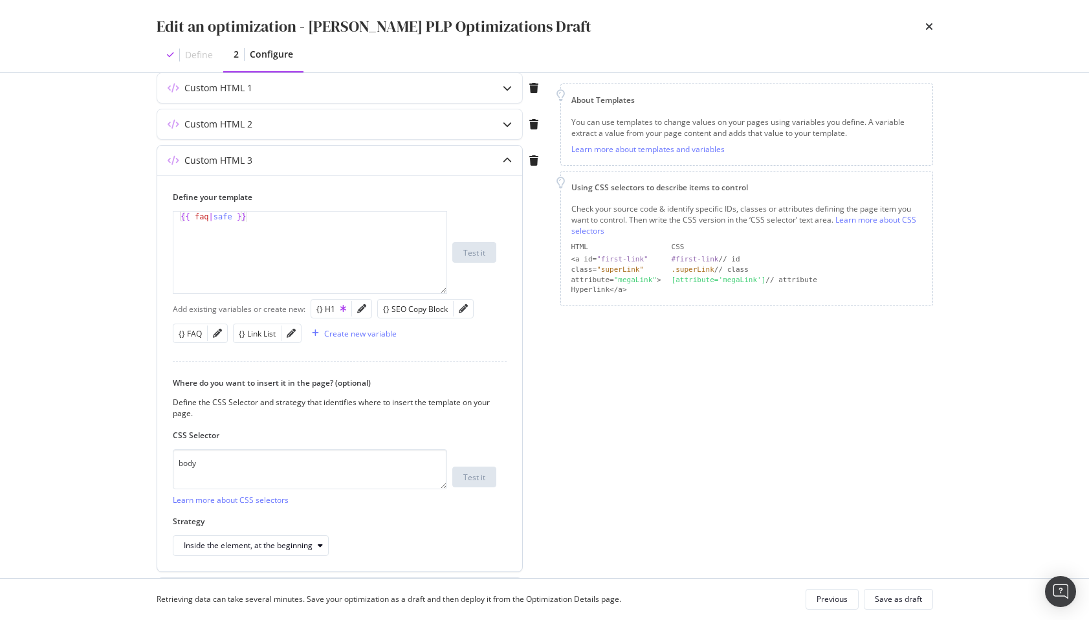
scroll to position [66, 0]
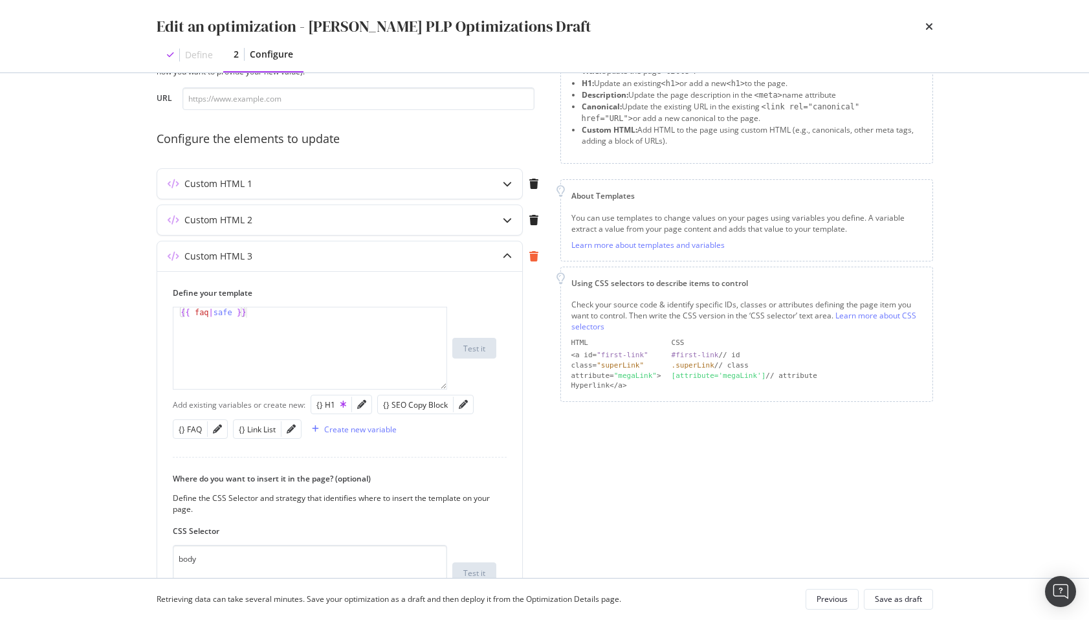
click at [538, 252] on div "modal" at bounding box center [534, 256] width 22 height 10
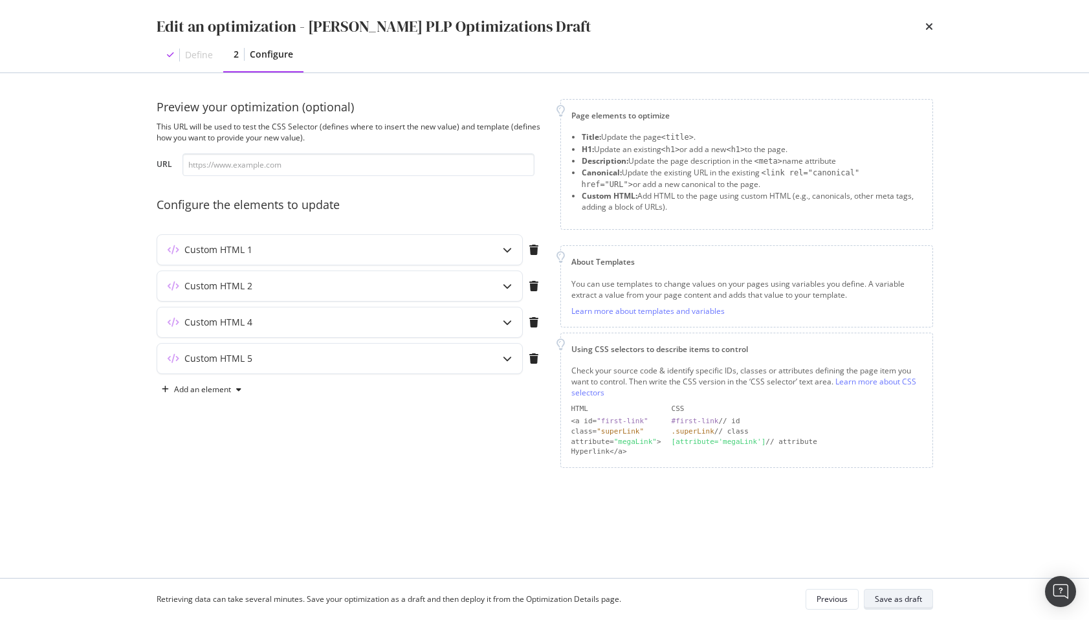
click at [886, 595] on div "Save as draft" at bounding box center [898, 598] width 47 height 11
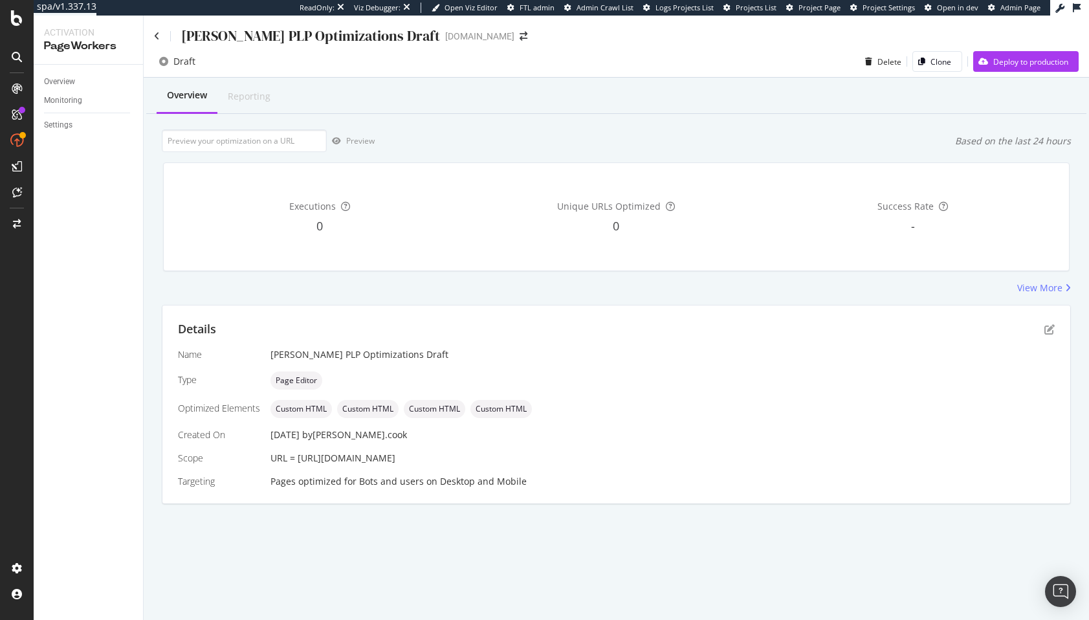
click at [1056, 326] on div "Details Name Steven PLP Optimizations Draft Type Page Editor Optimized Elements…" at bounding box center [616, 404] width 908 height 198
click at [1048, 327] on icon "pen-to-square" at bounding box center [1049, 329] width 10 height 10
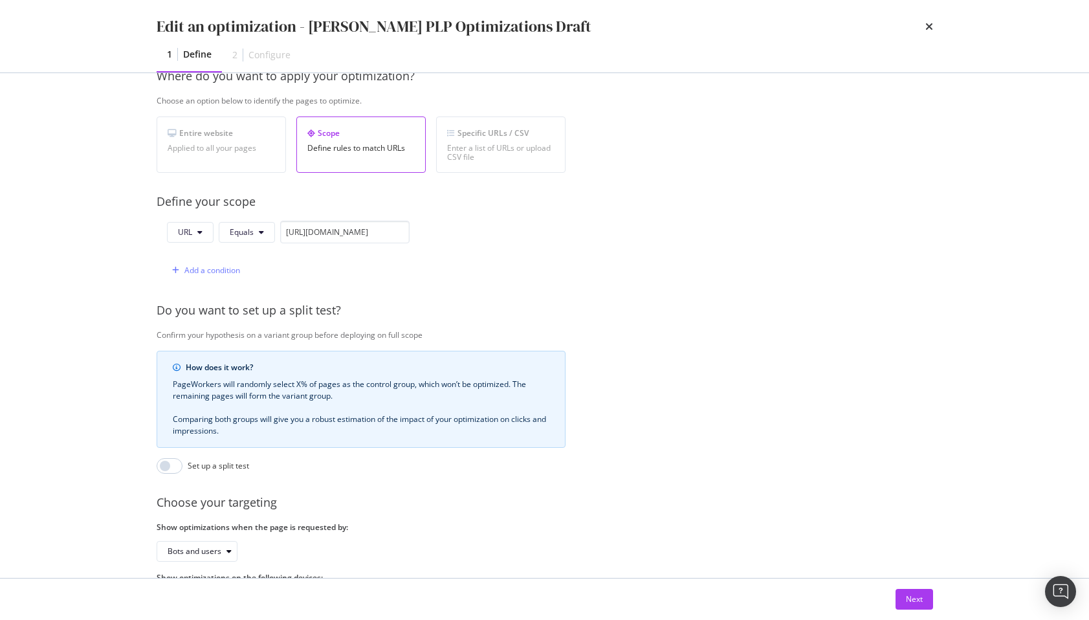
scroll to position [267, 0]
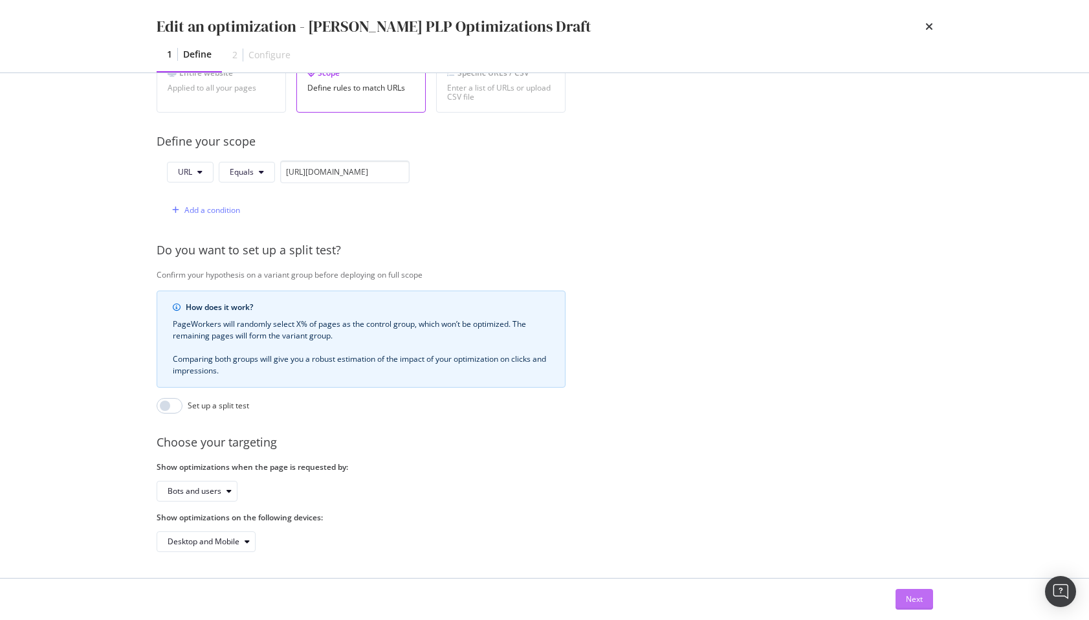
click at [927, 604] on button "Next" at bounding box center [915, 599] width 38 height 21
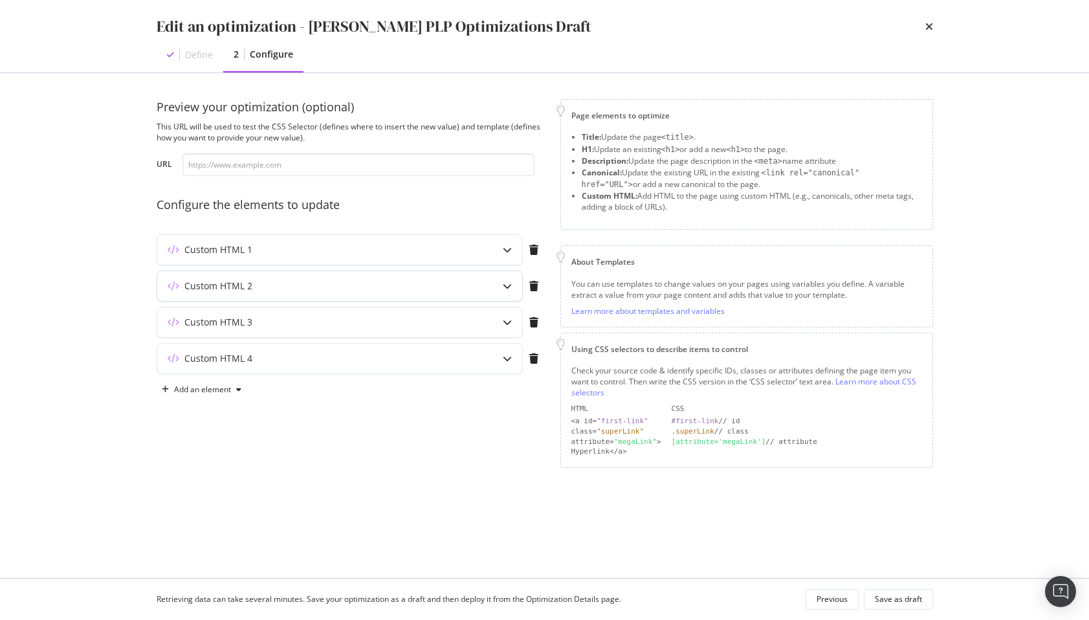
click at [496, 285] on div "modal" at bounding box center [507, 286] width 30 height 30
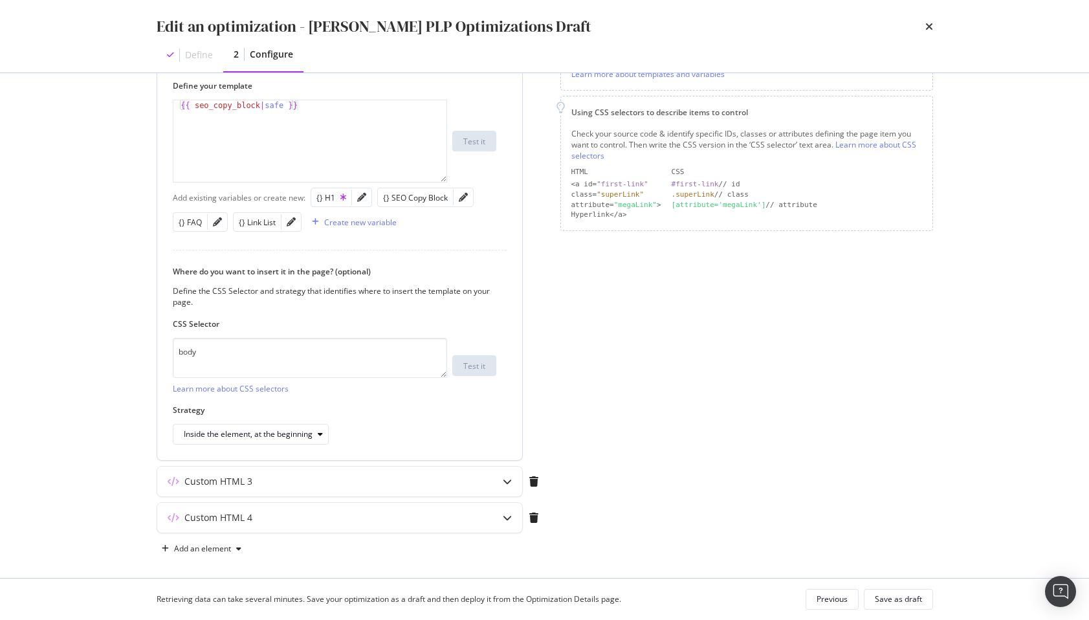
scroll to position [244, 0]
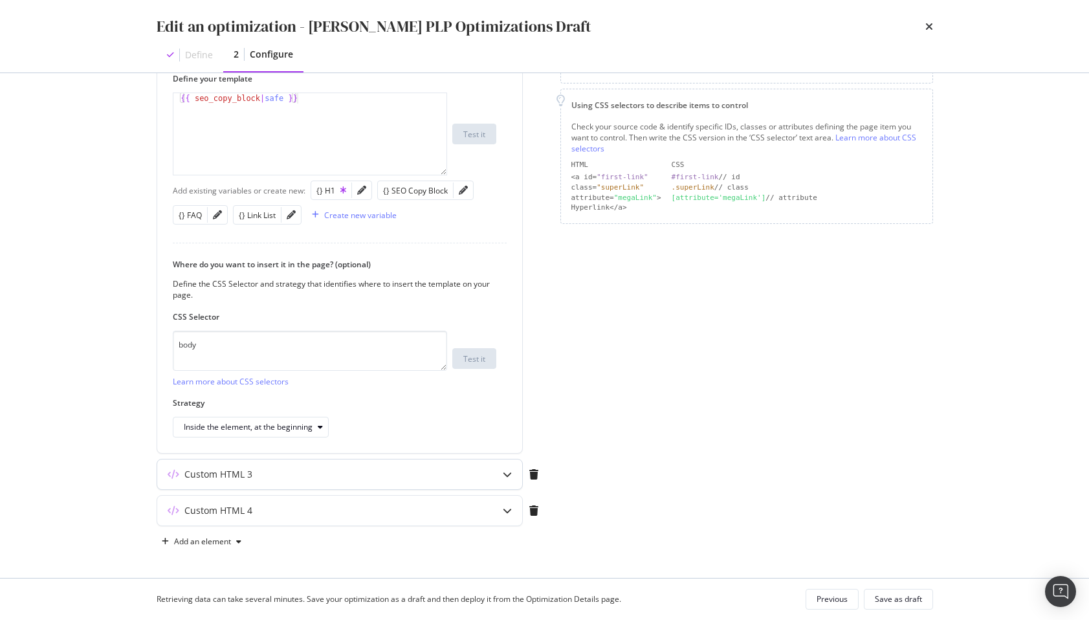
click at [435, 476] on div "Custom HTML 3" at bounding box center [314, 474] width 314 height 13
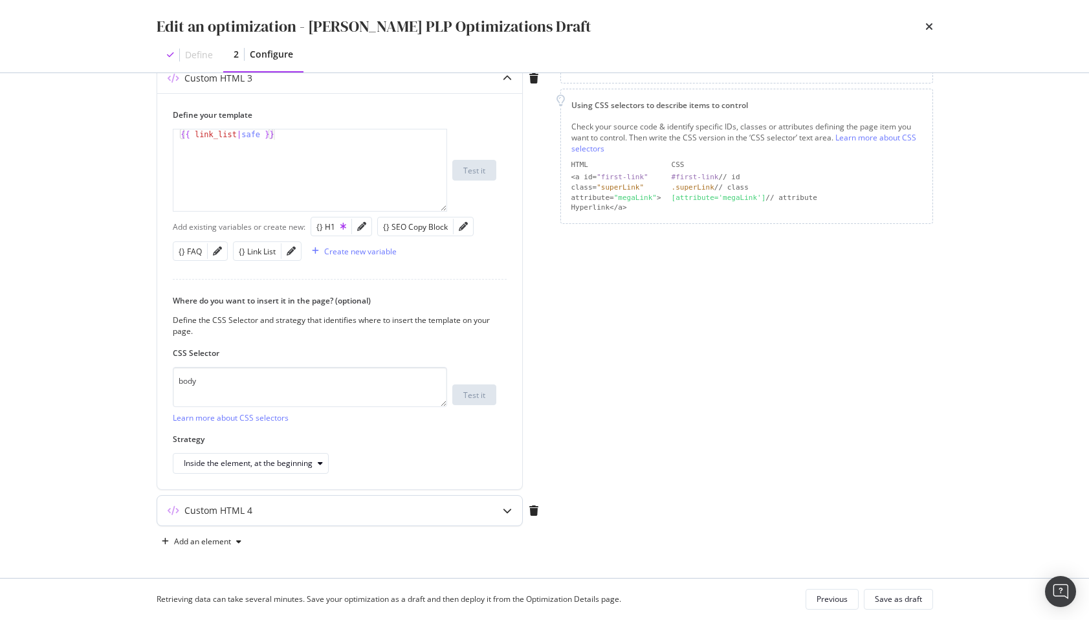
click at [317, 516] on div "Custom HTML 4" at bounding box center [314, 510] width 314 height 13
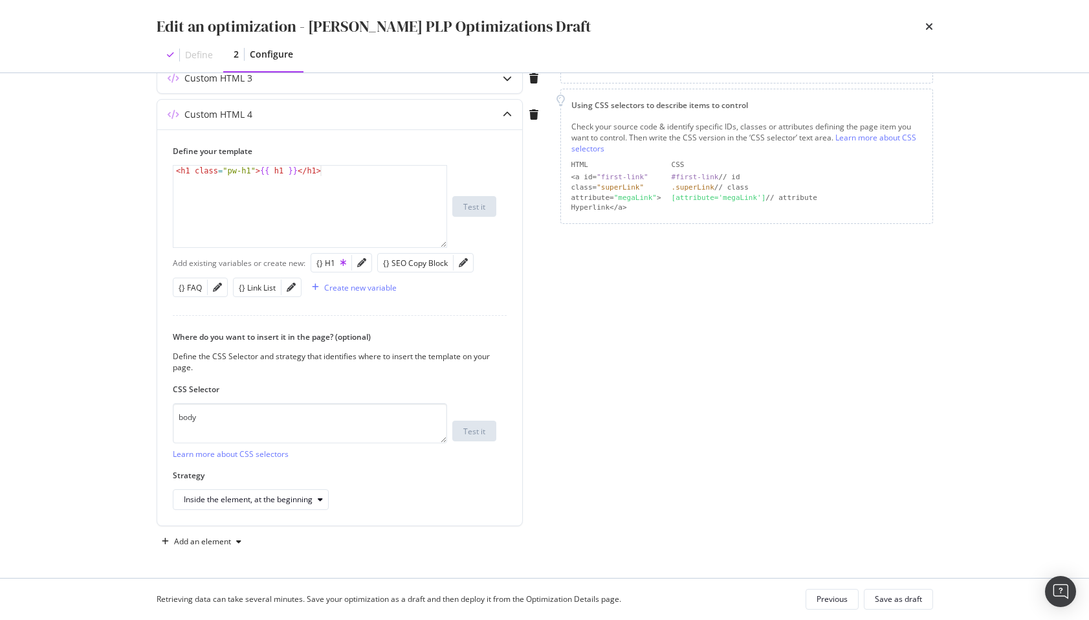
click at [646, 414] on div "Page elements to optimize Title: Update the page <title> . H1: Update an existi…" at bounding box center [746, 203] width 373 height 697
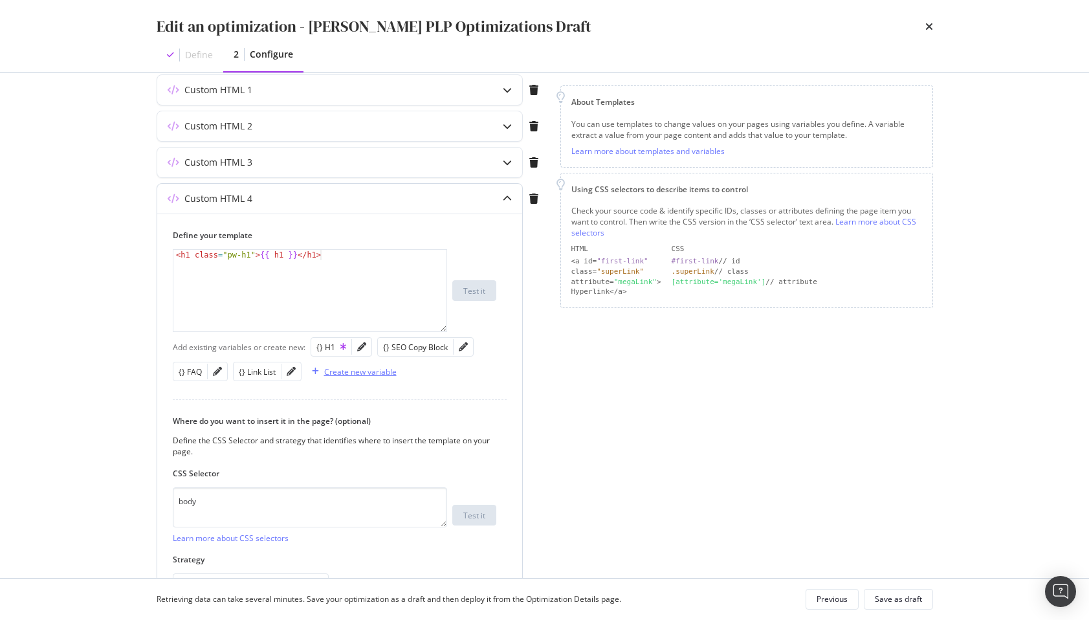
scroll to position [112, 0]
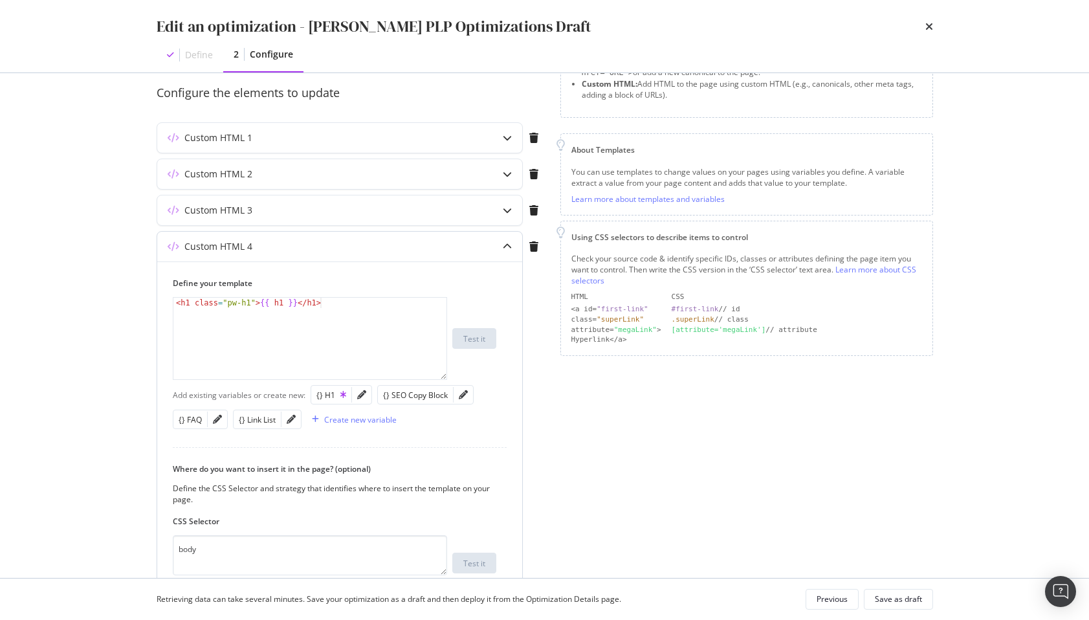
click at [454, 254] on div "Custom HTML 4" at bounding box center [339, 247] width 365 height 30
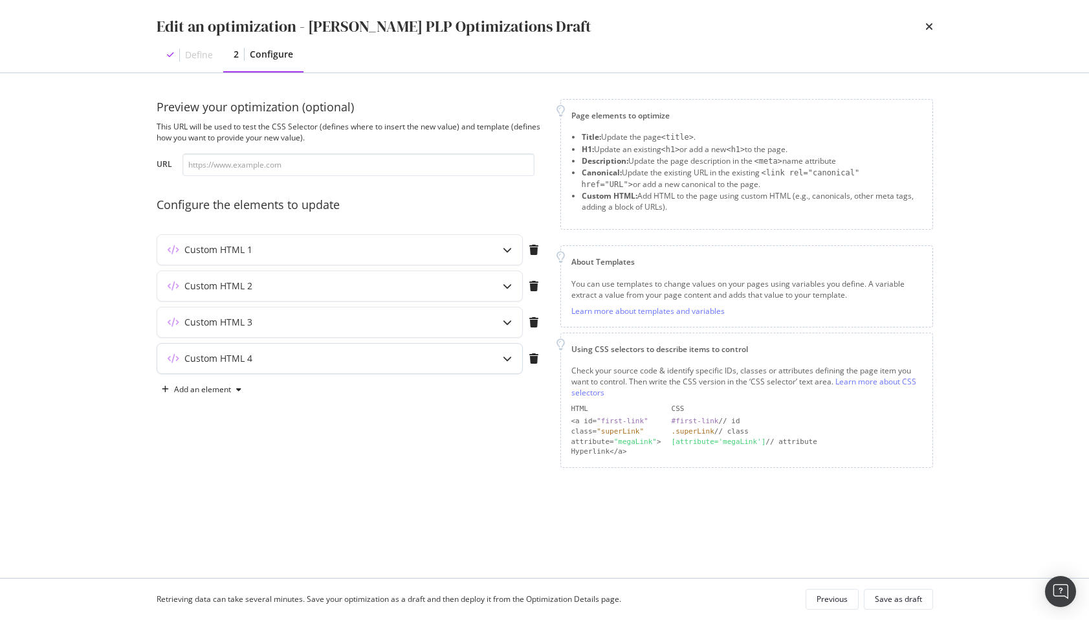
click at [351, 357] on div "Custom HTML 4" at bounding box center [314, 358] width 314 height 13
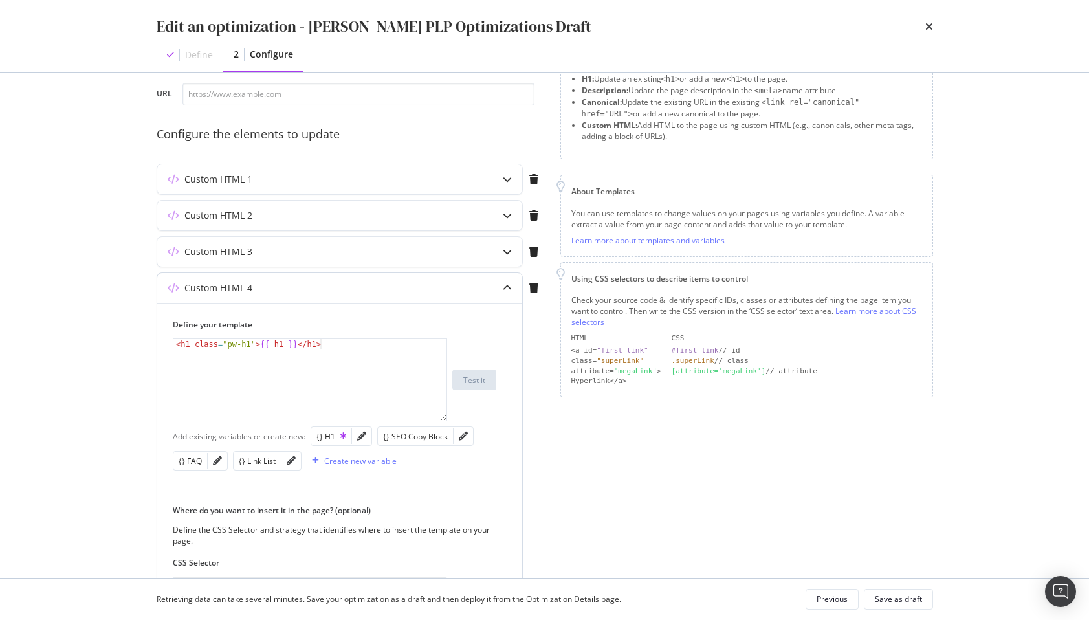
scroll to position [41, 0]
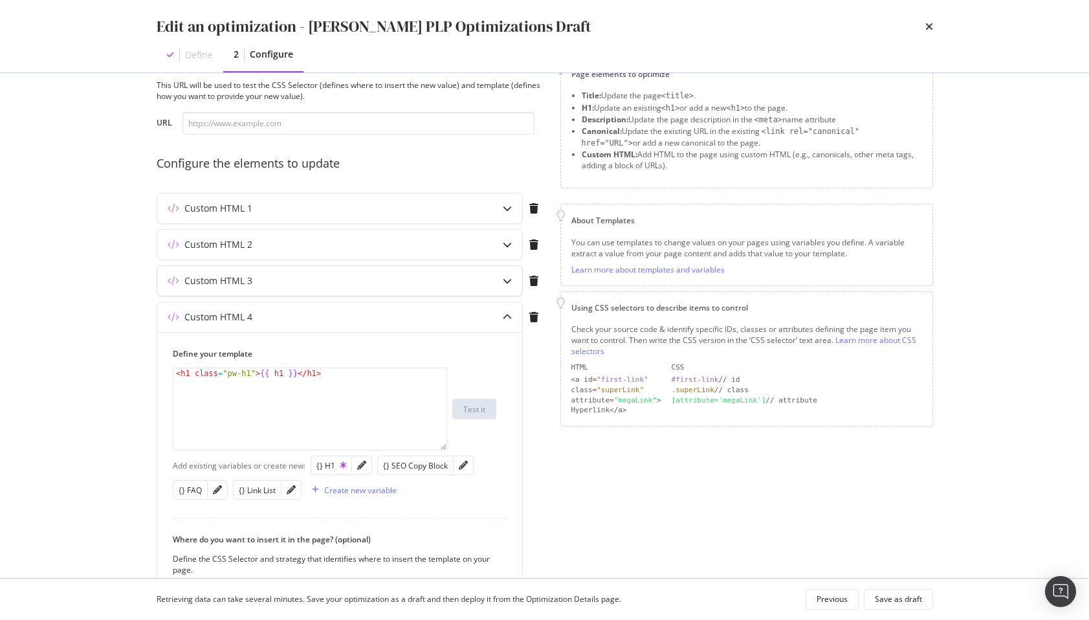
click at [292, 278] on div "Custom HTML 3" at bounding box center [314, 280] width 314 height 13
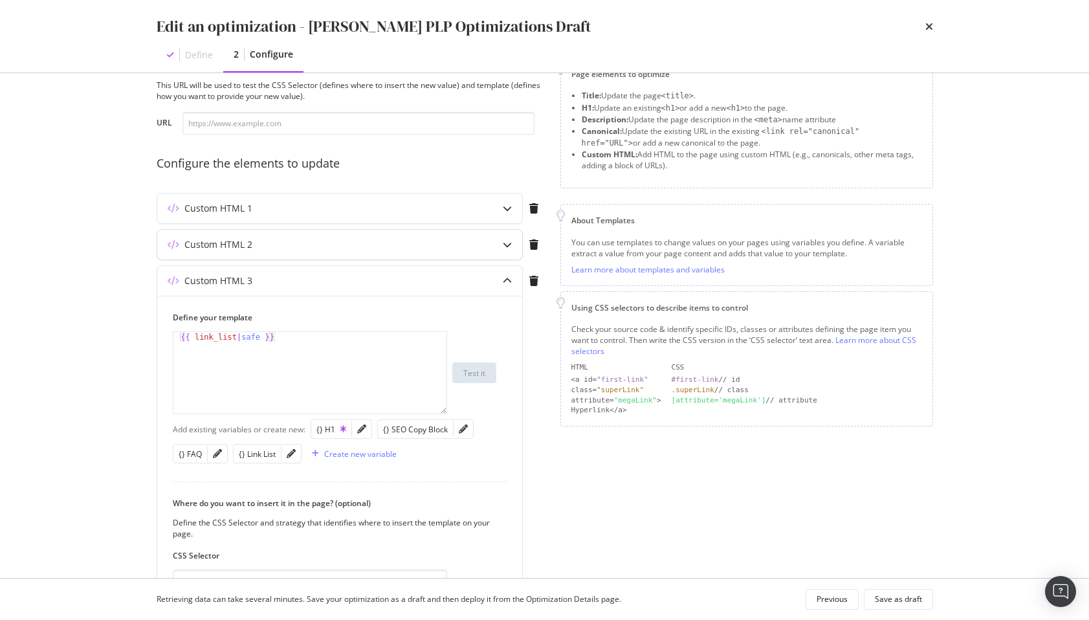
click at [293, 250] on div "Custom HTML 2" at bounding box center [314, 244] width 314 height 13
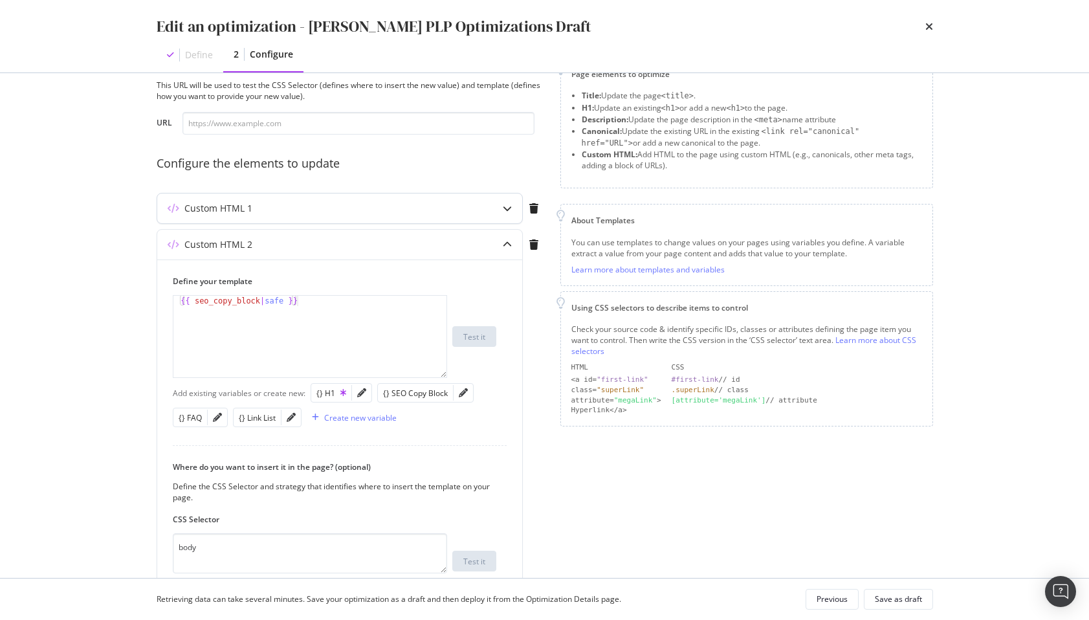
click at [303, 222] on div "Custom HTML 1" at bounding box center [339, 208] width 365 height 30
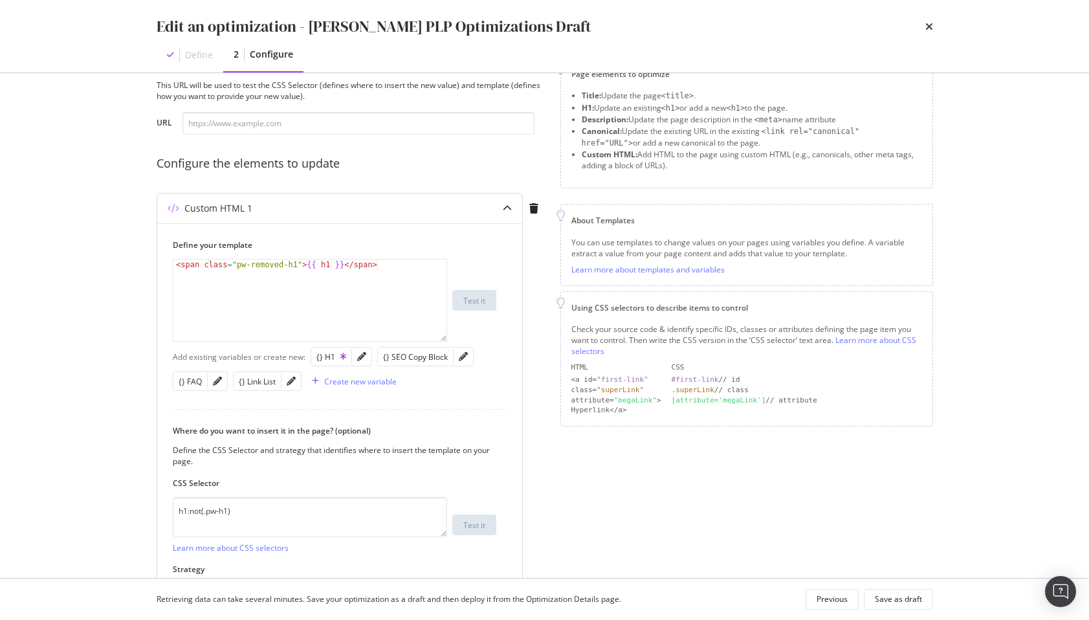
click at [334, 197] on div "Custom HTML 1" at bounding box center [339, 208] width 365 height 30
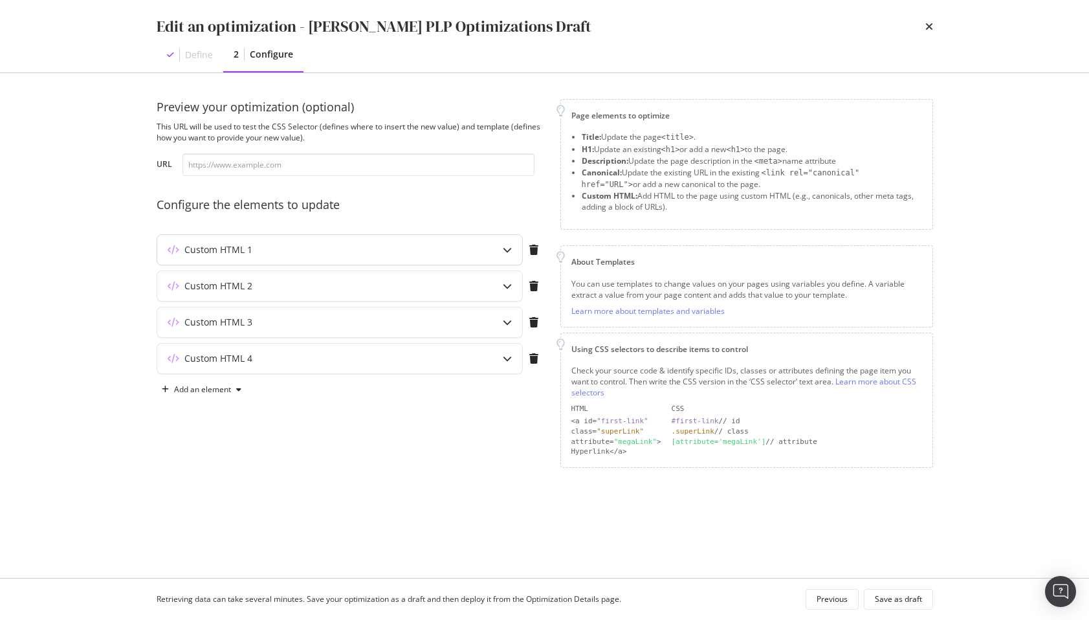
scroll to position [0, 0]
click at [932, 27] on icon "times" at bounding box center [929, 26] width 8 height 10
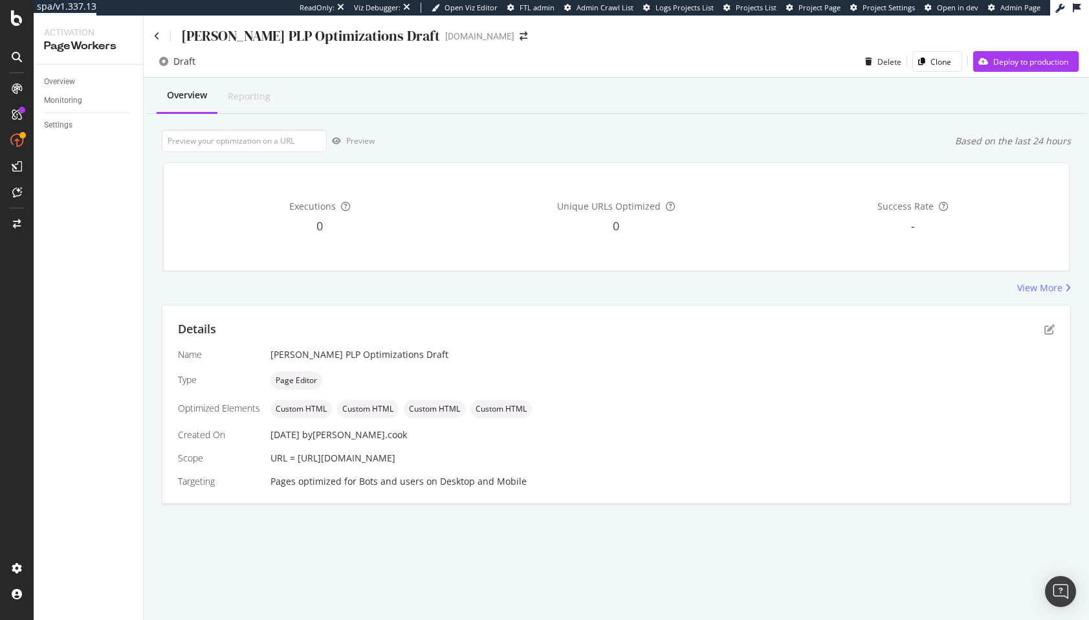
click at [161, 37] on div "Steven PLP Optimizations Draft" at bounding box center [297, 36] width 286 height 20
click at [157, 36] on icon at bounding box center [157, 36] width 6 height 9
